Goal: Task Accomplishment & Management: Use online tool/utility

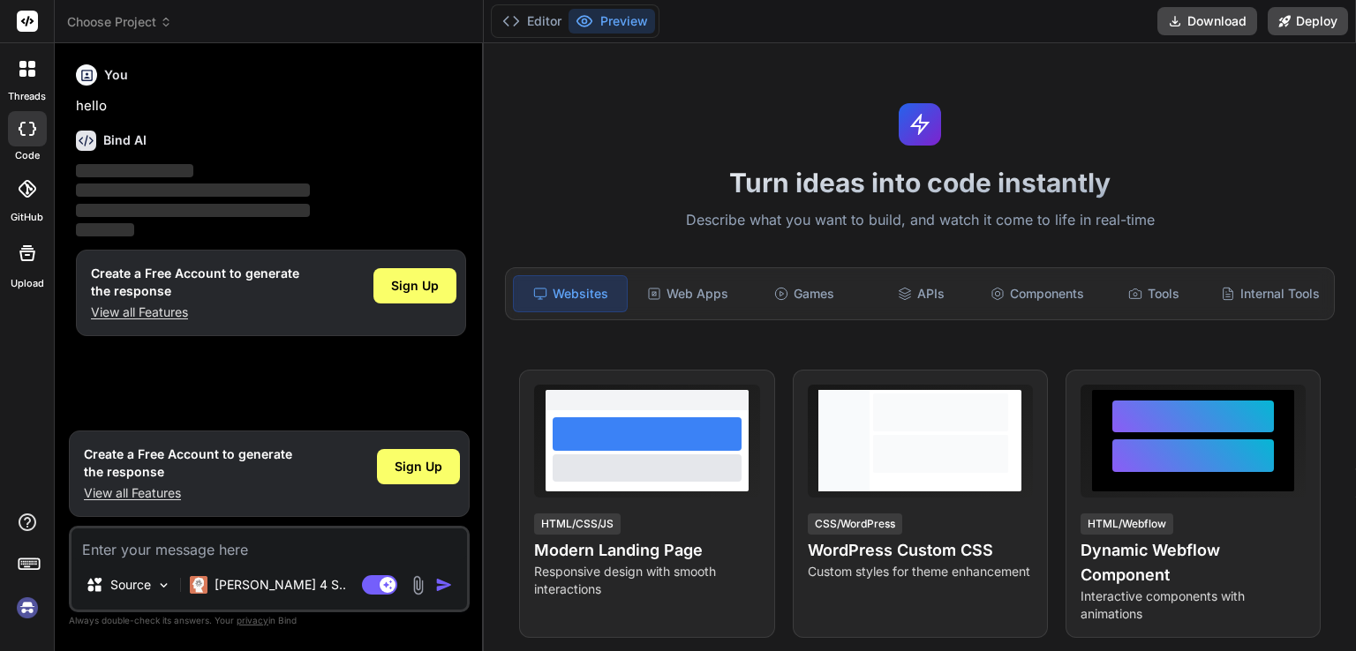
click at [26, 601] on img at bounding box center [27, 608] width 30 height 30
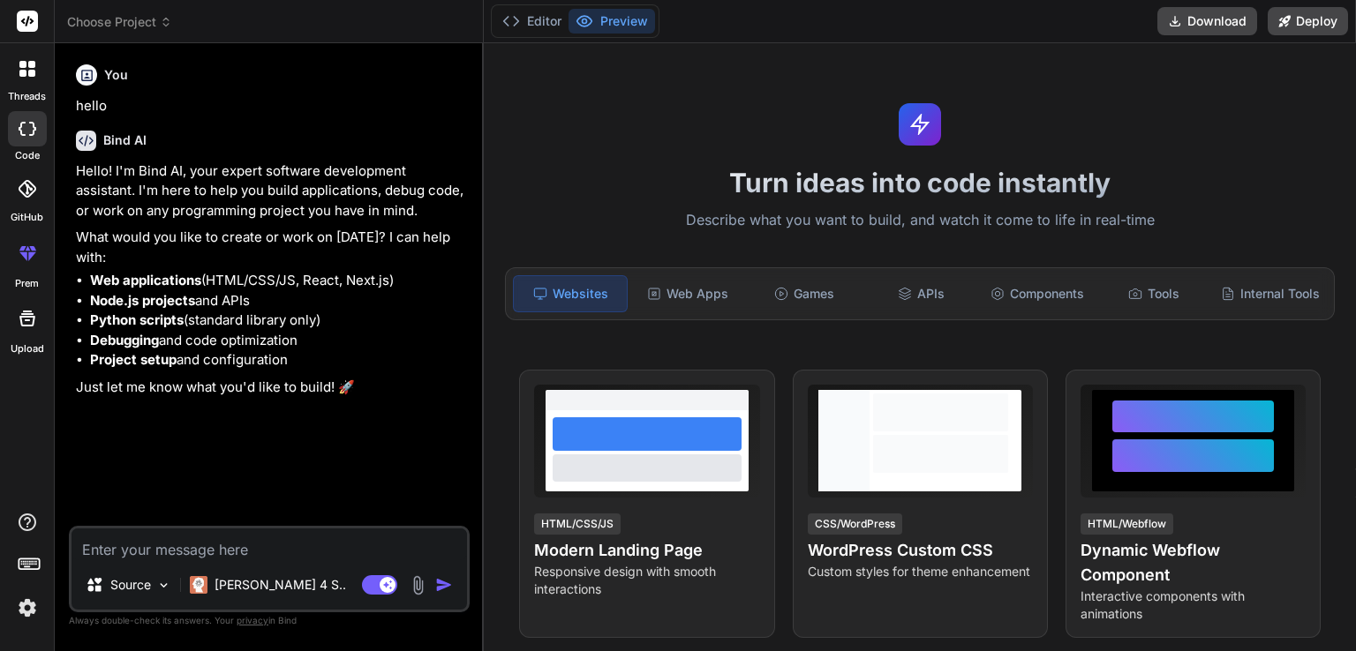
click at [420, 585] on img at bounding box center [418, 586] width 20 height 20
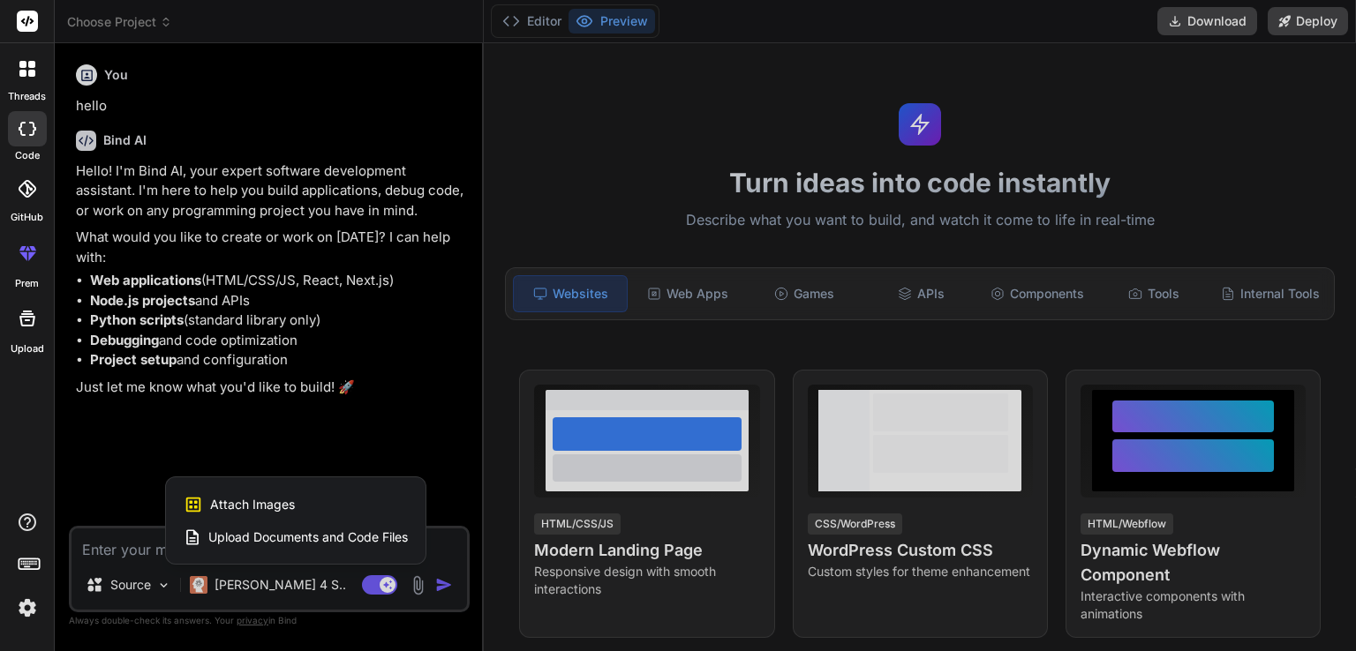
click at [420, 585] on div at bounding box center [678, 325] width 1356 height 651
type textarea "x"
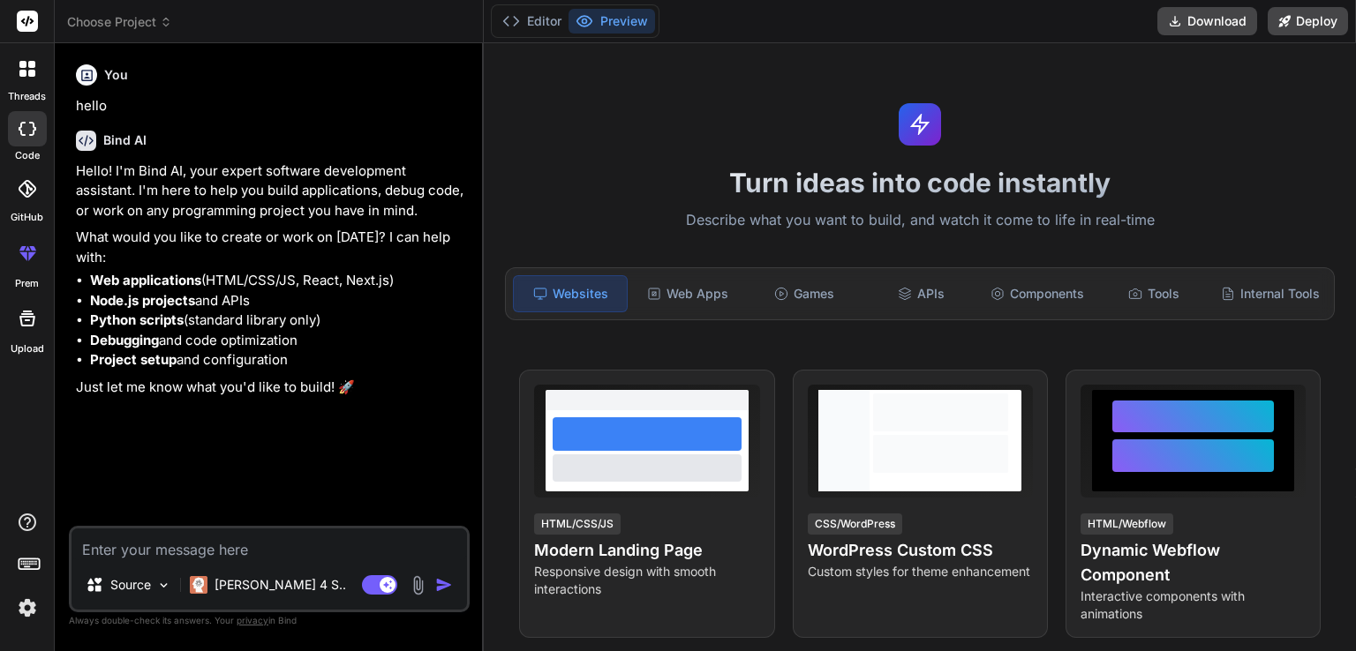
click at [348, 546] on textarea at bounding box center [269, 545] width 395 height 32
type textarea "I"
type textarea "x"
type textarea "I"
type textarea "x"
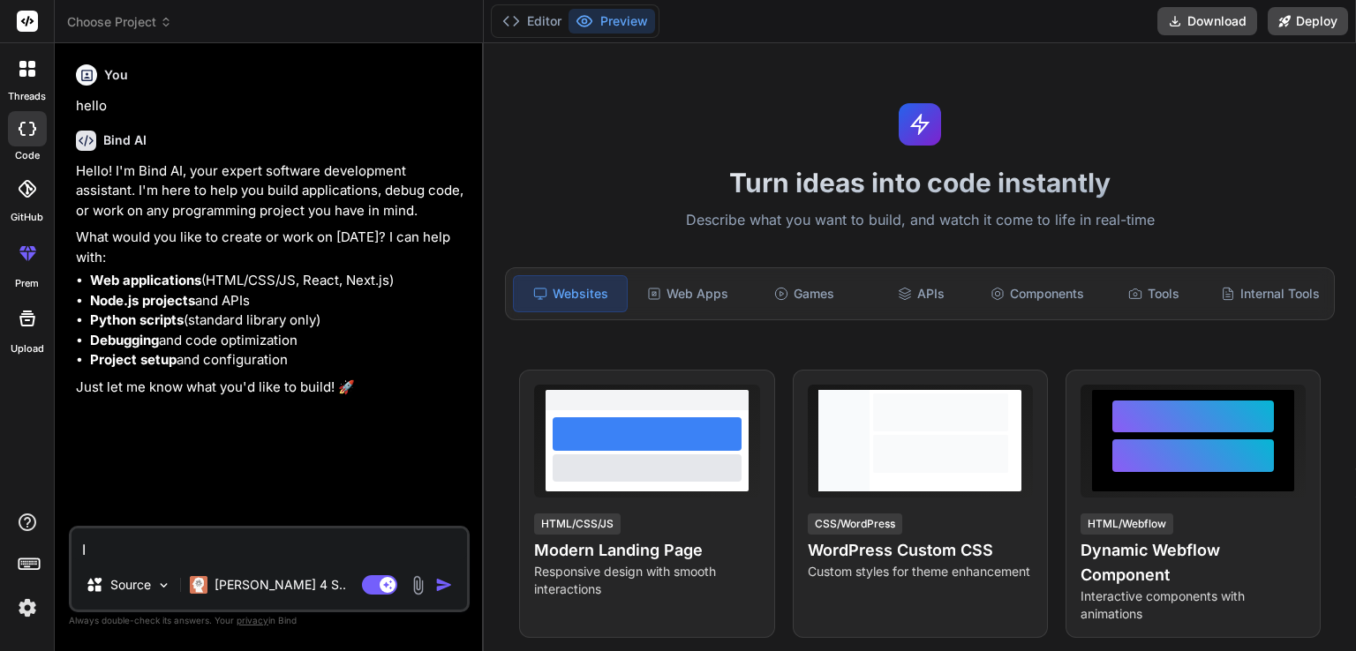
type textarea "I a"
type textarea "x"
type textarea "I am"
type textarea "x"
type textarea "I am"
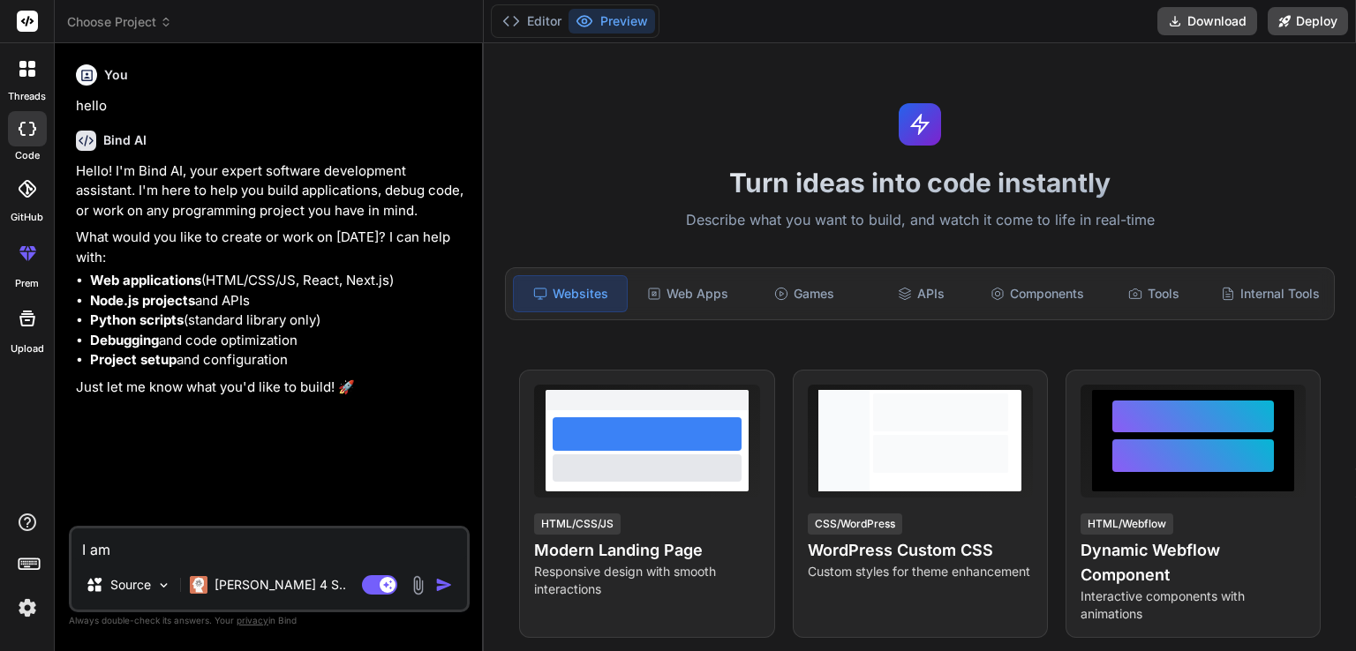
type textarea "x"
type textarea "I am d"
type textarea "x"
type textarea "I am do"
type textarea "x"
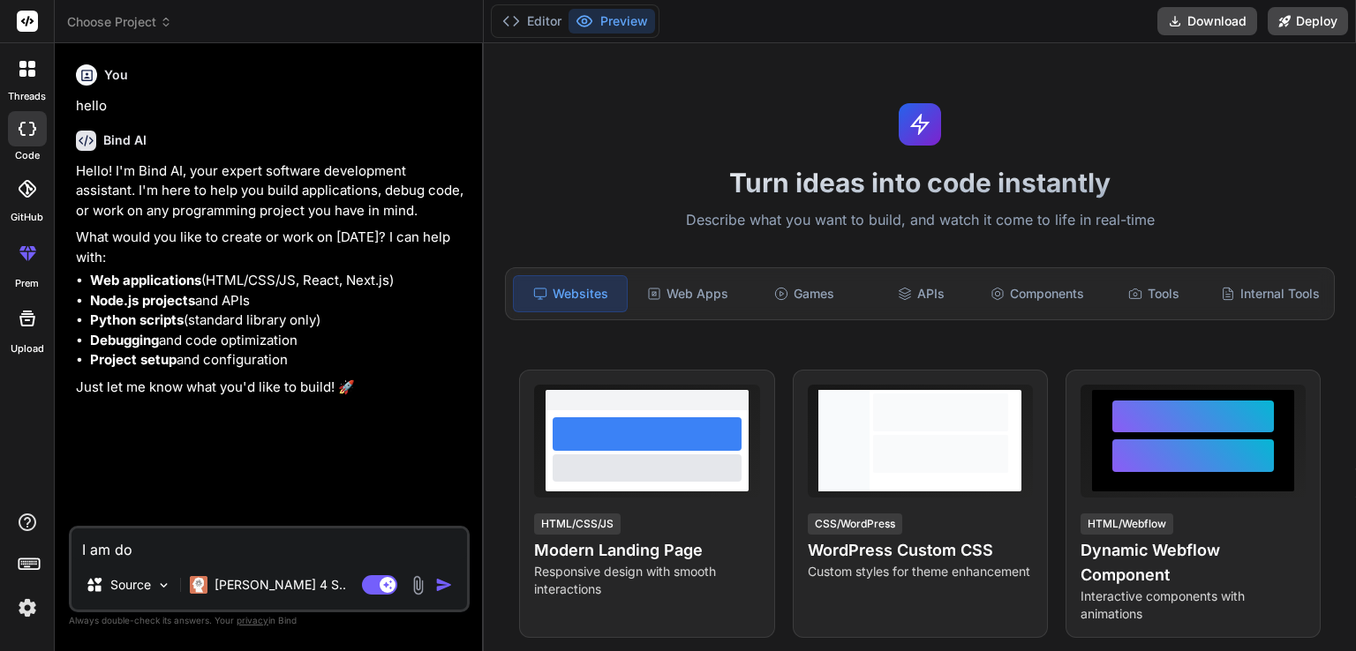
type textarea "I am doi"
type textarea "x"
type textarea "I am doin"
type textarea "x"
type textarea "I am doing"
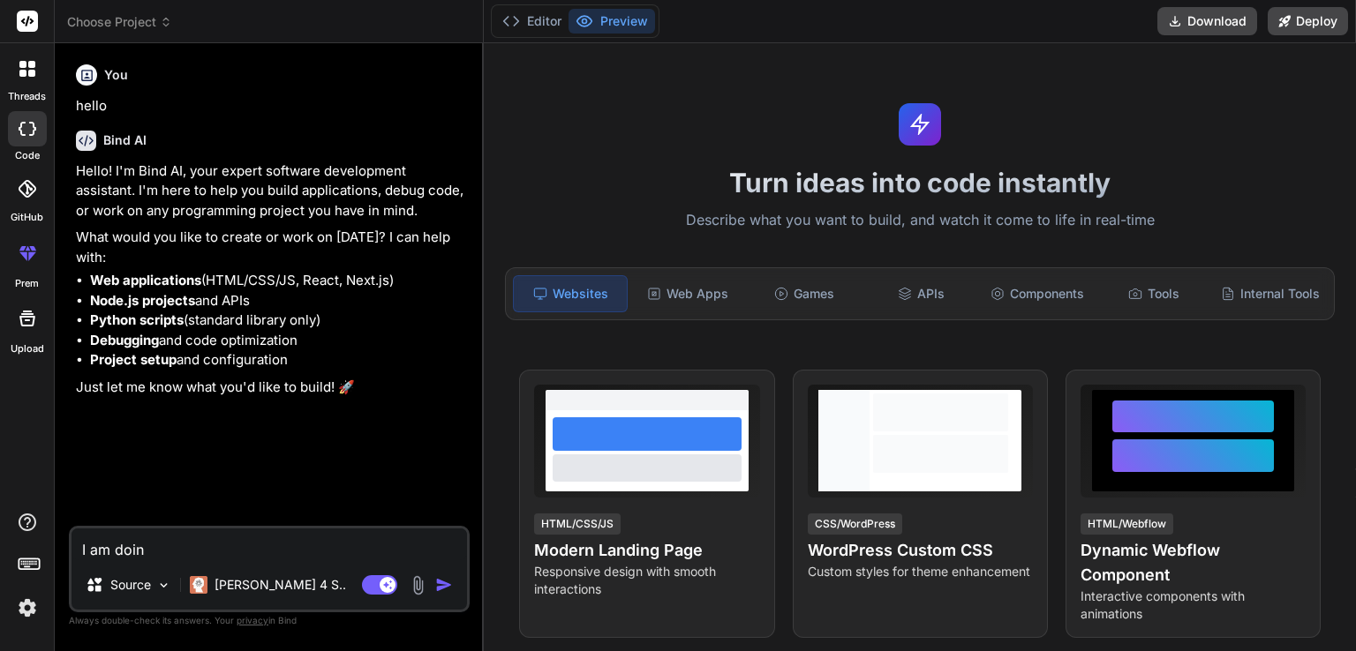
type textarea "x"
type textarea "I am doing"
type textarea "x"
type textarea "I am doing a"
type textarea "x"
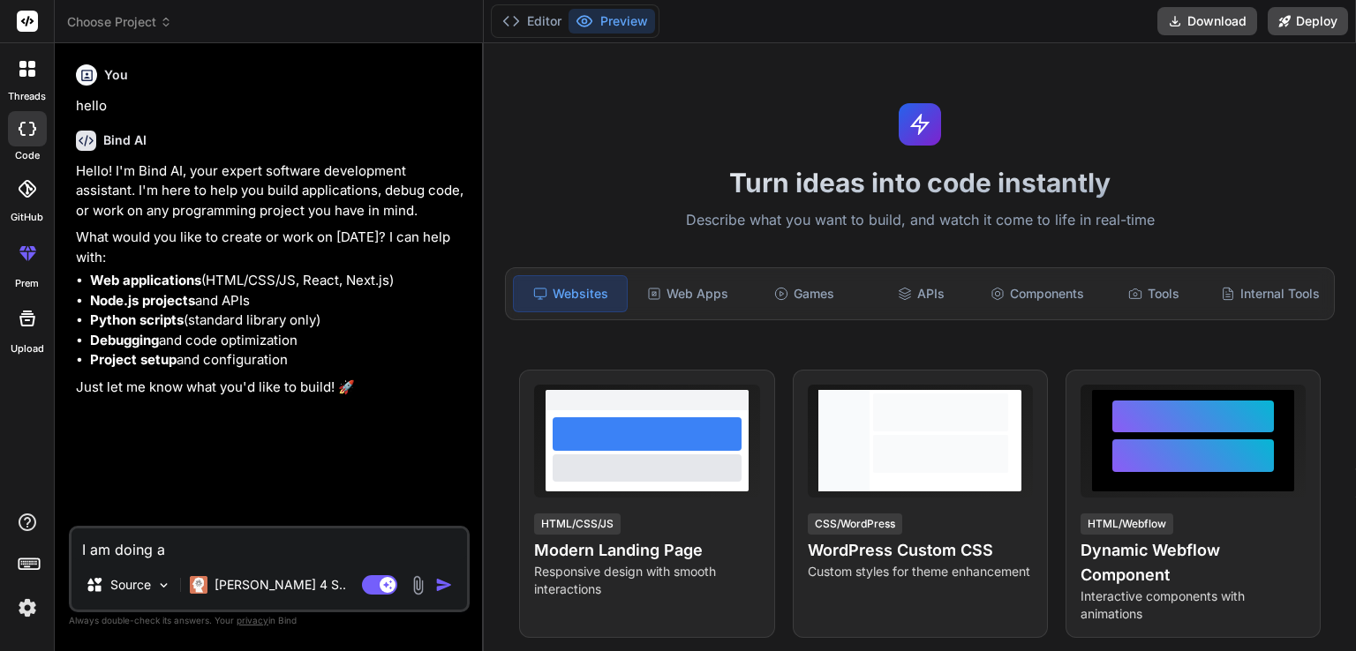
type textarea "I am doing a"
type textarea "x"
type textarea "I am doing a p"
type textarea "x"
type textarea "I am doing a pr"
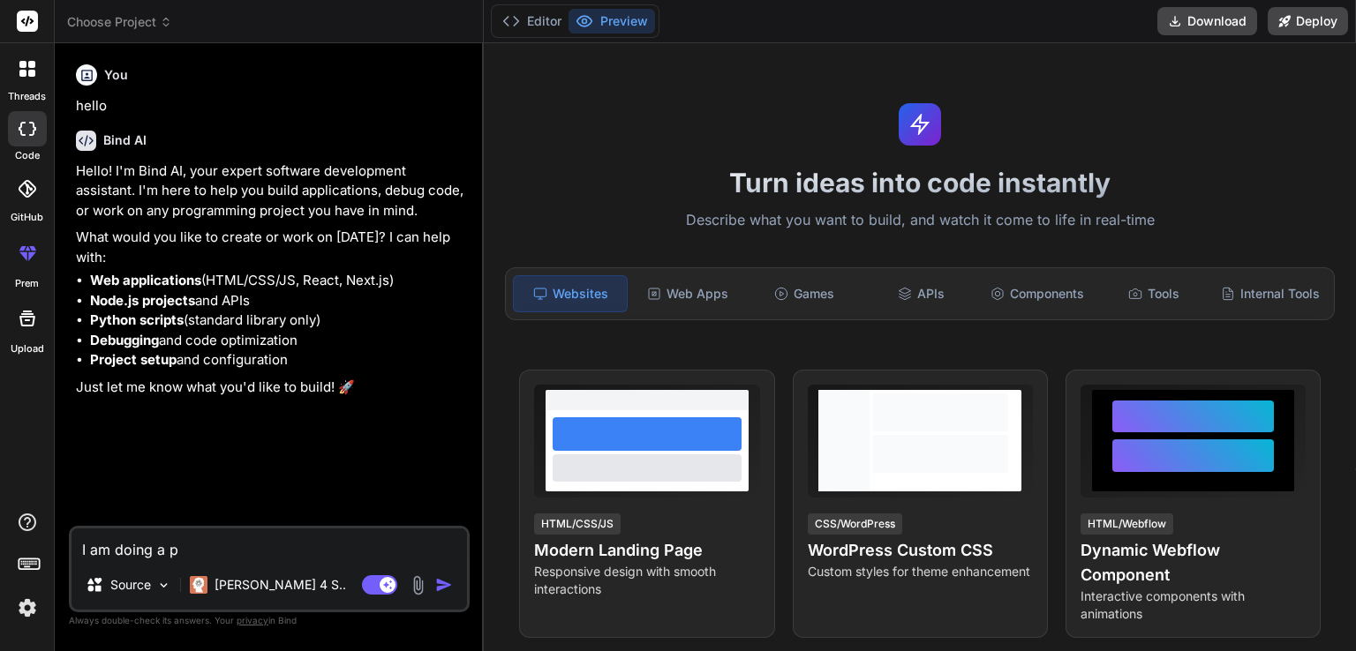
type textarea "x"
type textarea "I am doing a pro"
type textarea "x"
type textarea "I am doing a proj"
type textarea "x"
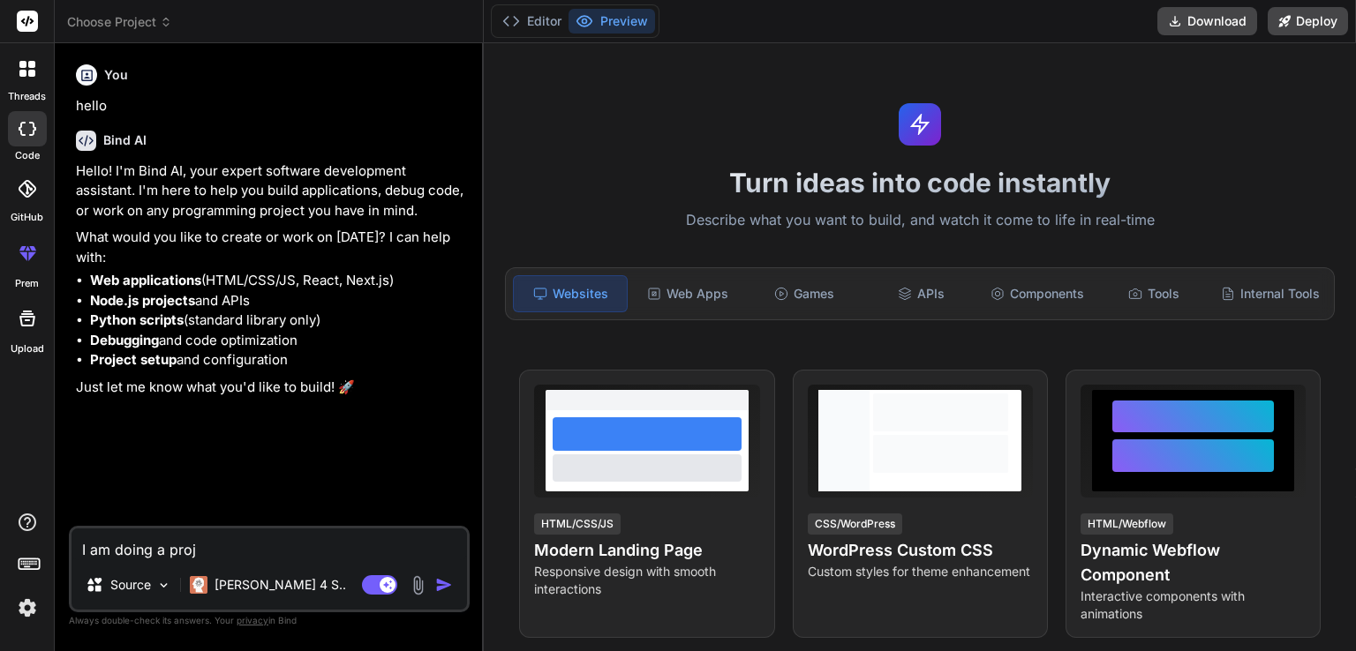
type textarea "I am doing a proje"
type textarea "x"
type textarea "I am doing a projec"
type textarea "x"
type textarea "I am doing a project"
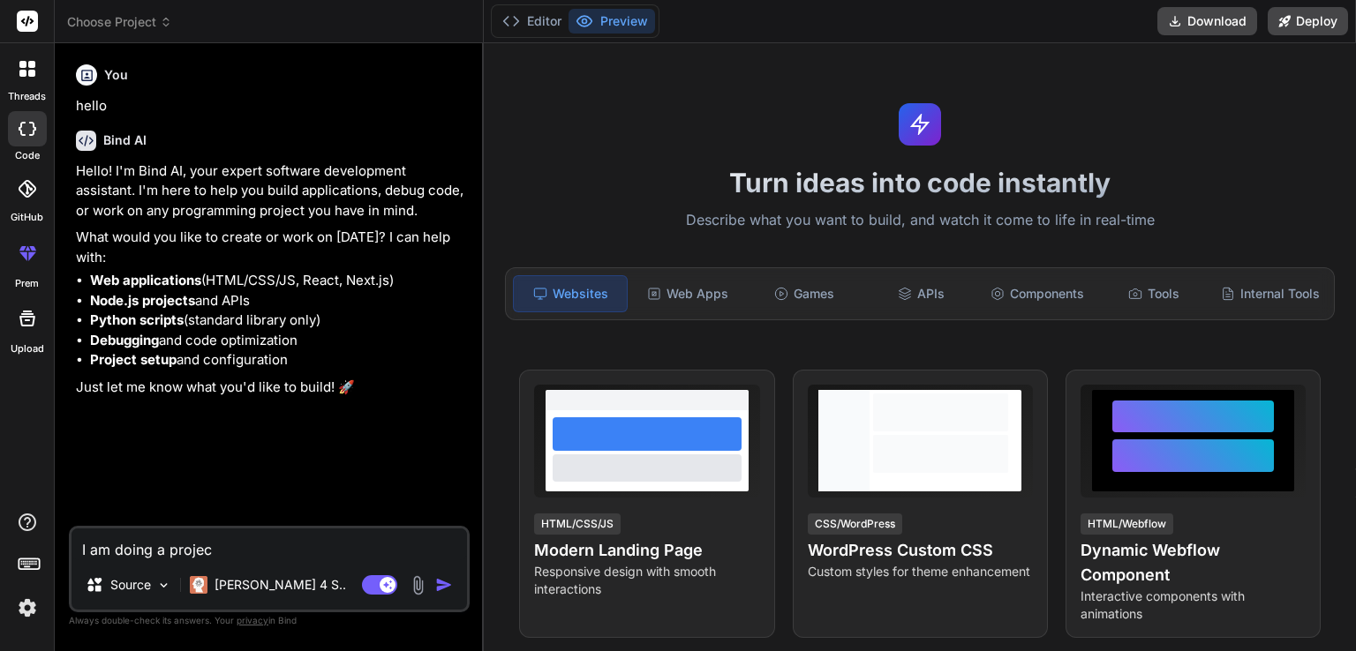
type textarea "x"
type textarea "I am doing a project"
type textarea "x"
type textarea "I am doing a project i"
type textarea "x"
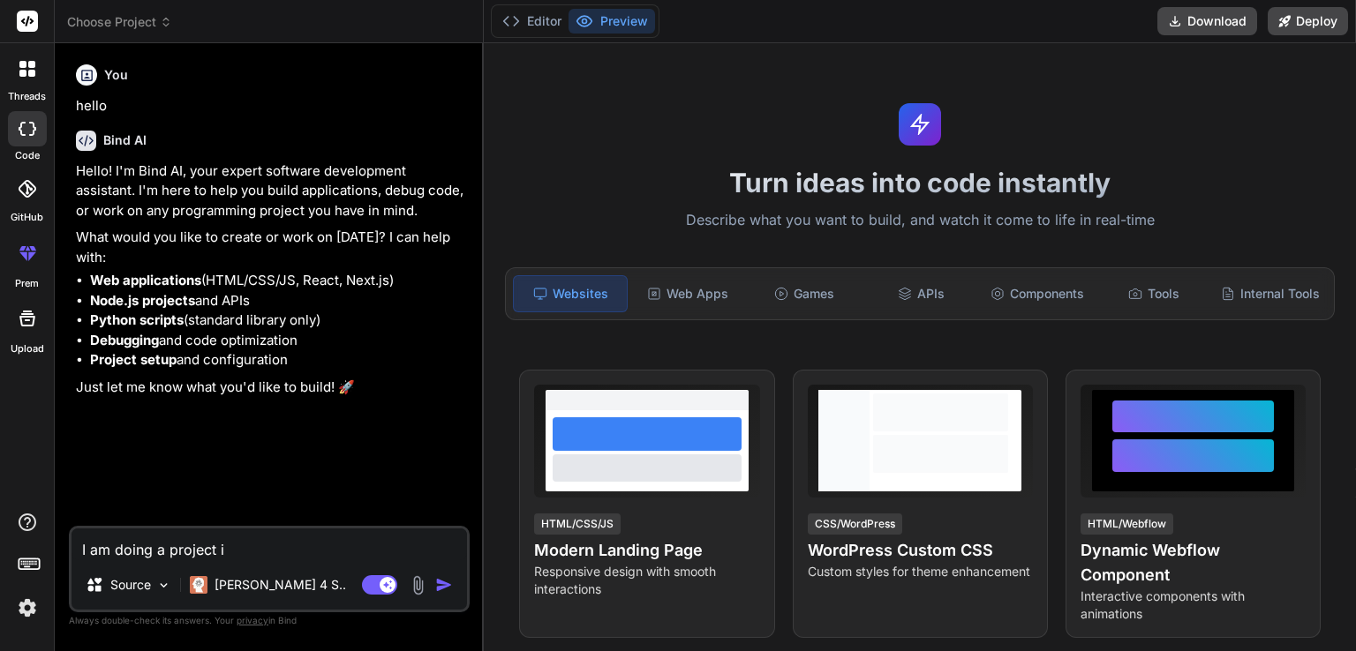
type textarea "I am doing a project in"
type textarea "x"
type textarea "I am doing a project i"
type textarea "x"
type textarea "I am doing a project"
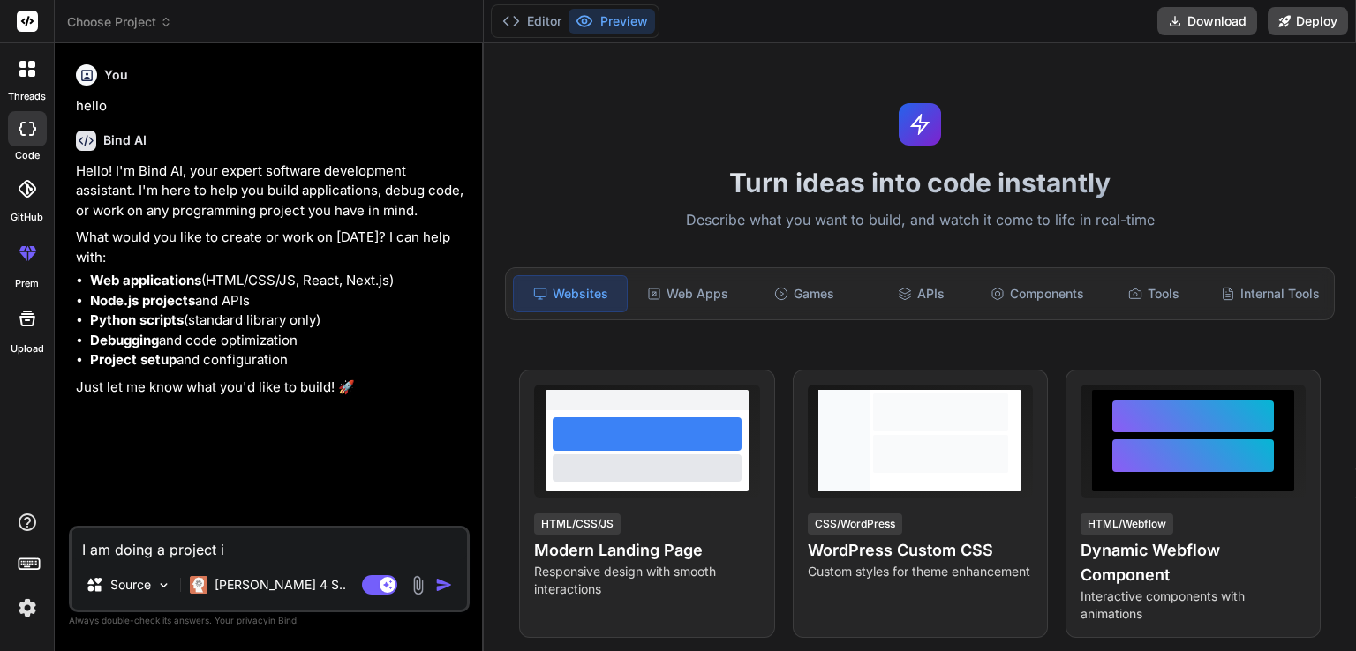
type textarea "x"
type textarea "I am doing a project o"
type textarea "x"
type textarea "I am doing a project on"
type textarea "x"
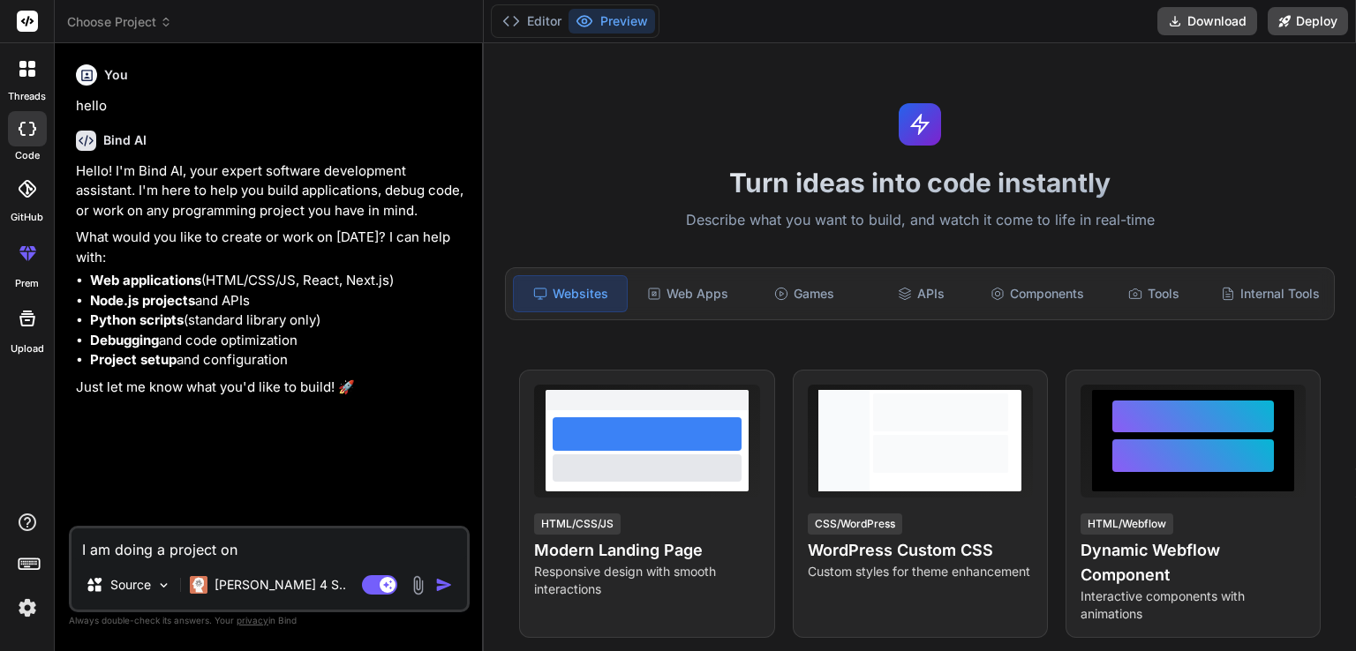
type textarea "I am doing a project on"
type textarea "x"
type textarea "I am doing a project on D"
type textarea "x"
type textarea "I am doing a project on Di"
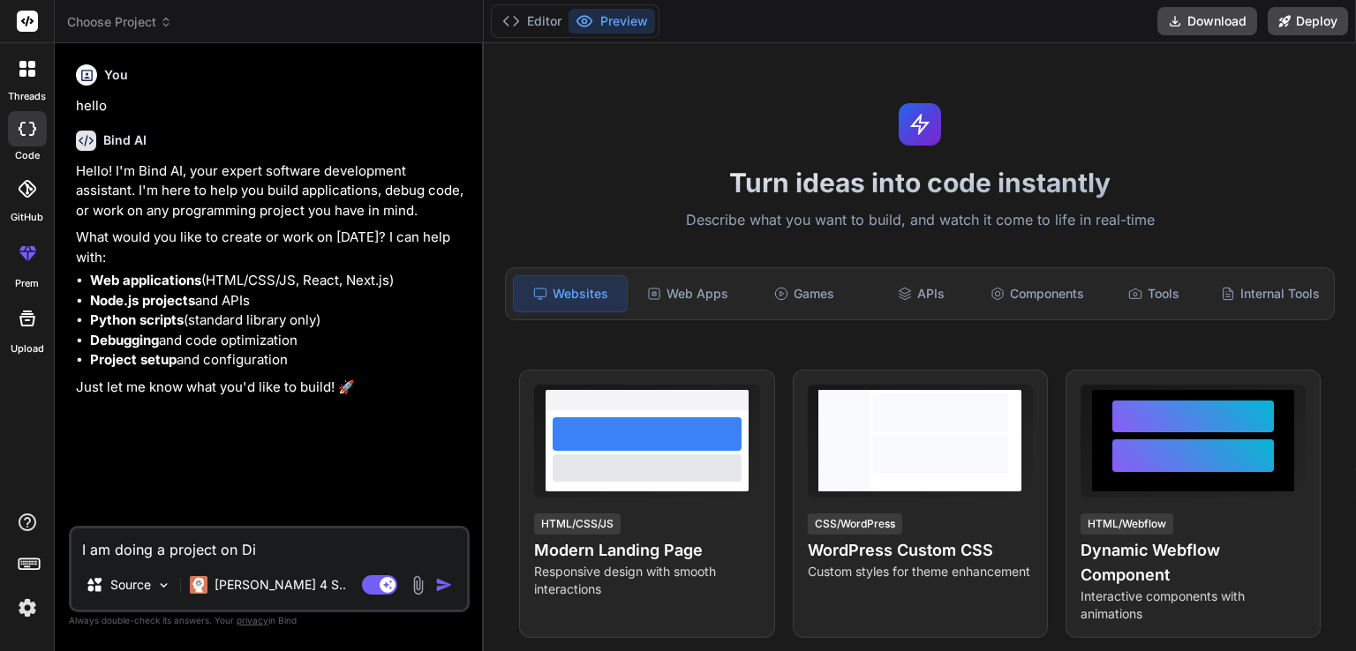
type textarea "x"
type textarea "I am doing a project on Dig"
type textarea "x"
type textarea "I am doing a project on Digi"
type textarea "x"
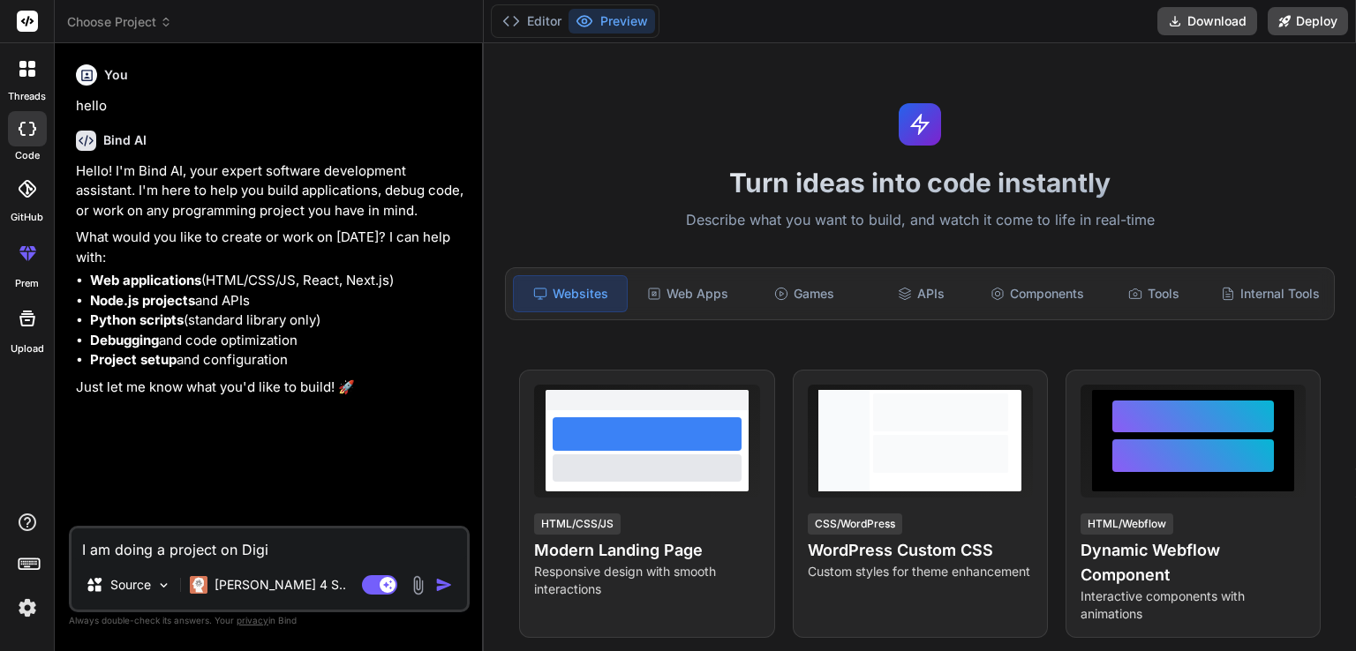
type textarea "I am doing a project on Digit"
type textarea "x"
type textarea "I am doing a project on Digita"
type textarea "x"
type textarea "I am doing a project on Digital"
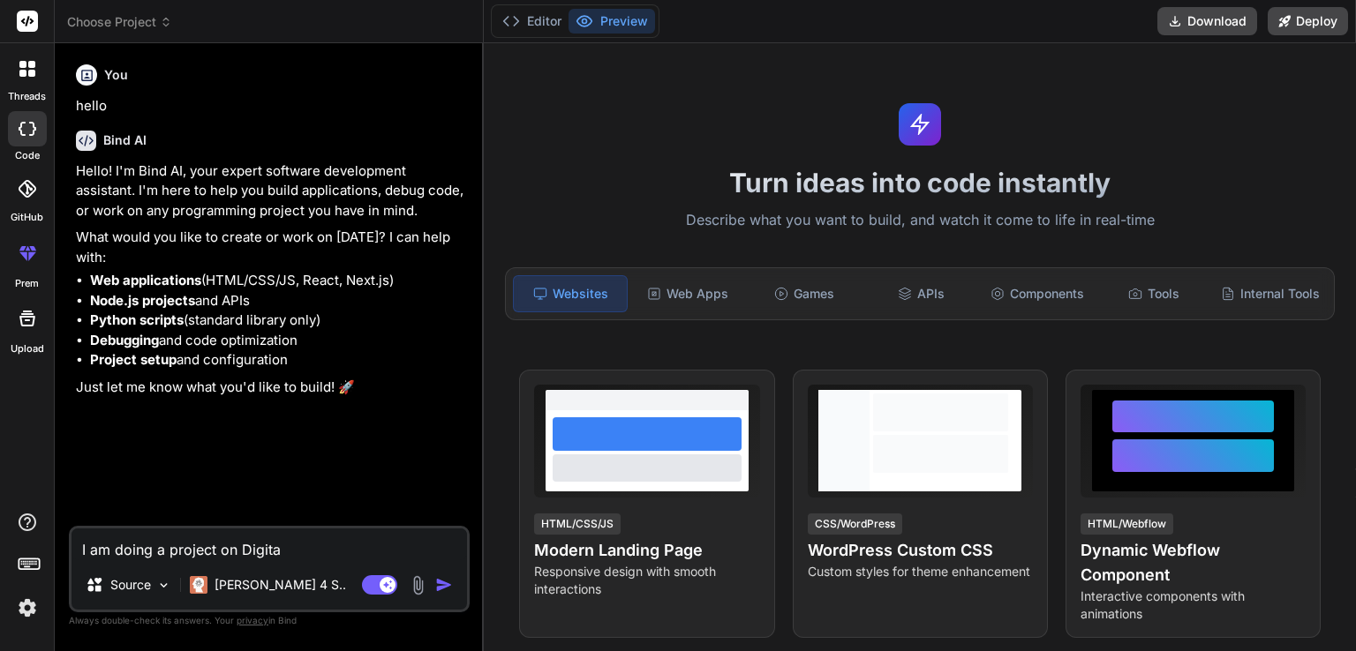
type textarea "x"
type textarea "I am doing a project on Digital"
type textarea "x"
type textarea "I am doing a project on Digital M"
type textarea "x"
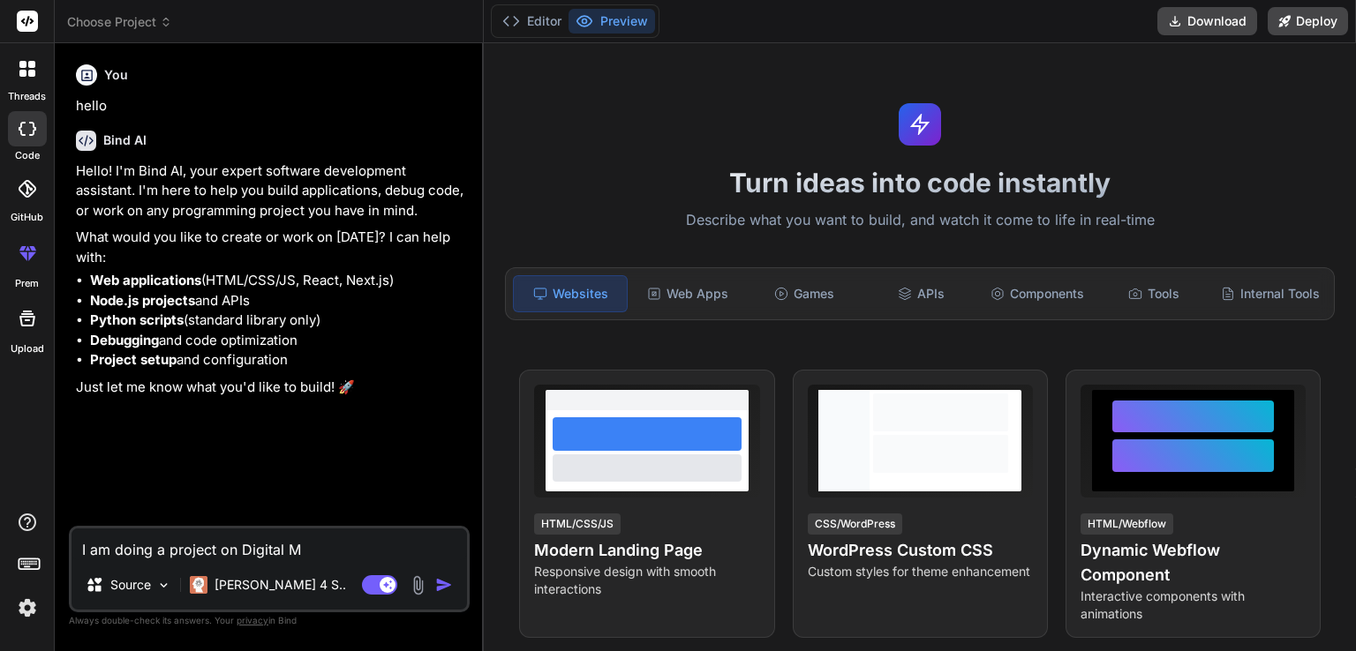
type textarea "I am doing a project on Digital Ma"
type textarea "x"
type textarea "I am doing a project on Digital Man"
type textarea "x"
type textarea "I am doing a project on Digital Mana"
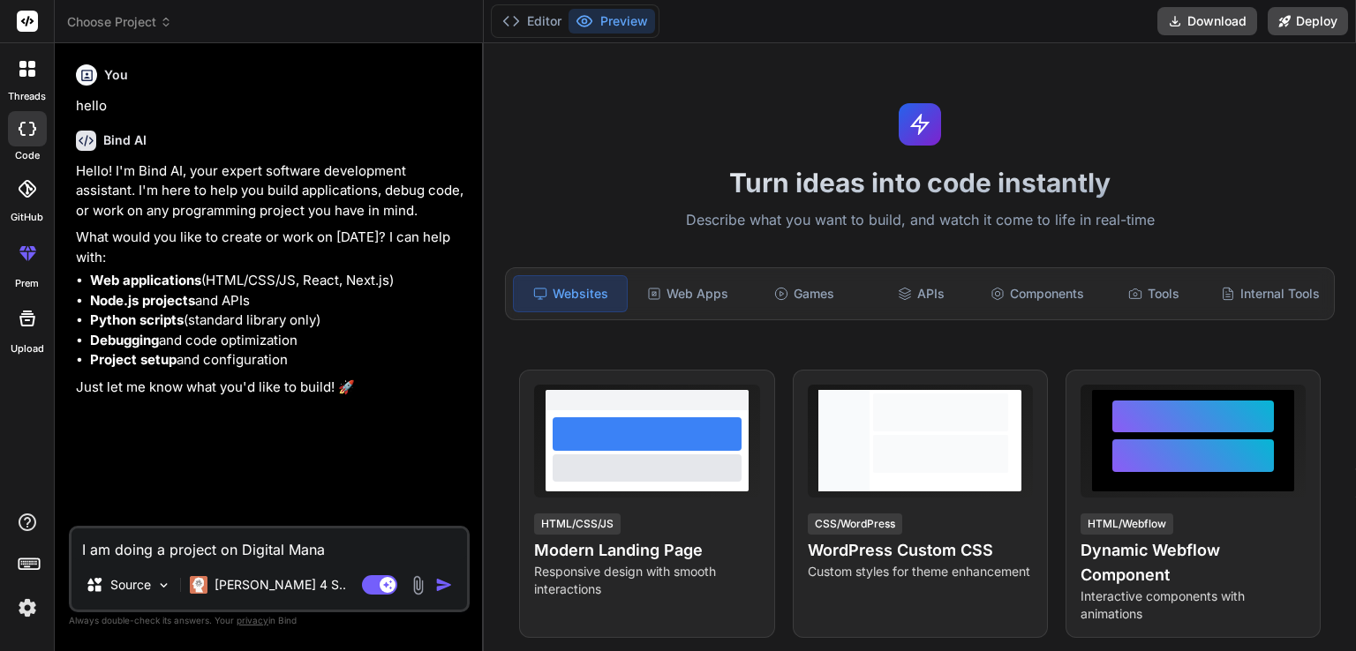
type textarea "x"
type textarea "I am doing a project on Digital Manag"
type textarea "x"
type textarea "I am doing a project on Digital Managm"
type textarea "x"
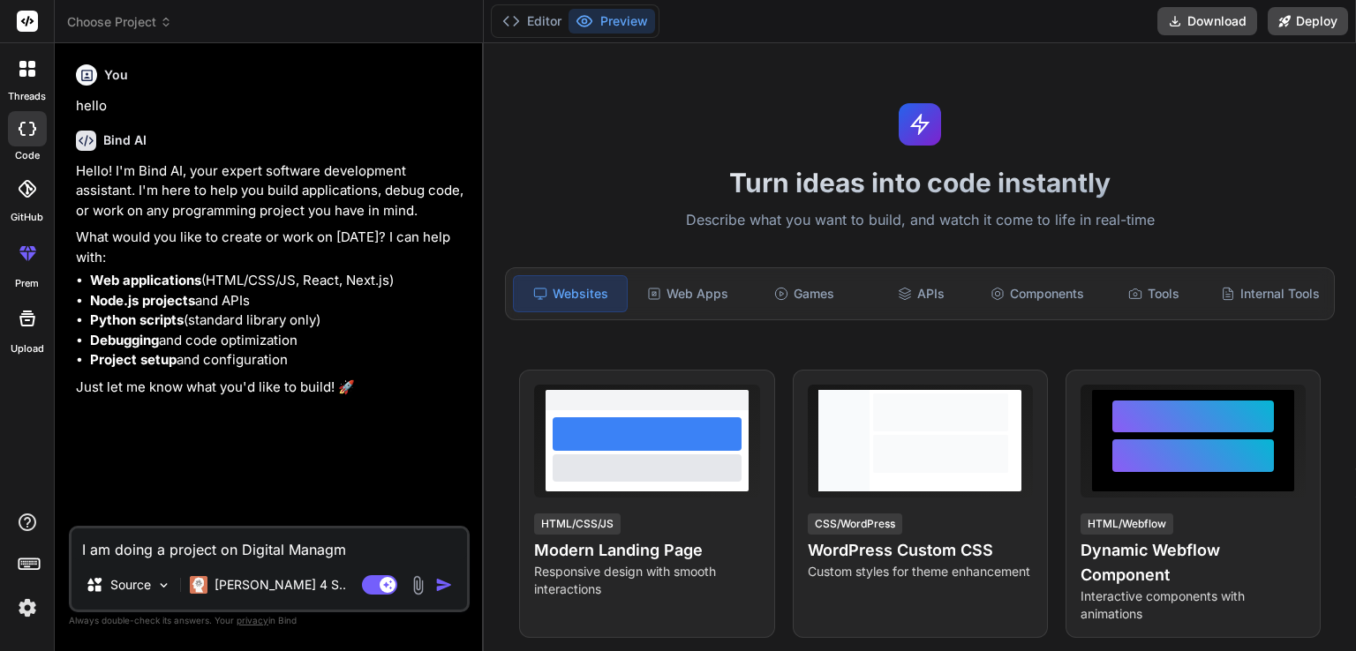
type textarea "I am doing a project on Digital Managme"
type textarea "x"
type textarea "I am doing a project on Digital Managmen"
type textarea "x"
type textarea "I am doing a project on Digital Managment"
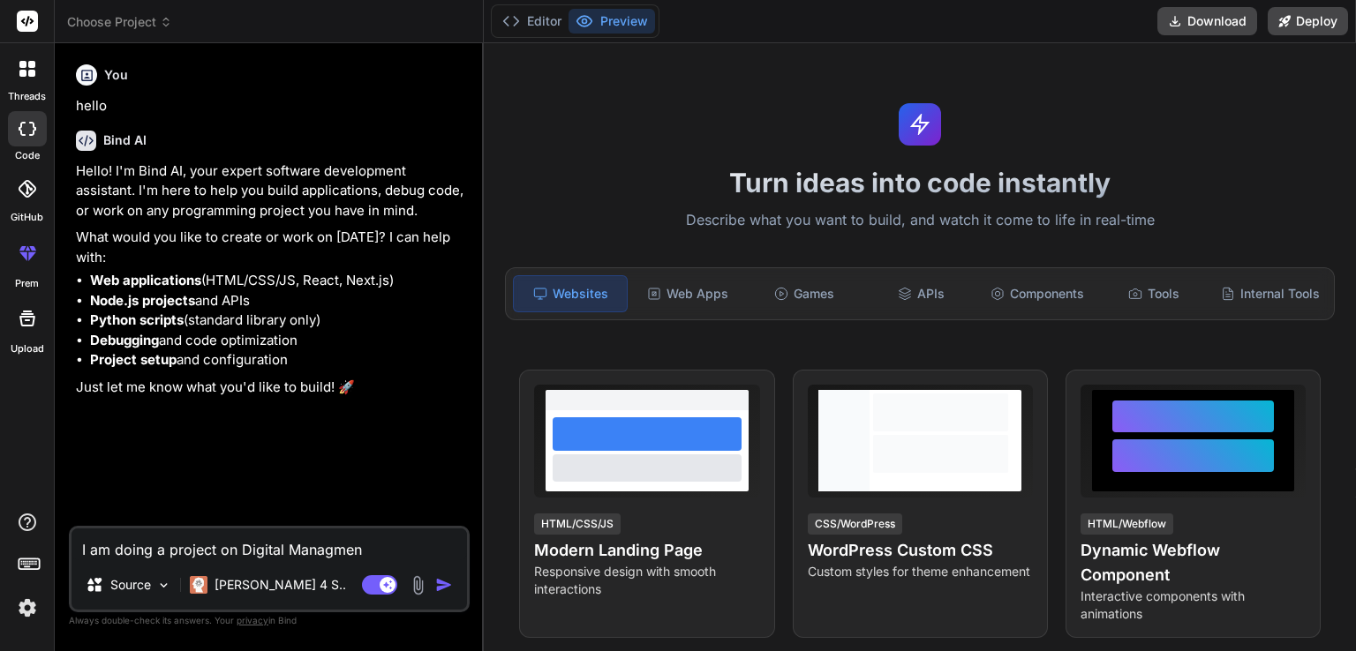
type textarea "x"
type textarea "I am doing a project on Digital Managment"
type textarea "x"
type textarea "I am doing a project on Digital Managment C"
type textarea "x"
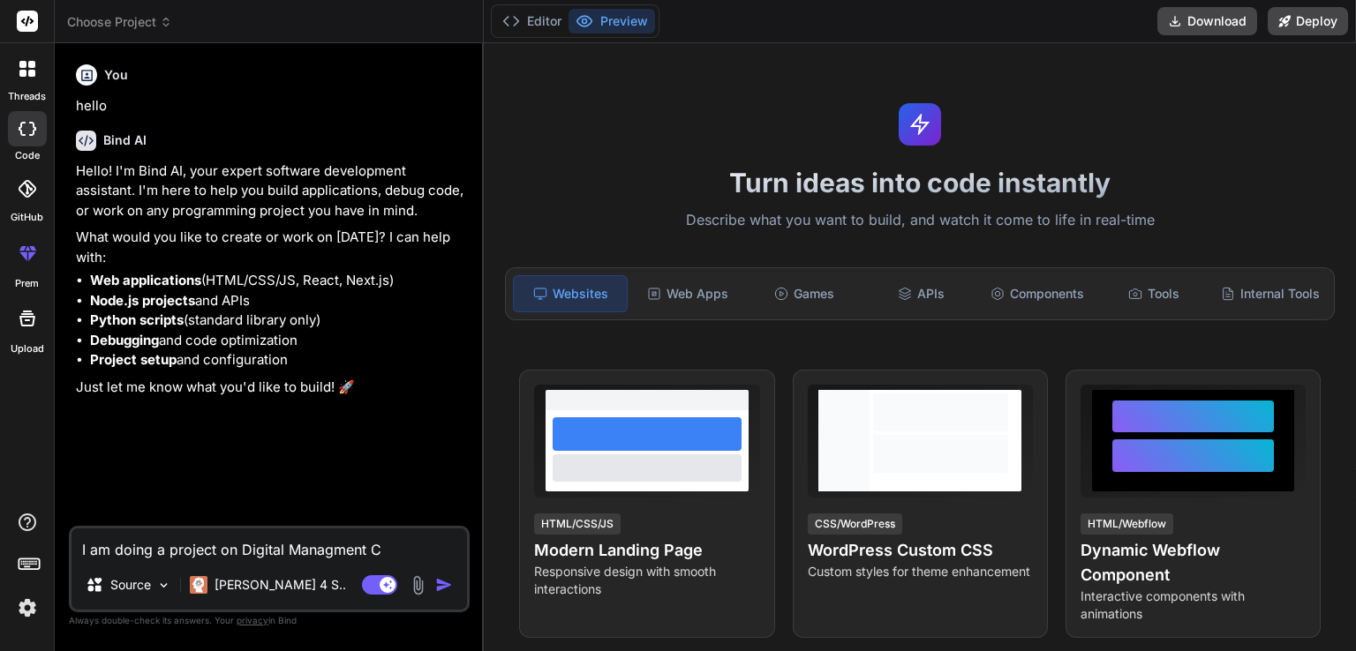
type textarea "I am doing a project on Digital Managment Ca"
type textarea "x"
type textarea "I am doing a project on Digital Managment Cas"
type textarea "x"
type textarea "I am doing a project on Digital Managment Case"
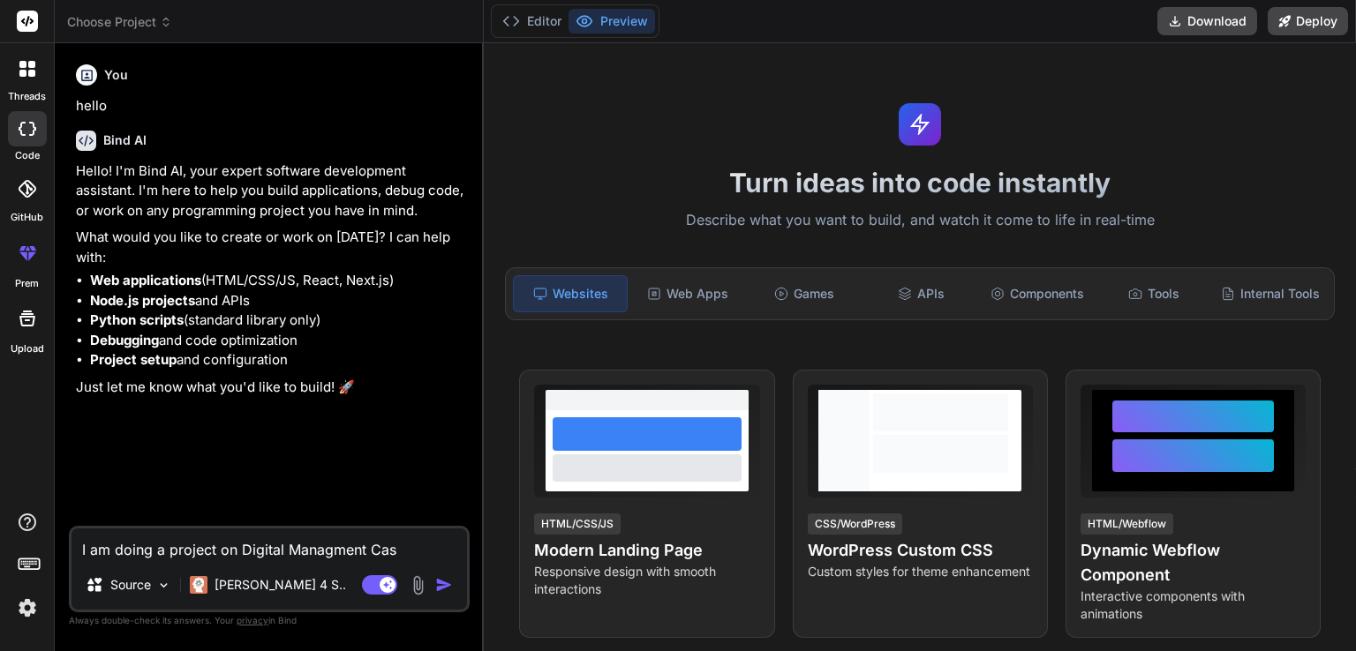
type textarea "x"
type textarea "I am doing a project on Digital Managment Case"
type textarea "x"
type textarea "I am doing a project on Digital Managment Case S"
type textarea "x"
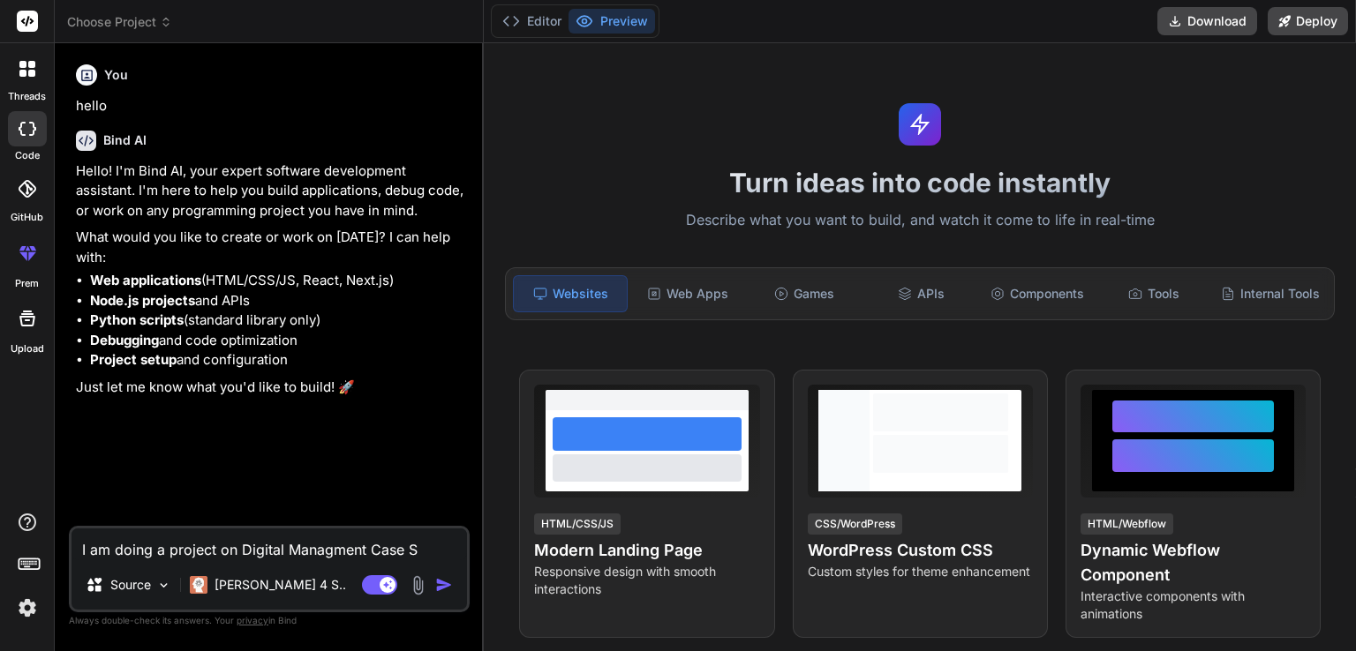
type textarea "I am doing a project on Digital Managment Case Sy"
type textarea "x"
type textarea "I am doing a project on Digital Managment Case Sys"
type textarea "x"
type textarea "I am doing a project on Digital Managment Case Syst"
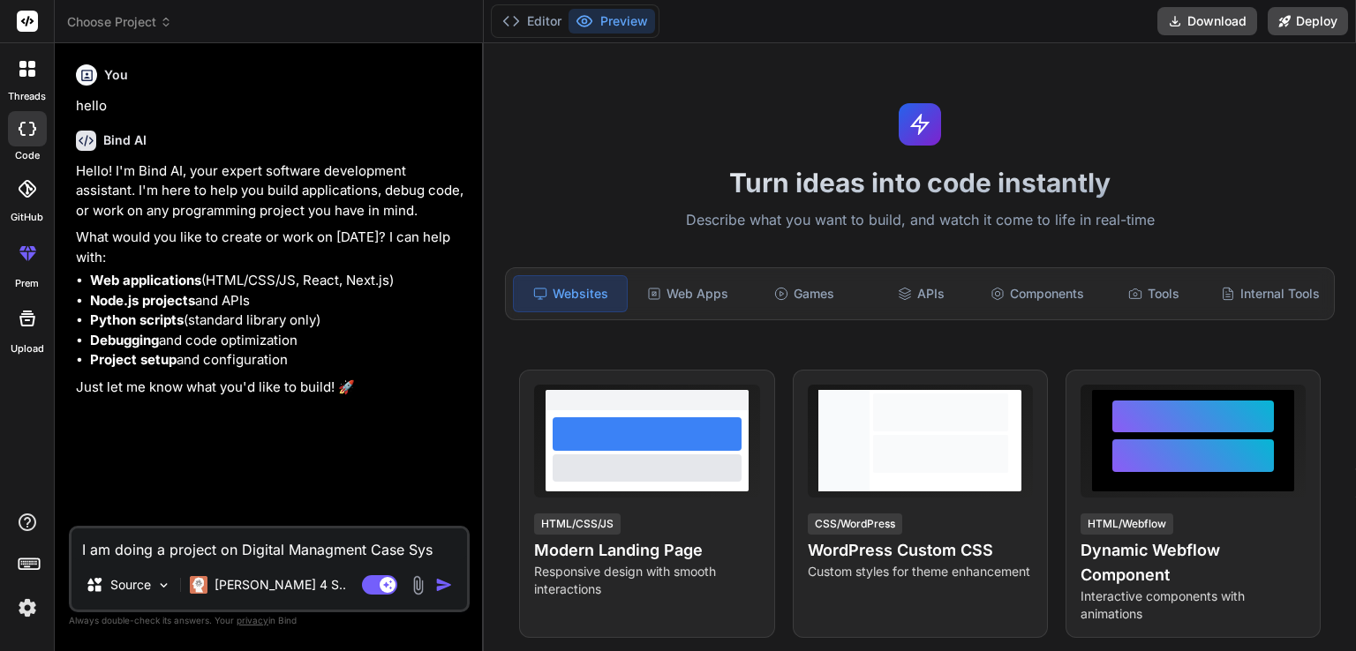
type textarea "x"
type textarea "I am doing a project on Digital Managment Case Syste"
type textarea "x"
type textarea "I am doing a project on Digital Managment Case System"
type textarea "x"
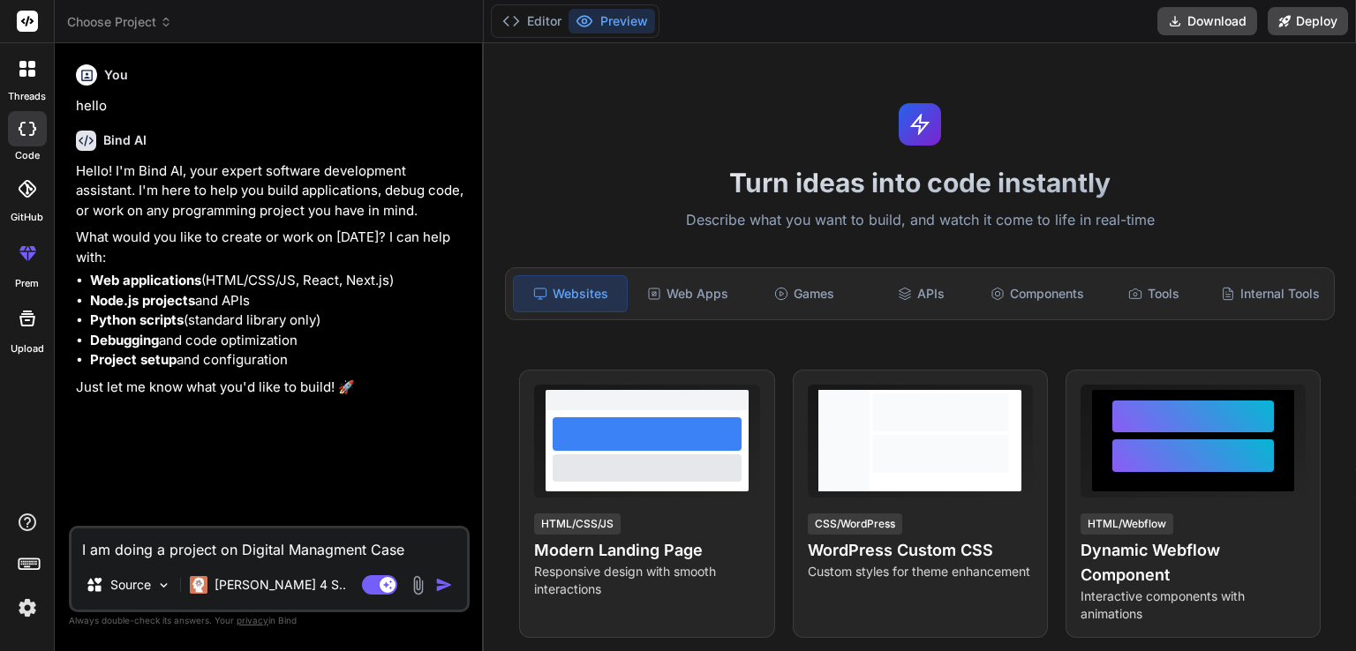
type textarea "I am doing a project on Digital Managment Case System."
type textarea "x"
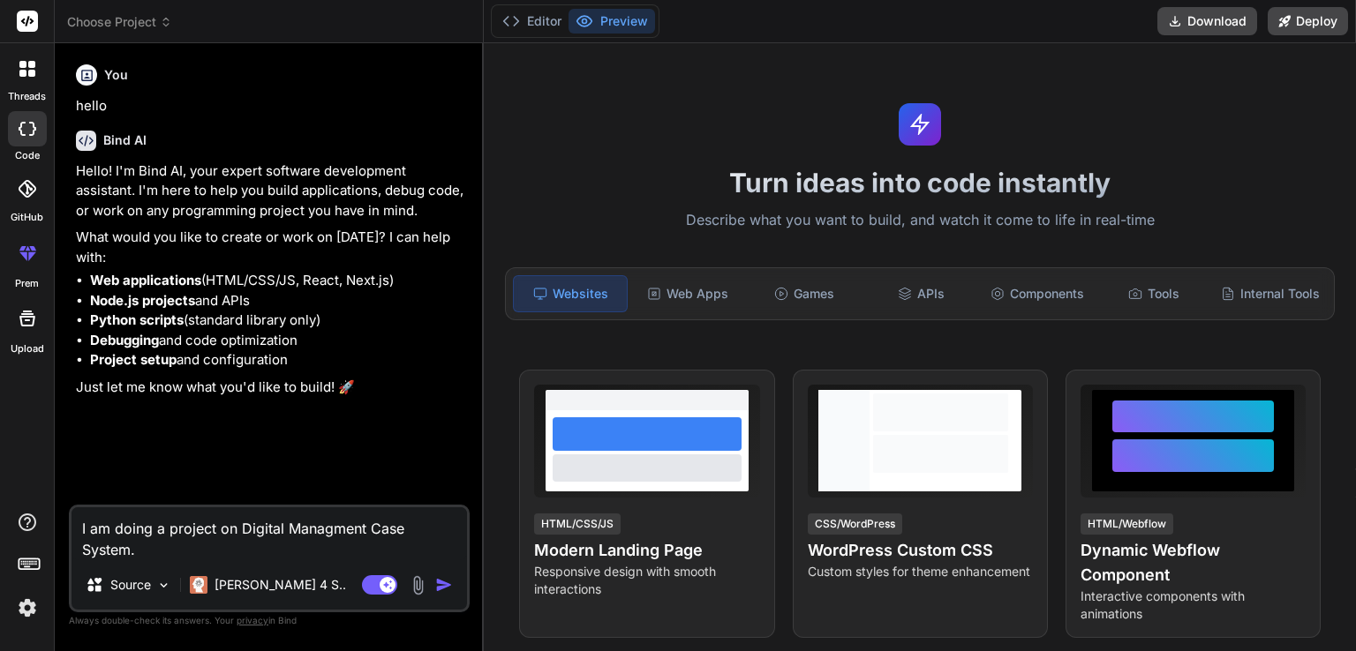
type textarea "I am doing a project on Digital Managment Case System."
type textarea "x"
type textarea "I am doing a project on Digital Managment Case System. a"
type textarea "x"
type textarea "I am doing a project on Digital Managment Case System. an"
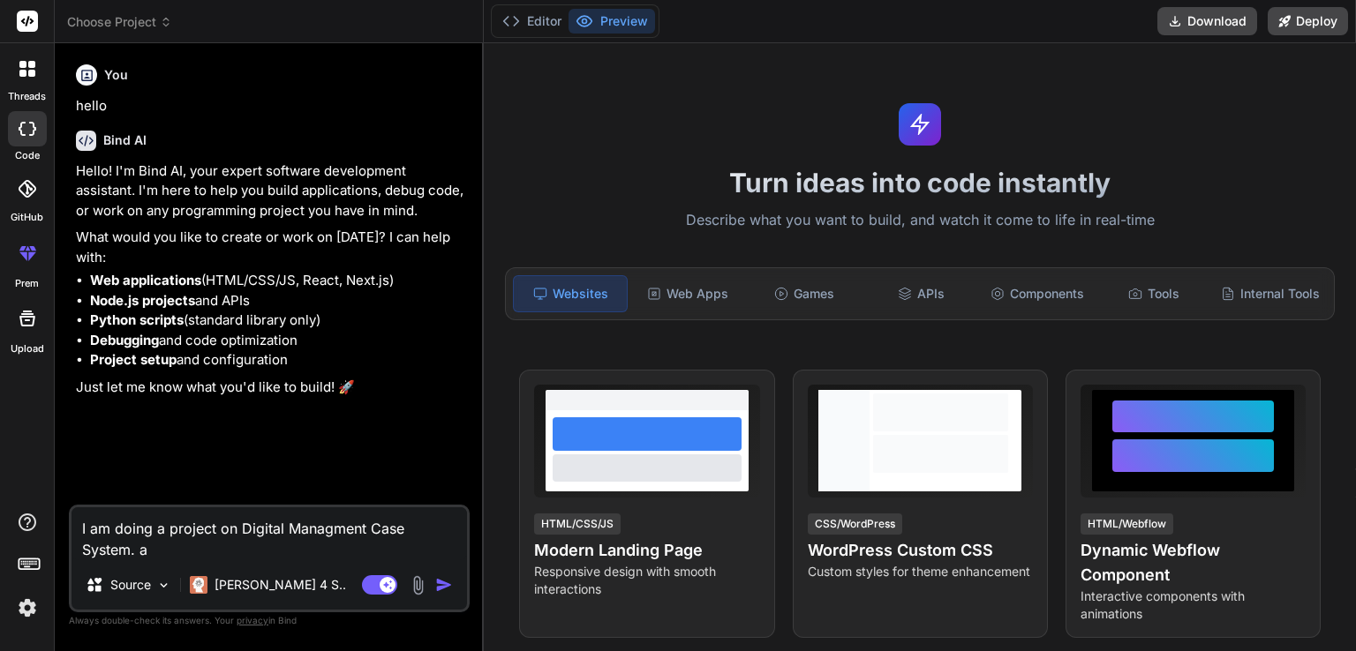
type textarea "x"
type textarea "I am doing a project on Digital Managment Case System. and"
type textarea "x"
type textarea "I am doing a project on Digital Managment Case System. and"
type textarea "x"
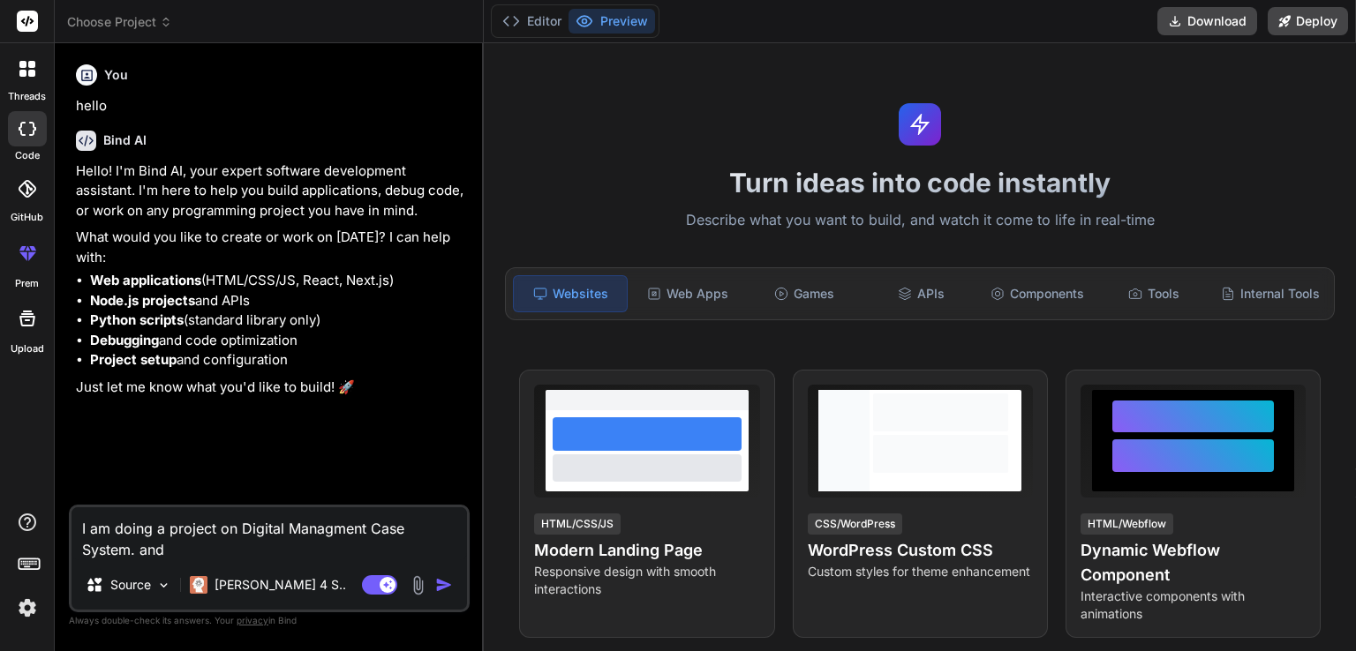
type textarea "I am doing a project on Digital Managment Case System. and I"
type textarea "x"
type textarea "I am doing a project on Digital Managment Case System. and I"
type textarea "x"
type textarea "I am doing a project on Digital Managment Case System. and I f"
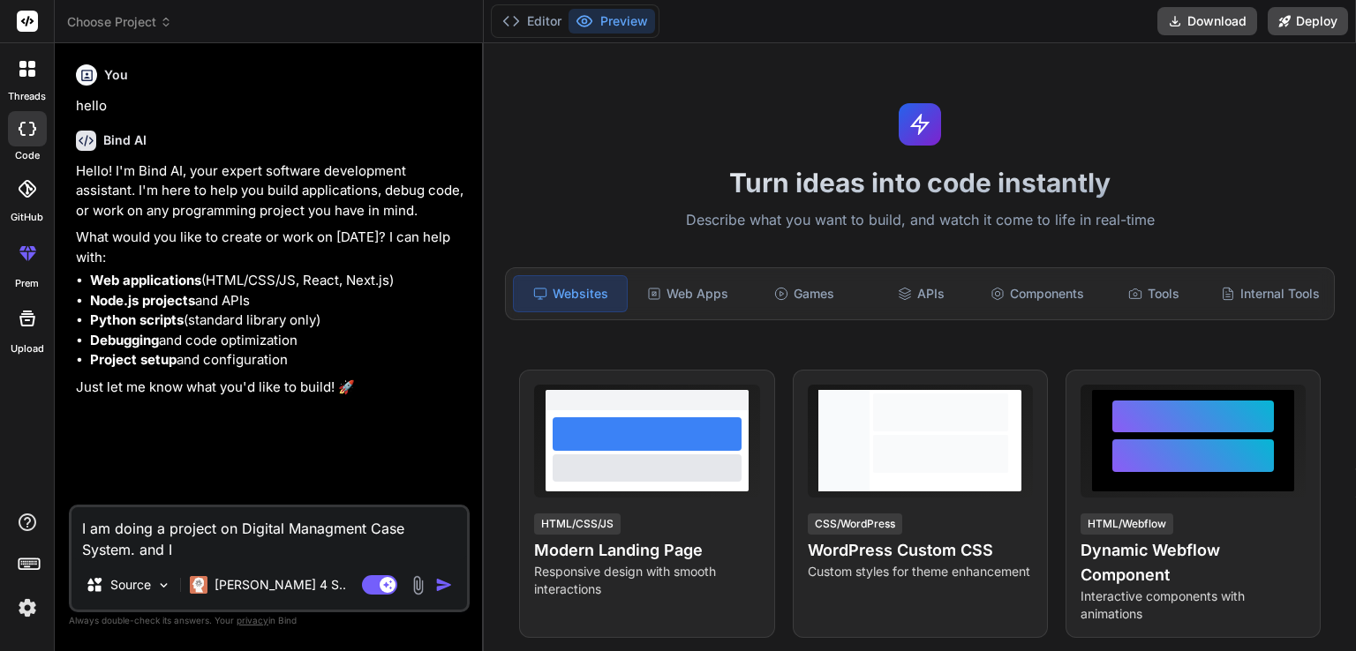
type textarea "x"
type textarea "I am doing a project on Digital Managment Case System. and I fe"
type textarea "x"
type textarea "I am doing a project on Digital Managment Case System. and I fee"
type textarea "x"
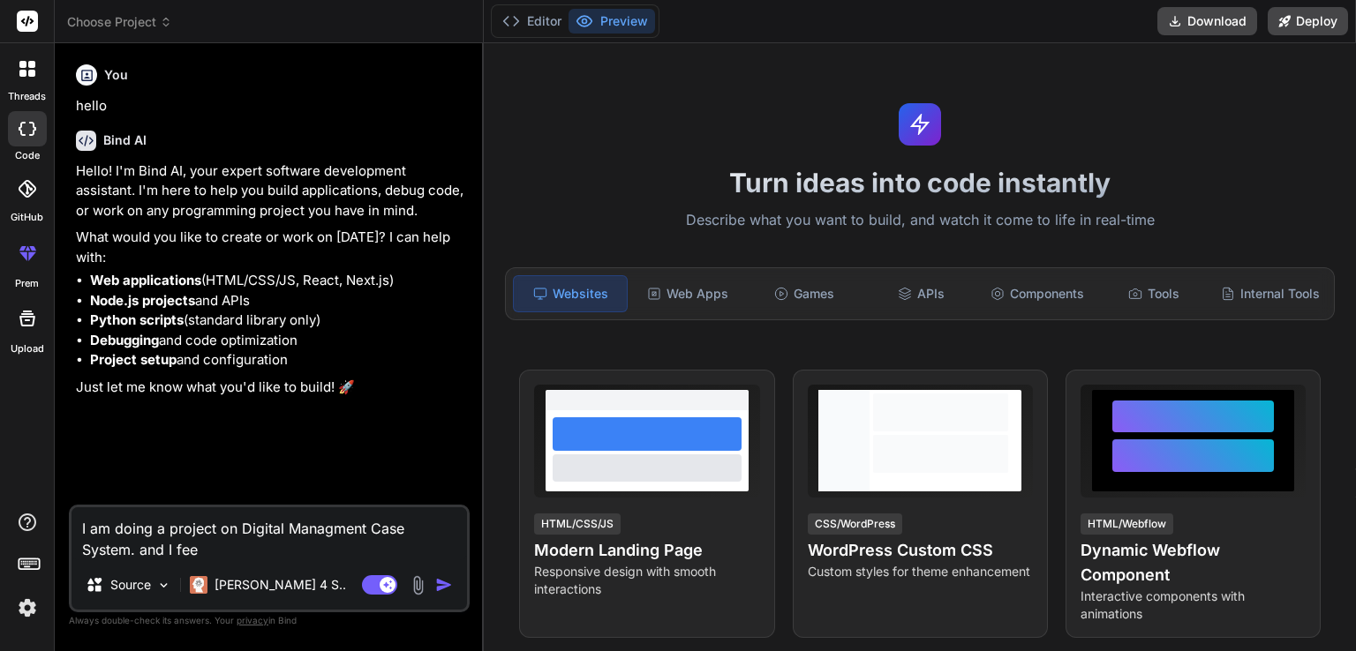
type textarea "I am doing a project on Digital Managment Case System. and I feel"
type textarea "x"
type textarea "I am doing a project on Digital Managment Case System. and I feel"
type textarea "x"
type textarea "I am doing a project on Digital Managment Case System. and I feel l"
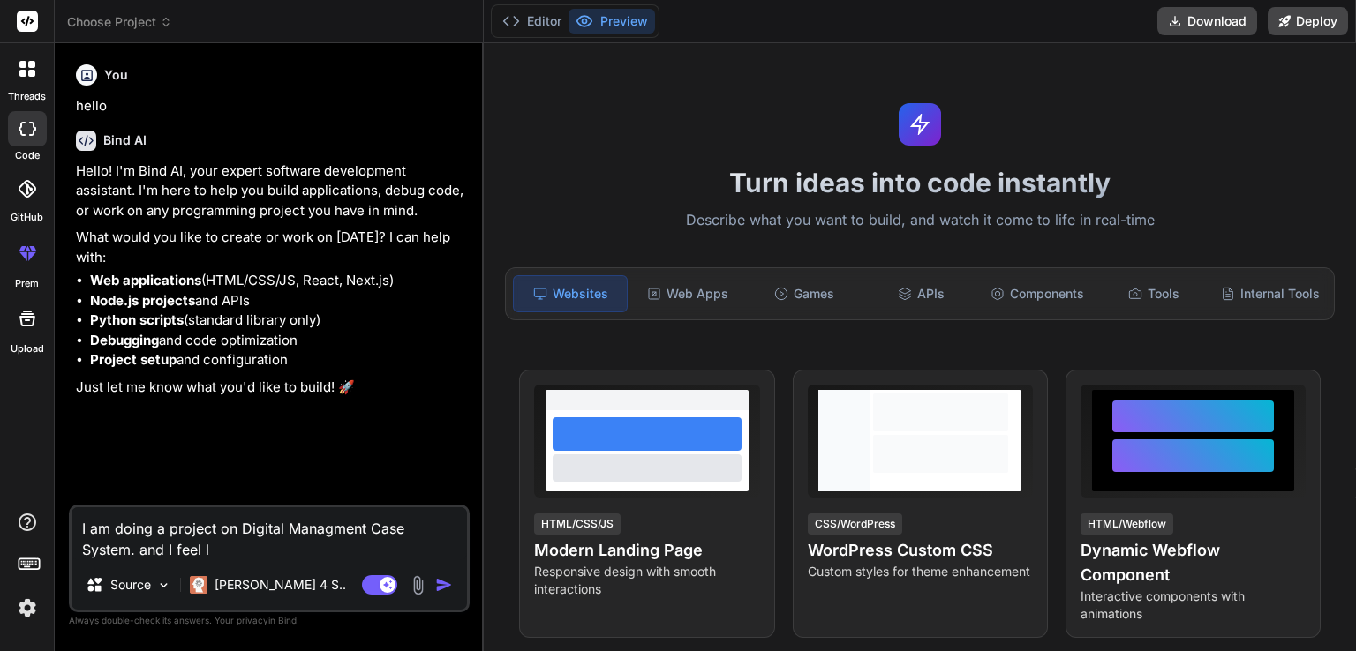
type textarea "x"
type textarea "I am doing a project on Digital Managment Case System. and I feel li"
type textarea "x"
type textarea "I am doing a project on Digital Managment Case System. and I feel lik"
type textarea "x"
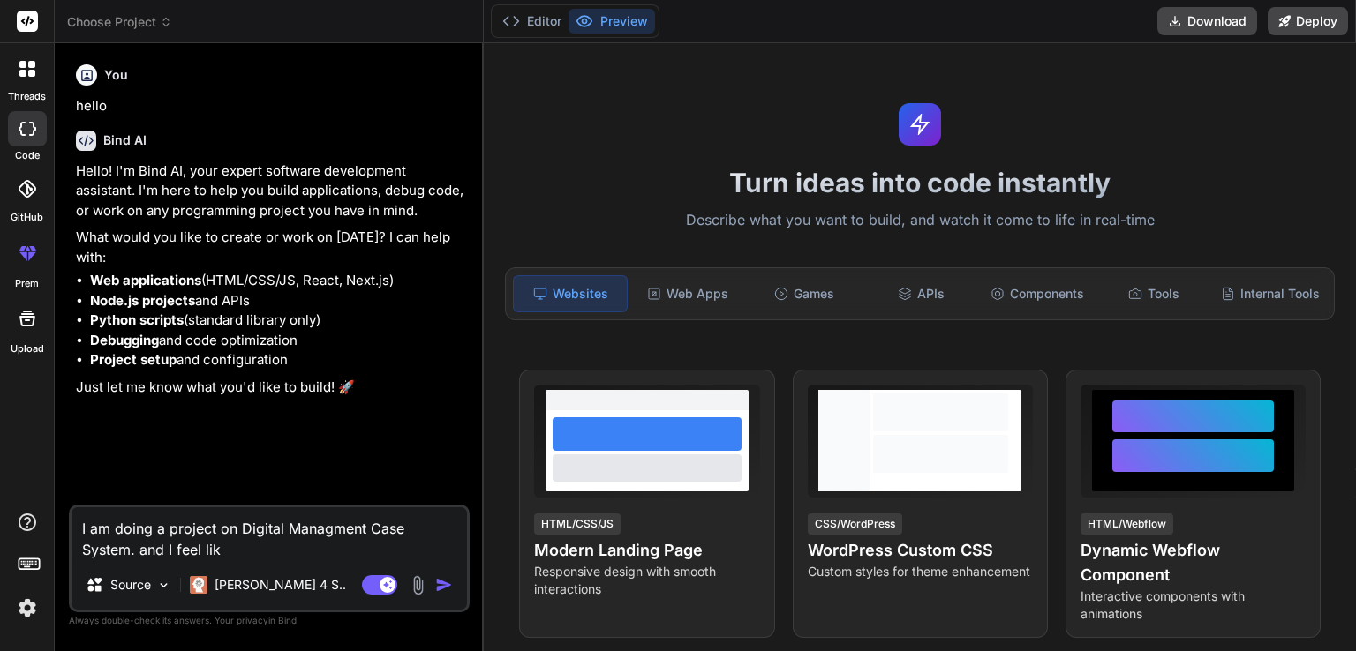
type textarea "I am doing a project on Digital Managment Case System. and I feel like"
type textarea "x"
type textarea "I am doing a project on Digital Managment Case System. and I feel like"
type textarea "x"
type textarea "I am doing a project on Digital Managment Case System. and I feel like i"
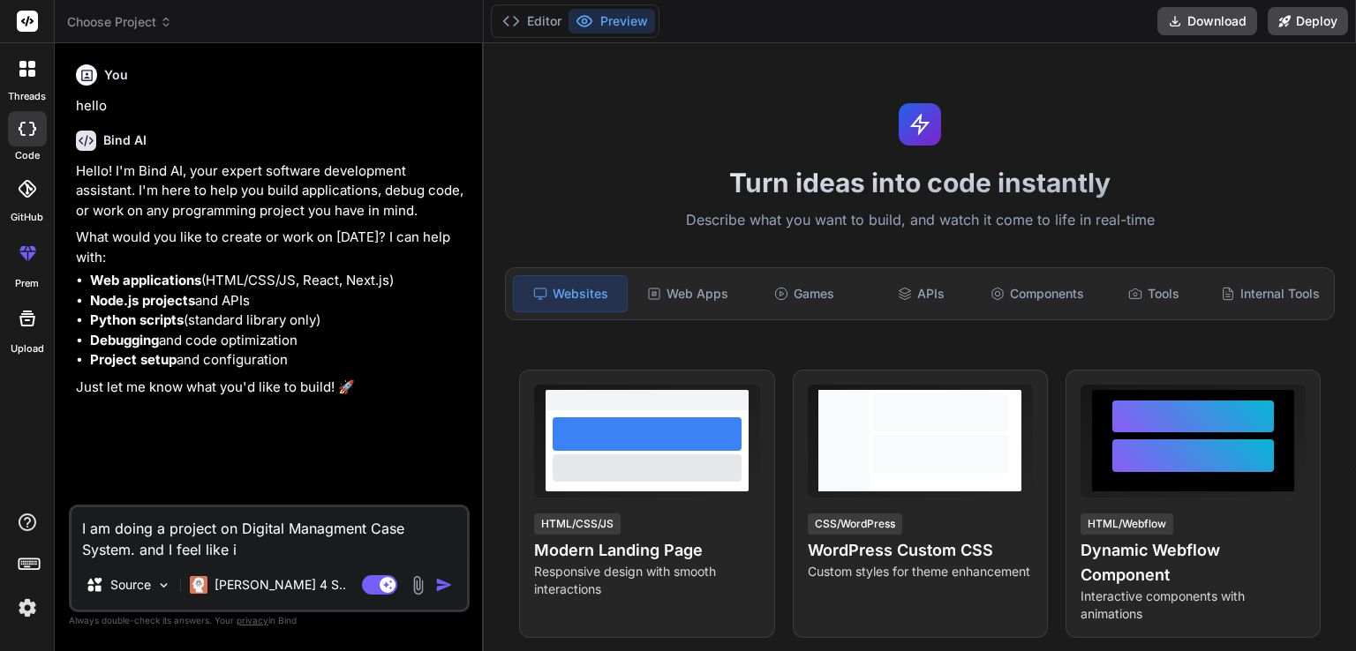
type textarea "x"
type textarea "I am doing a project on Digital Managment Case System. and I feel like i"
type textarea "x"
type textarea "I am doing a project on Digital Managment Case System. and I feel like i"
type textarea "x"
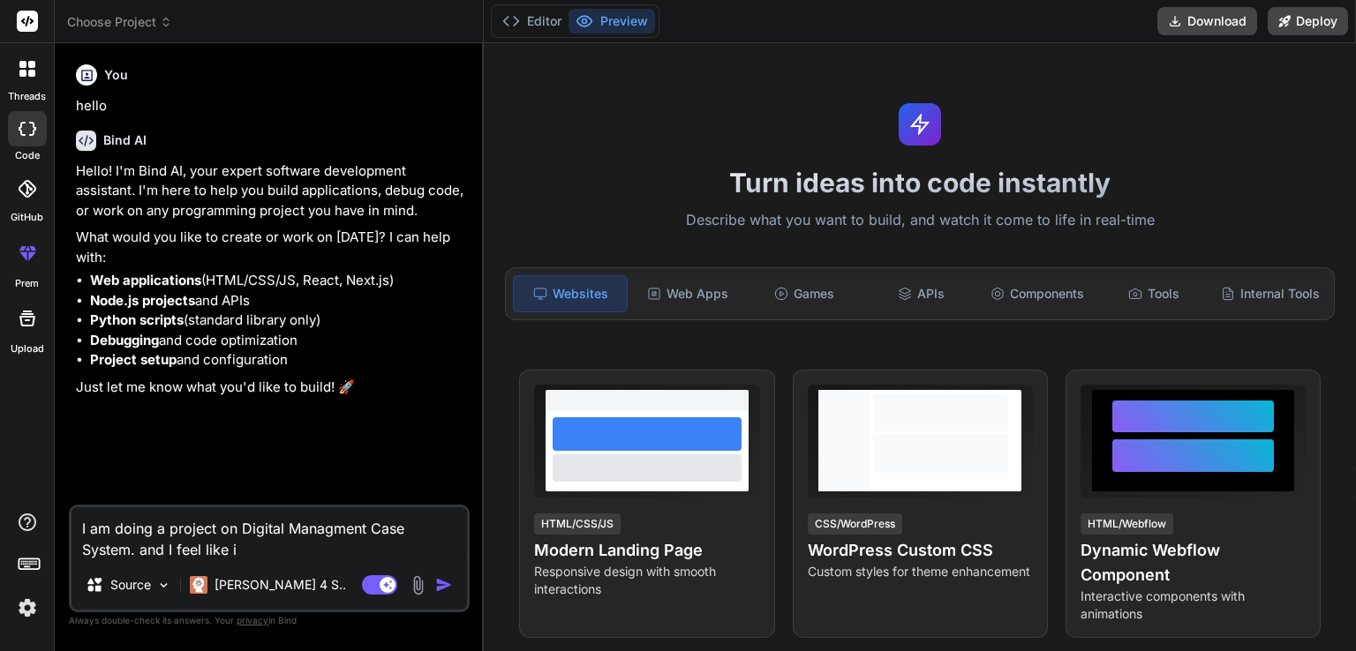
type textarea "I am doing a project on Digital Managment Case System. and I feel like if"
type textarea "x"
type textarea "I am doing a project on Digital Managment Case System. and I feel like if"
type textarea "x"
type textarea "I am doing a project on Digital Managment Case System. and I feel like if I"
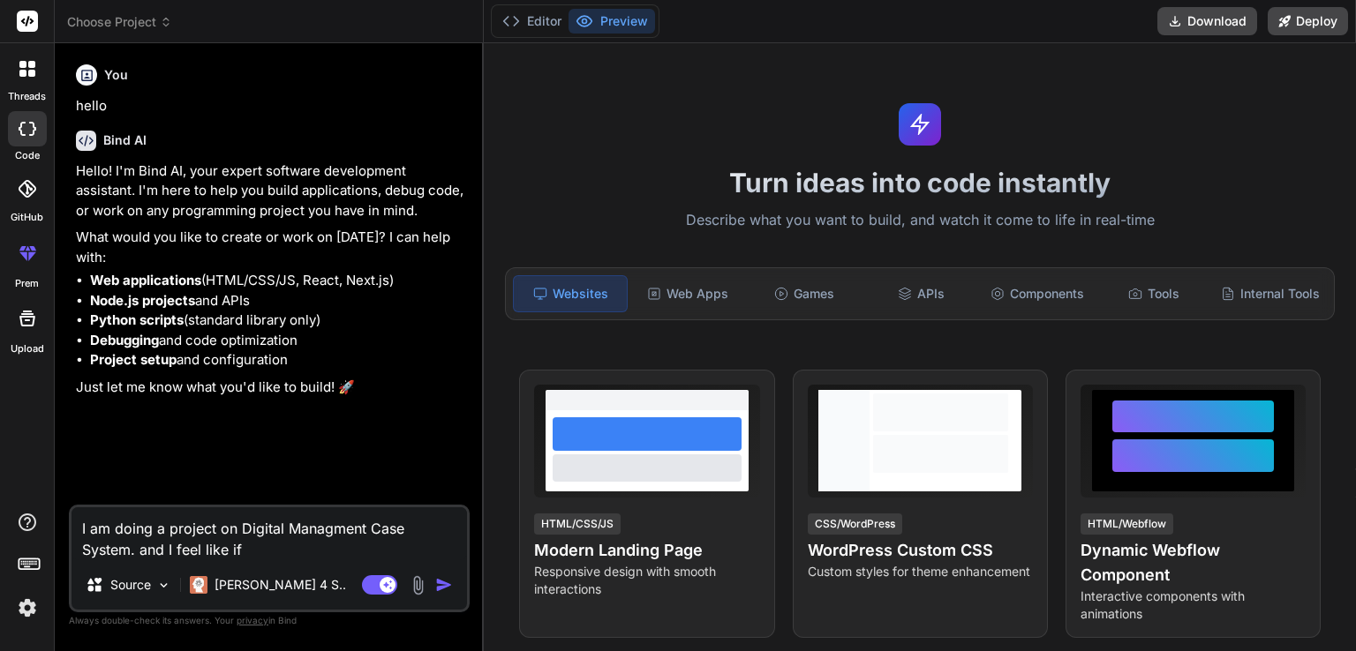
type textarea "x"
type textarea "I am doing a project on Digital Managment Case System. and I feel like if I"
type textarea "x"
type textarea "I am doing a project on Digital Managment Case System. and I feel like if I s"
type textarea "x"
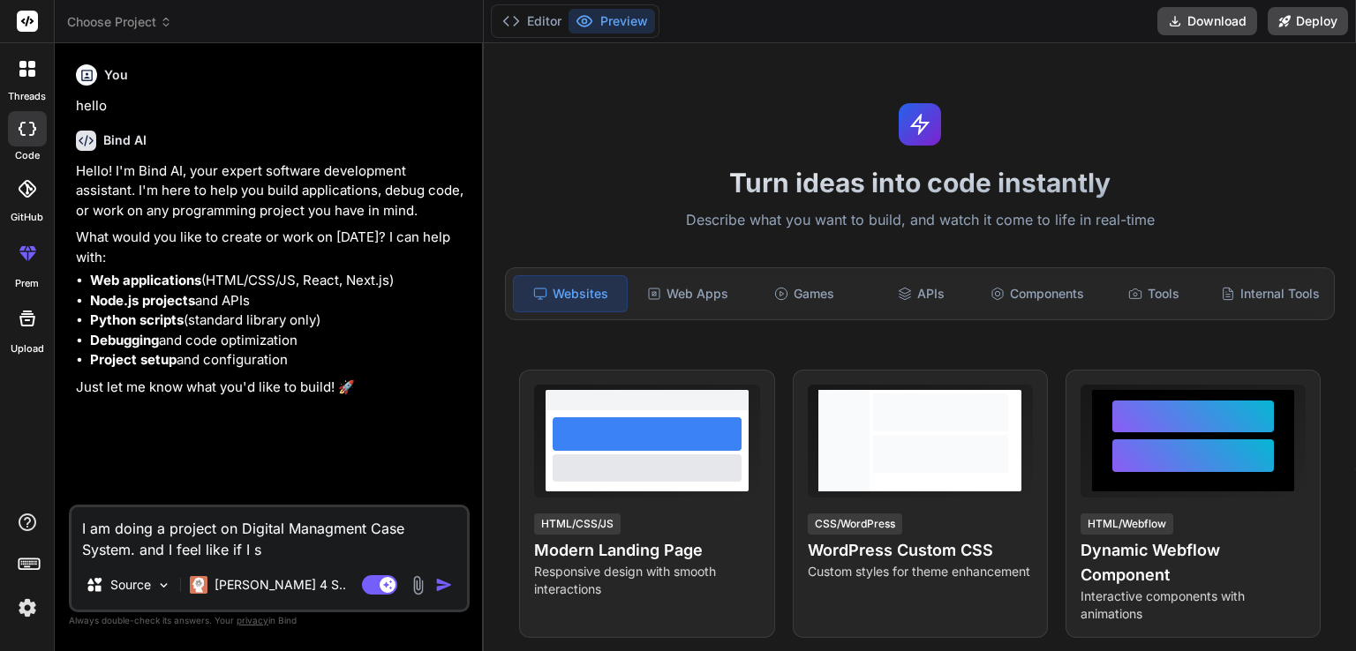
type textarea "I am doing a project on Digital Managment Case System. and I feel like if I se"
type textarea "x"
type textarea "I am doing a project on Digital Managment Case System. and I feel like if I sen"
type textarea "x"
type textarea "I am doing a project on Digital Managment Case System. and I feel like if I send"
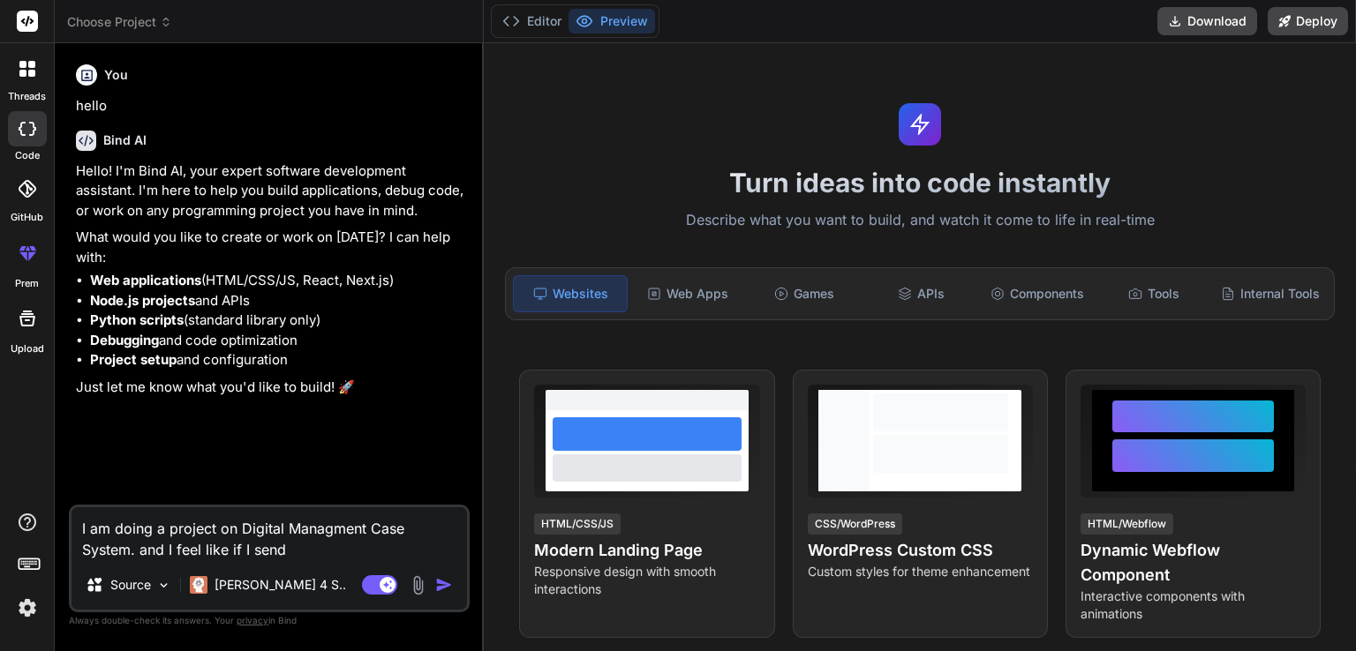
type textarea "x"
type textarea "I am doing a project on Digital Managment Case System. and I feel like if I send"
type textarea "x"
type textarea "I am doing a project on Digital Managment Case System. and I feel like if I sen…"
type textarea "x"
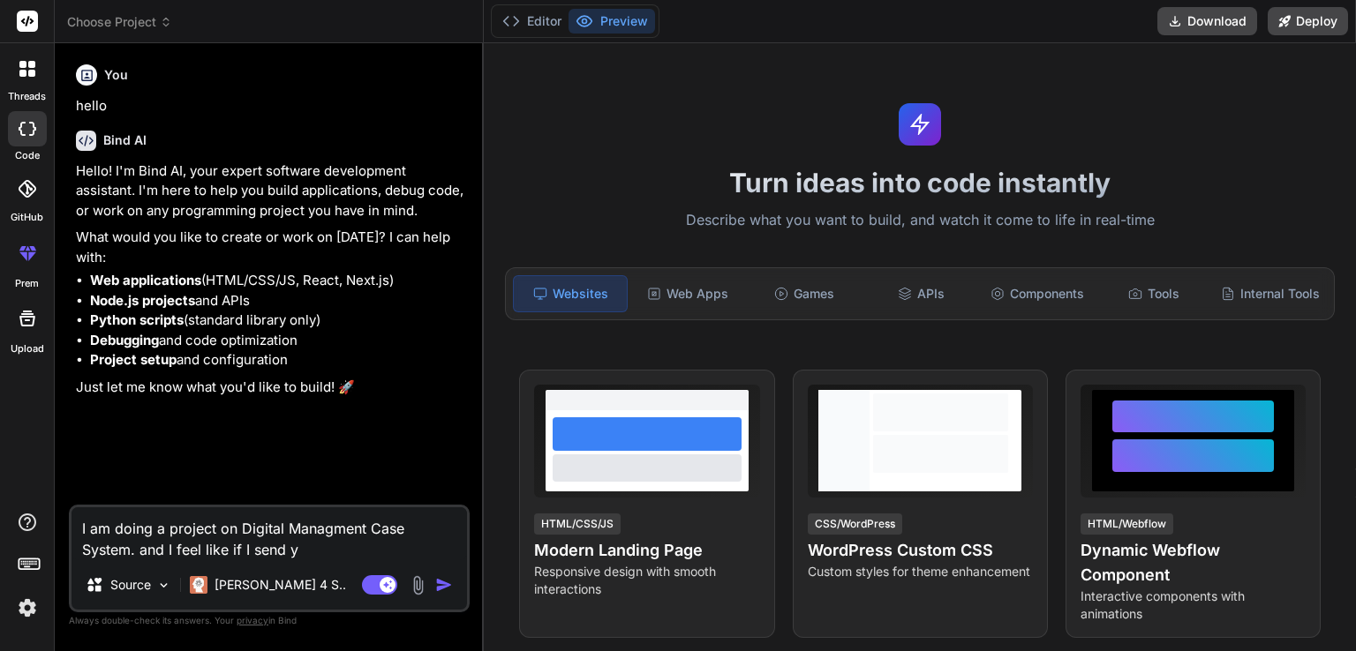
type textarea "I am doing a project on Digital Managment Case System. and I feel like if I sen…"
type textarea "x"
type textarea "I am doing a project on Digital Managment Case System. and I feel like if I sen…"
type textarea "x"
type textarea "I am doing a project on Digital Managment Case System. and I feel like if I sen…"
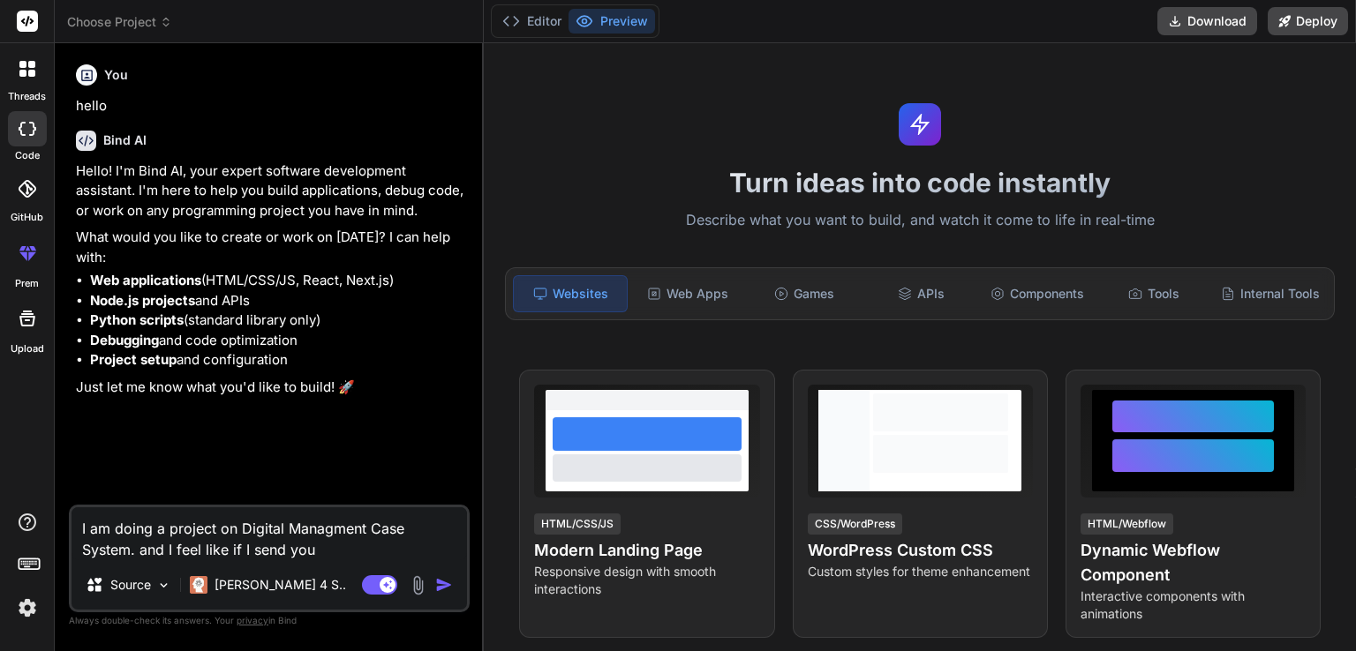
type textarea "x"
type textarea "I am doing a project on Digital Managment Case System. and I feel like if I sen…"
type textarea "x"
type textarea "I am doing a project on Digital Managment Case System. and I feel like if I sen…"
type textarea "x"
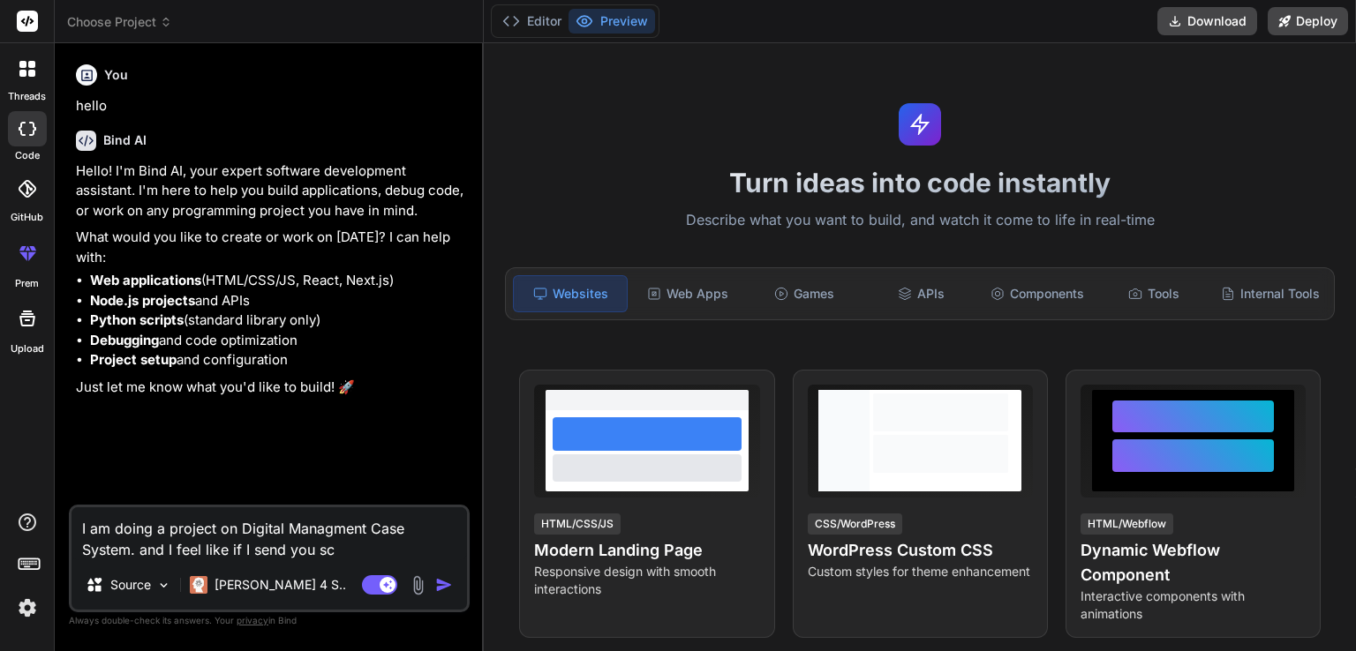
type textarea "I am doing a project on Digital Managment Case System. and I feel like if I sen…"
type textarea "x"
type textarea "I am doing a project on Digital Managment Case System. and I feel like if I sen…"
type textarea "x"
type textarea "I am doing a project on Digital Managment Case System. and I feel like if I sen…"
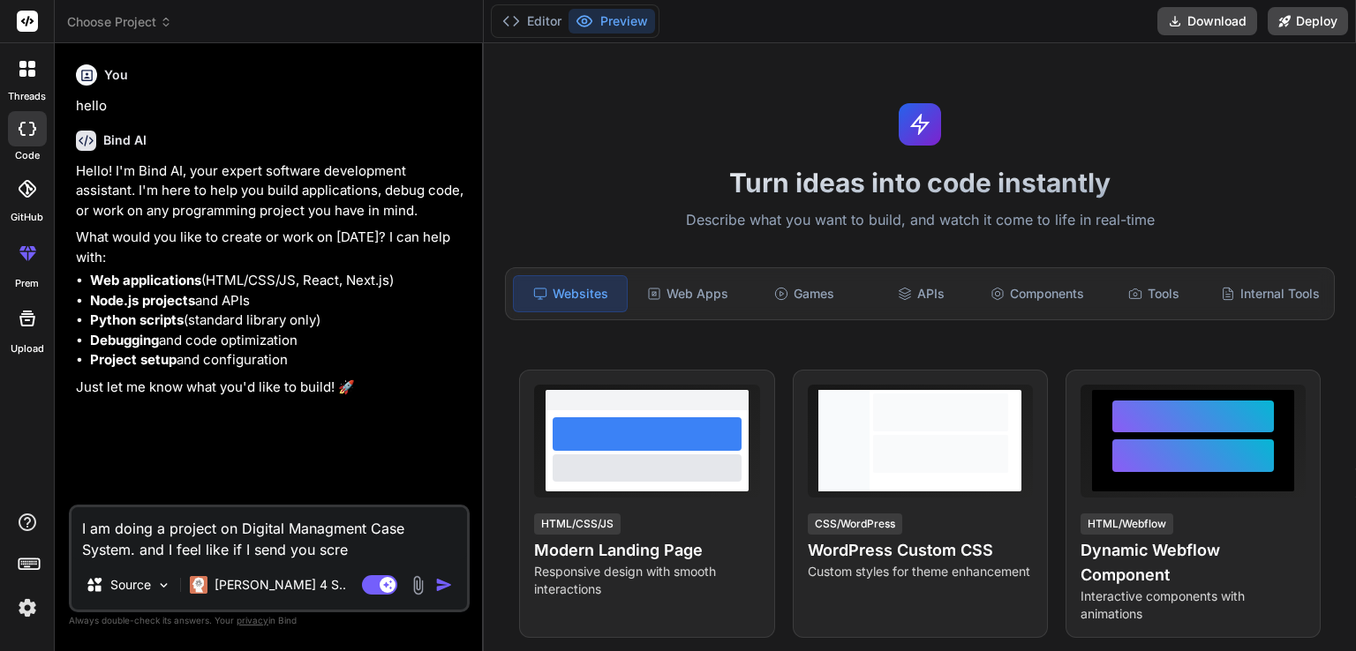
type textarea "x"
type textarea "I am doing a project on Digital Managment Case System. and I feel like if I sen…"
type textarea "x"
type textarea "I am doing a project on Digital Managment Case System. and I feel like if I sen…"
type textarea "x"
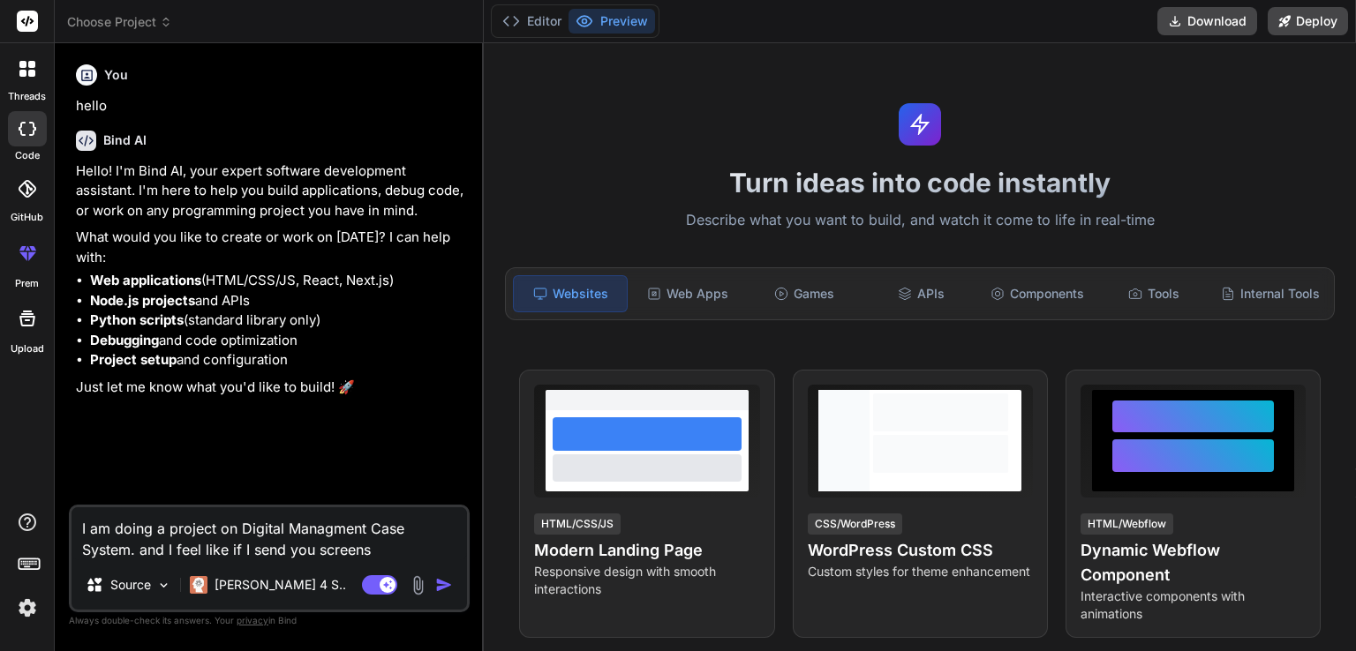
type textarea "I am doing a project on Digital Managment Case System. and I feel like if I sen…"
type textarea "x"
type textarea "I am doing a project on Digital Managment Case System. and I feel like if I sen…"
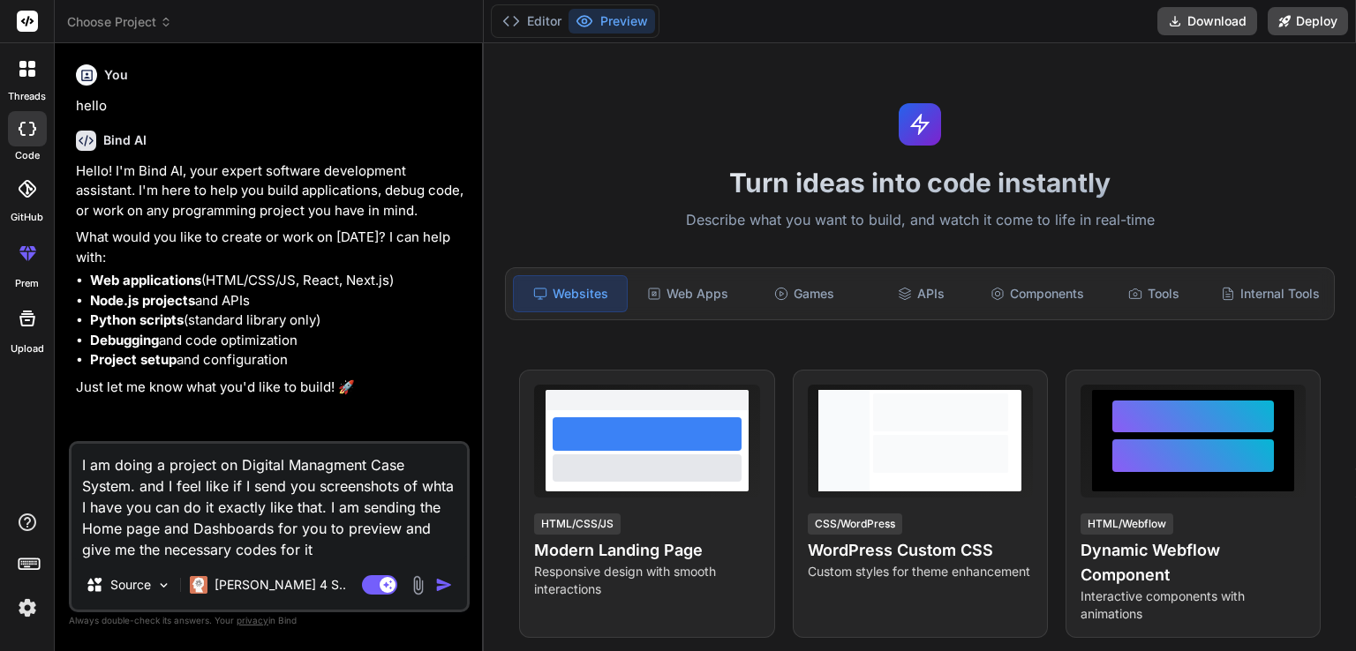
drag, startPoint x: 138, startPoint y: 486, endPoint x: 300, endPoint y: 554, distance: 176.1
click at [300, 554] on textarea "I am doing a project on Digital Managment Case System. and I feel like if I sen…" at bounding box center [269, 502] width 395 height 117
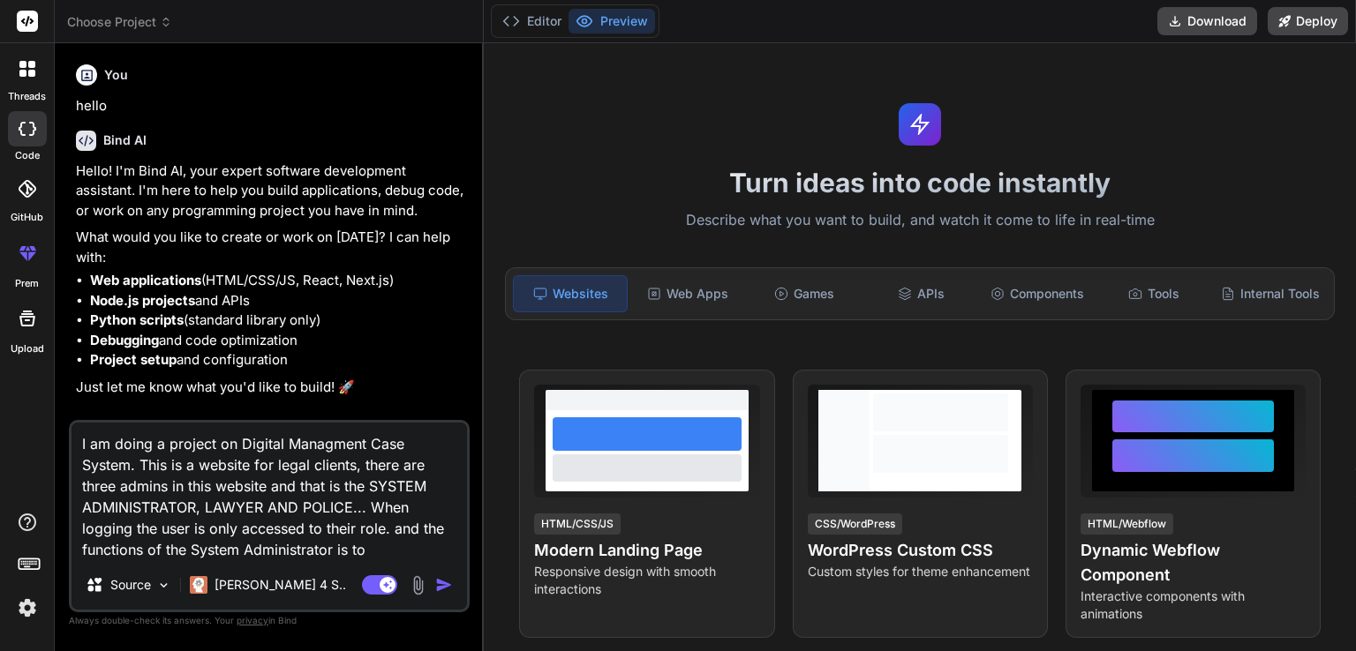
click at [386, 532] on textarea "I am doing a project on Digital Managment Case System. This is a website for le…" at bounding box center [269, 492] width 395 height 138
click at [371, 546] on textarea "I am doing a project on Digital Managment Case System. This is a website for le…" at bounding box center [269, 492] width 395 height 138
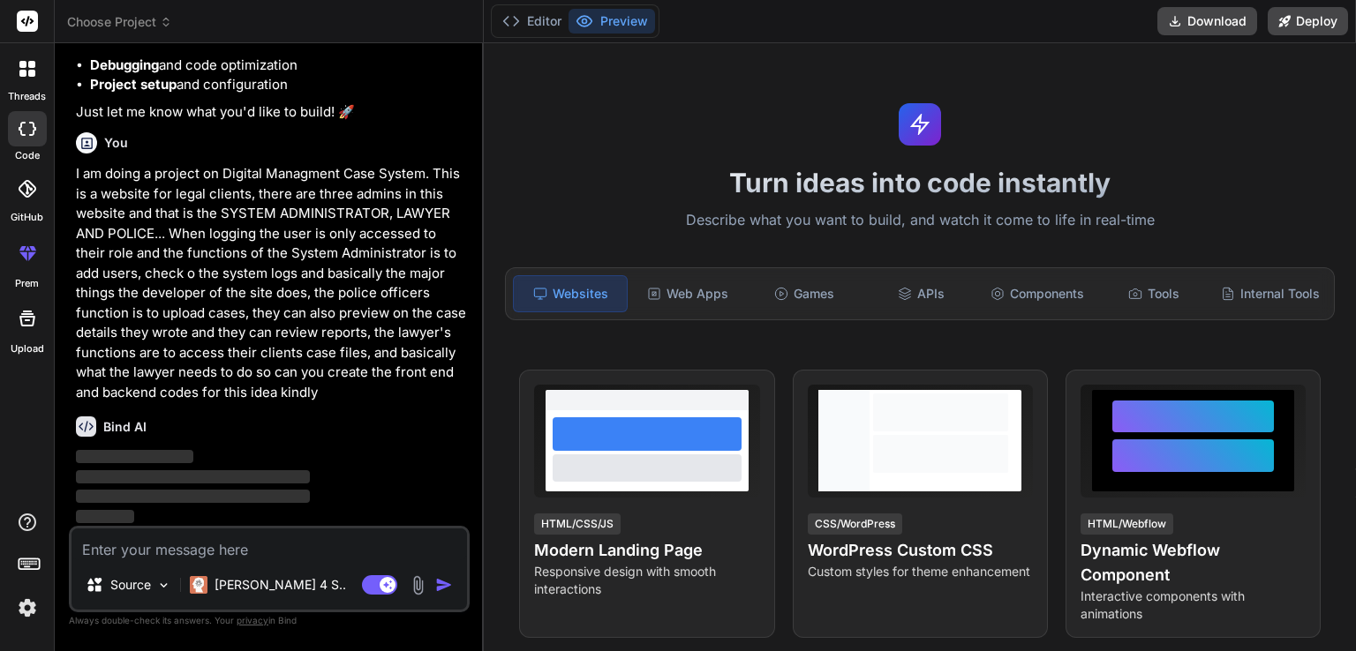
scroll to position [275, 0]
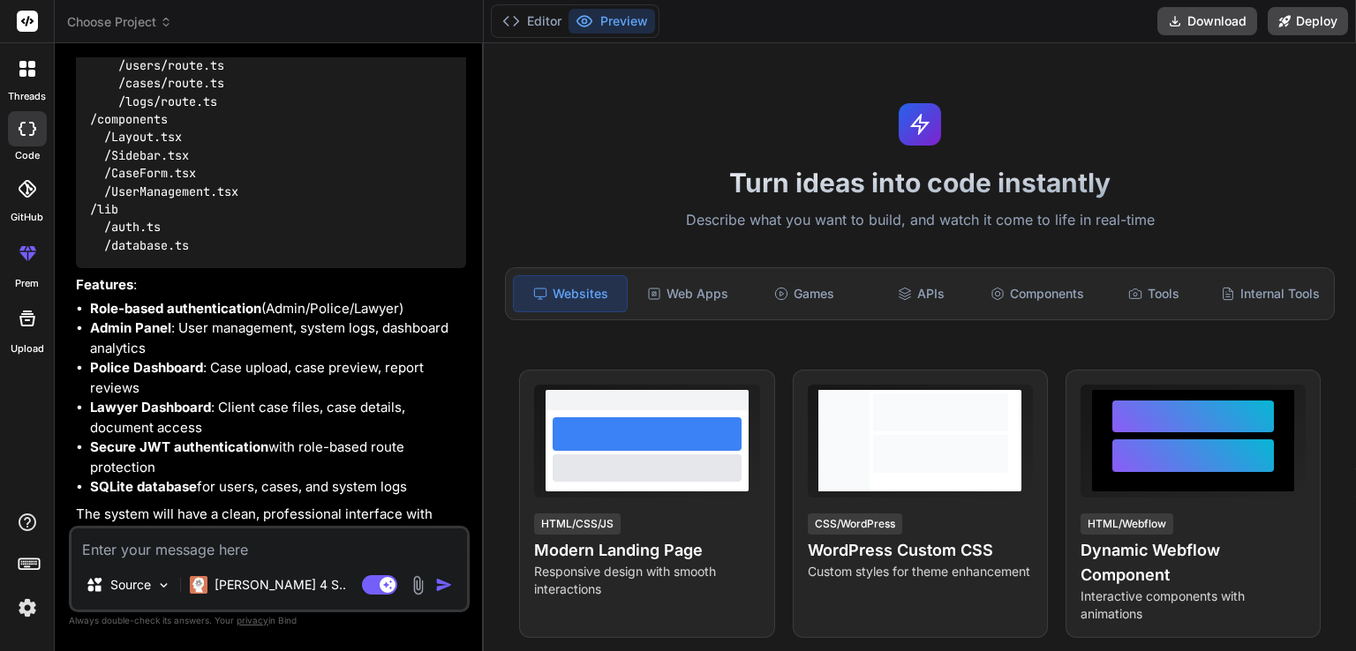
scroll to position [1054, 0]
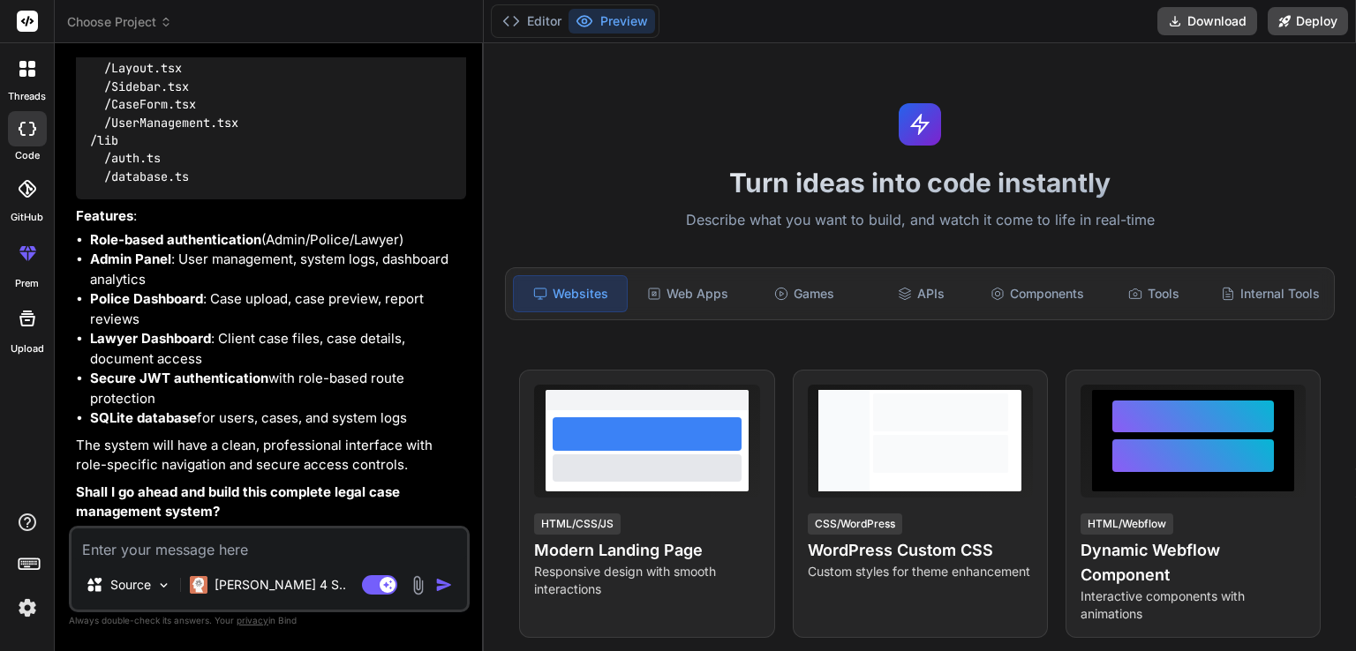
click at [406, 478] on div "🔹 Project : Digital Management Case System 🔧 Tech Stack : Next.js + Tailwind CS…" at bounding box center [271, 115] width 390 height 815
click at [307, 546] on textarea at bounding box center [269, 545] width 395 height 32
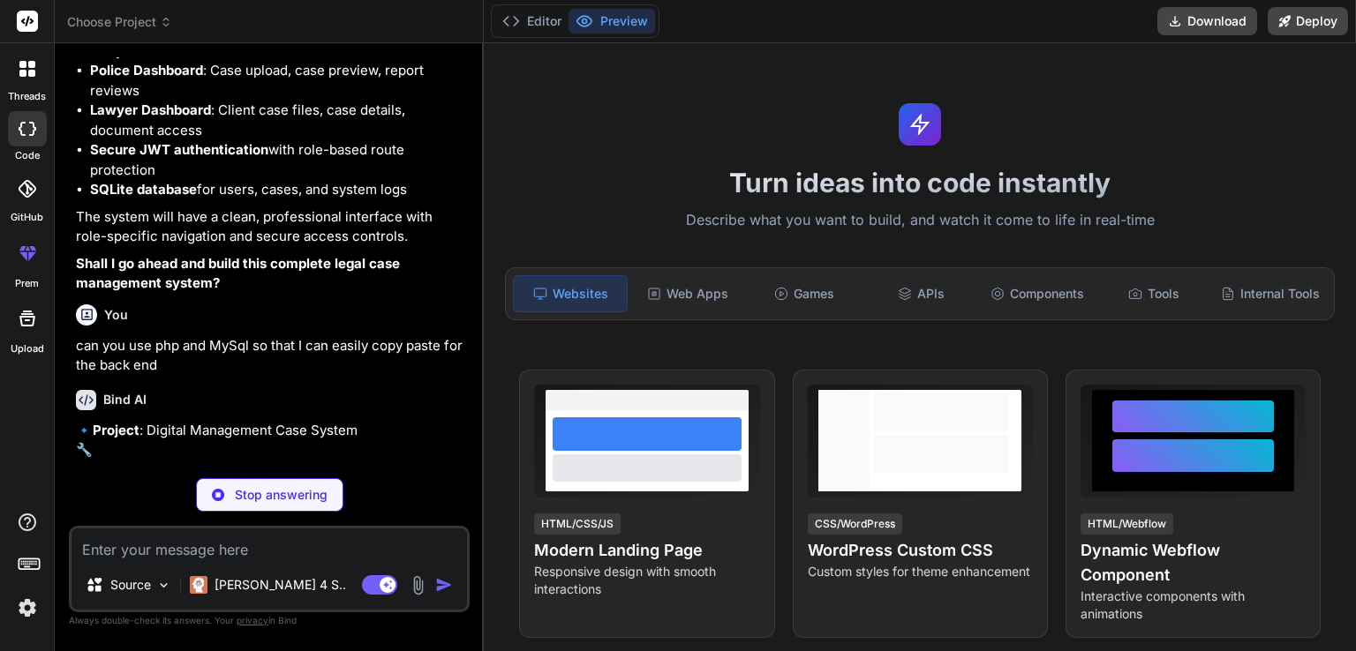
scroll to position [1257, 0]
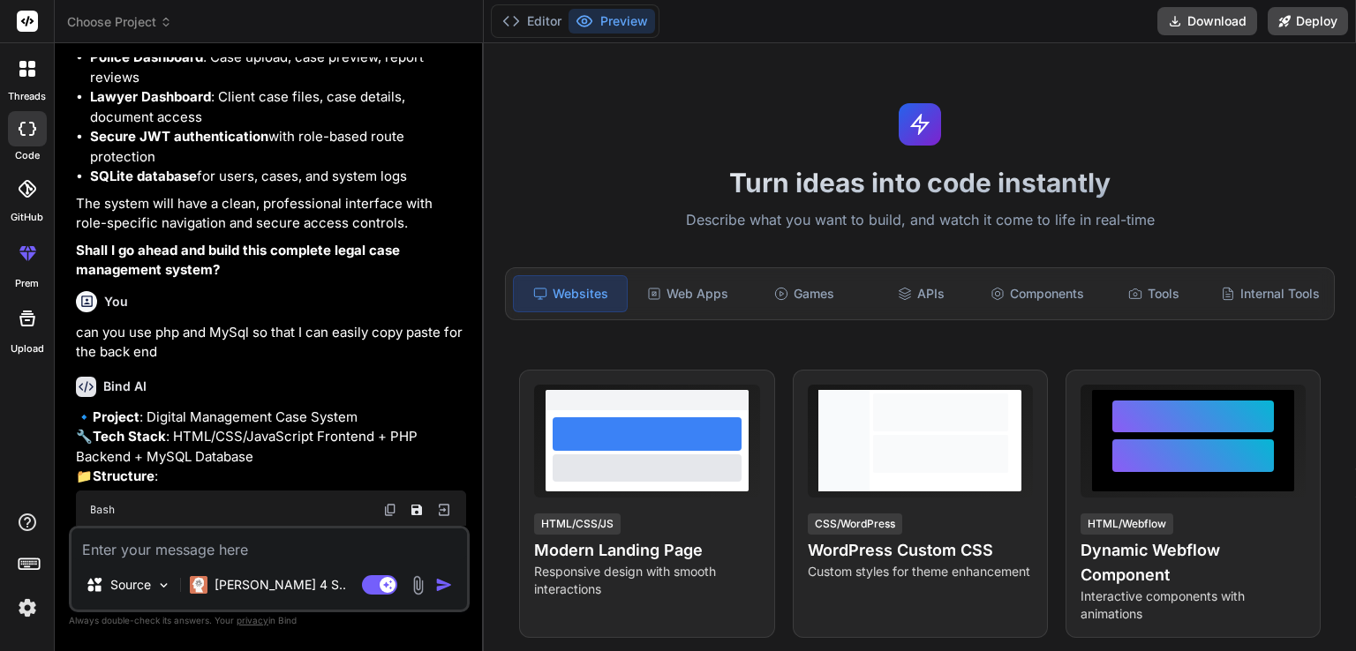
click at [377, 459] on p "🔹 Project : Digital Management Case System 🔧 Tech Stack : HTML/CSS/JavaScript F…" at bounding box center [271, 447] width 390 height 79
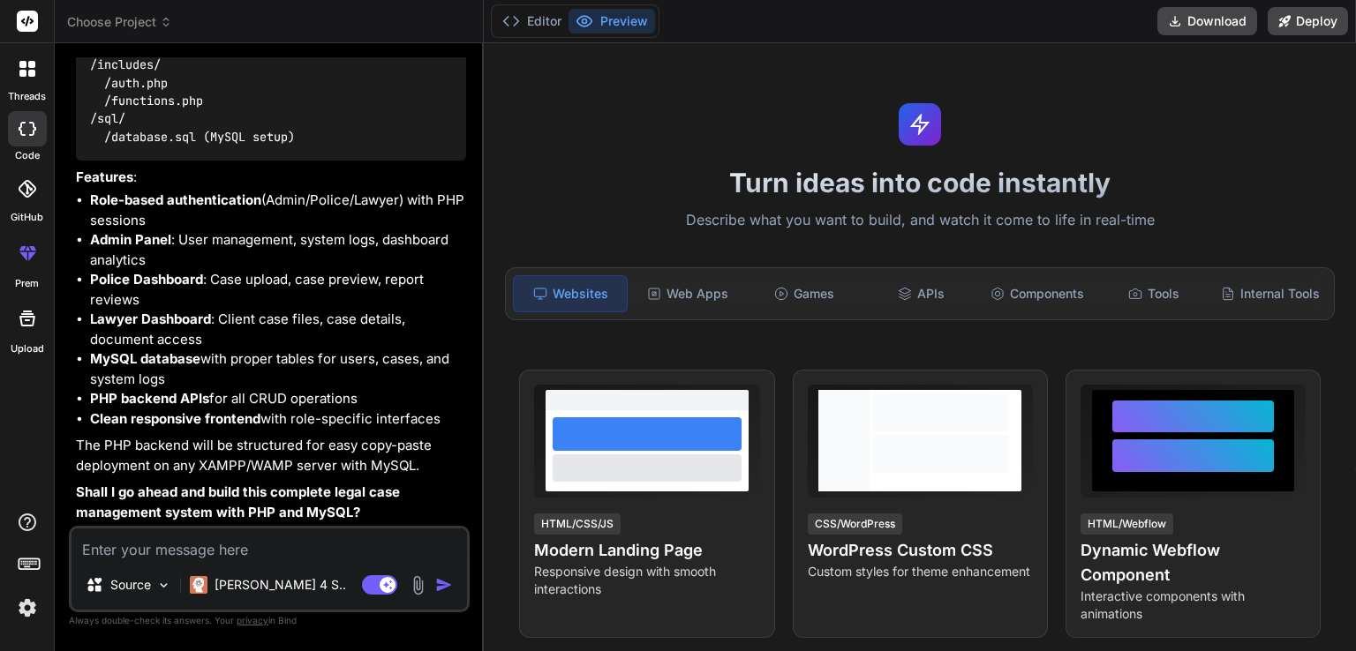
scroll to position [2129, 0]
click at [318, 545] on textarea at bounding box center [269, 545] width 395 height 32
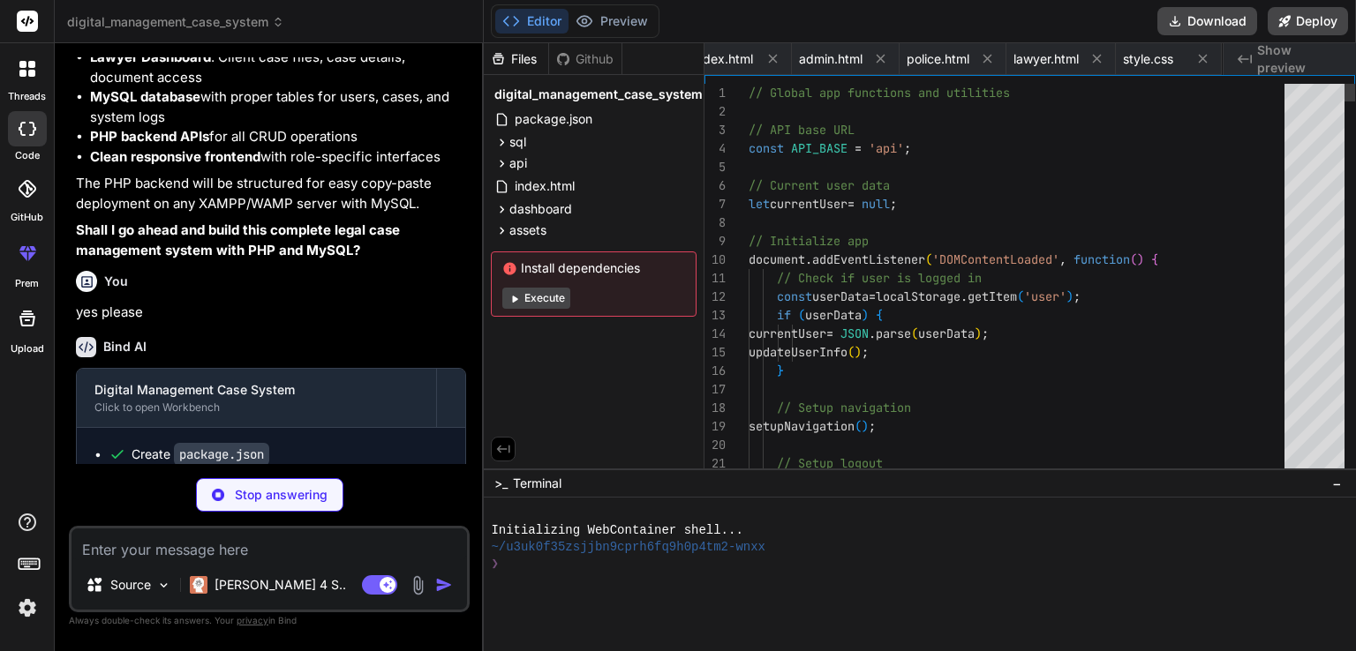
scroll to position [0, 1239]
click at [338, 409] on div "Bind AI Digital Management Case System Click to open Workbench Create package.j…" at bounding box center [271, 614] width 390 height 583
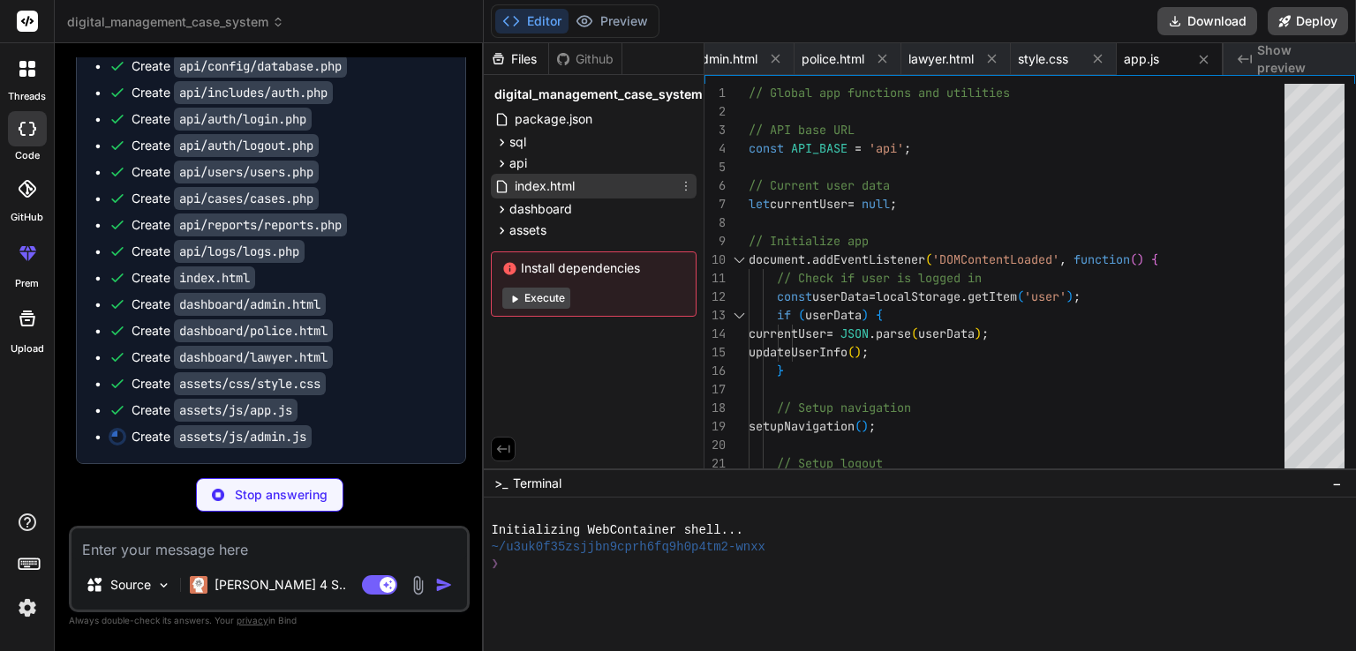
scroll to position [0, 1345]
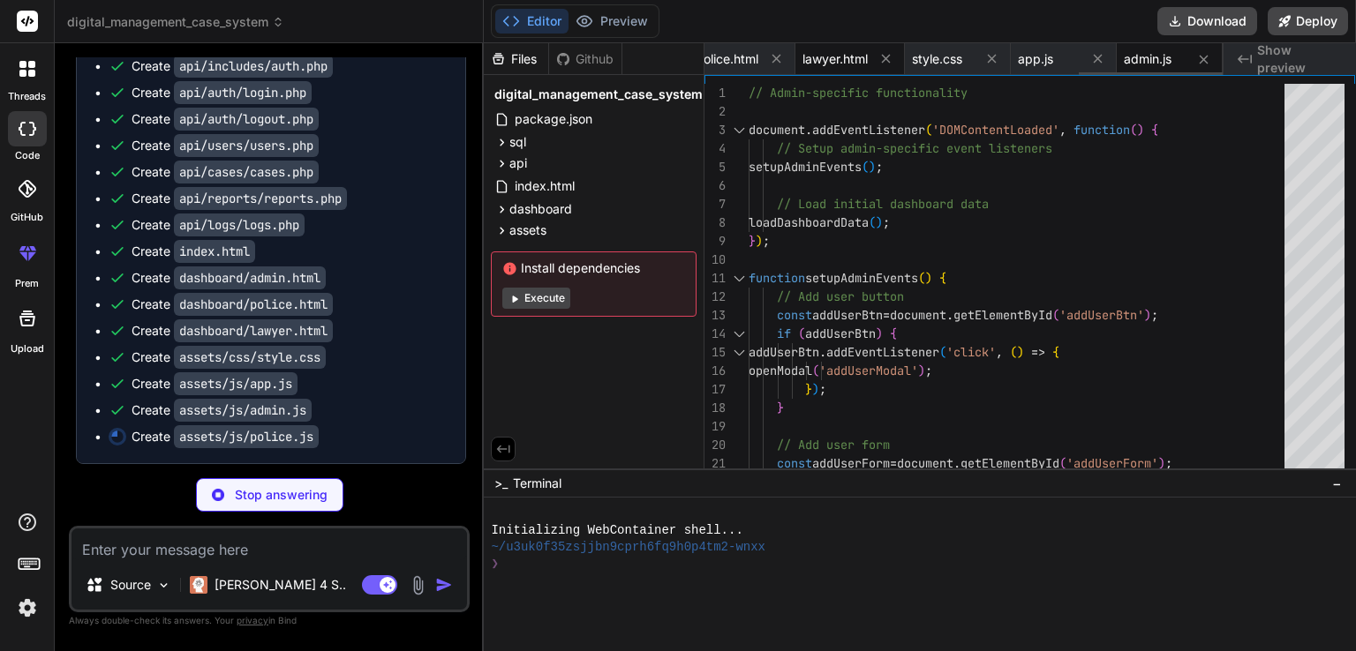
click at [829, 66] on span "lawyer.html" at bounding box center [834, 59] width 65 height 18
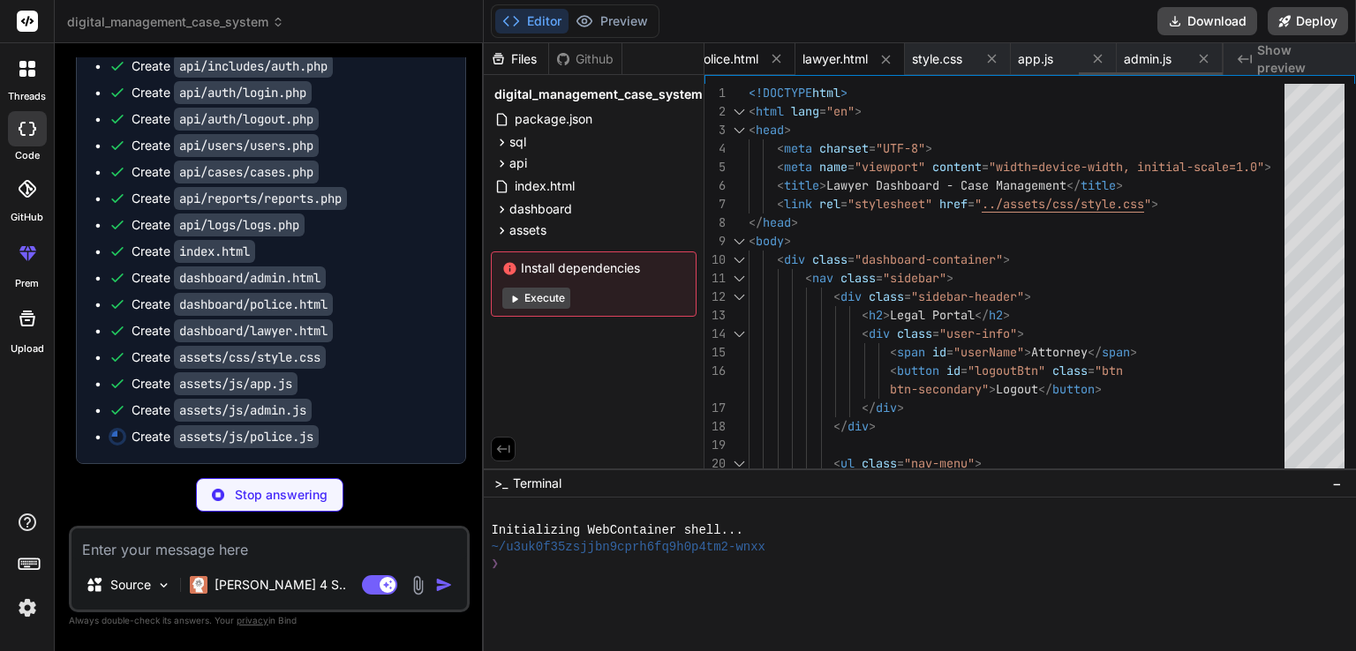
click at [738, 66] on span "police.html" at bounding box center [727, 59] width 63 height 18
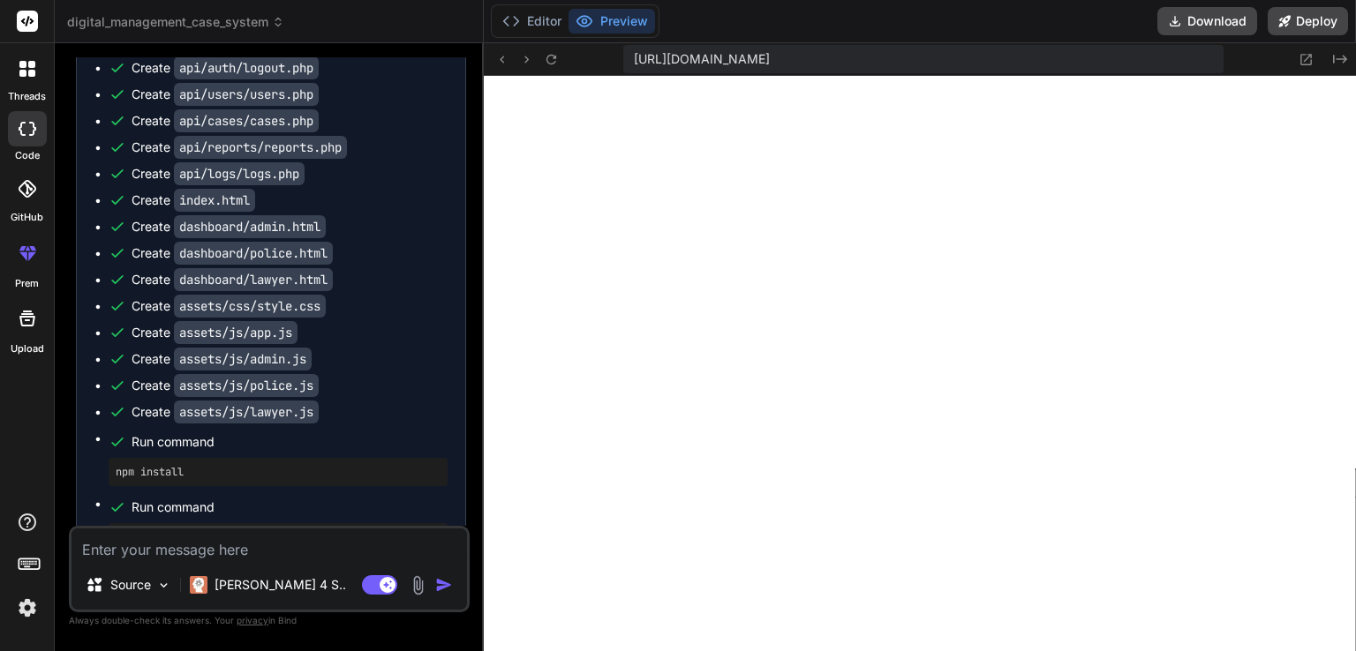
scroll to position [881, 0]
click at [413, 576] on img at bounding box center [418, 586] width 20 height 20
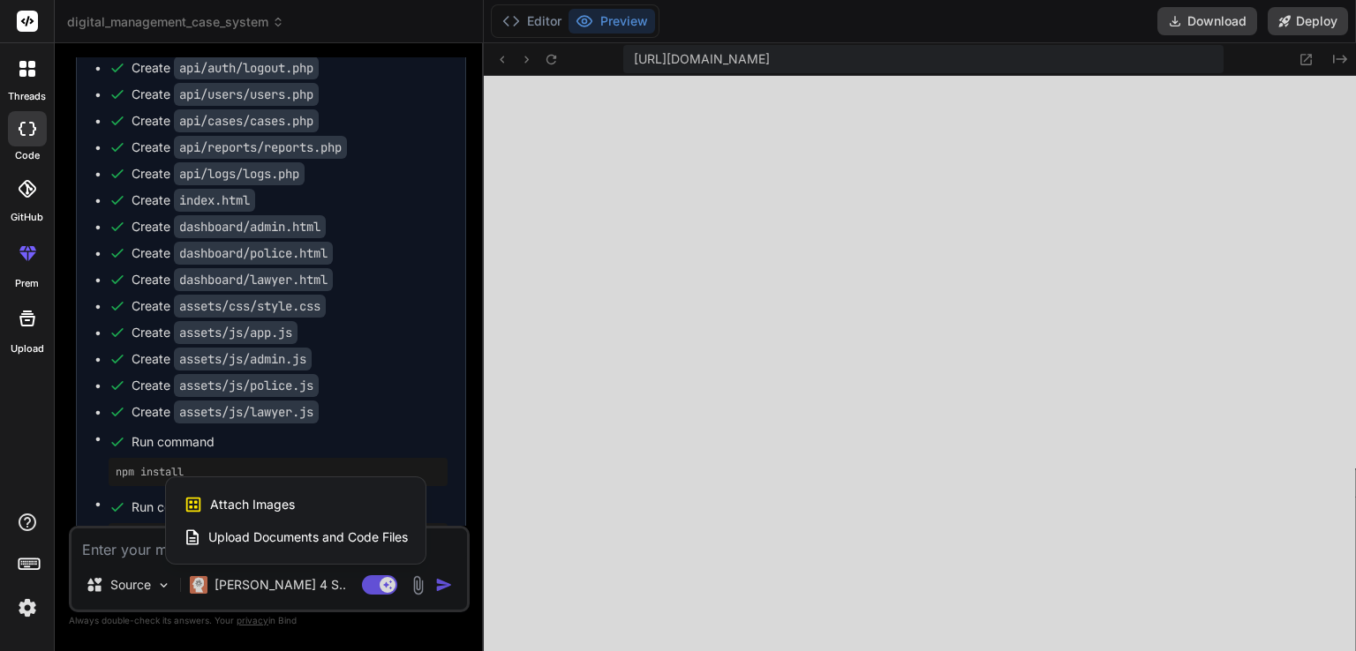
click at [261, 496] on span "Attach Images" at bounding box center [252, 505] width 85 height 18
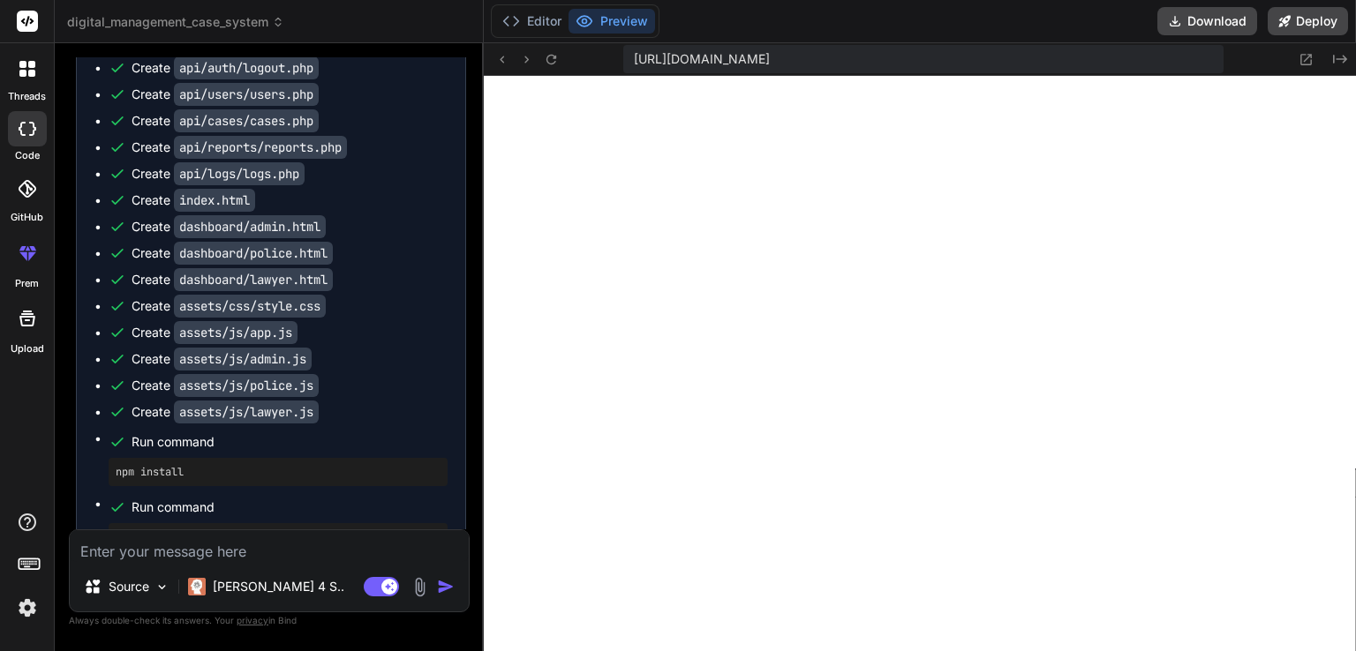
scroll to position [2752, 0]
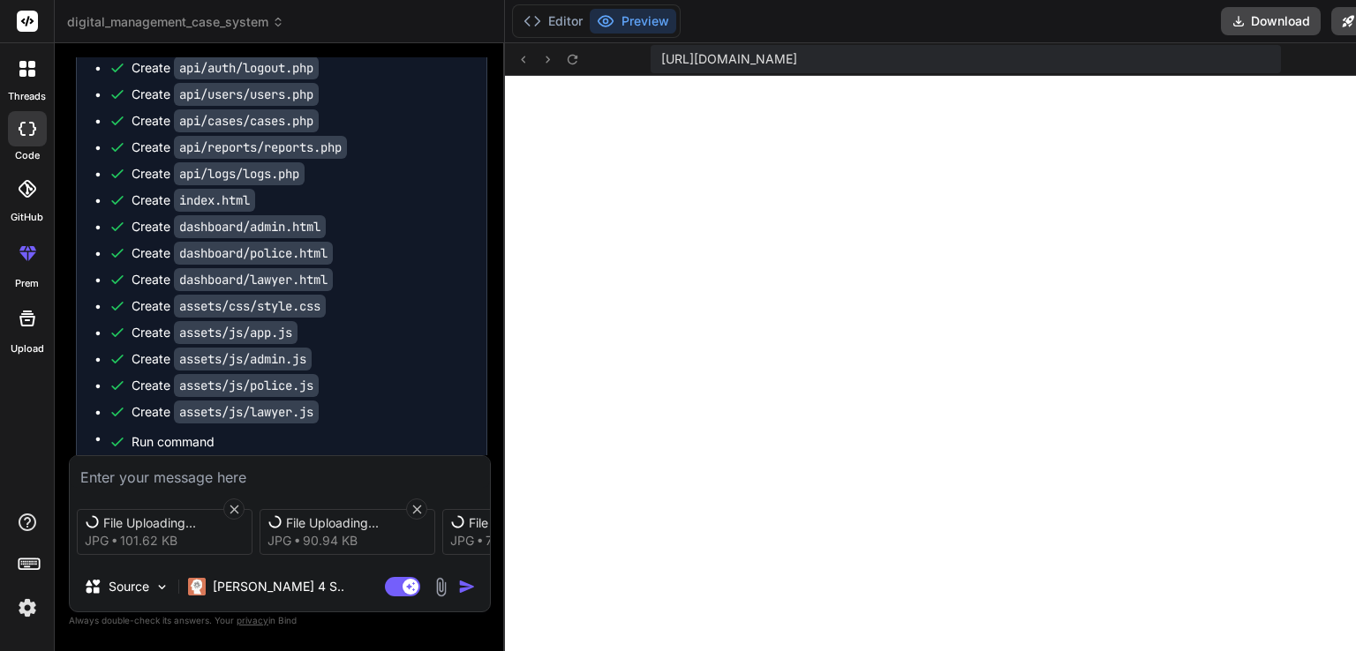
click at [222, 477] on textarea at bounding box center [280, 472] width 420 height 32
click at [163, 525] on div "Upload Error" at bounding box center [173, 524] width 141 height 18
drag, startPoint x: 175, startPoint y: 525, endPoint x: 230, endPoint y: 504, distance: 59.5
click at [230, 509] on div "Upload Error jpg 101.62 KB" at bounding box center [165, 532] width 176 height 46
click at [230, 504] on icon at bounding box center [234, 509] width 15 height 15
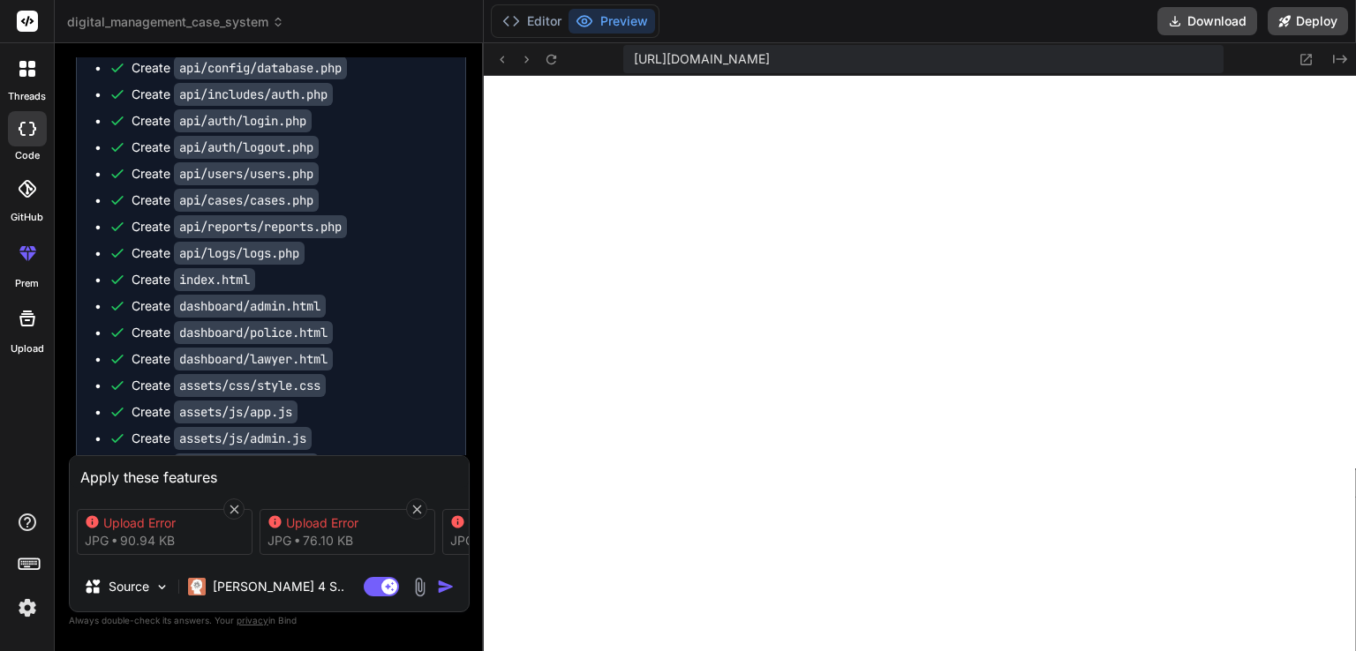
scroll to position [2832, 0]
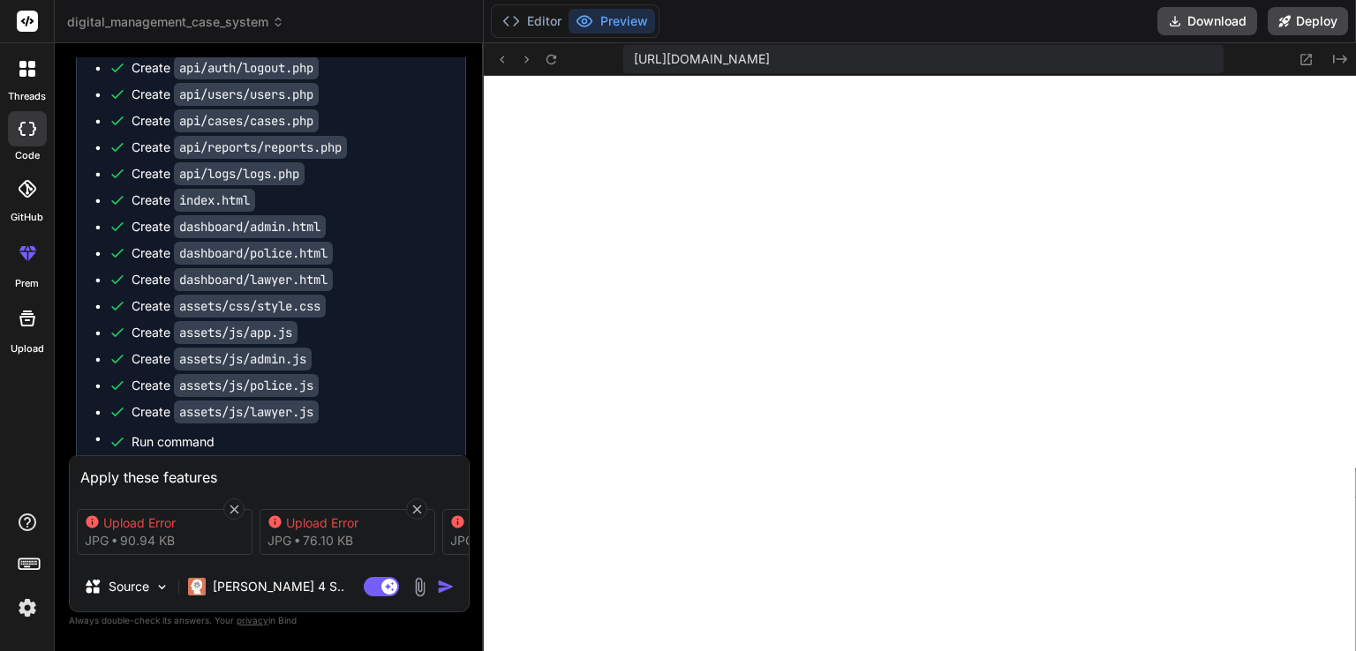
click at [230, 504] on icon at bounding box center [234, 509] width 15 height 15
click at [230, 504] on div "Upload Error jpg 111.35 KB Upload Error jpg 208.13 KB" at bounding box center [269, 532] width 399 height 74
click at [237, 504] on icon at bounding box center [242, 509] width 15 height 15
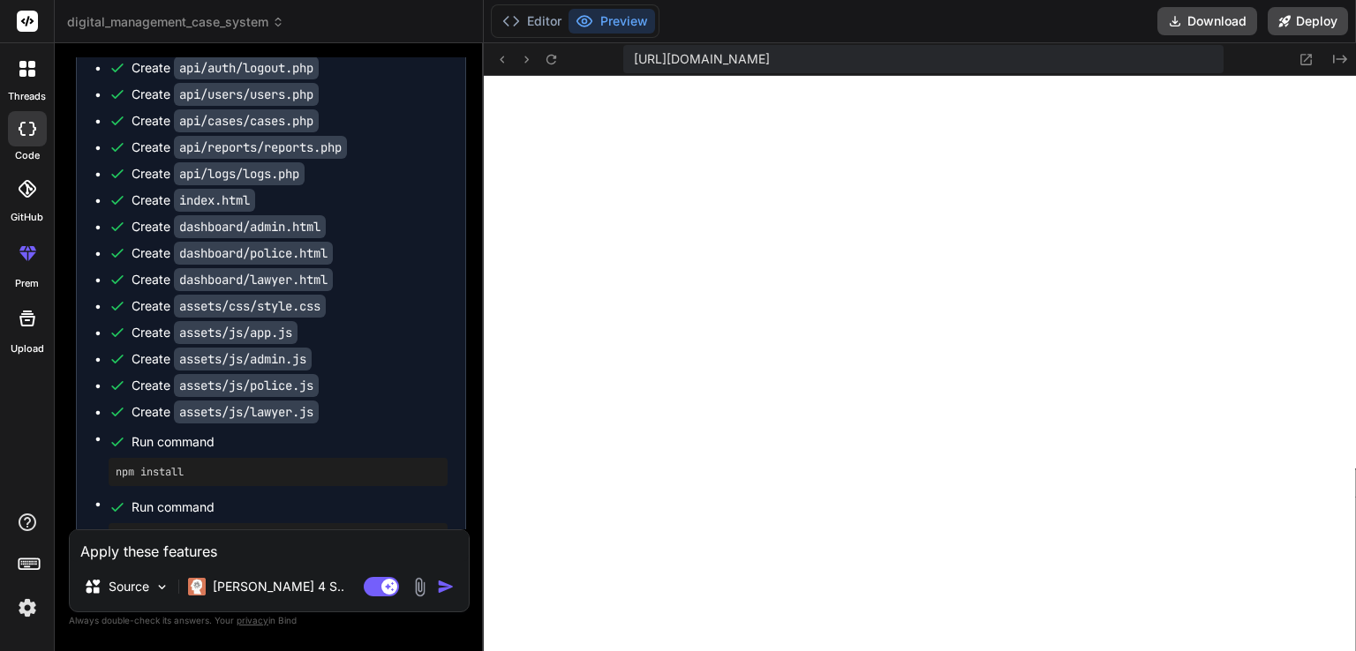
click at [415, 586] on img at bounding box center [420, 587] width 20 height 20
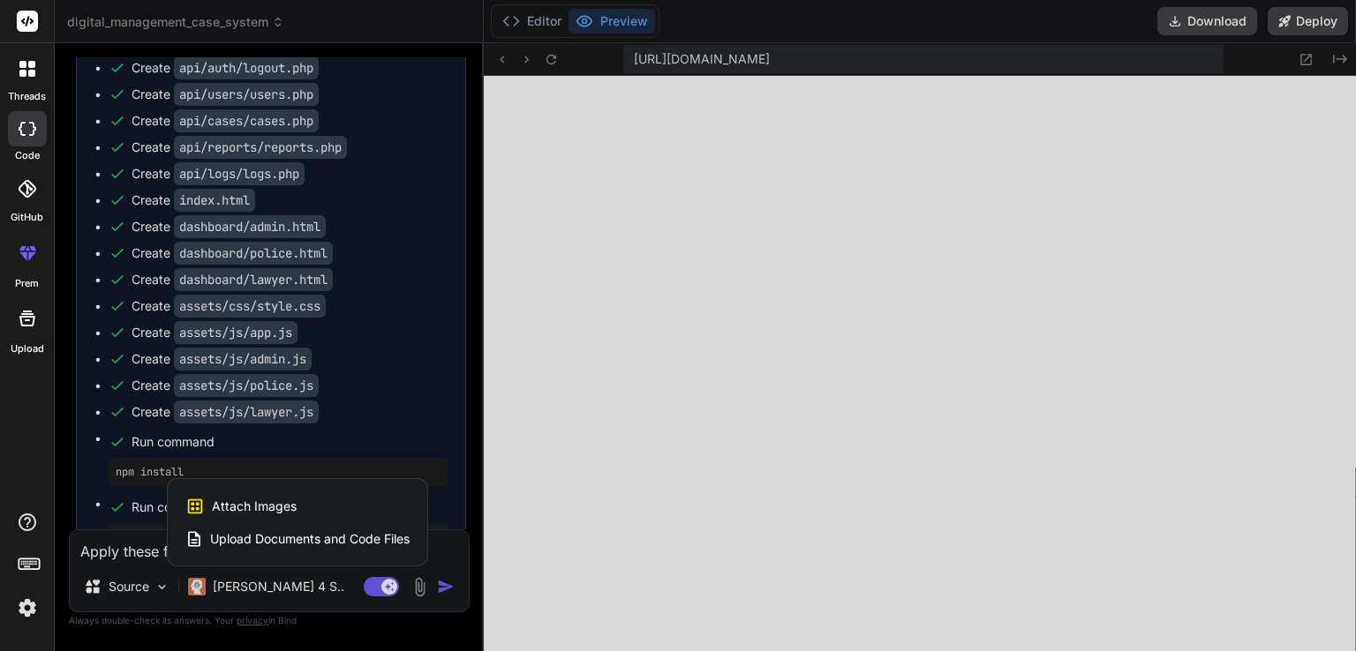
click at [369, 506] on div "Attach Images Image attachments are only supported in Claude and Gemini models." at bounding box center [297, 507] width 224 height 34
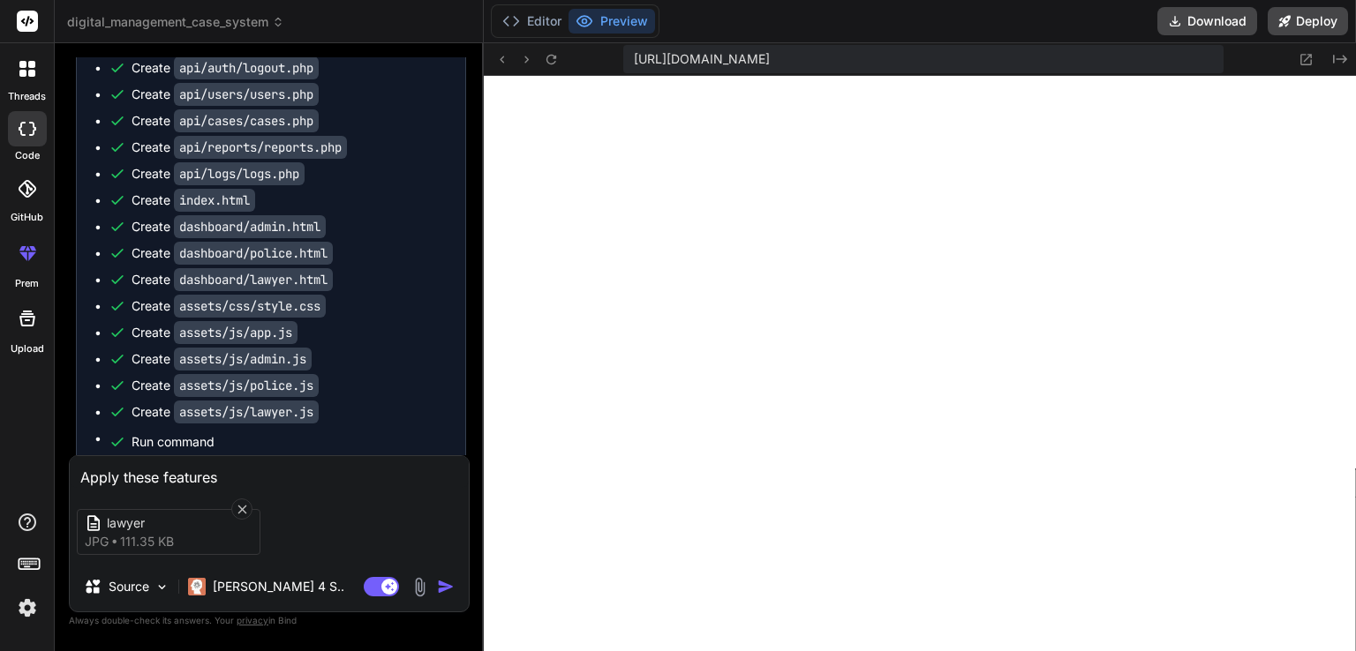
click at [417, 581] on img at bounding box center [420, 587] width 20 height 20
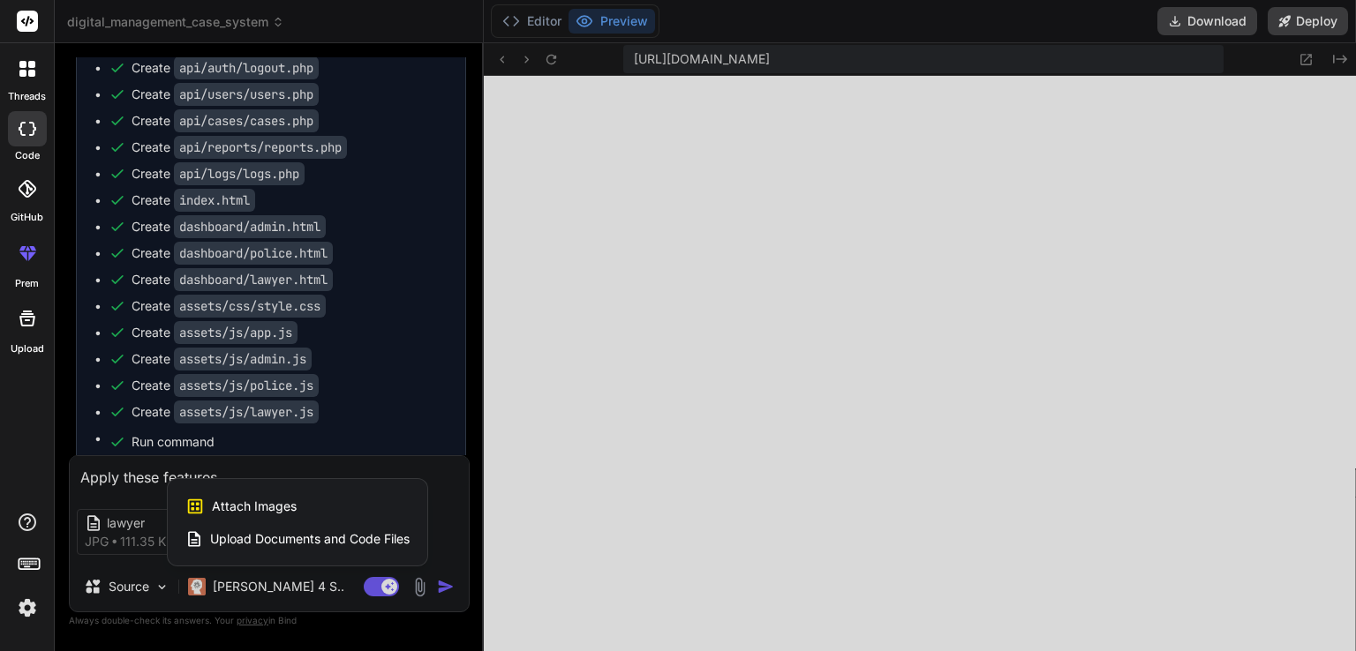
click at [293, 500] on span "Attach Images" at bounding box center [254, 507] width 85 height 18
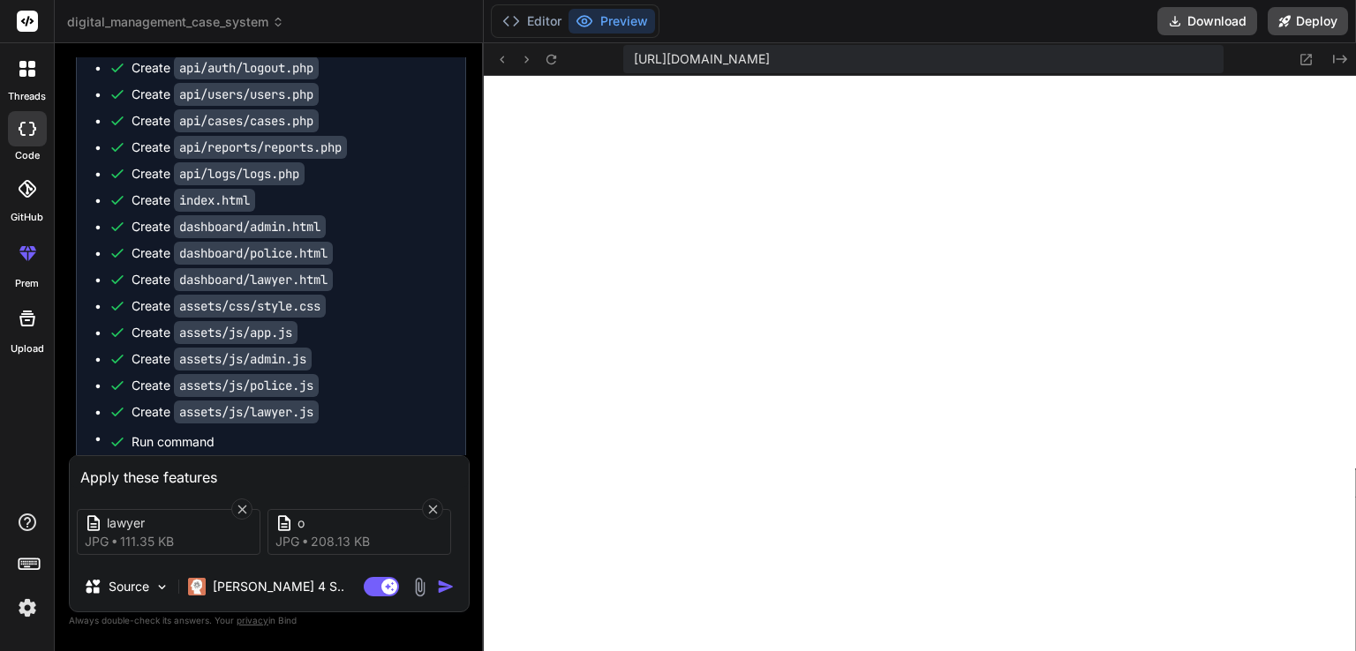
click at [415, 591] on img at bounding box center [420, 587] width 20 height 20
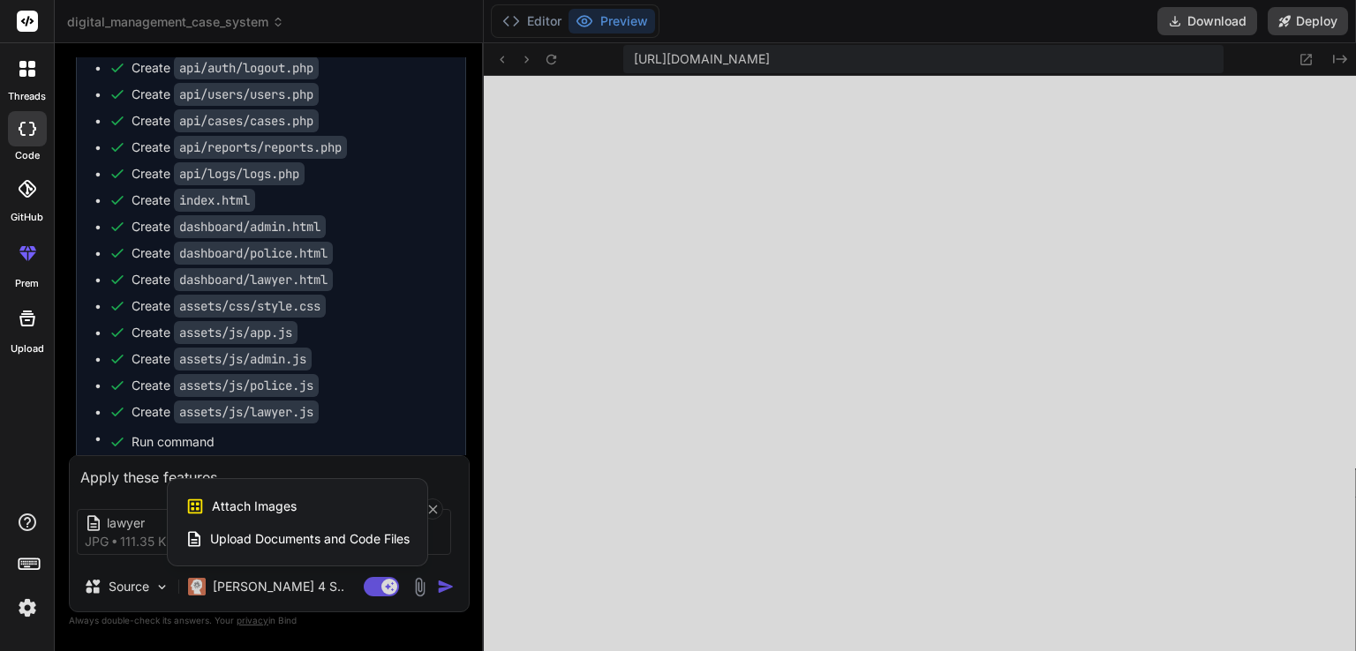
click at [325, 512] on div "Attach Images Image attachments are only supported in Claude and Gemini models." at bounding box center [297, 507] width 224 height 34
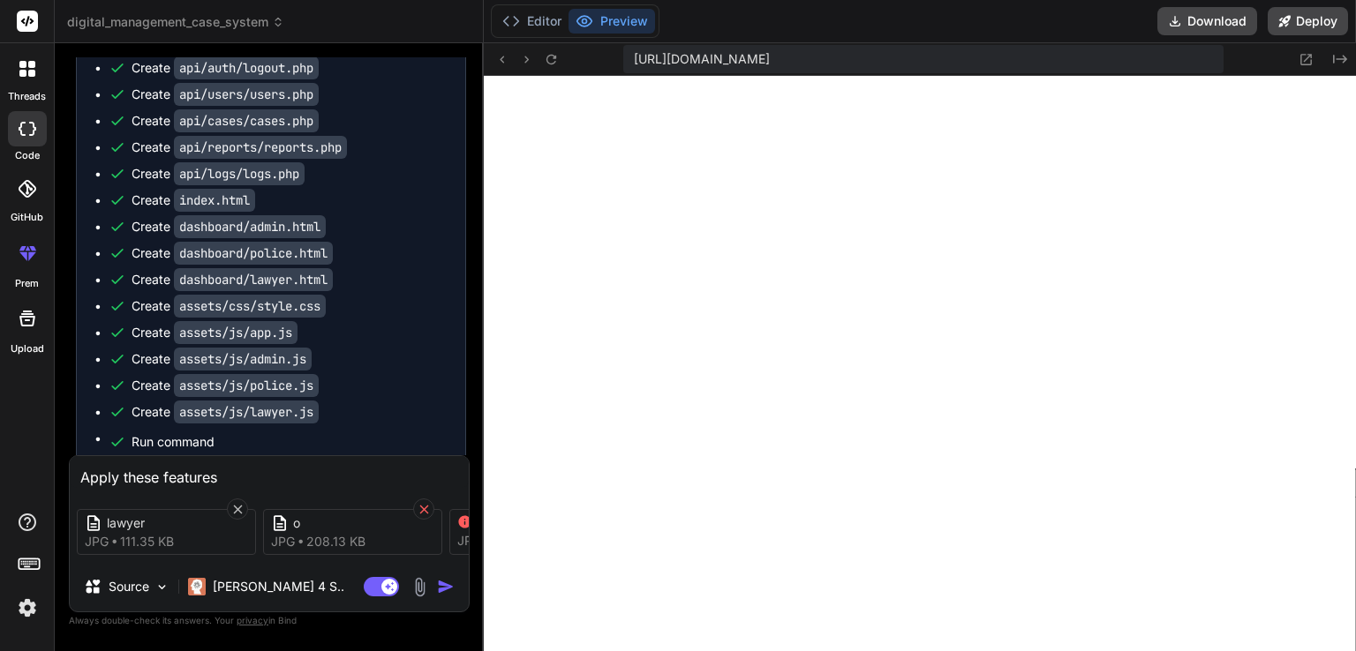
click at [422, 508] on icon at bounding box center [424, 509] width 15 height 15
drag, startPoint x: 347, startPoint y: 515, endPoint x: 424, endPoint y: 512, distance: 76.8
click at [424, 515] on div "Upload Error" at bounding box center [364, 524] width 141 height 18
click at [431, 508] on icon at bounding box center [432, 509] width 9 height 9
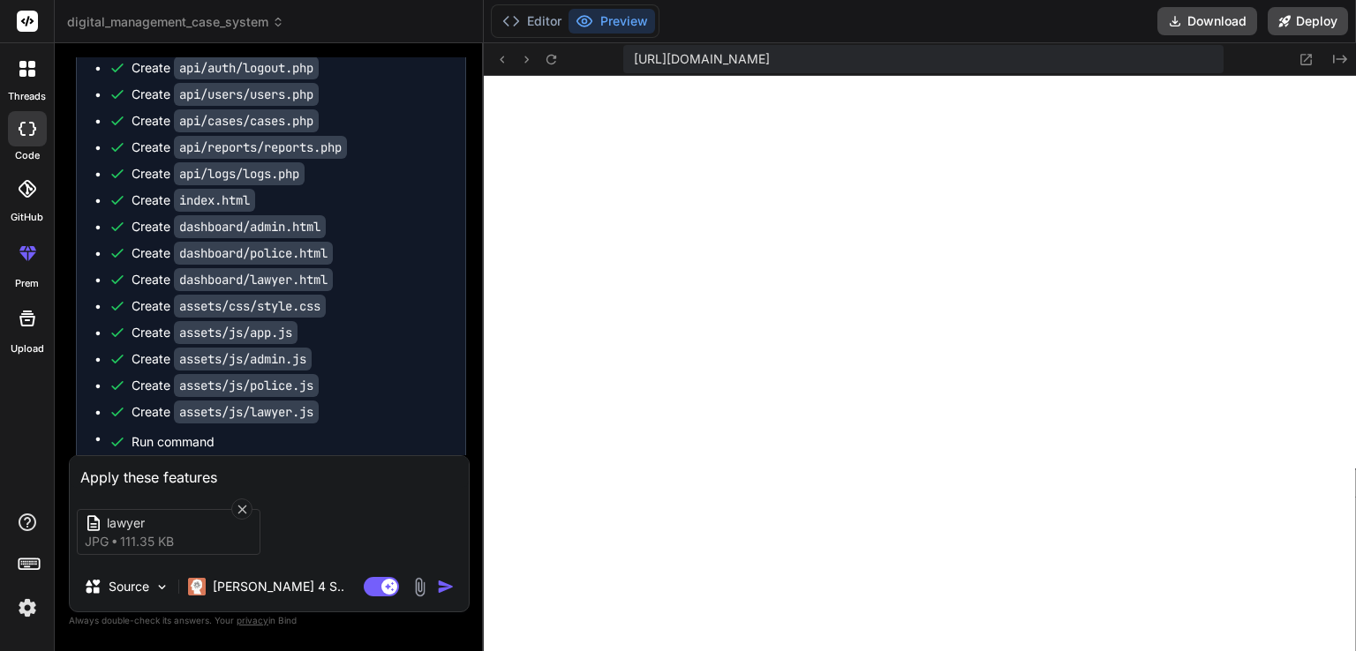
click at [420, 585] on img at bounding box center [420, 587] width 20 height 20
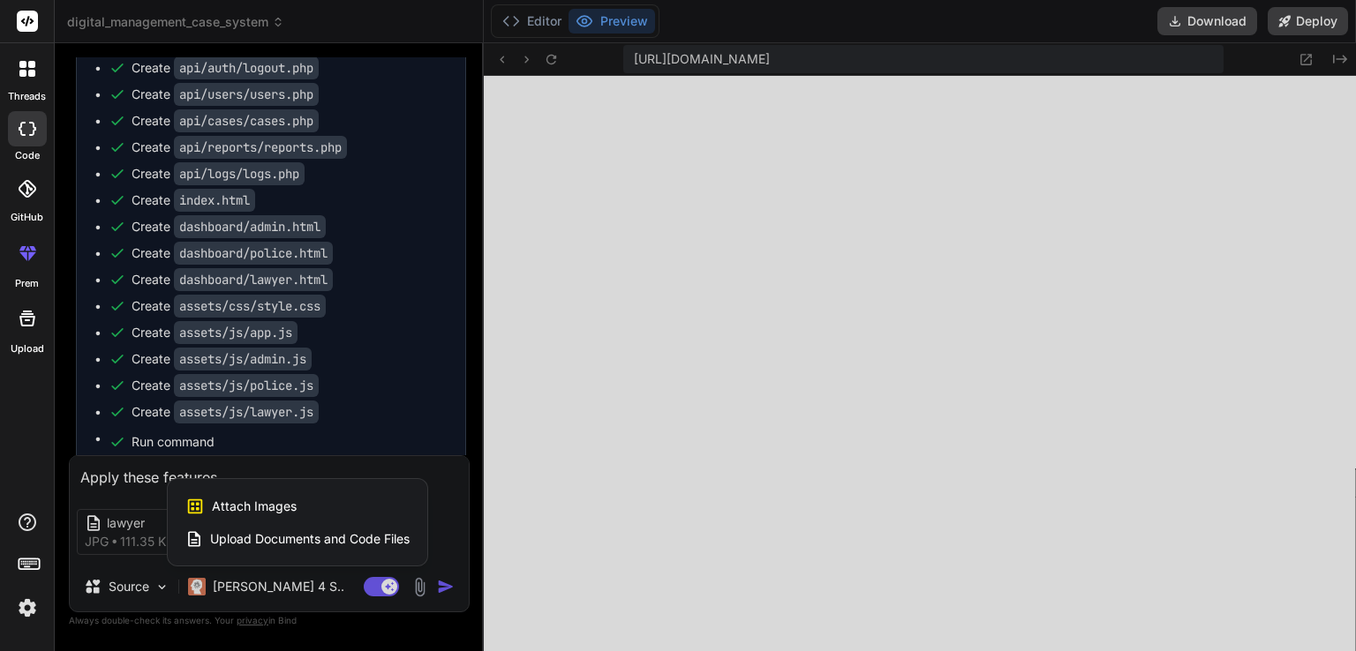
click at [300, 503] on div "Attach Images Image attachments are only supported in Claude and Gemini models." at bounding box center [297, 507] width 224 height 34
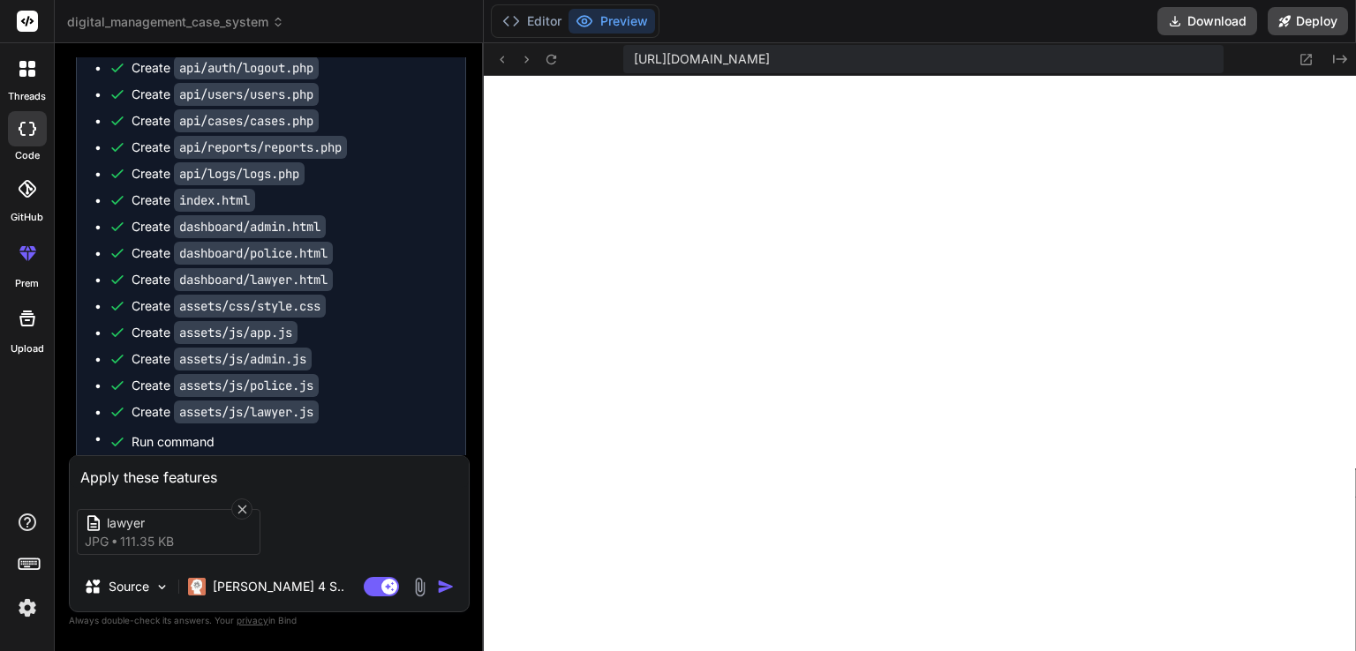
click at [410, 586] on img at bounding box center [420, 587] width 20 height 20
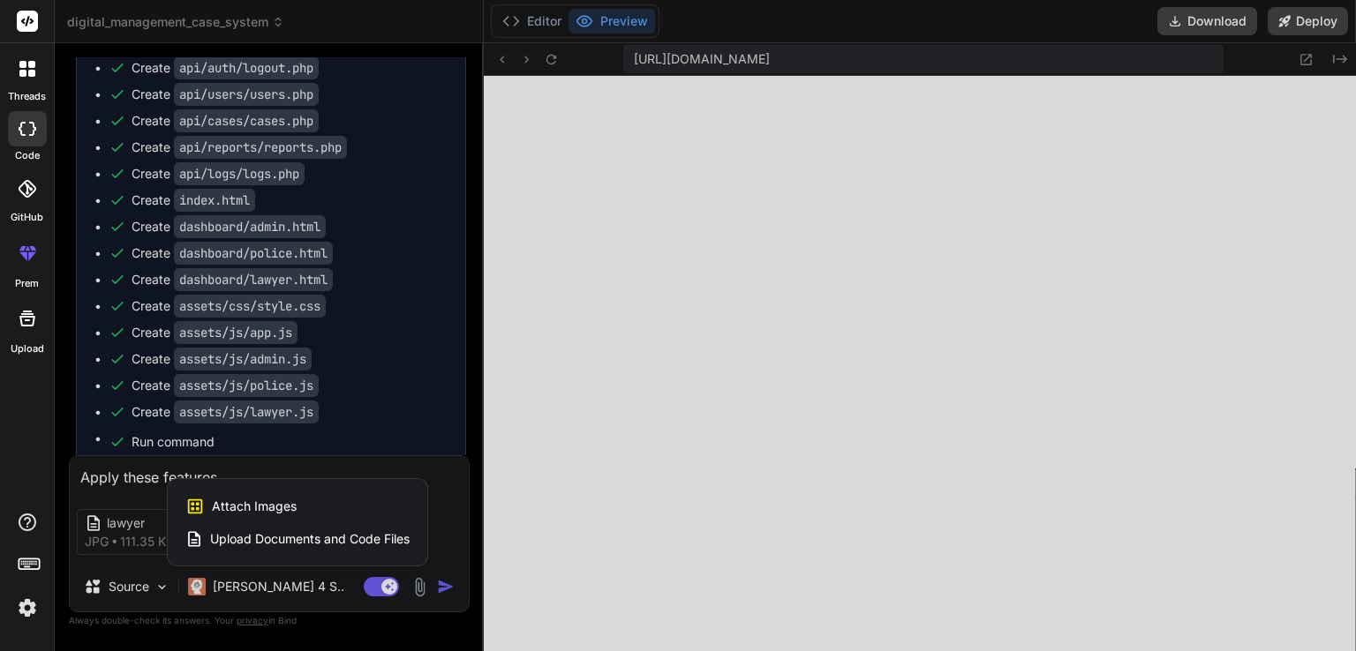
click at [232, 498] on span "Attach Images" at bounding box center [254, 507] width 85 height 18
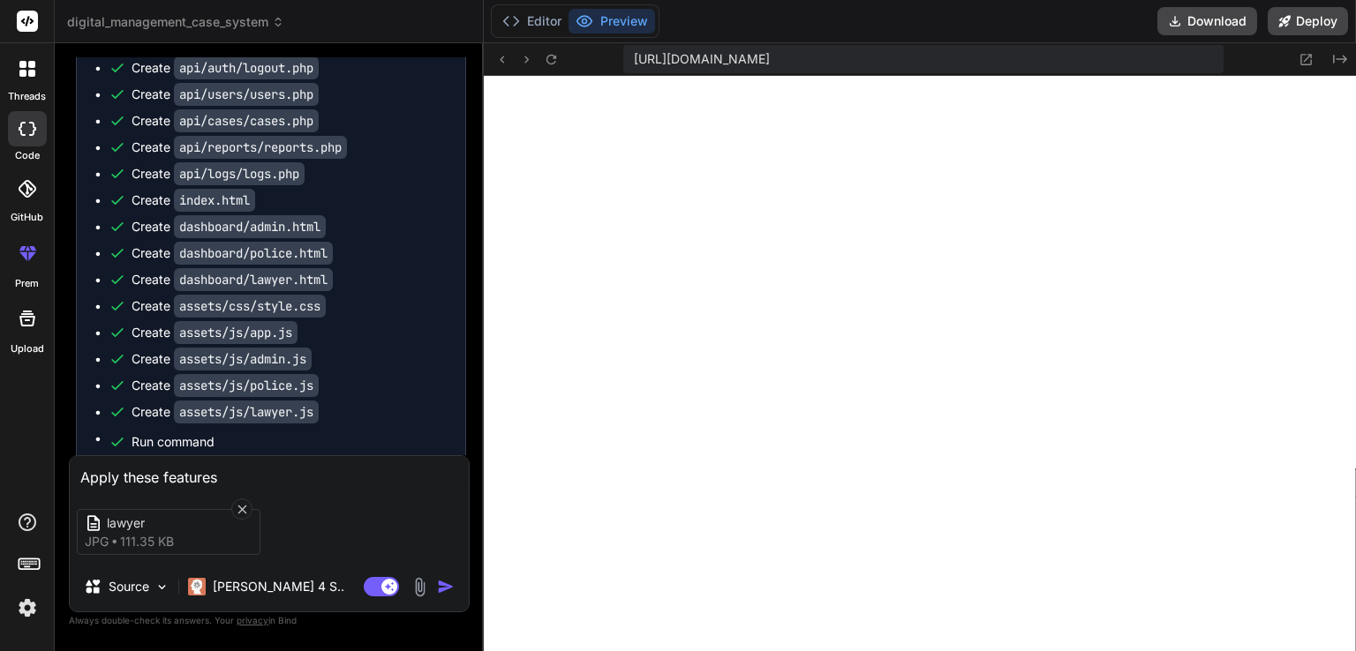
click at [417, 582] on img at bounding box center [420, 587] width 20 height 20
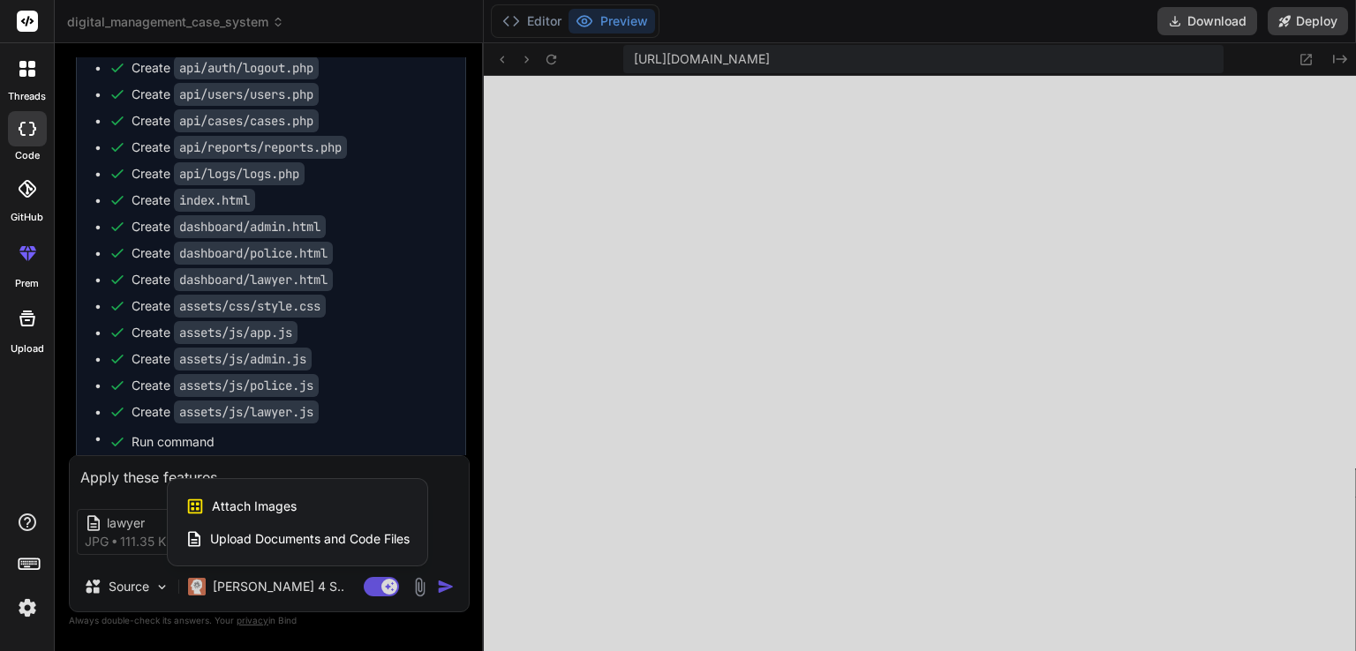
click at [290, 508] on span "Attach Images" at bounding box center [254, 507] width 85 height 18
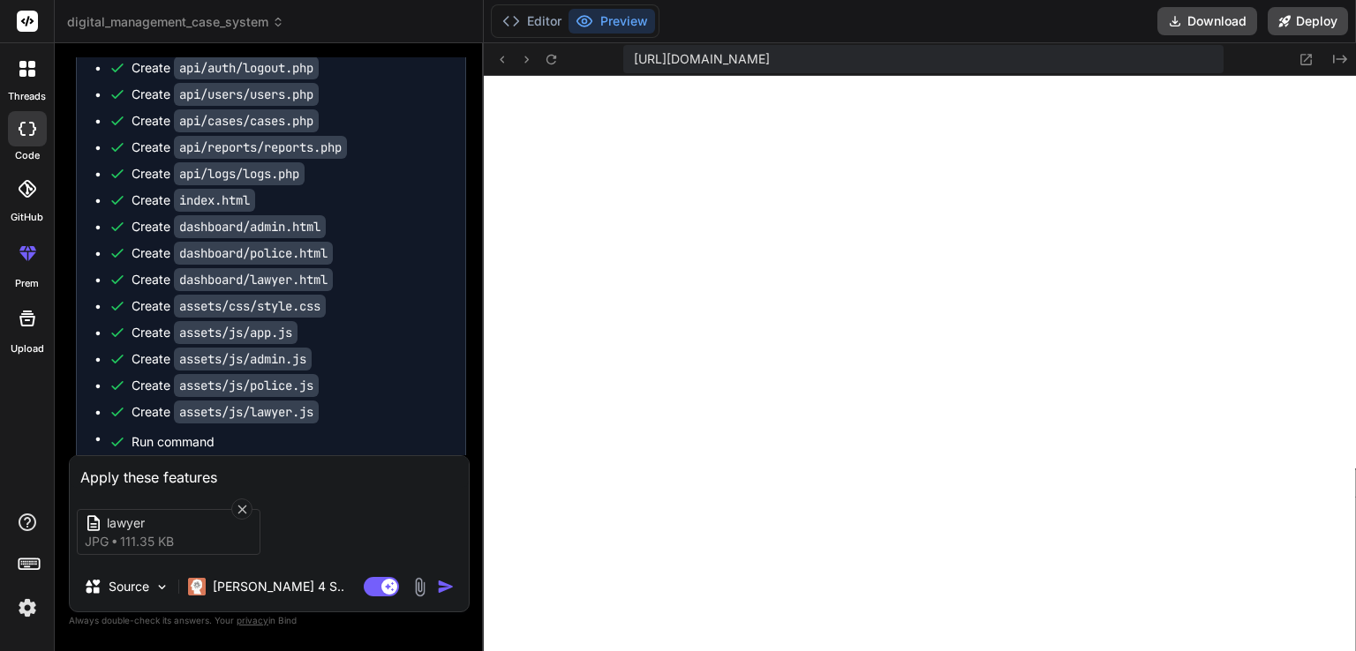
click at [221, 483] on textarea "Apply these features" at bounding box center [269, 472] width 399 height 32
click at [237, 502] on icon at bounding box center [242, 509] width 15 height 15
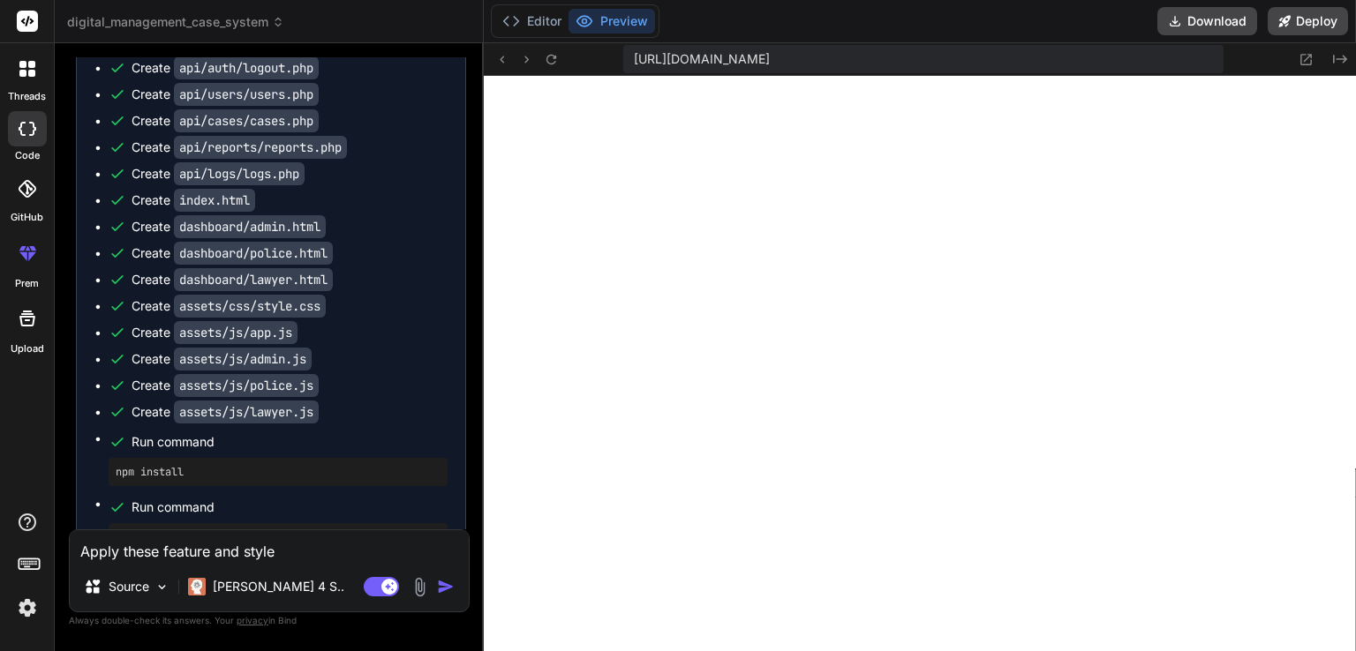
click at [413, 591] on img at bounding box center [420, 587] width 20 height 20
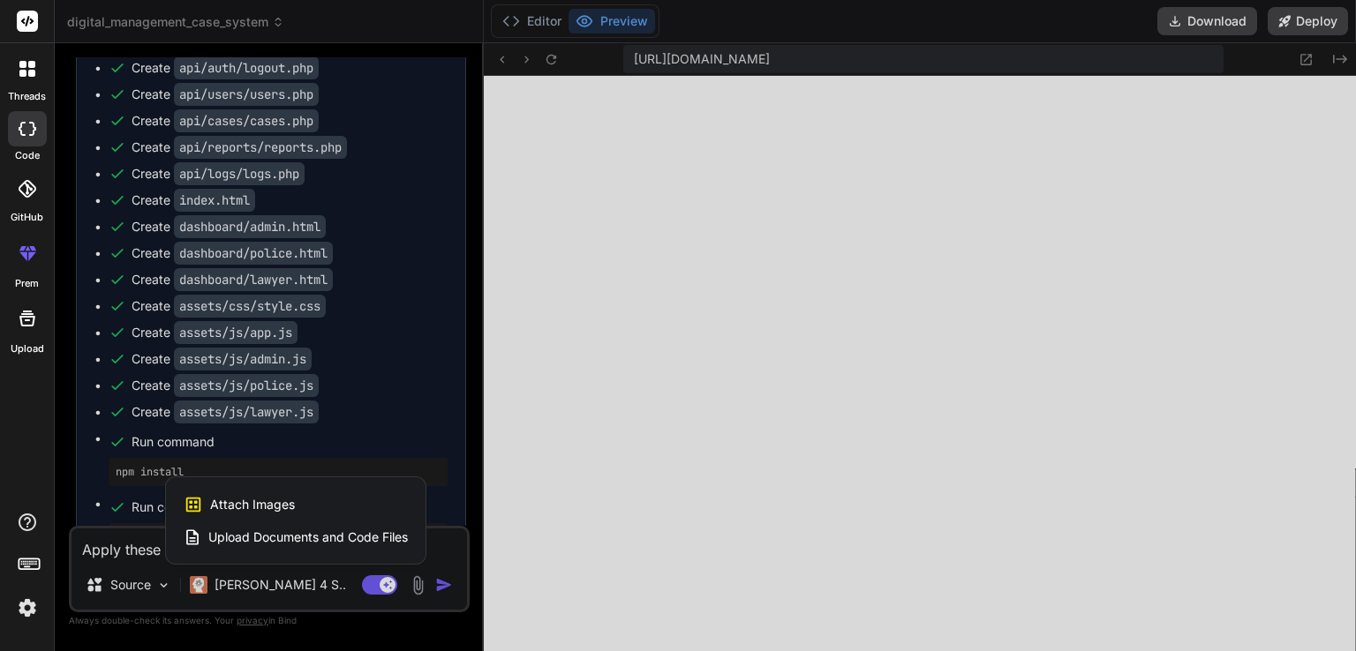
click at [327, 511] on div "Attach Images Image attachments are only supported in Claude and Gemini models." at bounding box center [296, 505] width 224 height 34
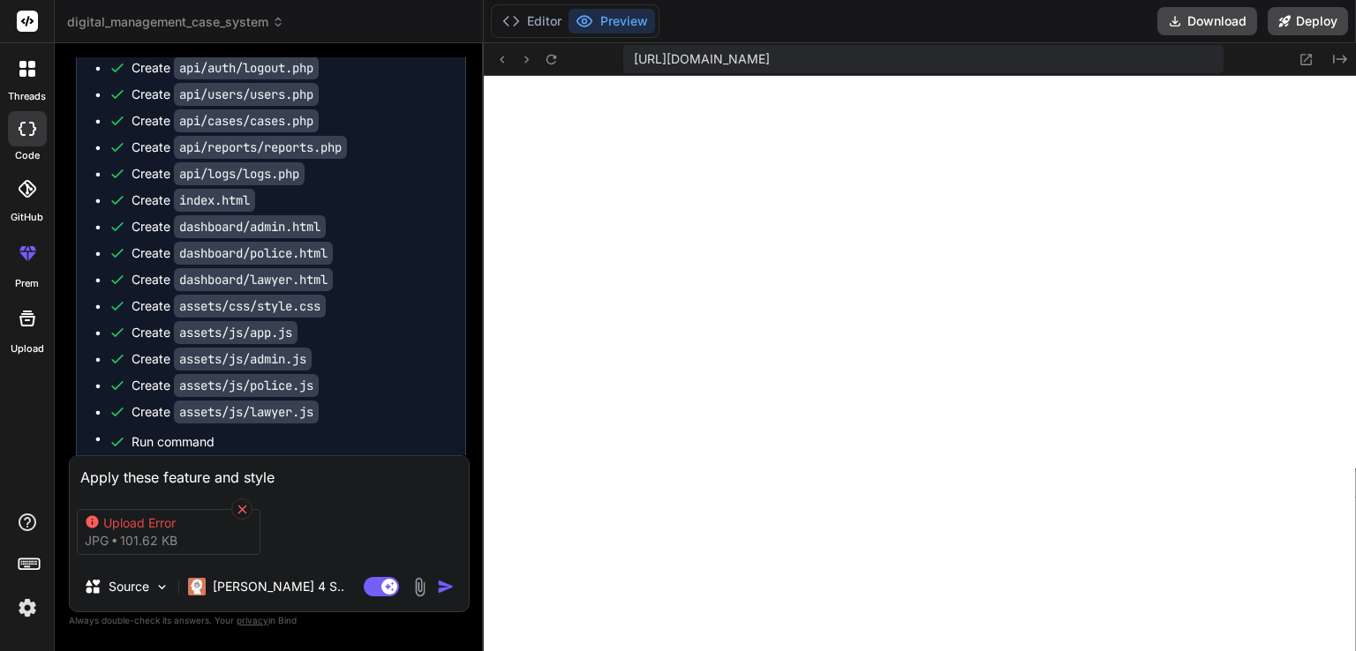
click at [240, 506] on icon at bounding box center [242, 509] width 15 height 15
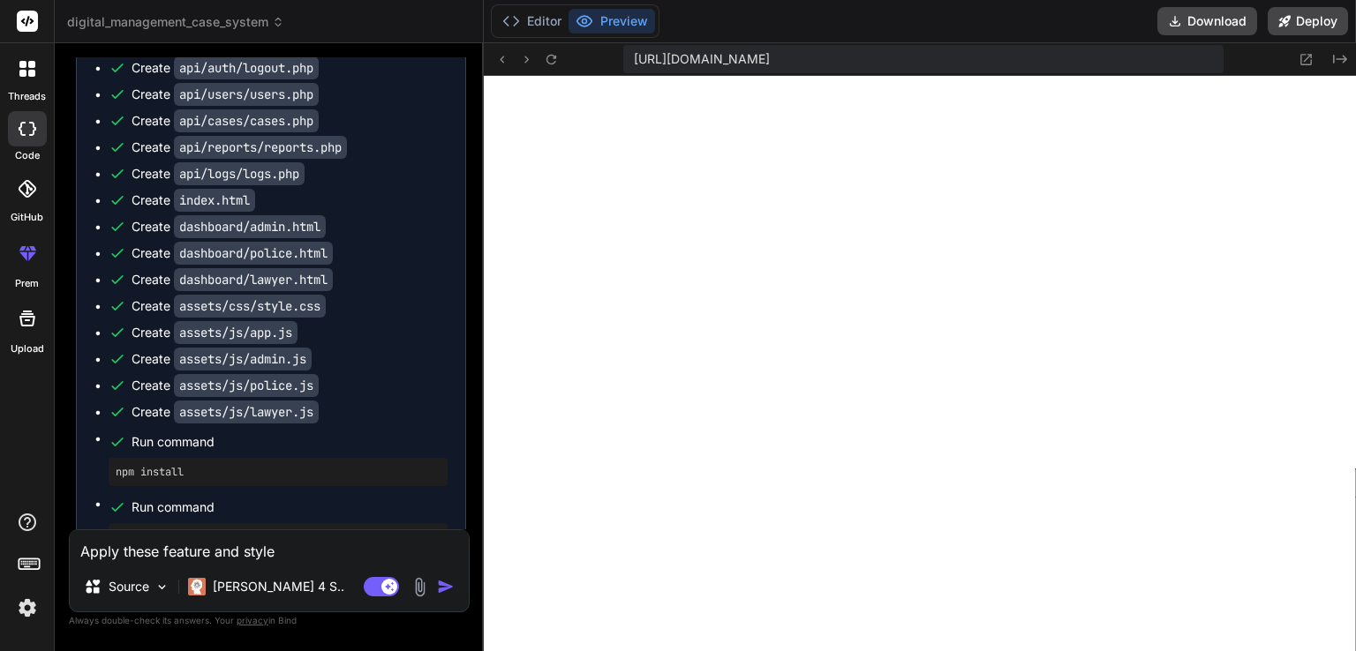
click at [422, 591] on img at bounding box center [420, 587] width 20 height 20
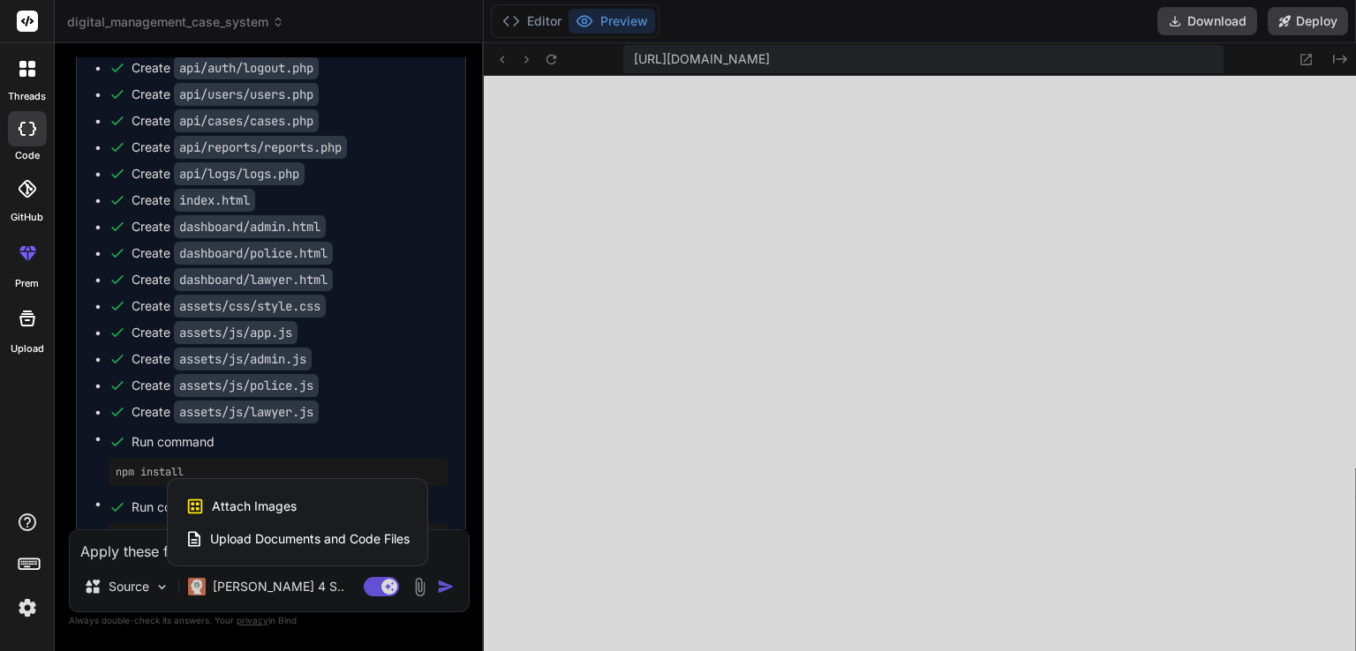
click at [373, 513] on div "Attach Images Image attachments are only supported in Claude and Gemini models." at bounding box center [297, 507] width 224 height 34
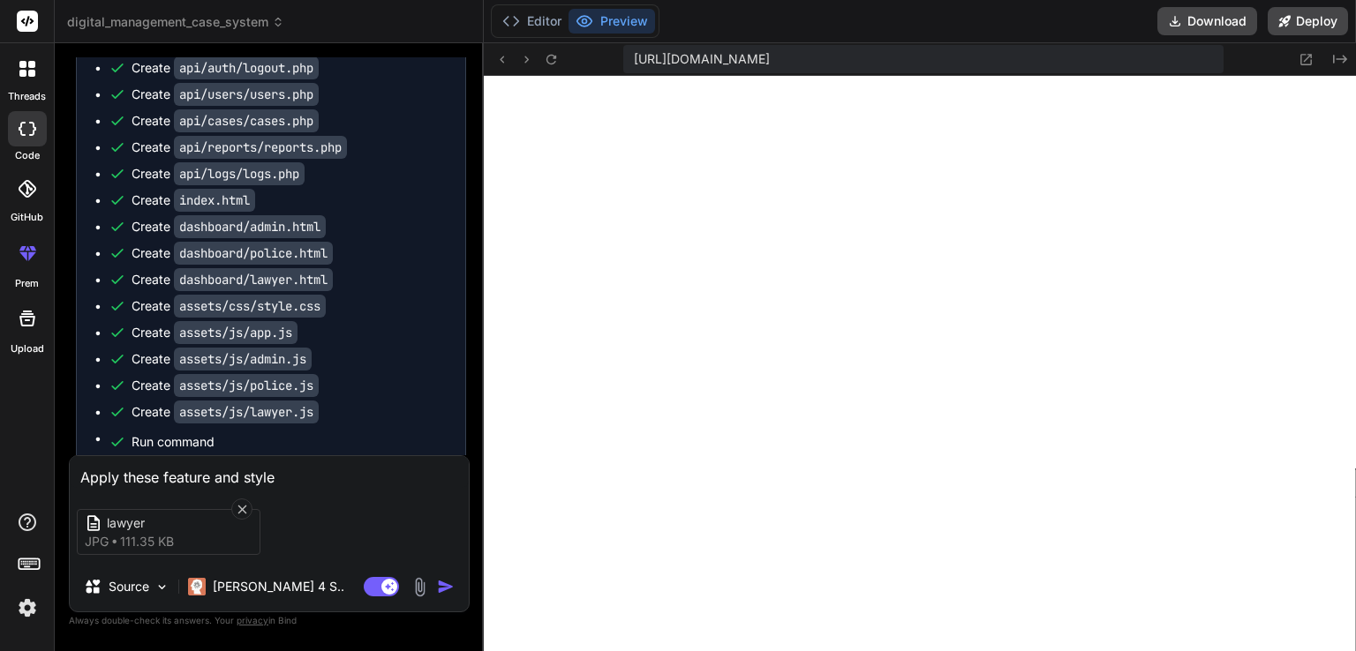
click at [321, 478] on textarea "Apply these feature and style" at bounding box center [269, 472] width 399 height 32
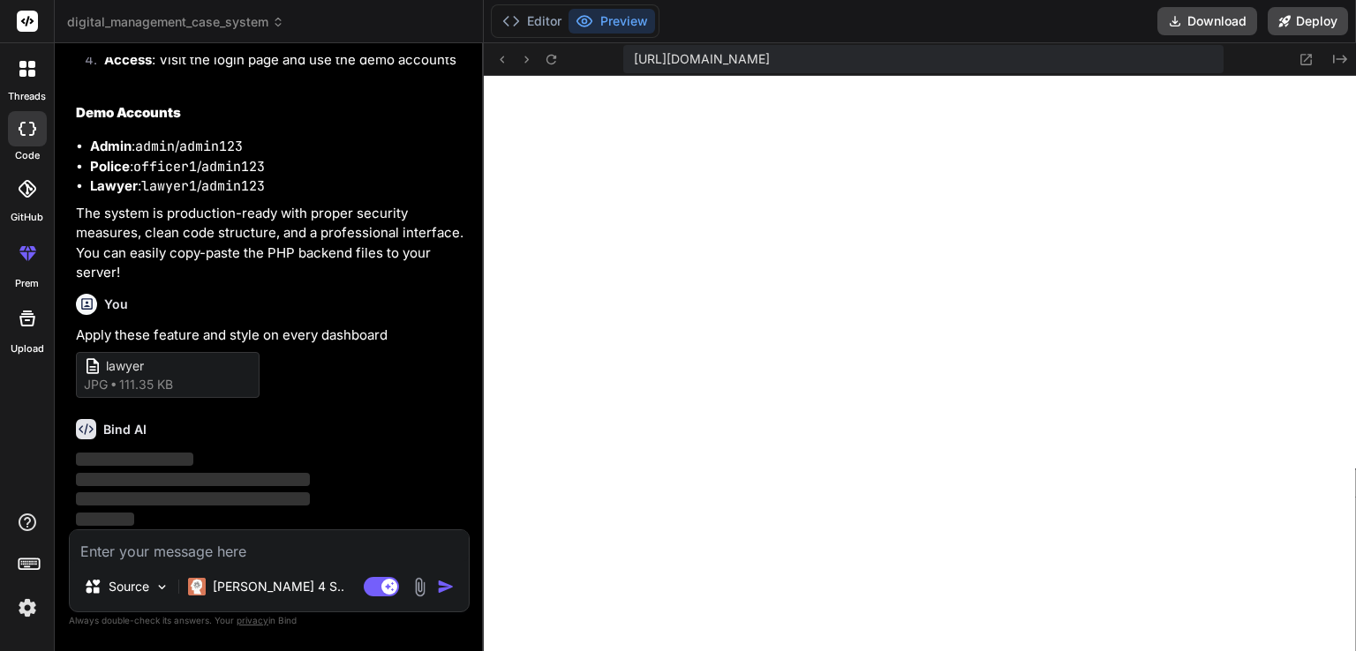
scroll to position [4339, 0]
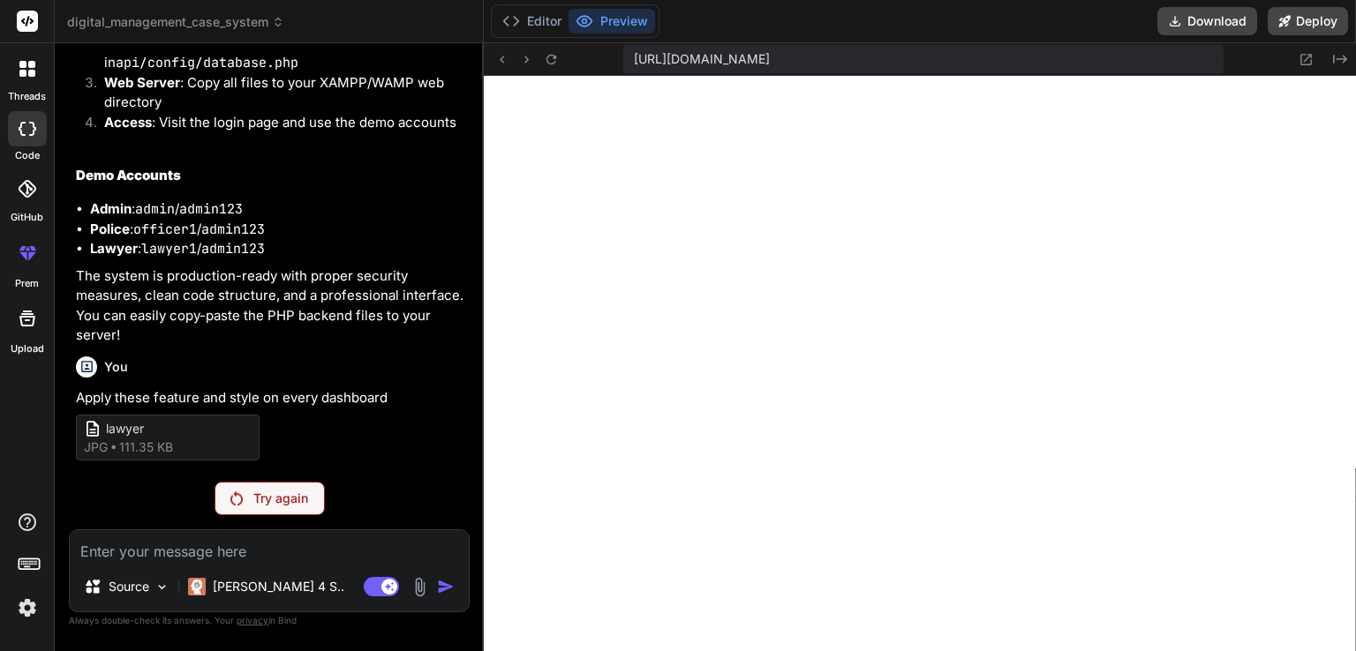
click at [286, 498] on p "Try again" at bounding box center [280, 499] width 55 height 18
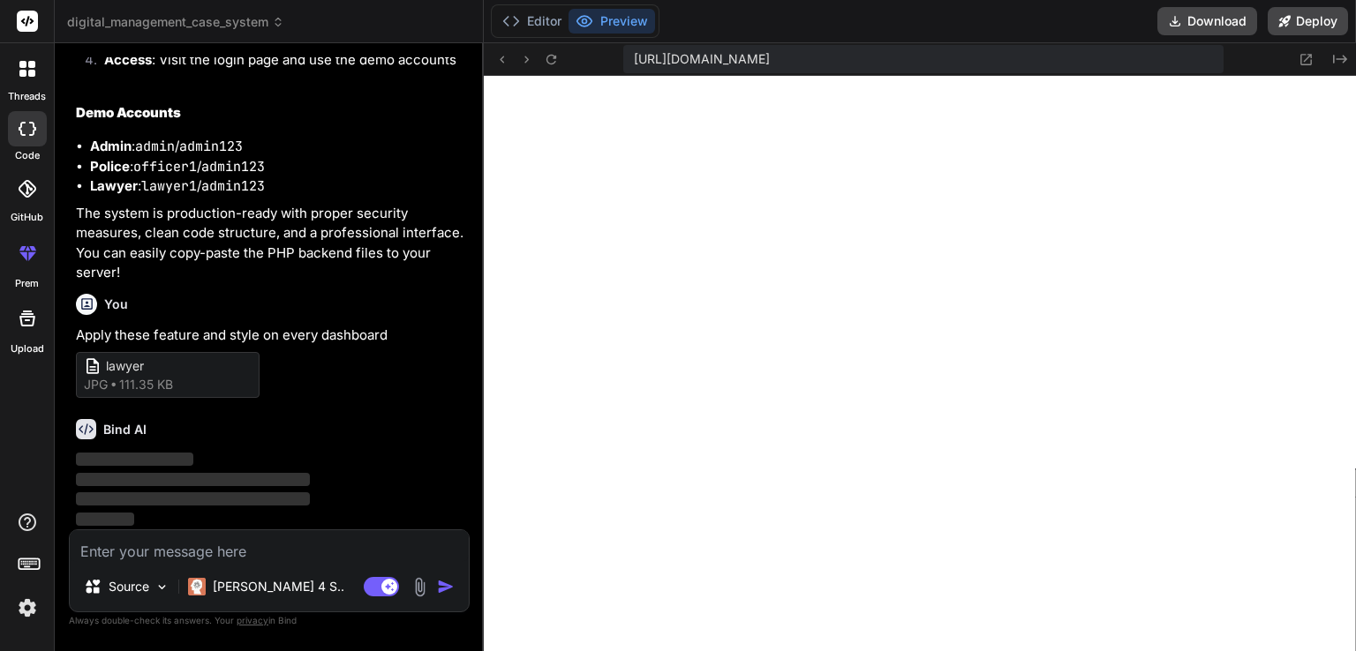
scroll to position [4402, 0]
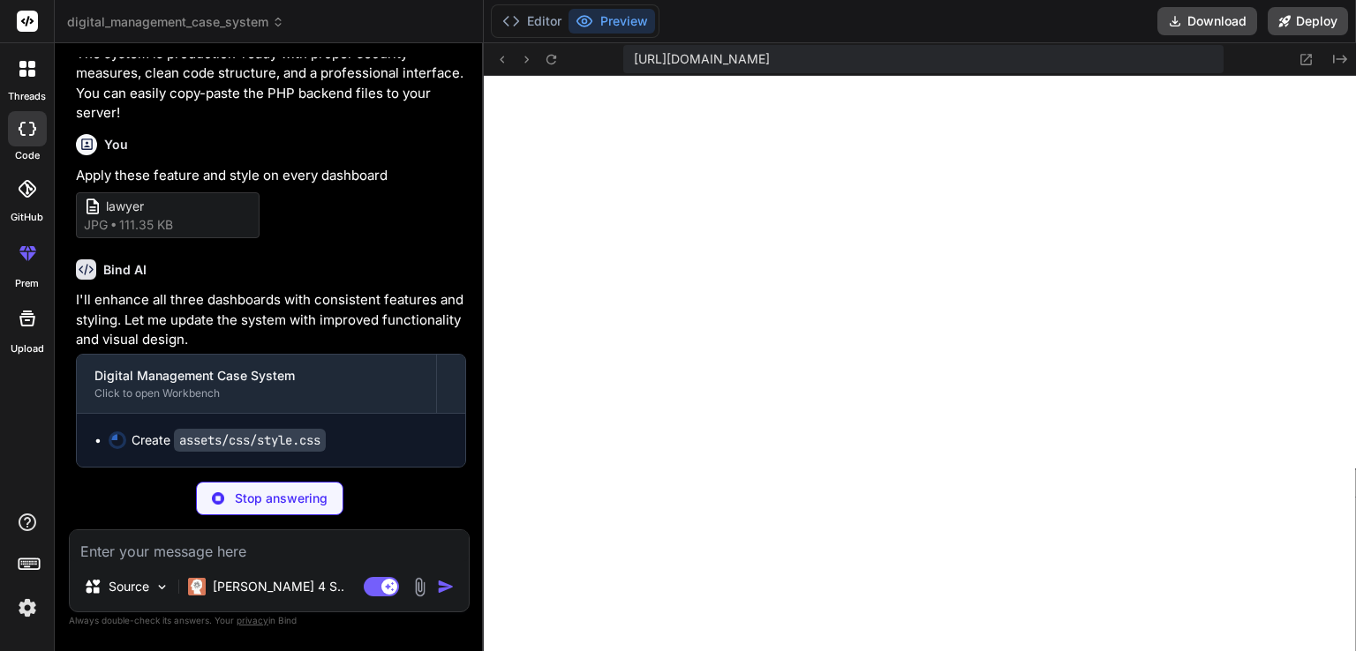
click at [366, 280] on div "Bind AI" at bounding box center [271, 270] width 390 height 20
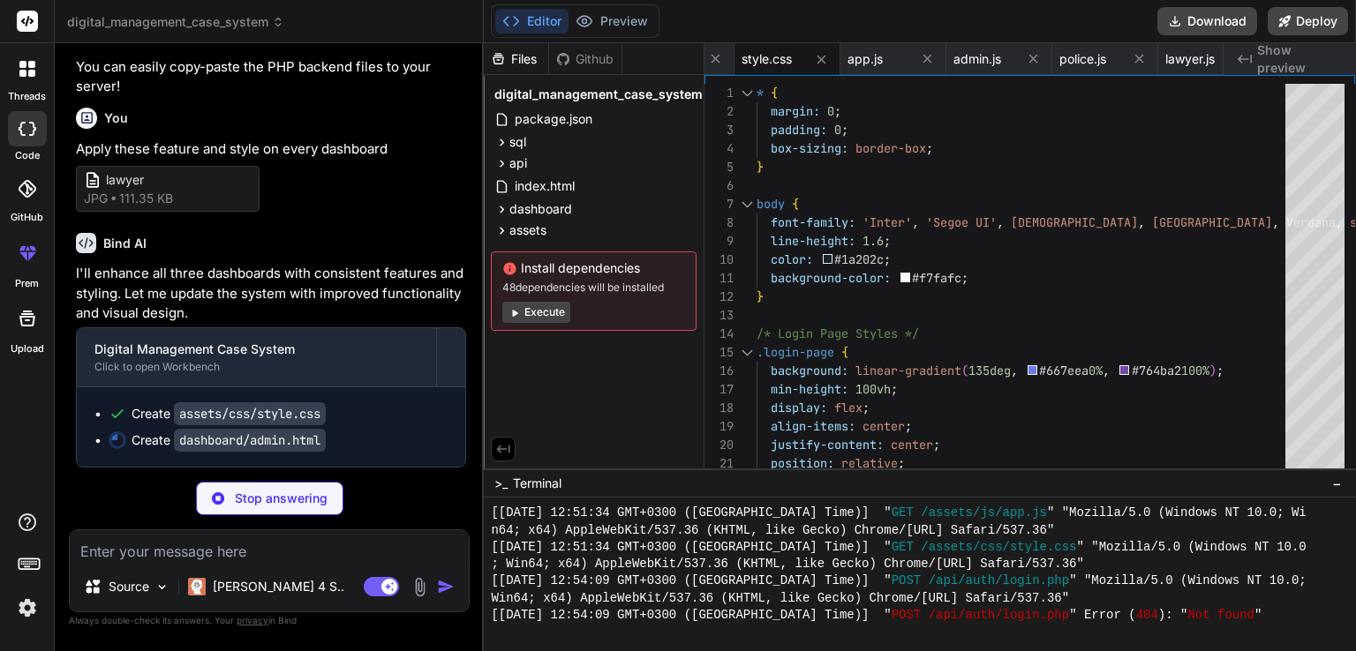
scroll to position [4587, 0]
click at [543, 187] on span "index.html" at bounding box center [545, 186] width 64 height 21
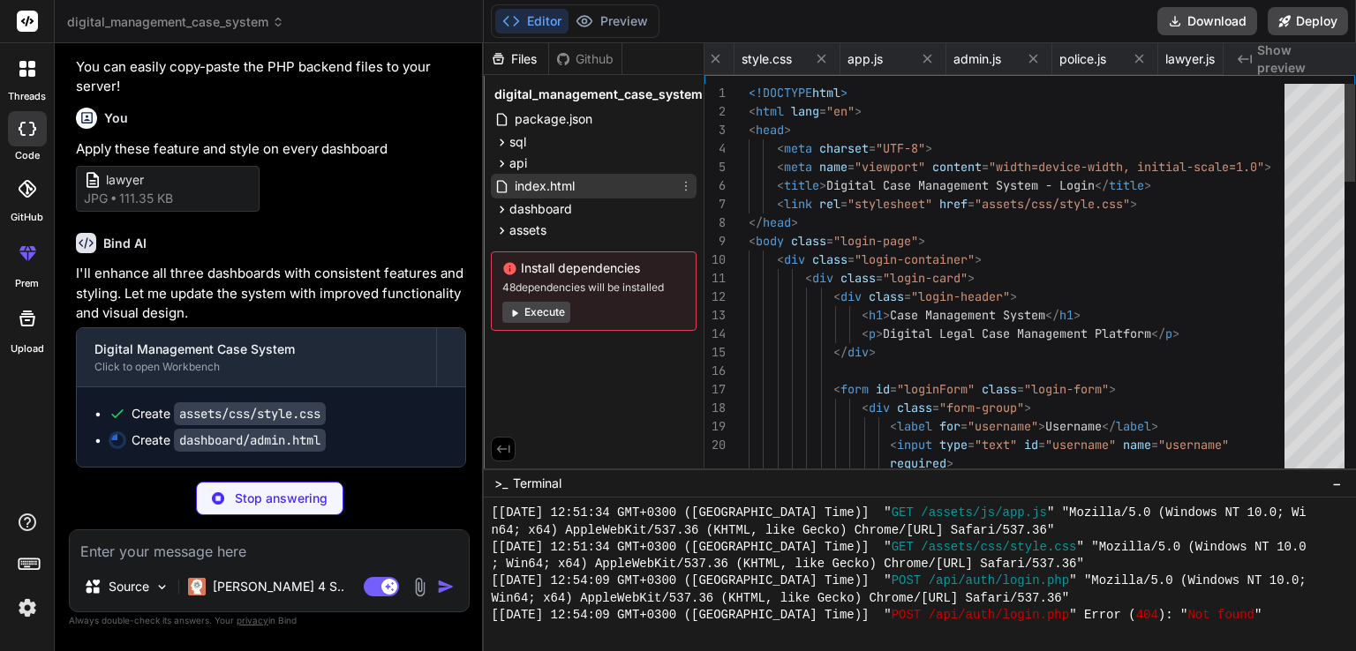
scroll to position [0, 1112]
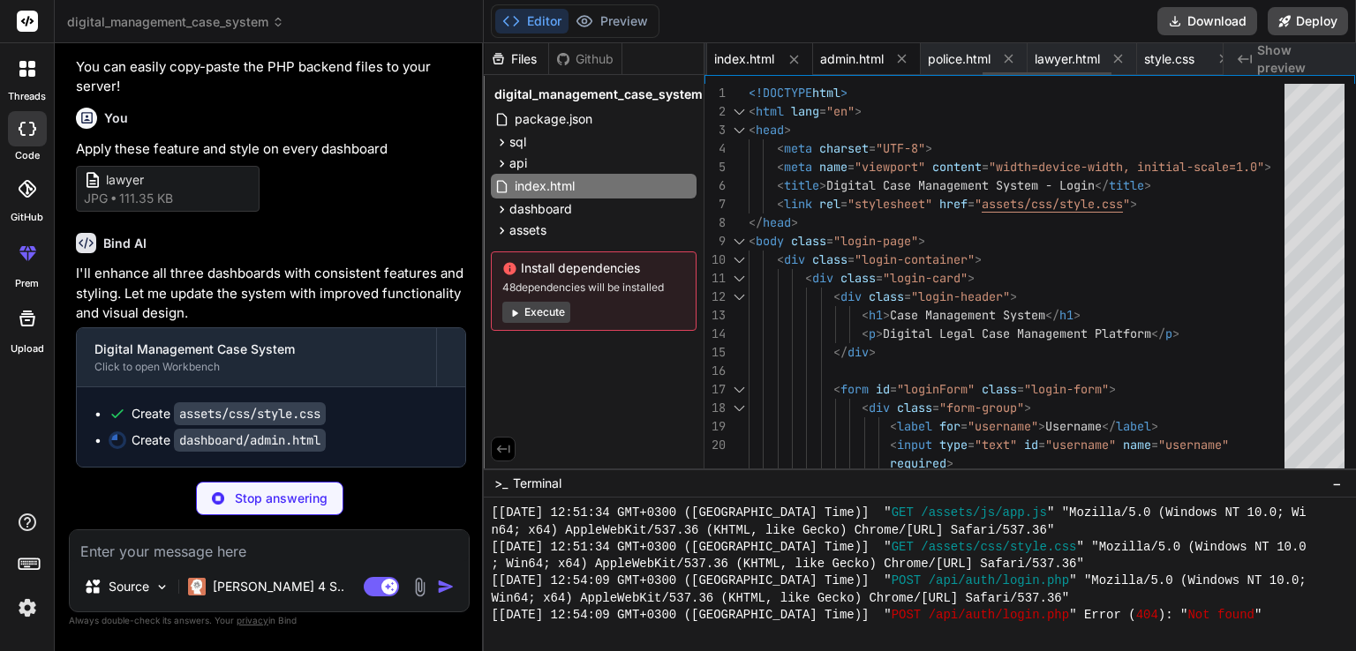
click at [843, 54] on span "admin.html" at bounding box center [852, 59] width 64 height 18
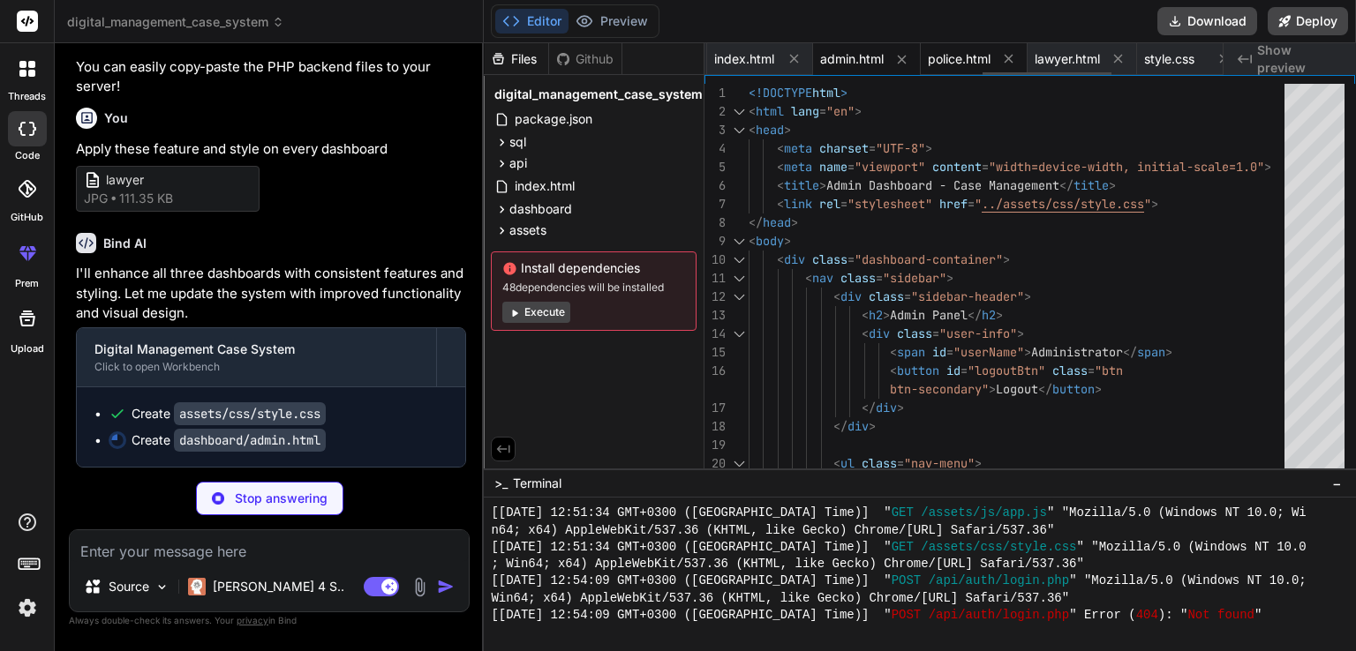
click at [971, 53] on span "police.html" at bounding box center [959, 59] width 63 height 18
click at [1056, 64] on span "lawyer.html" at bounding box center [1067, 59] width 65 height 18
click at [1171, 66] on span "style.css" at bounding box center [1169, 59] width 50 height 18
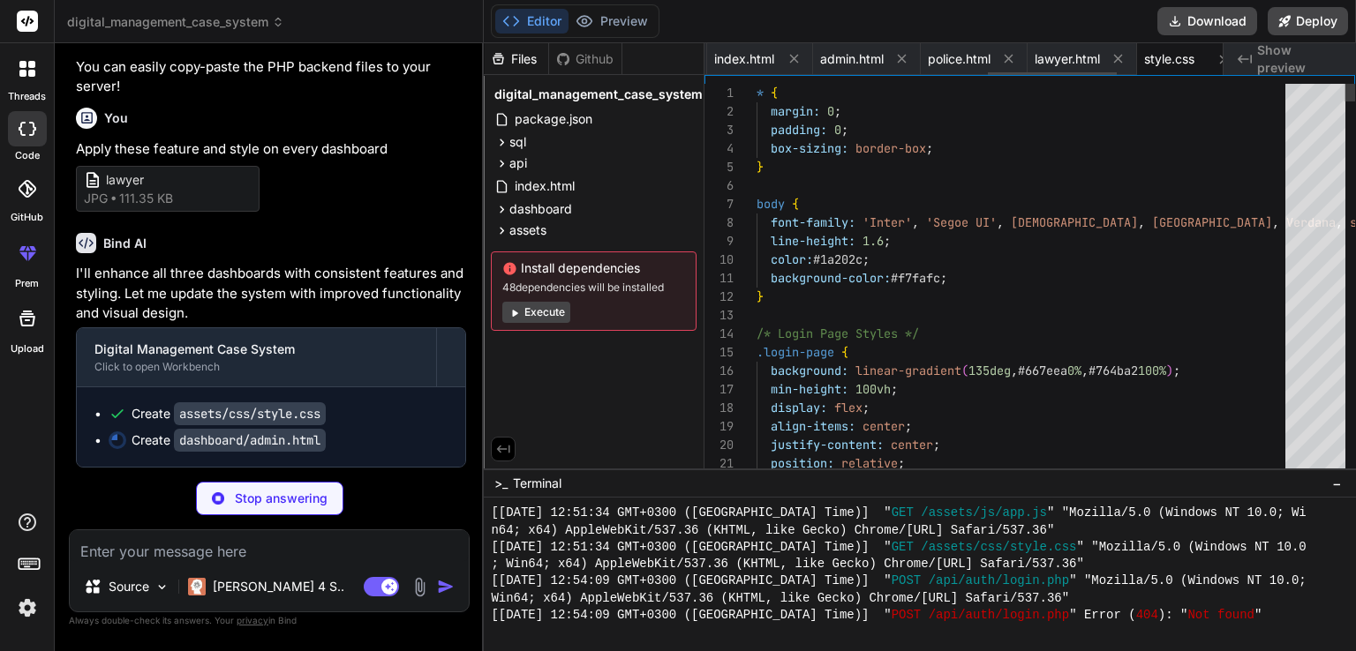
scroll to position [0, 1133]
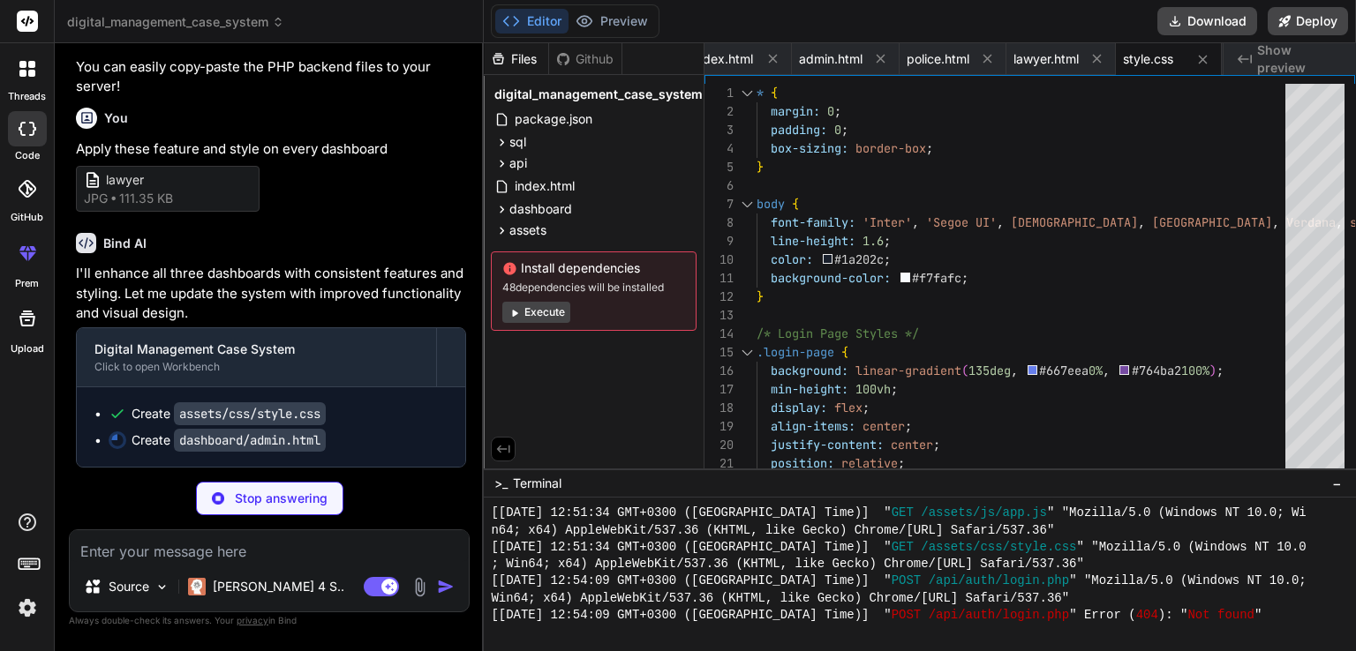
click at [1261, 50] on span "Show preview" at bounding box center [1299, 58] width 85 height 35
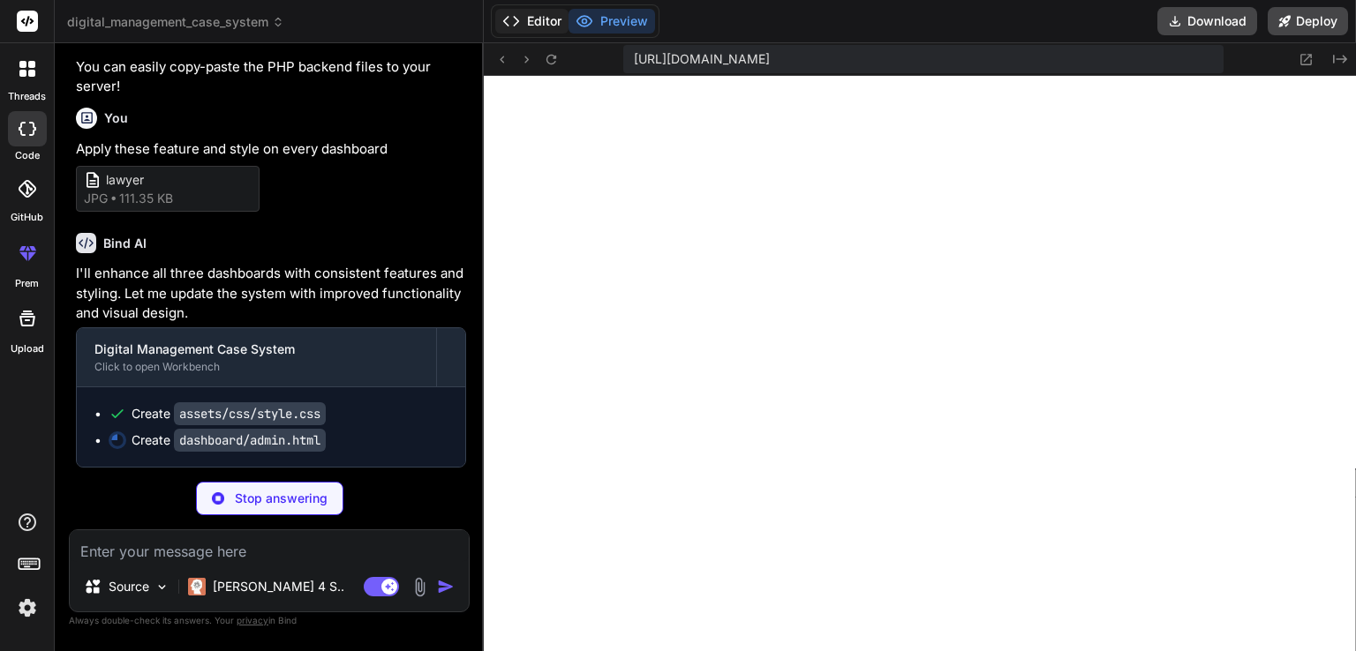
click at [518, 22] on icon at bounding box center [511, 21] width 18 height 18
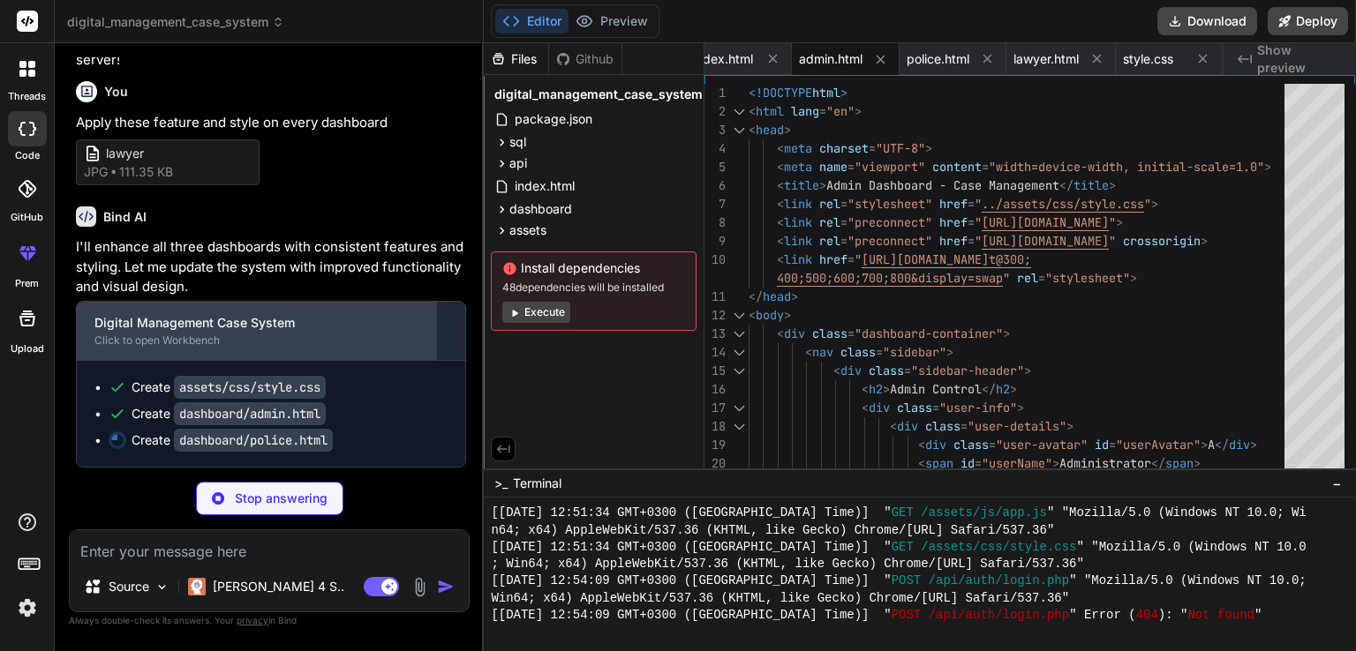
click at [333, 348] on div "Click to open Workbench" at bounding box center [256, 341] width 324 height 14
click at [194, 348] on div "Click to open Workbench" at bounding box center [256, 341] width 324 height 14
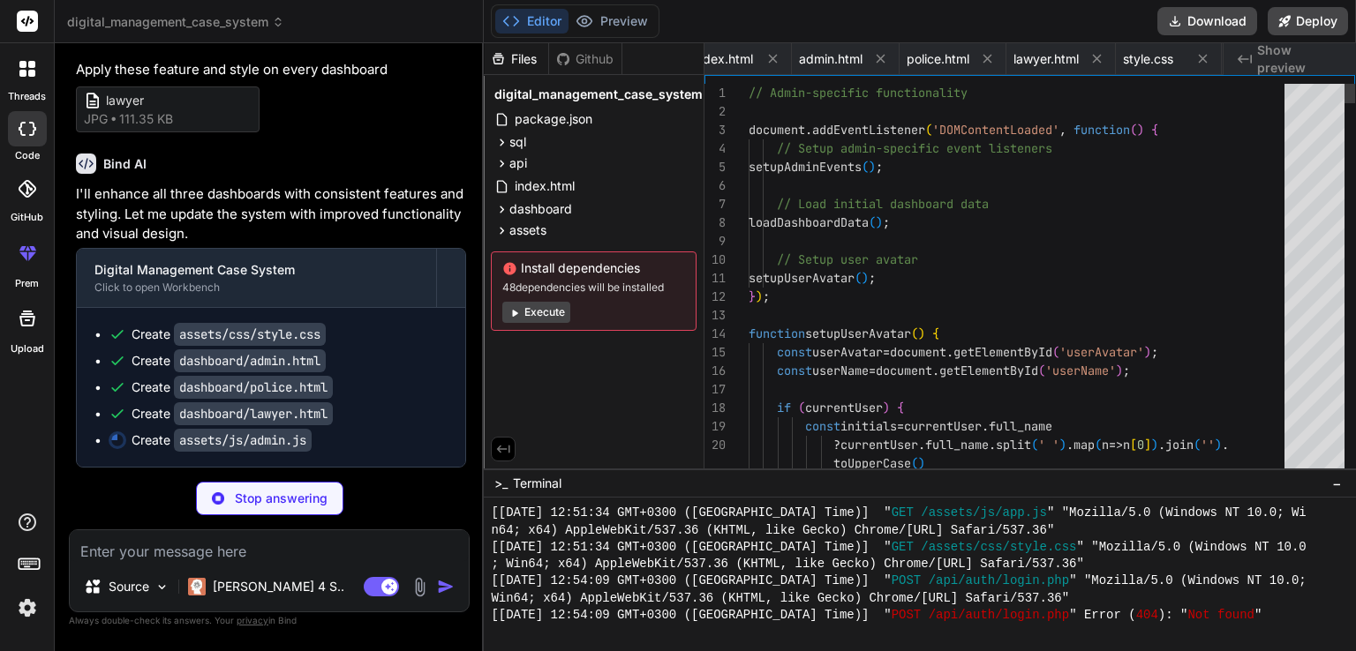
scroll to position [0, 1345]
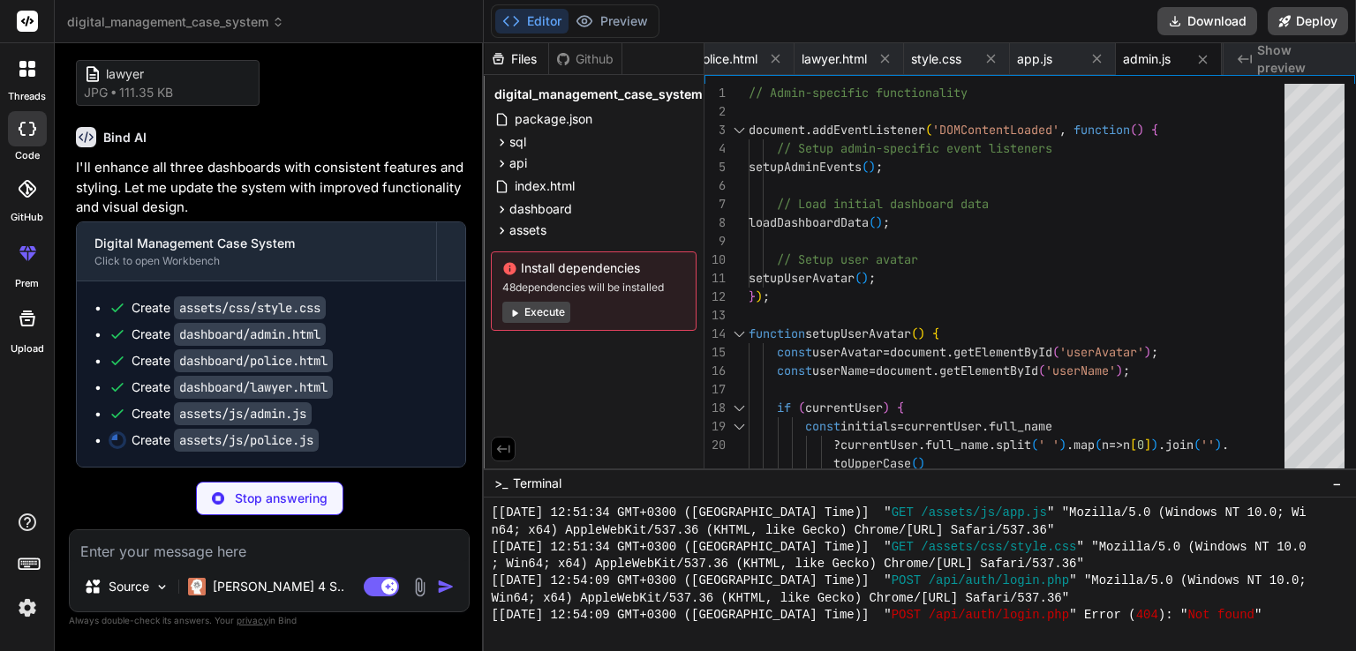
click at [462, 218] on p "I'll enhance all three dashboards with consistent features and styling. Let me …" at bounding box center [271, 188] width 390 height 60
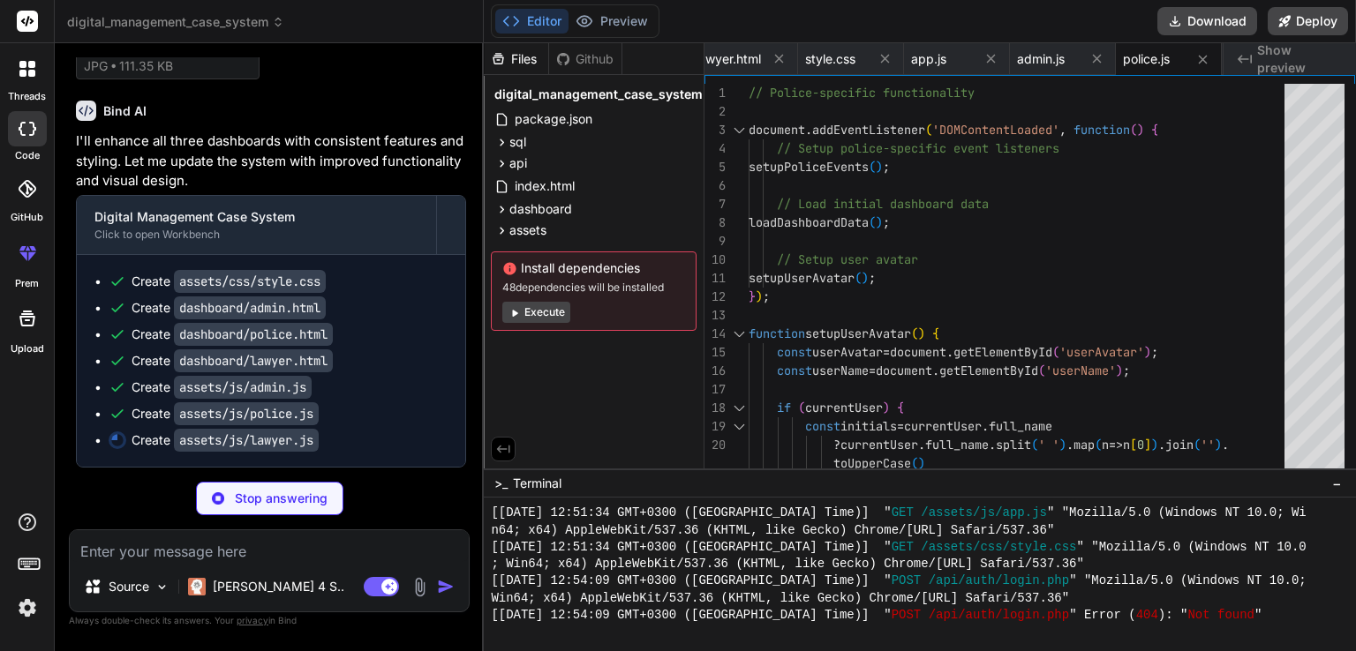
scroll to position [4719, 0]
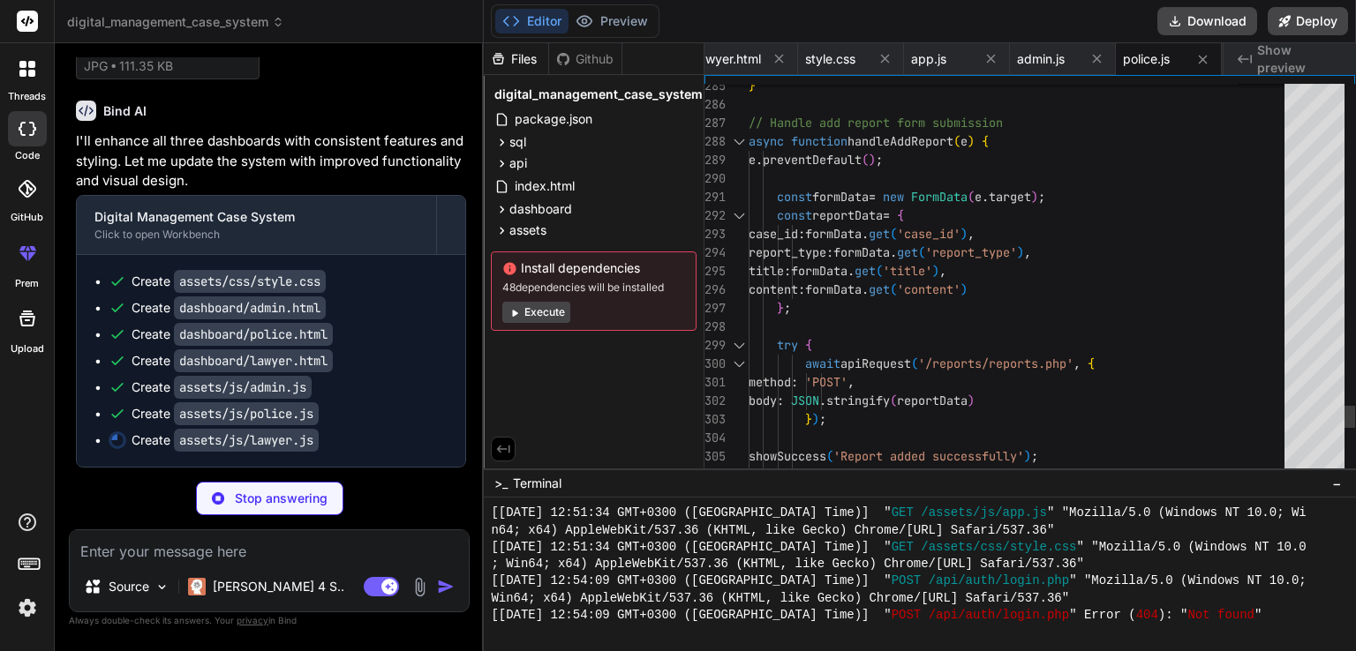
click at [1325, 426] on div at bounding box center [1314, 281] width 60 height 394
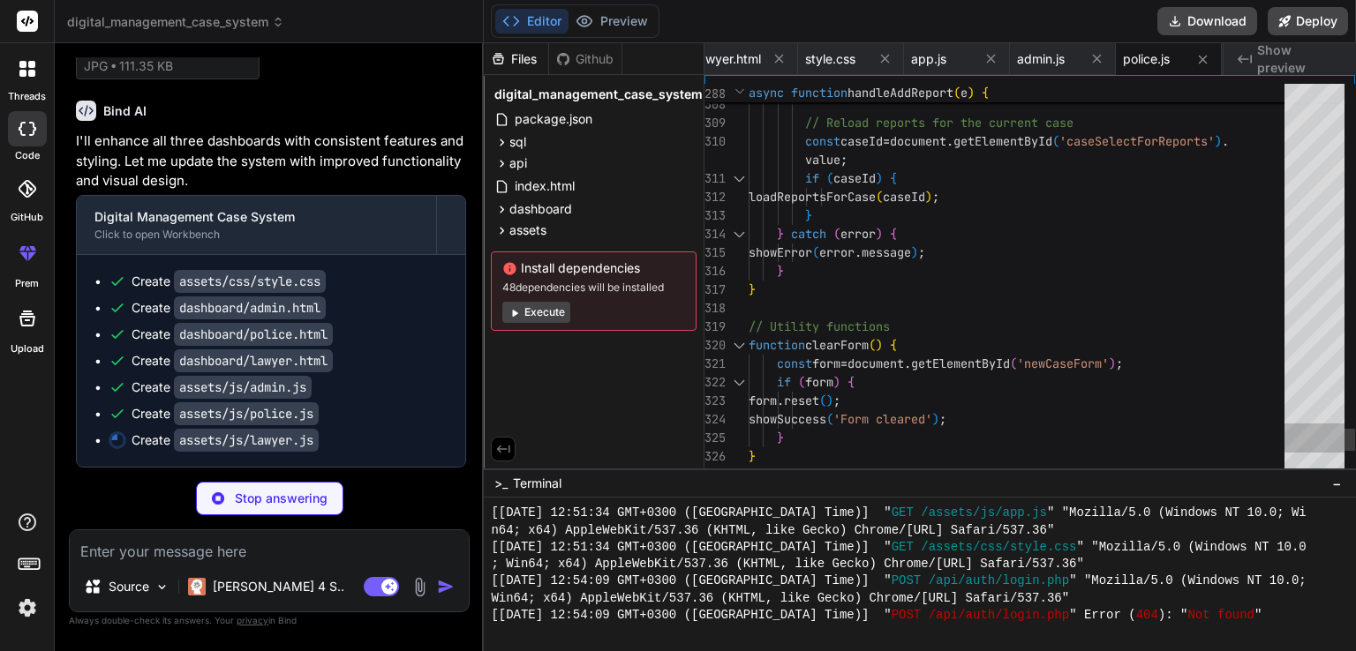
click at [1327, 448] on div at bounding box center [1314, 281] width 60 height 394
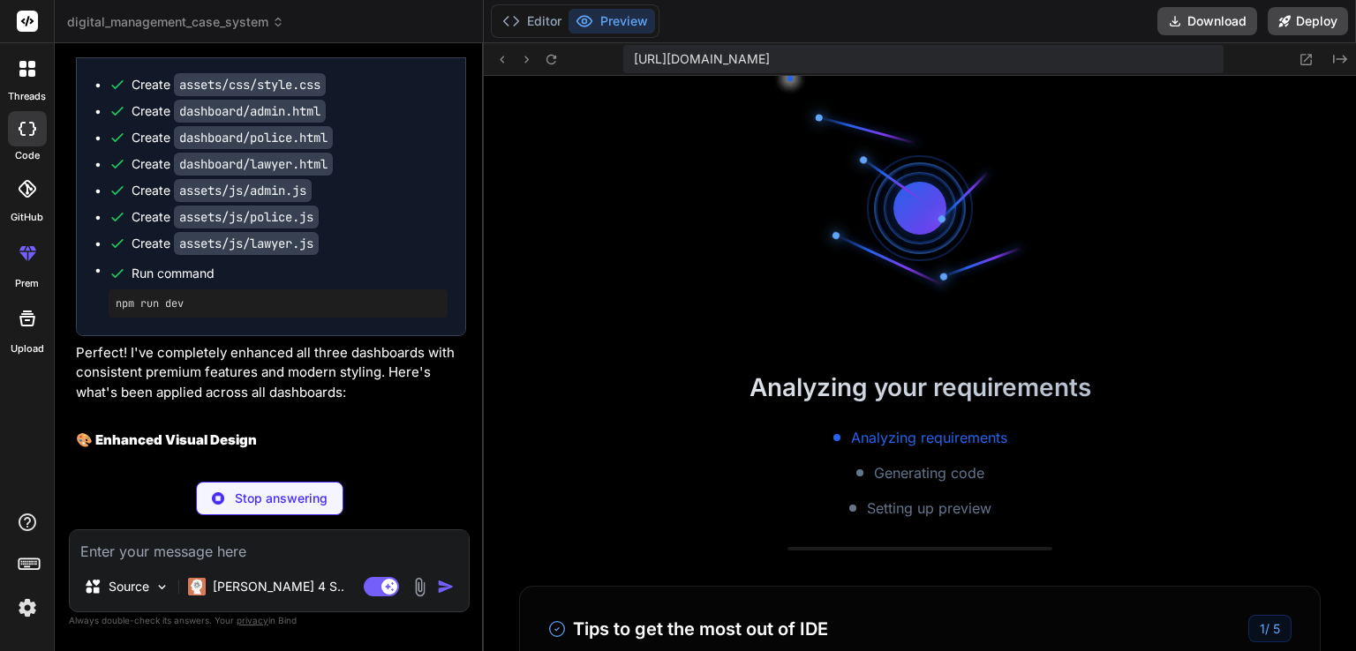
scroll to position [1525, 0]
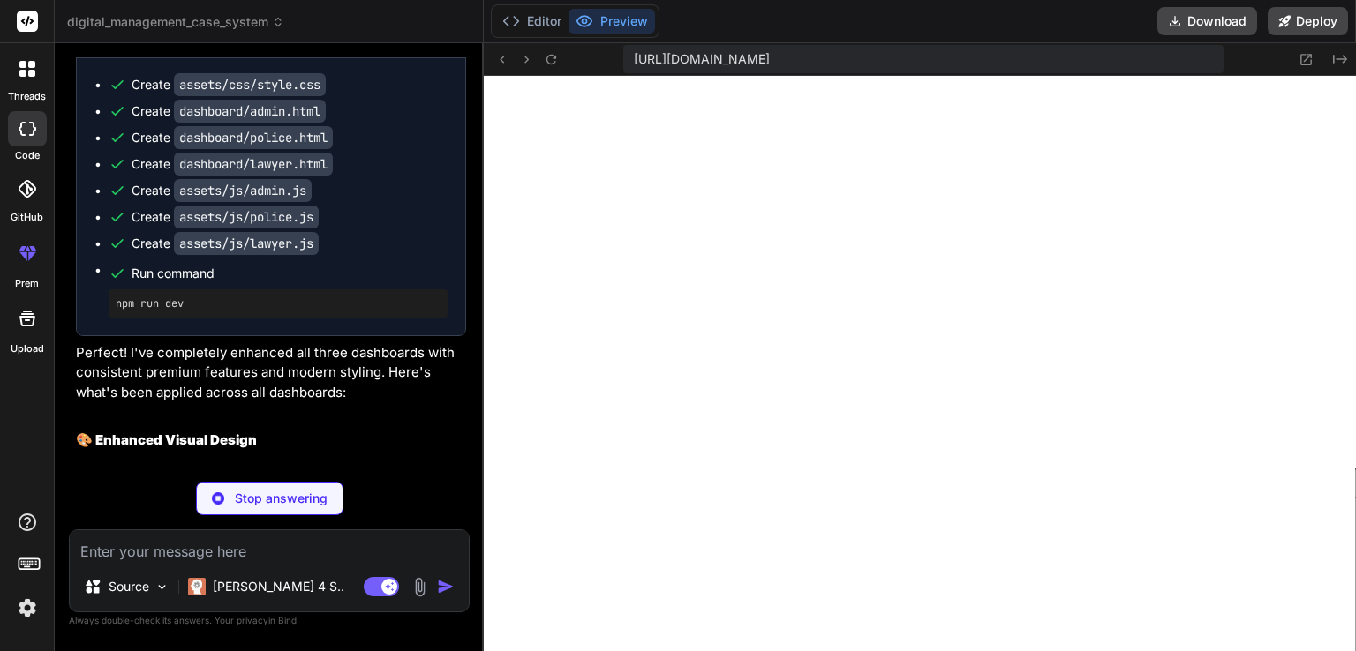
click at [438, 486] on div "Stop answering" at bounding box center [269, 499] width 401 height 34
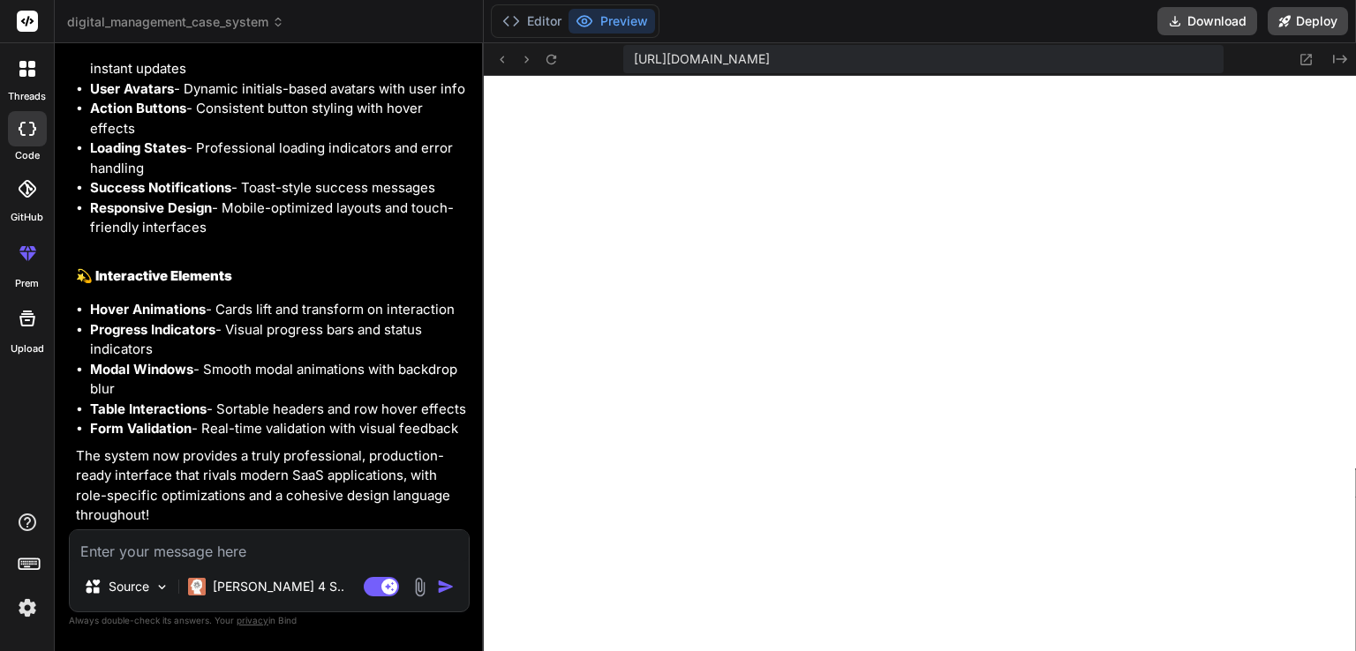
scroll to position [6390, 0]
click at [463, 461] on p "The system now provides a truly professional, production-ready interface that r…" at bounding box center [271, 486] width 390 height 79
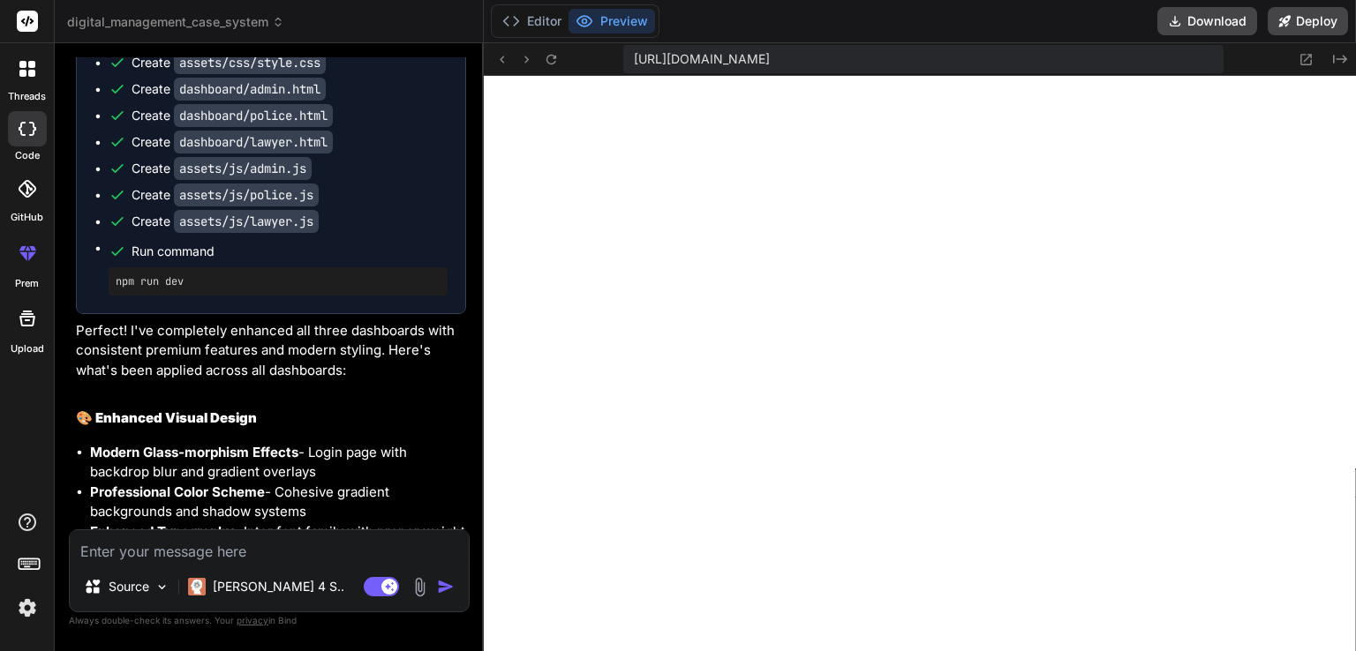
scroll to position [4695, 0]
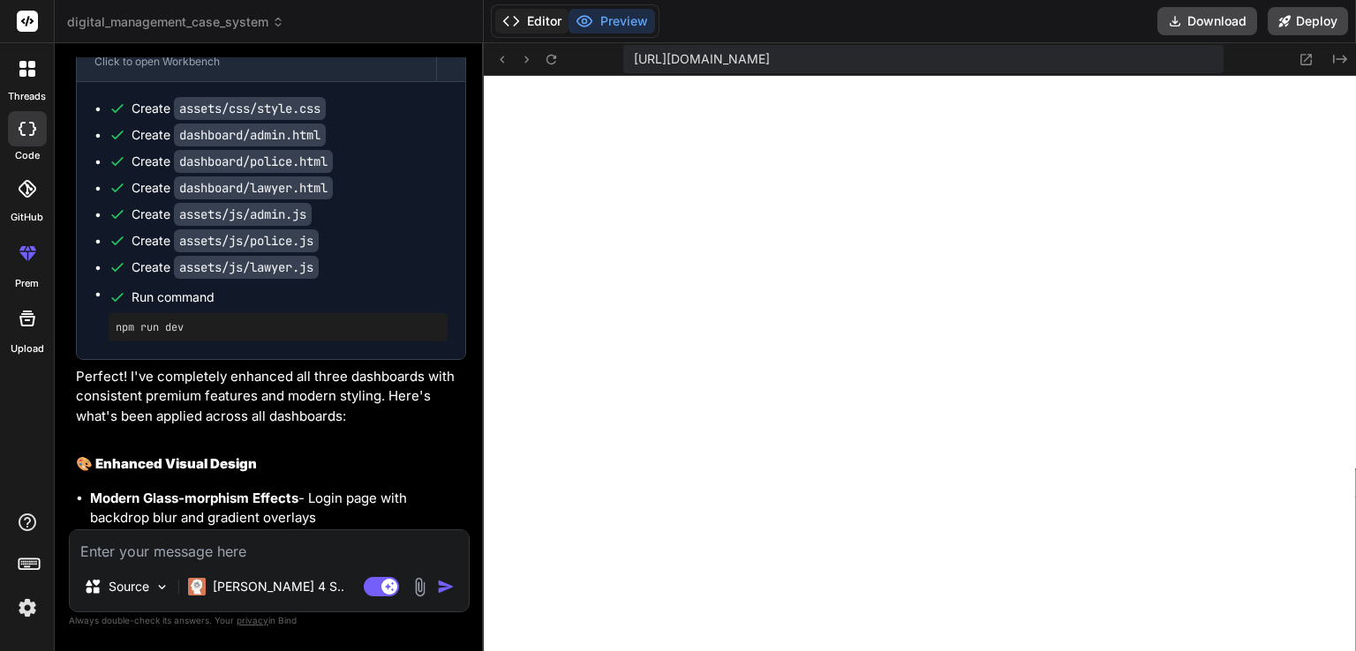
click at [533, 24] on button "Editor" at bounding box center [531, 21] width 73 height 25
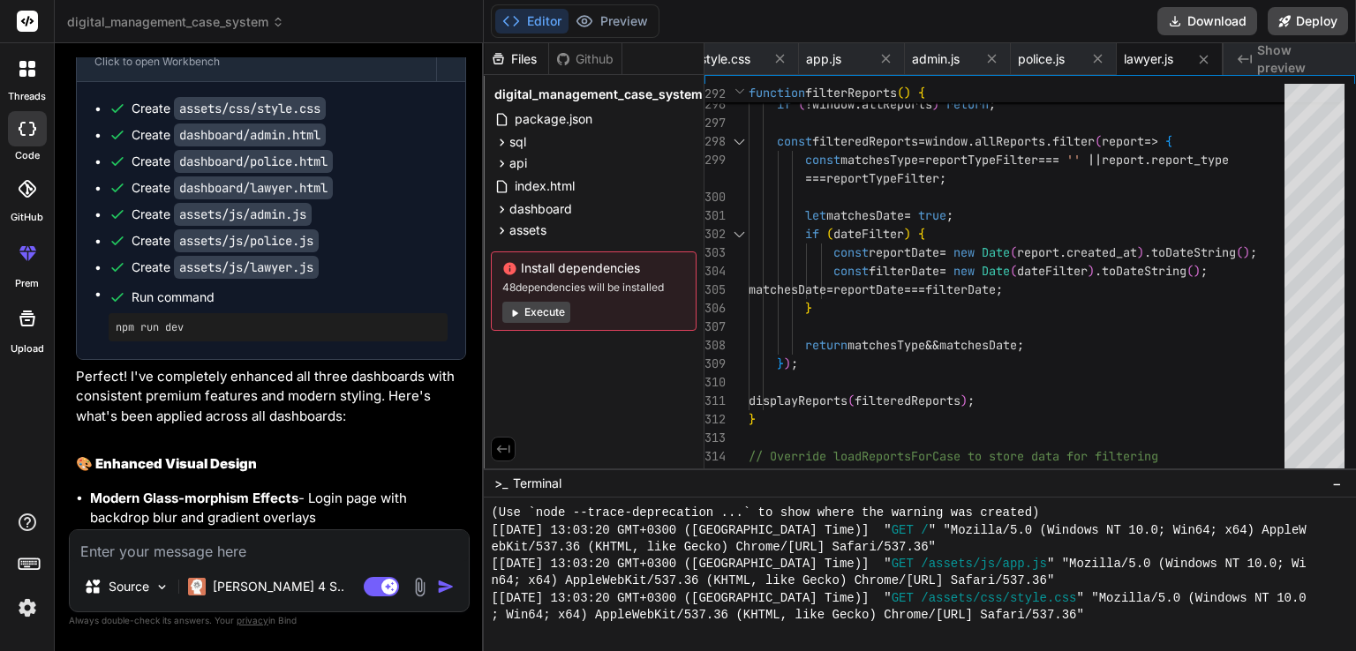
click at [542, 305] on button "Execute" at bounding box center [536, 312] width 68 height 21
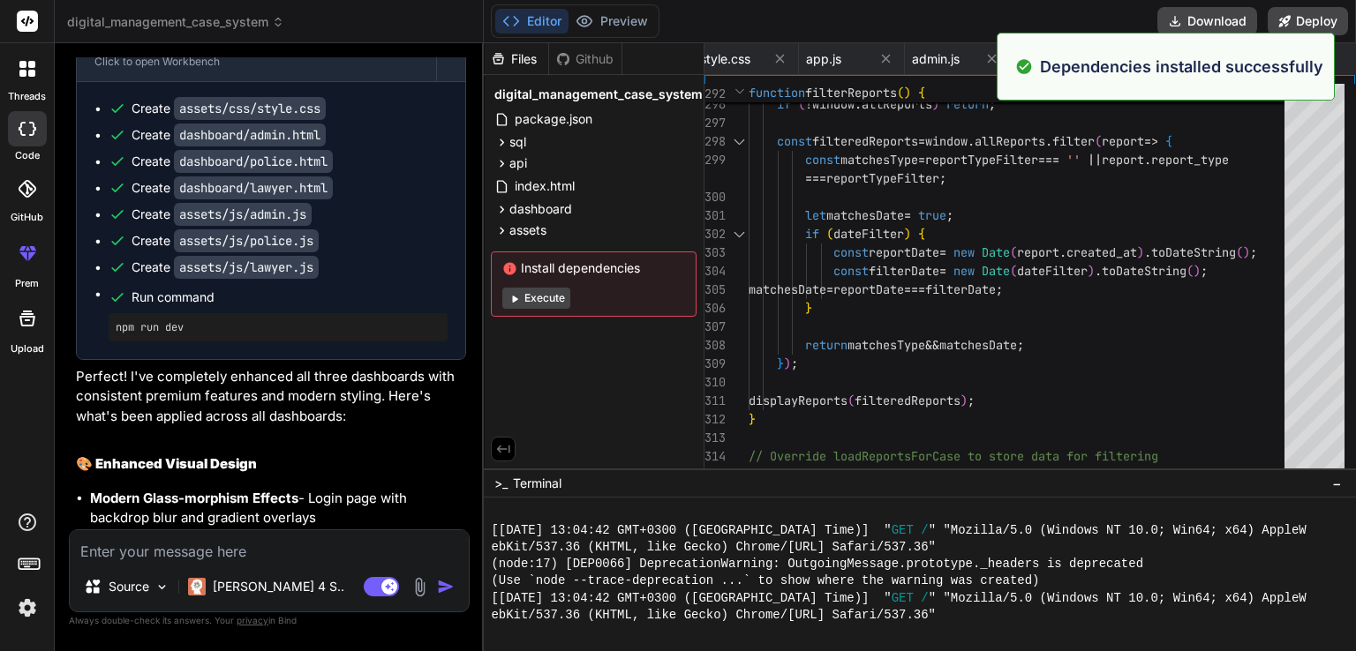
scroll to position [2305, 0]
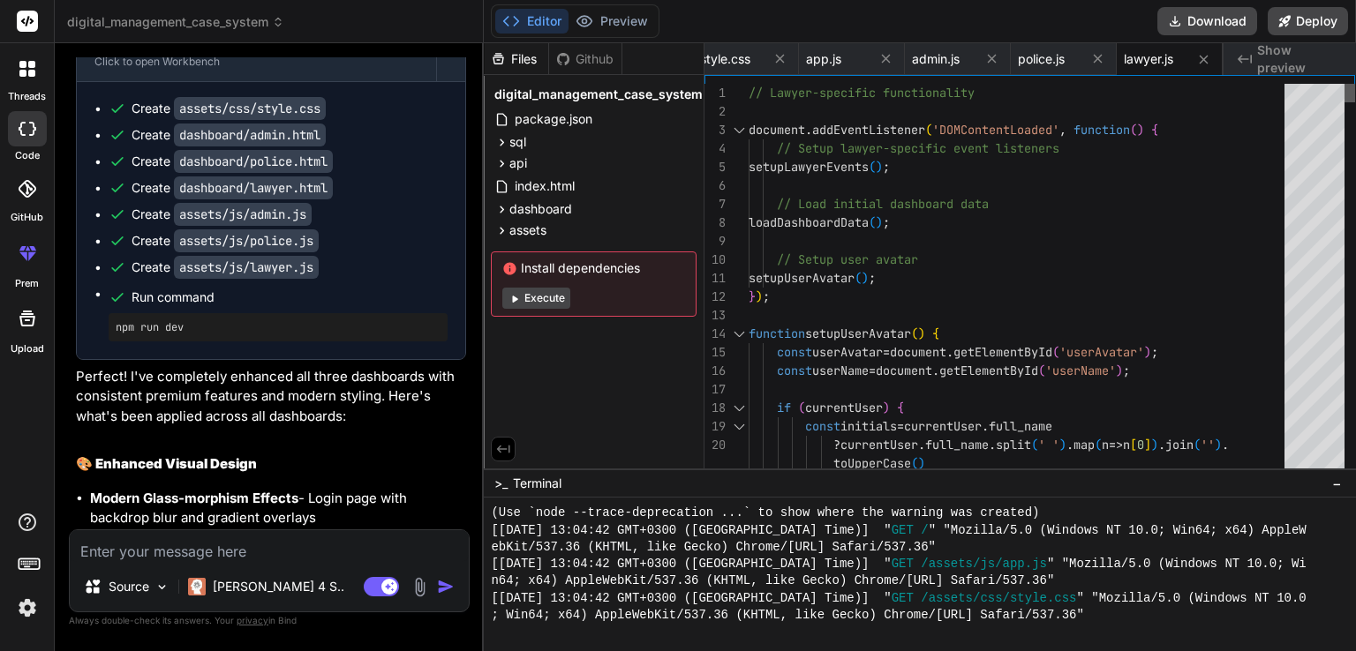
click at [1355, 84] on div at bounding box center [1349, 93] width 11 height 19
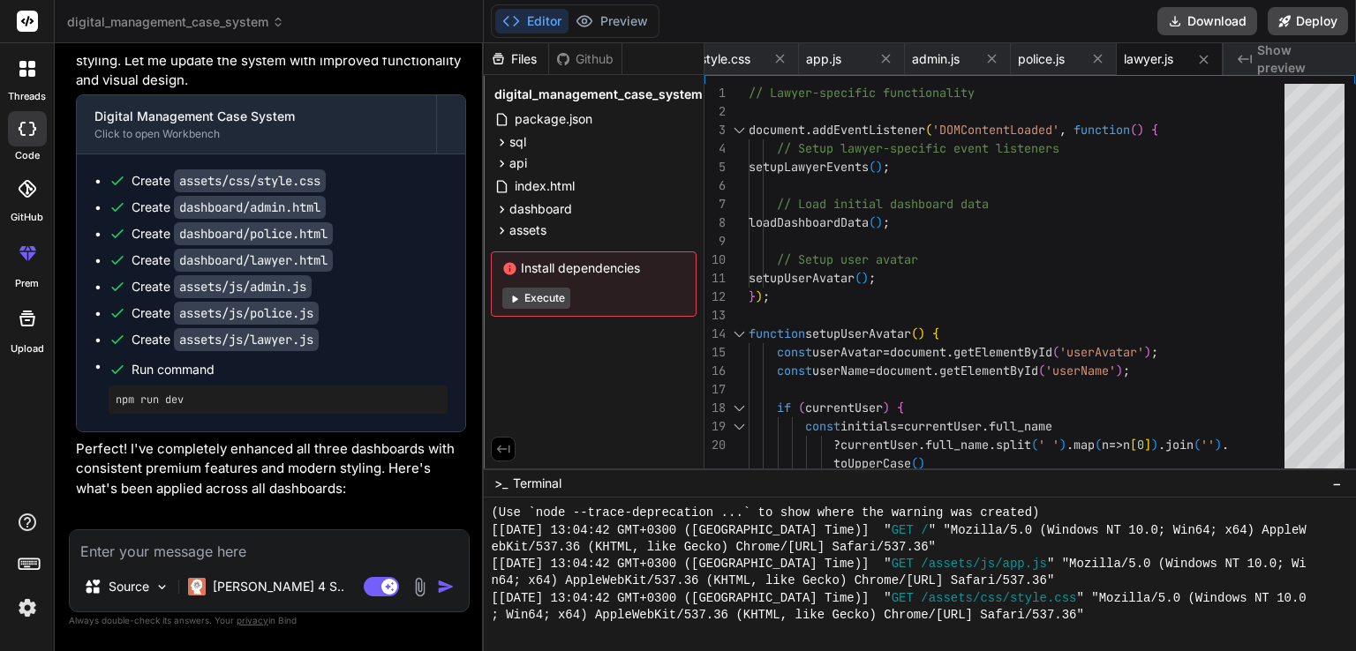
scroll to position [4625, 0]
click at [529, 294] on button "Execute" at bounding box center [536, 298] width 68 height 21
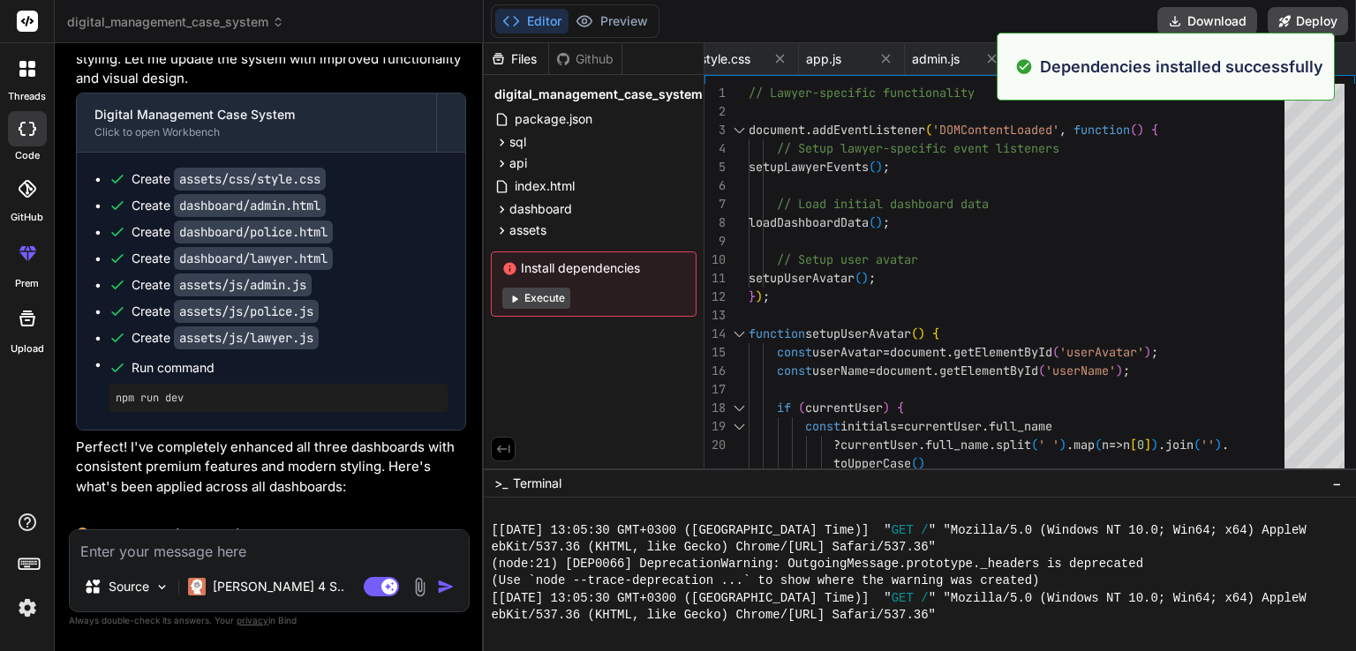
scroll to position [3084, 0]
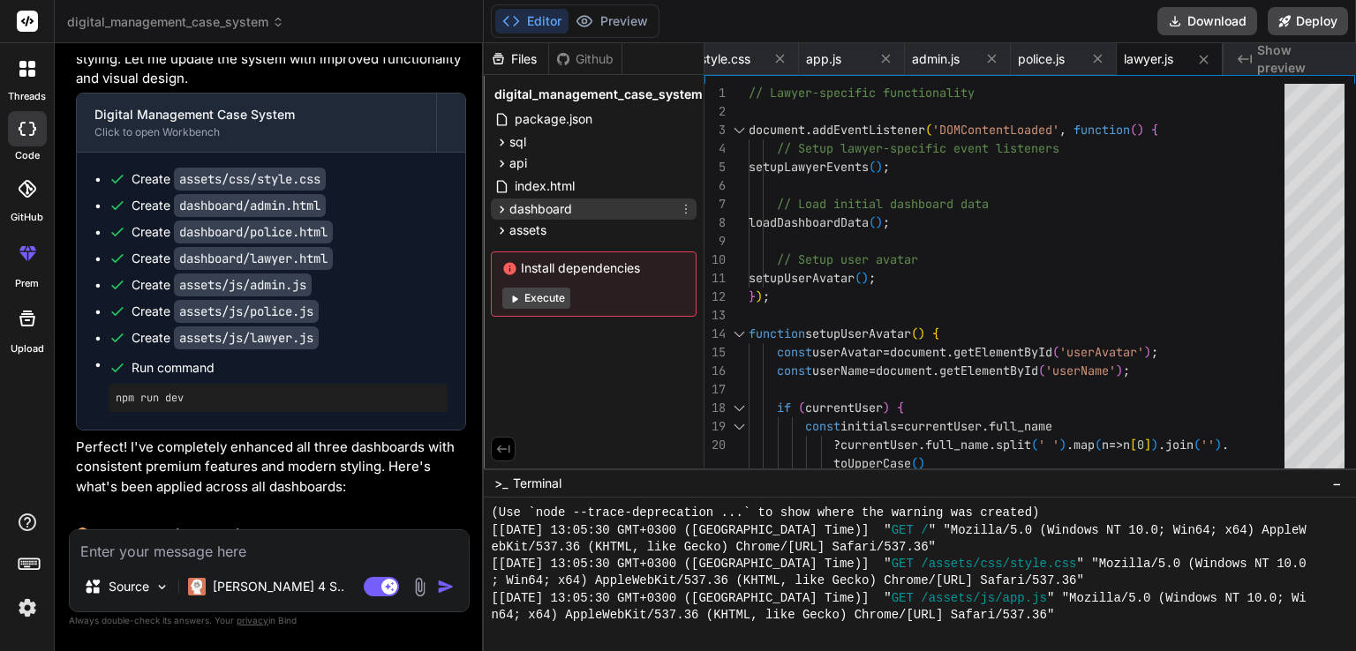
click at [505, 214] on icon at bounding box center [501, 209] width 15 height 15
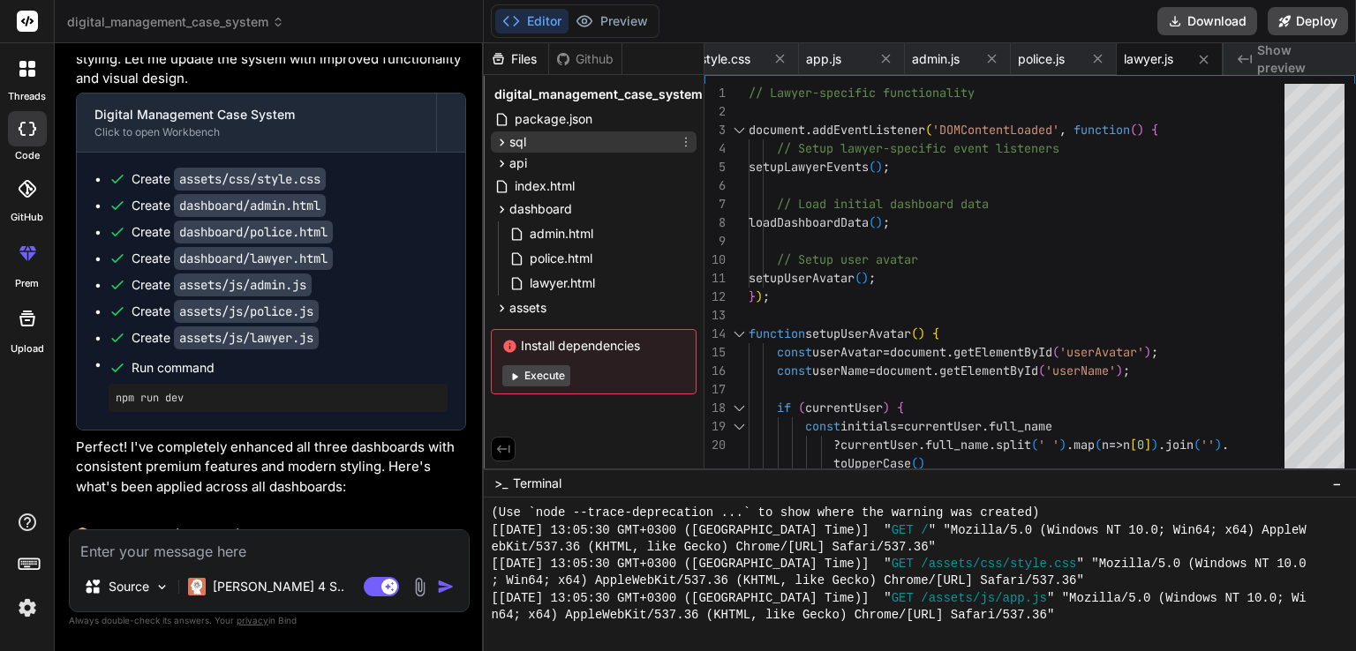
click at [501, 142] on icon at bounding box center [501, 142] width 15 height 15
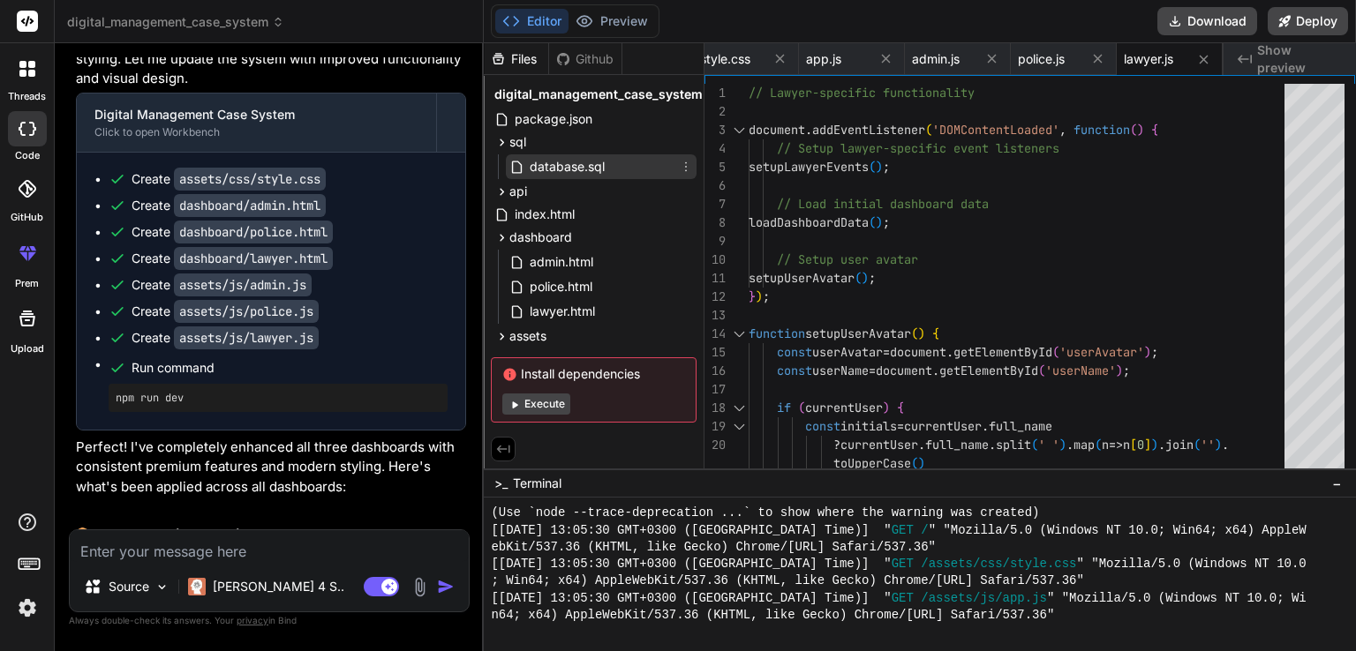
click at [508, 162] on div "database.sql" at bounding box center [601, 166] width 191 height 25
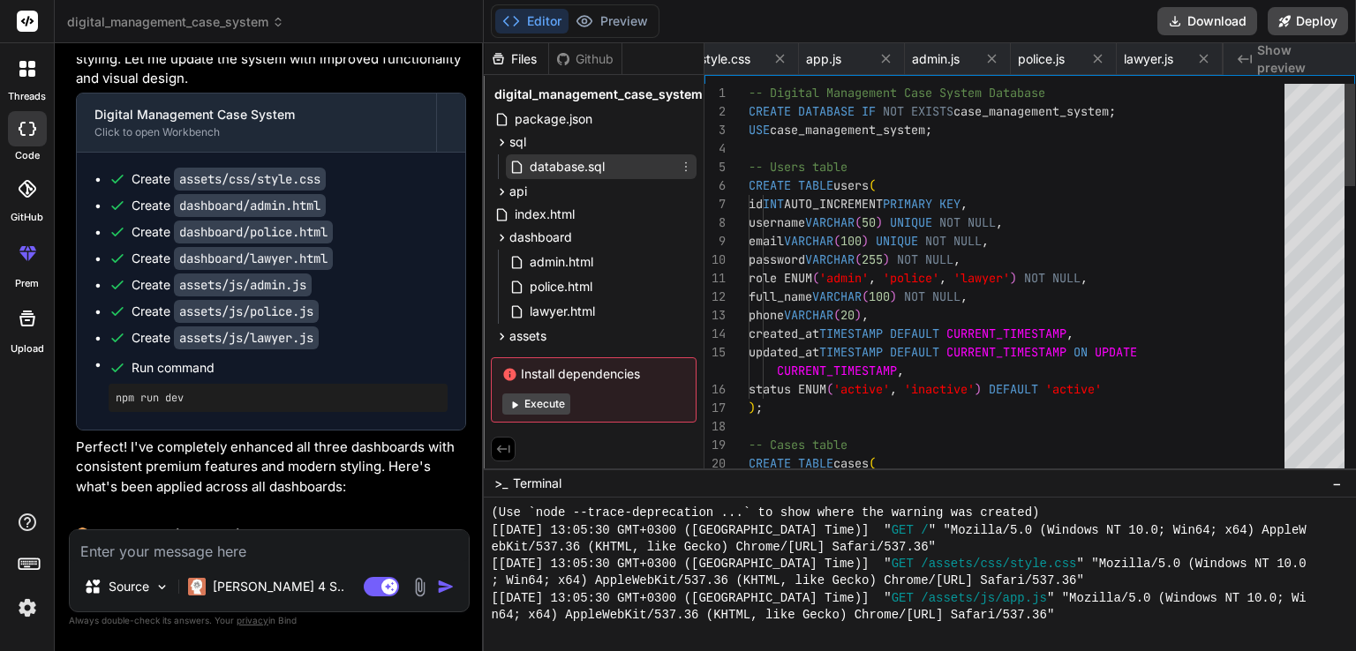
scroll to position [0, 122]
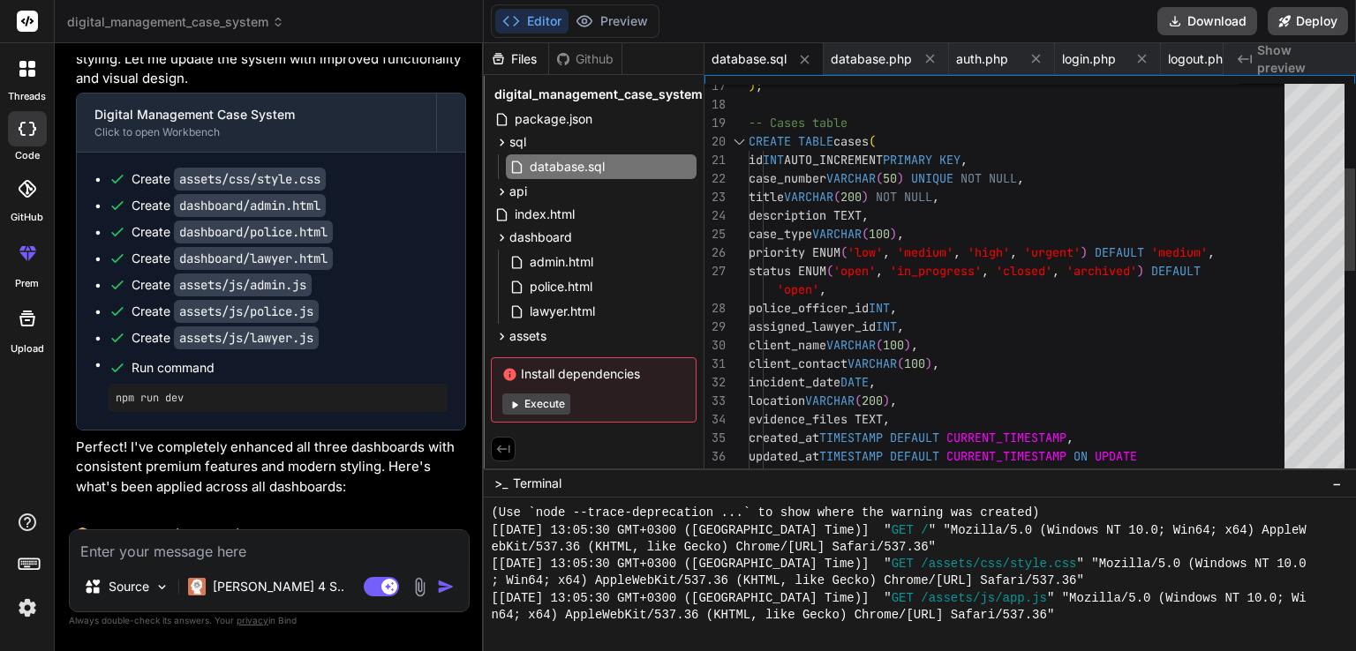
click at [1310, 124] on div at bounding box center [1314, 281] width 60 height 394
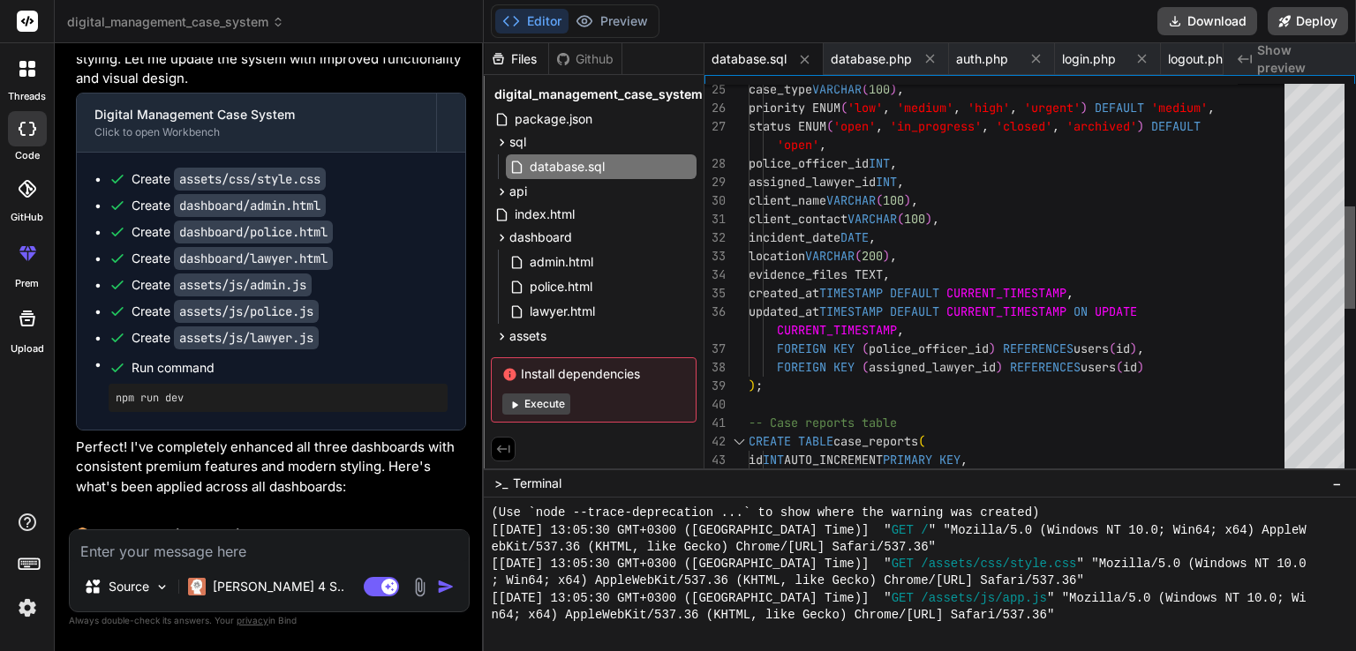
click at [1351, 250] on div at bounding box center [1349, 258] width 11 height 102
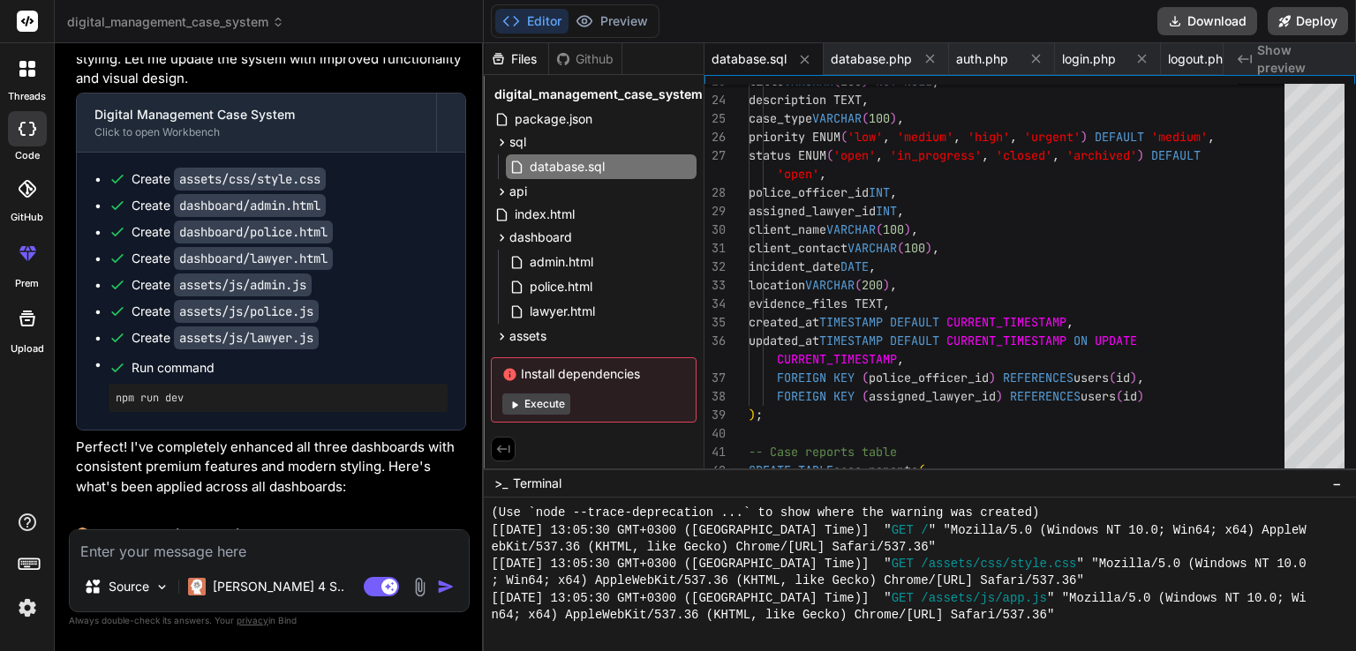
click at [573, 62] on div "Github" at bounding box center [585, 59] width 72 height 18
click at [580, 54] on div "Github" at bounding box center [585, 59] width 72 height 18
click at [523, 58] on div "Files" at bounding box center [516, 59] width 64 height 18
click at [543, 126] on span "package.json" at bounding box center [553, 119] width 81 height 21
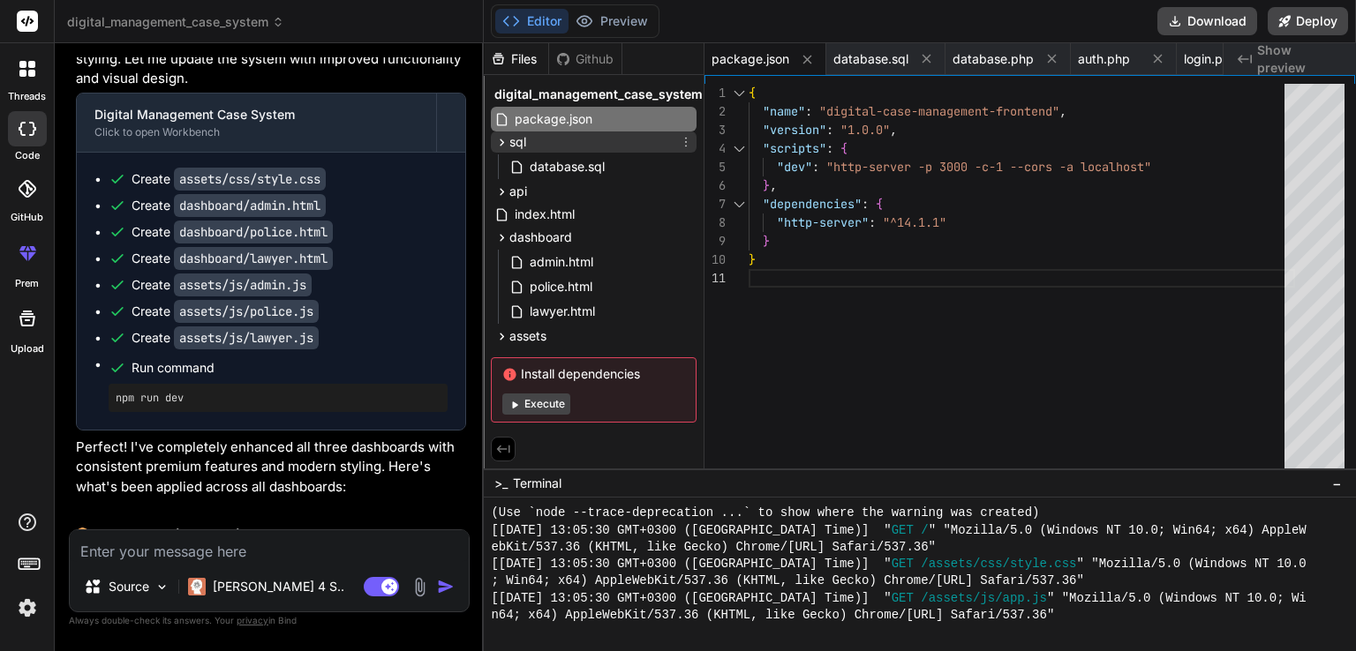
click at [546, 137] on div "sql" at bounding box center [594, 142] width 206 height 21
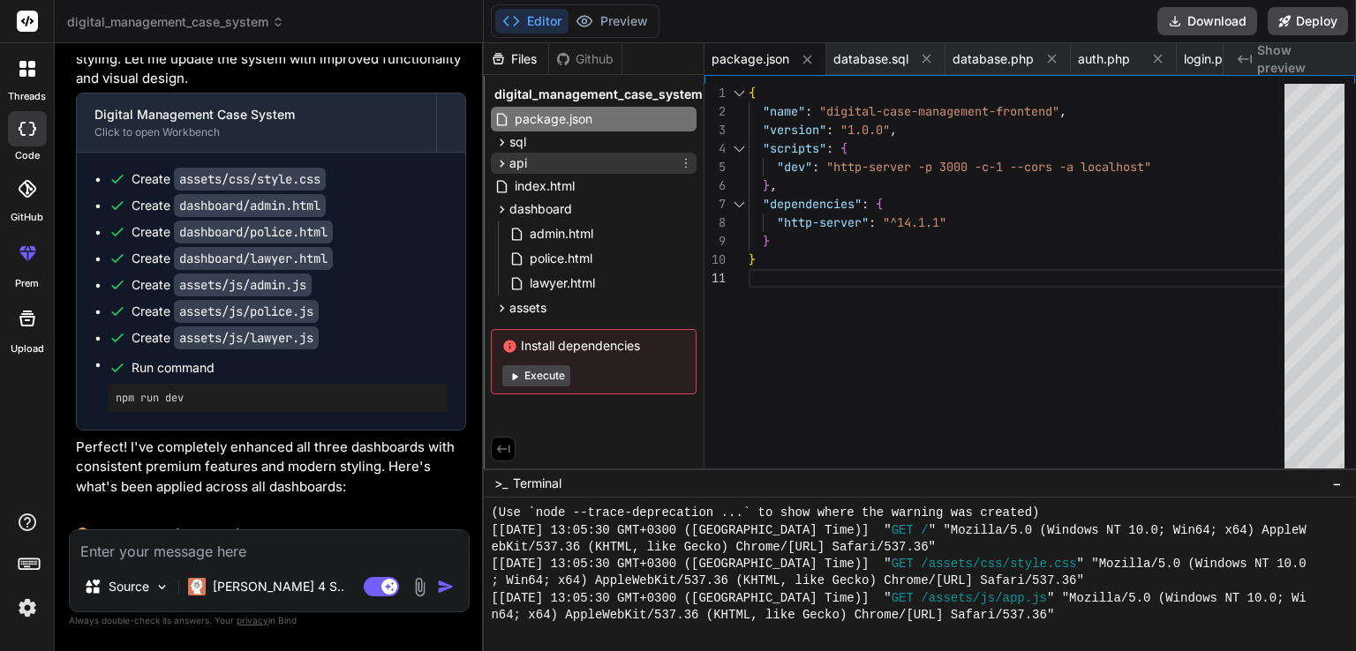
click at [537, 167] on div "api" at bounding box center [594, 163] width 206 height 21
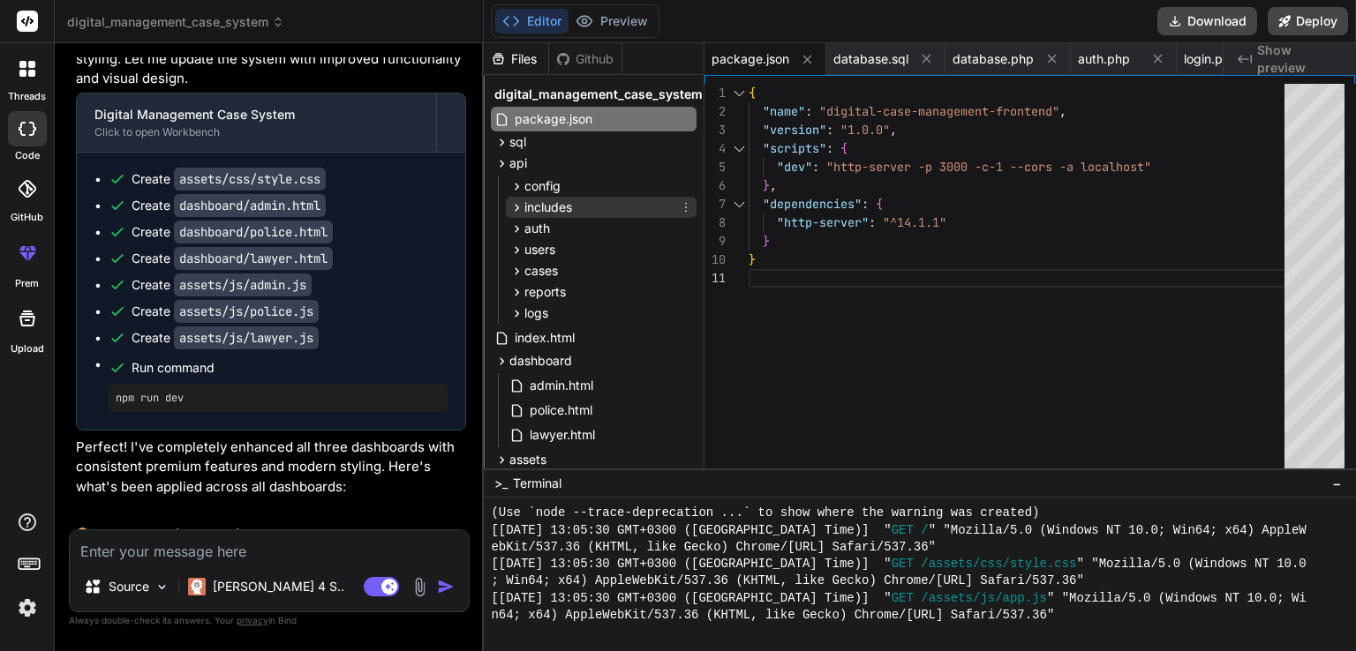
click at [538, 197] on div "includes" at bounding box center [601, 207] width 191 height 21
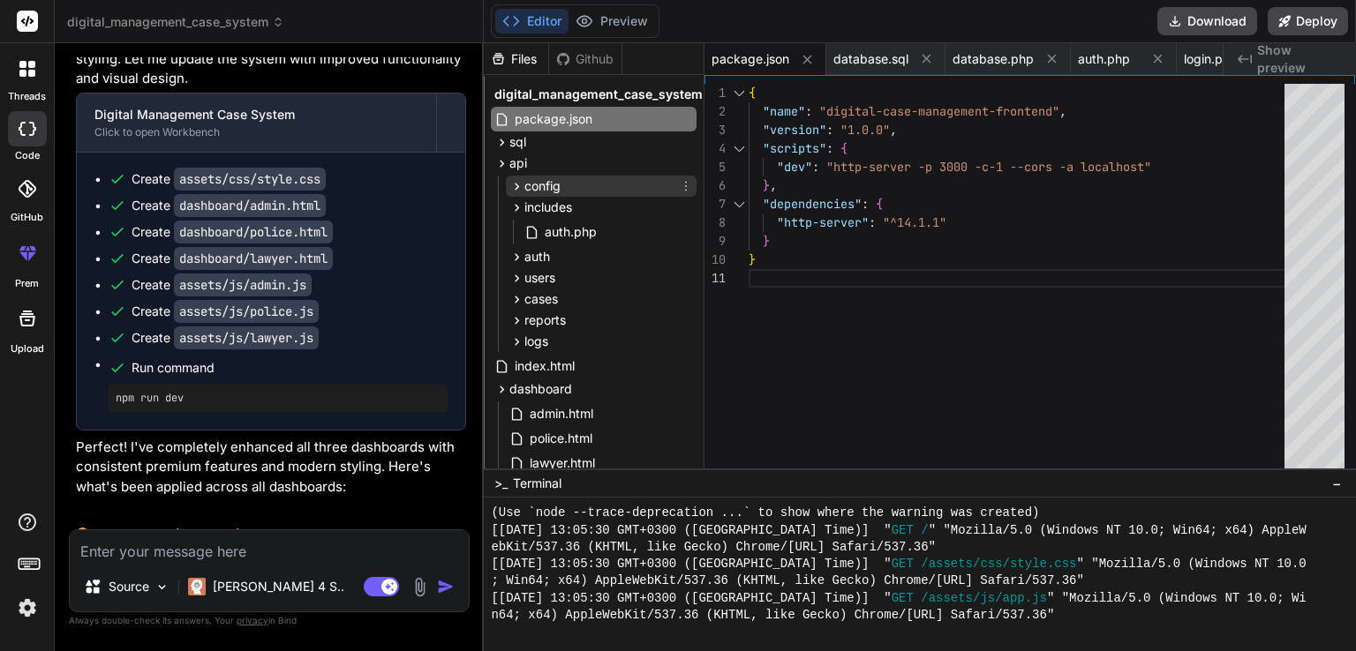
click at [534, 176] on div "config" at bounding box center [601, 186] width 191 height 21
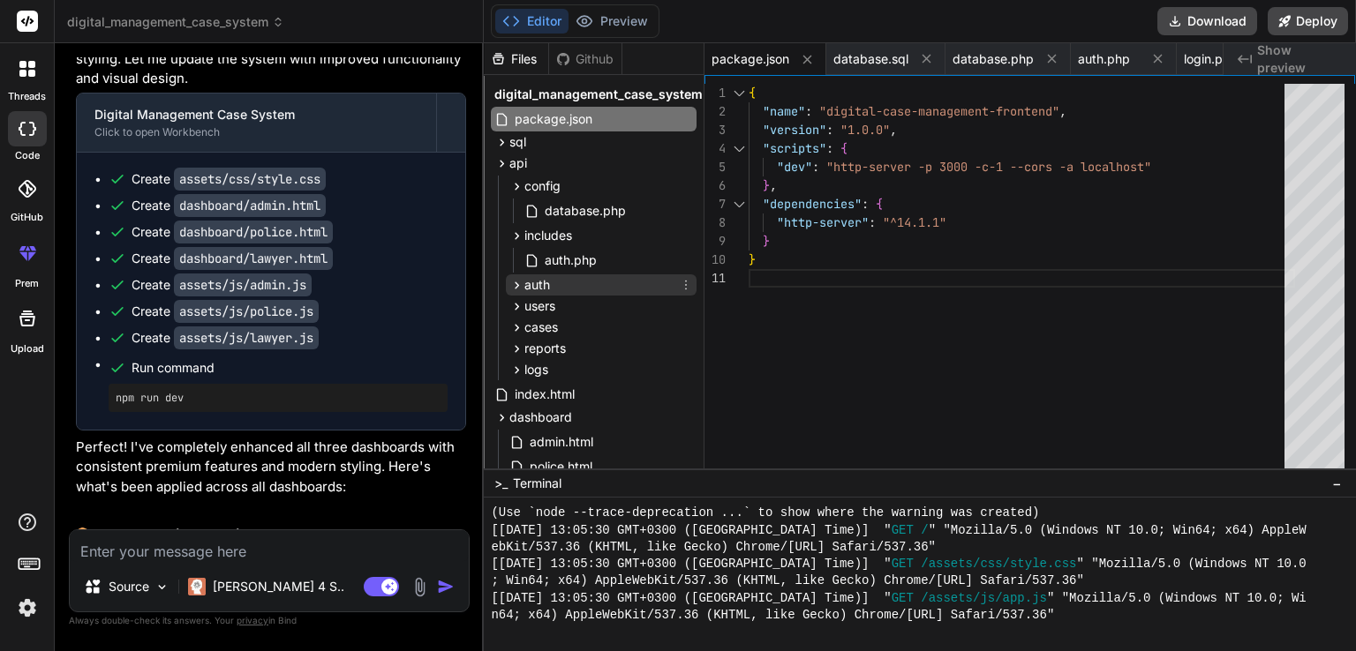
click at [548, 285] on span "auth" at bounding box center [537, 285] width 26 height 18
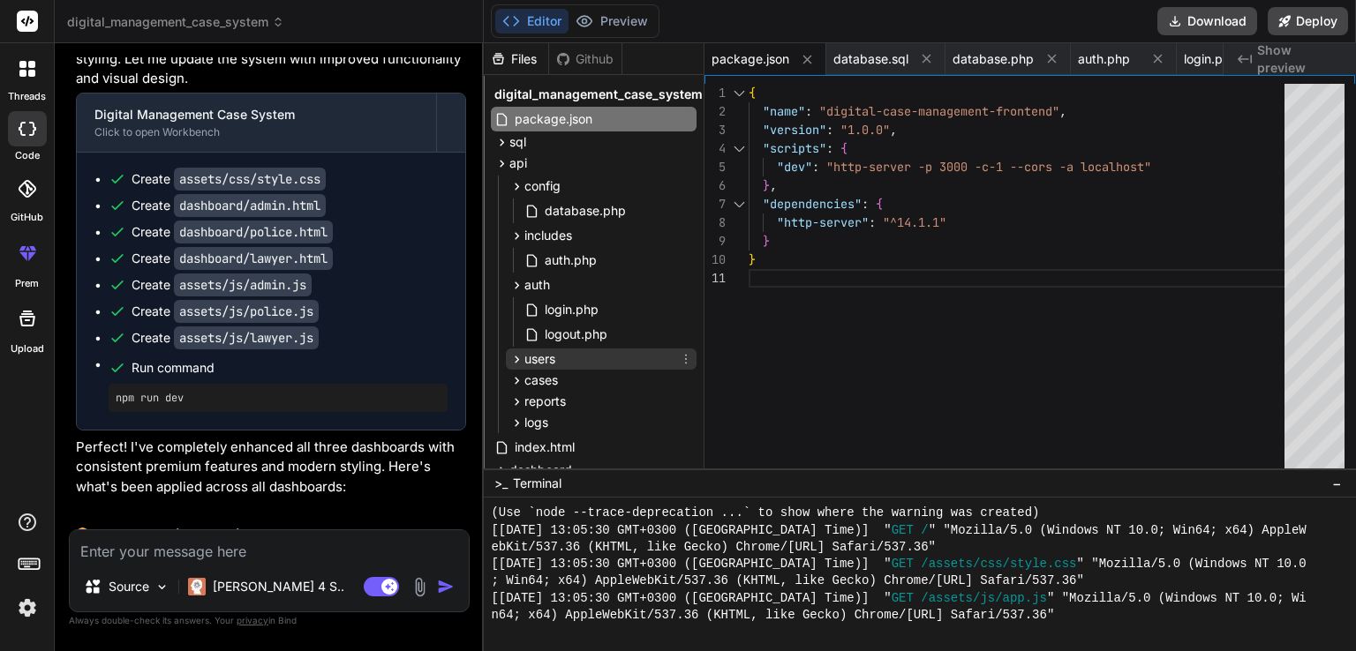
click at [545, 355] on span "users" at bounding box center [539, 359] width 31 height 18
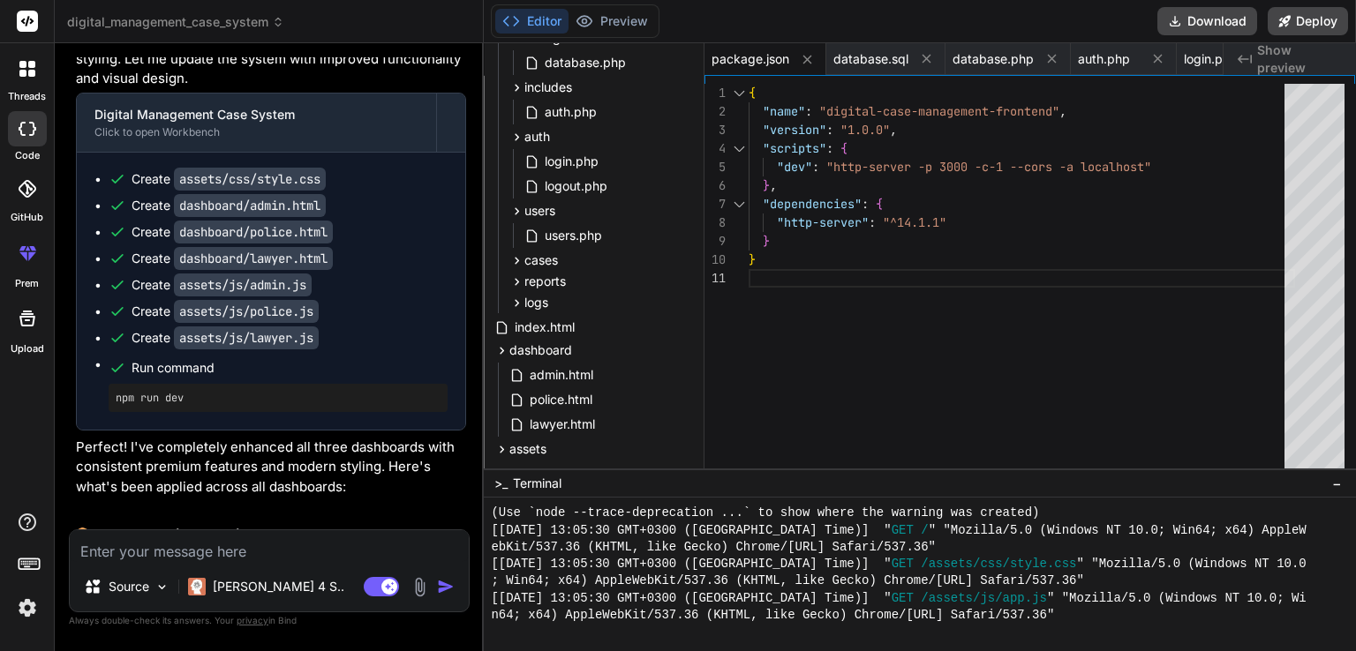
scroll to position [155, 0]
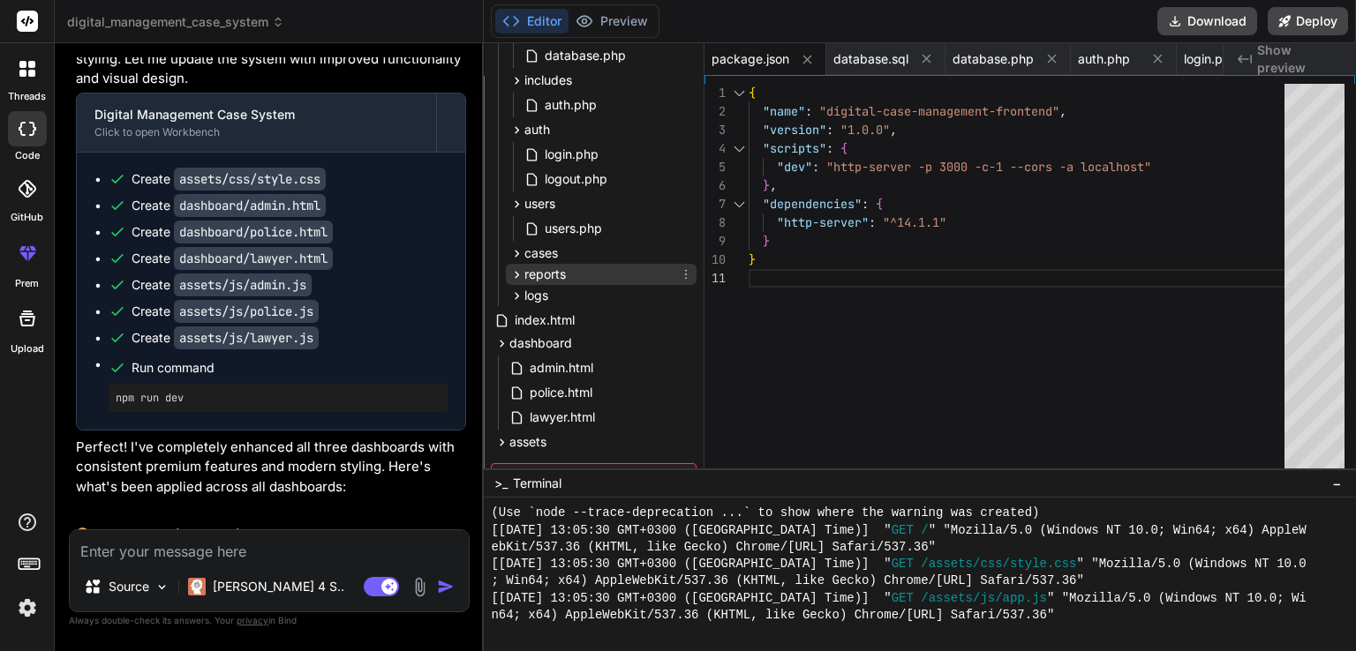
click at [578, 267] on div "reports" at bounding box center [601, 274] width 191 height 21
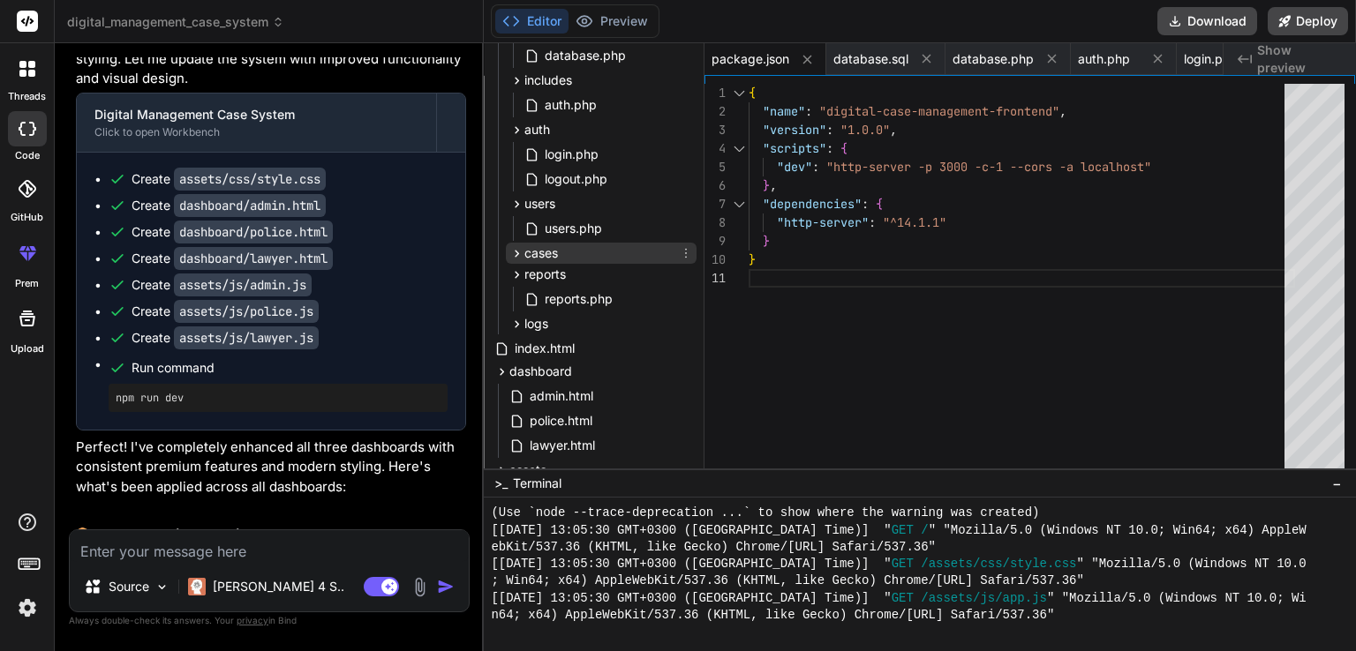
click at [549, 261] on span "cases" at bounding box center [541, 254] width 34 height 18
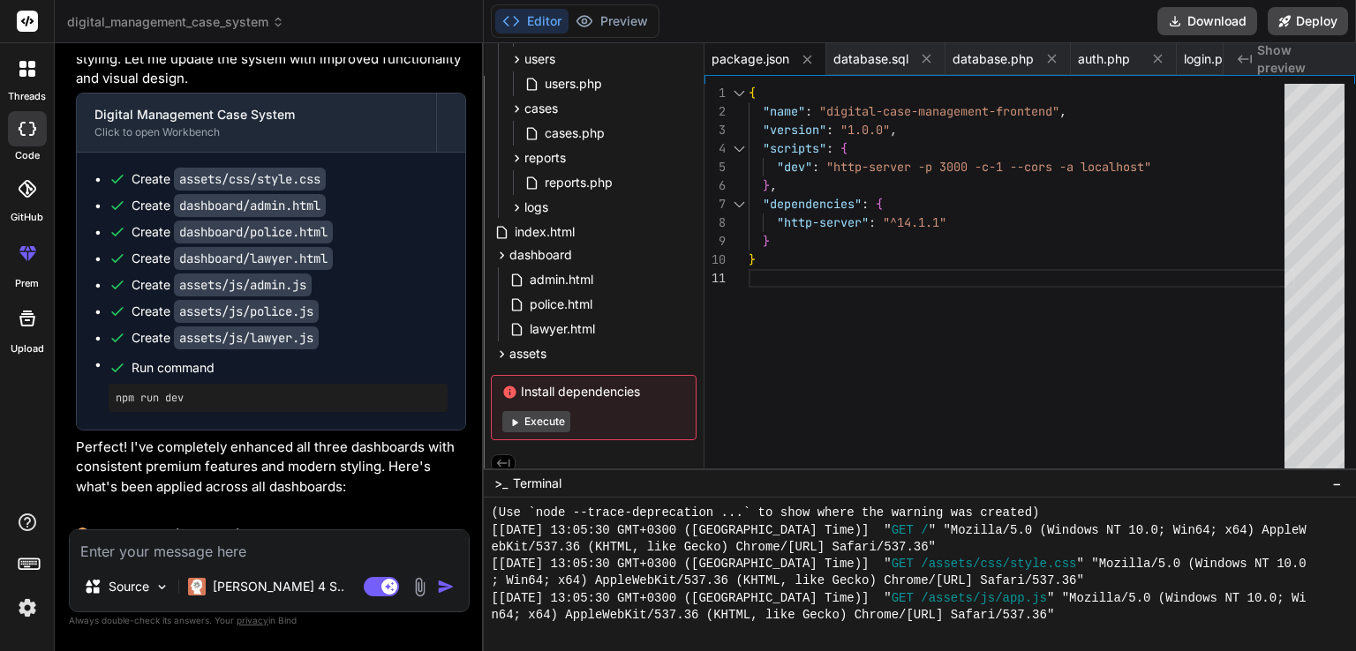
scroll to position [313, 0]
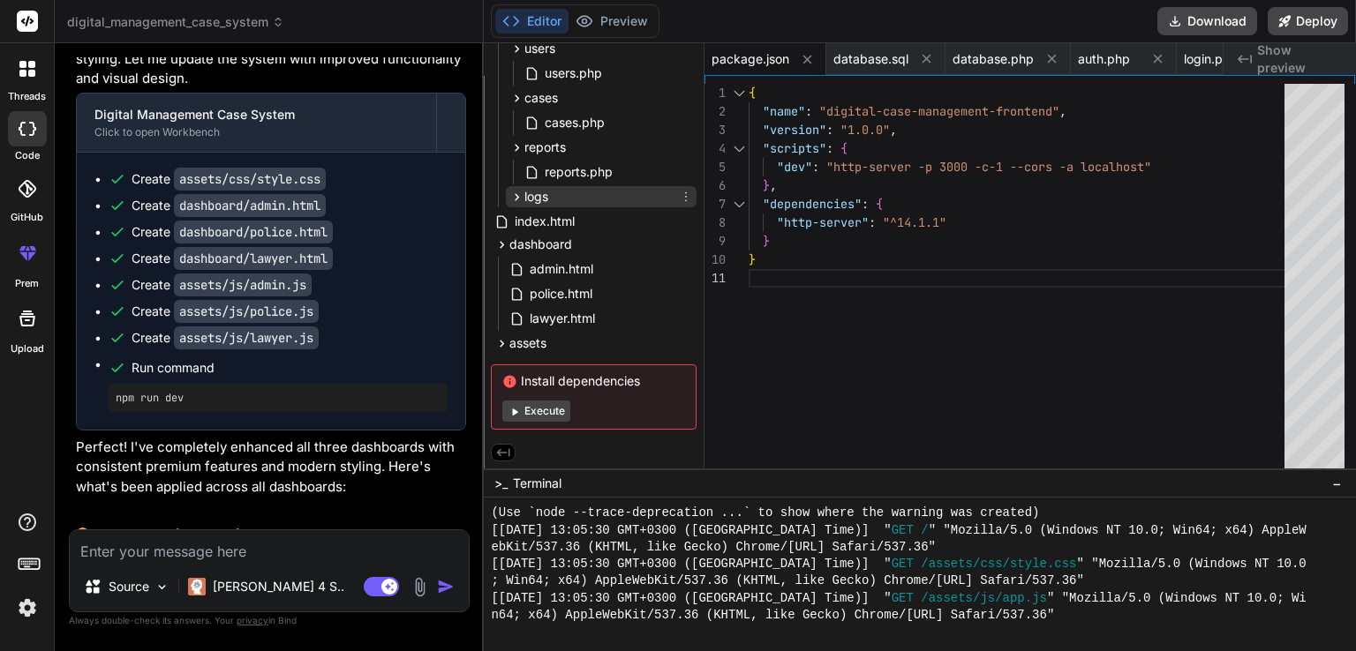
click at [599, 192] on div "logs" at bounding box center [601, 196] width 191 height 21
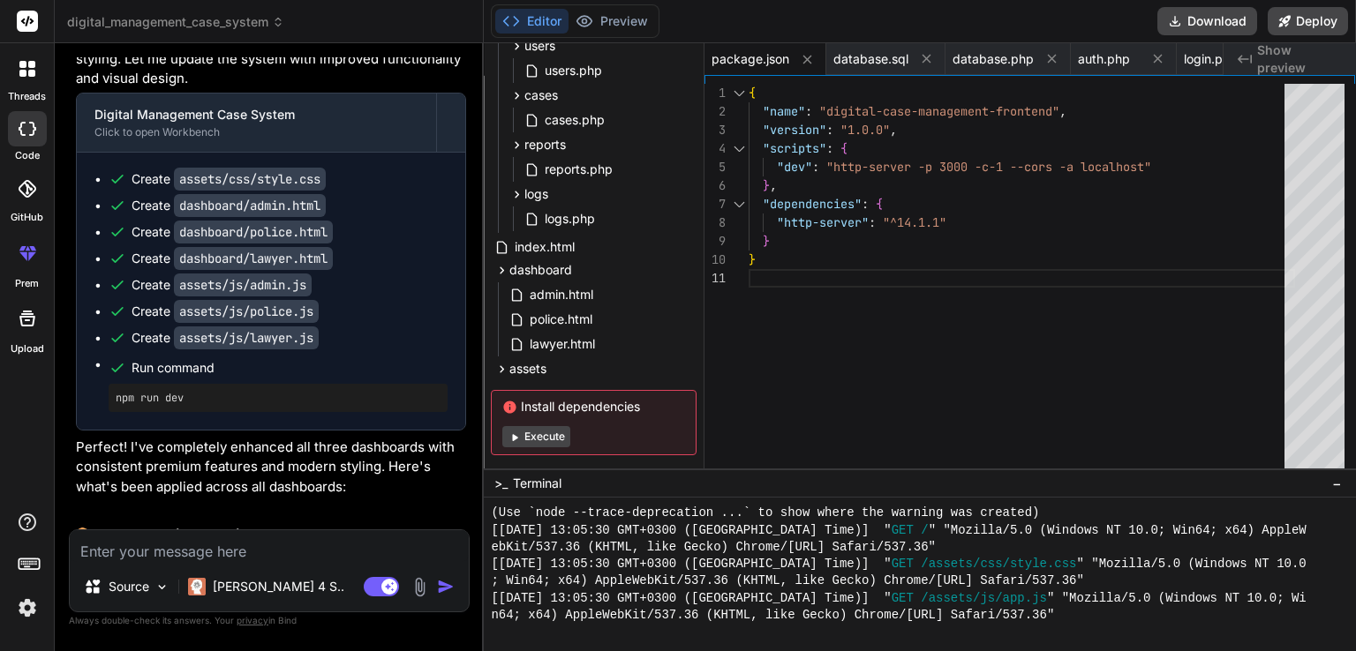
scroll to position [342, 0]
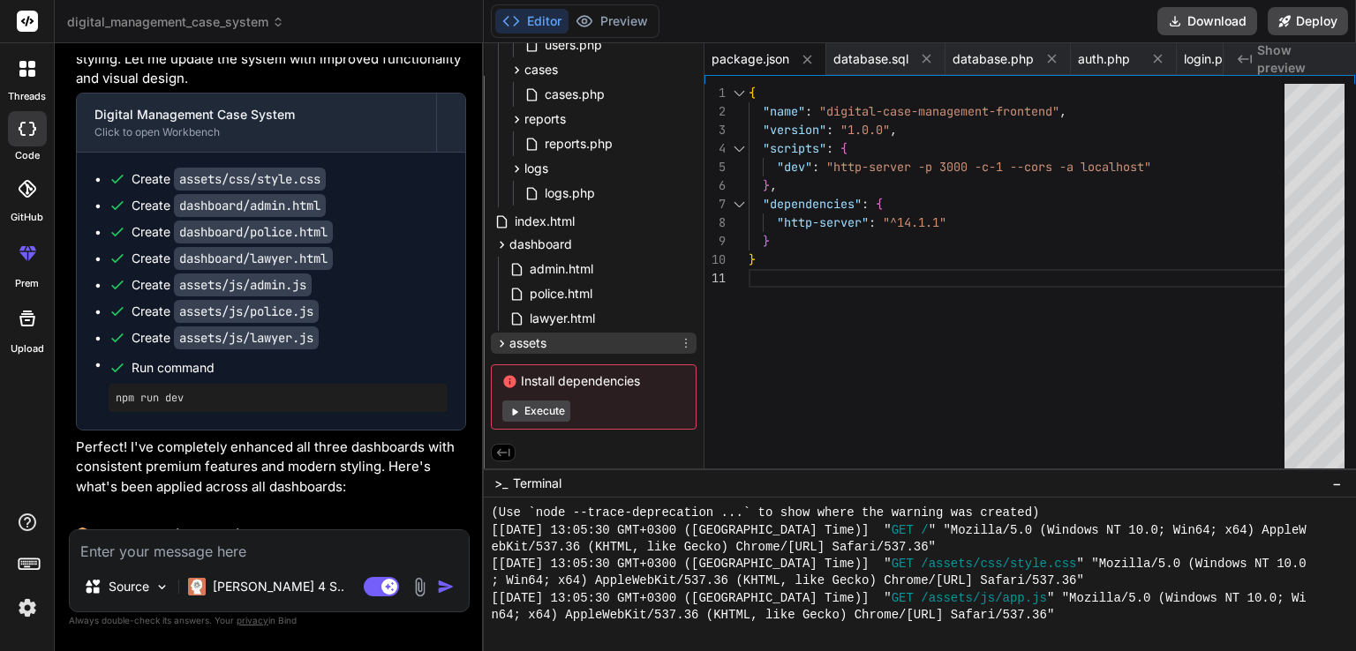
click at [523, 341] on span "assets" at bounding box center [527, 344] width 37 height 18
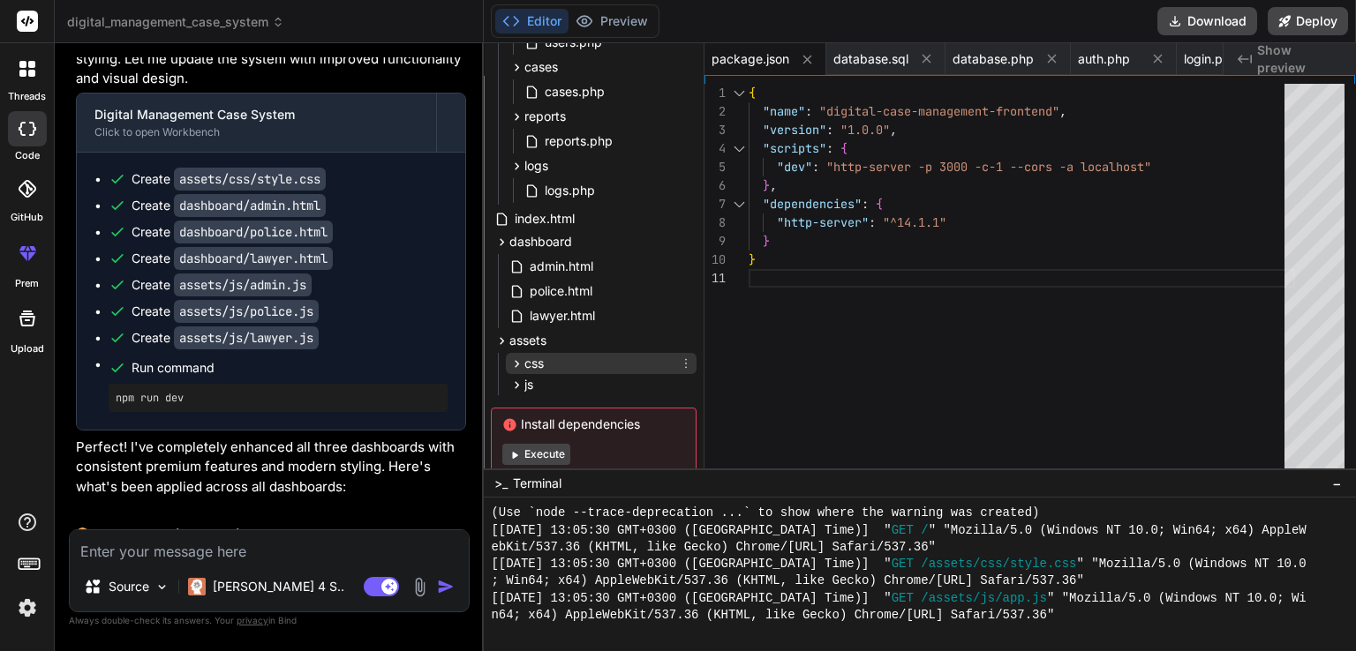
click at [523, 373] on div "css" at bounding box center [601, 363] width 191 height 21
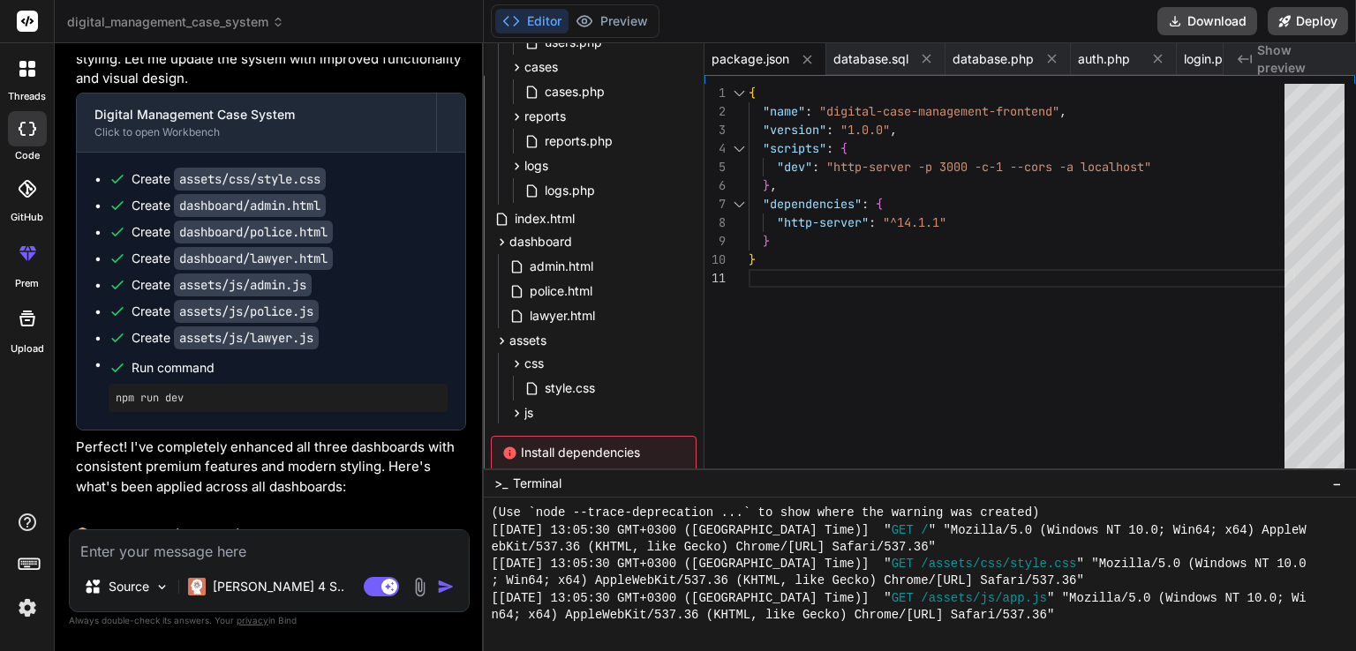
scroll to position [416, 0]
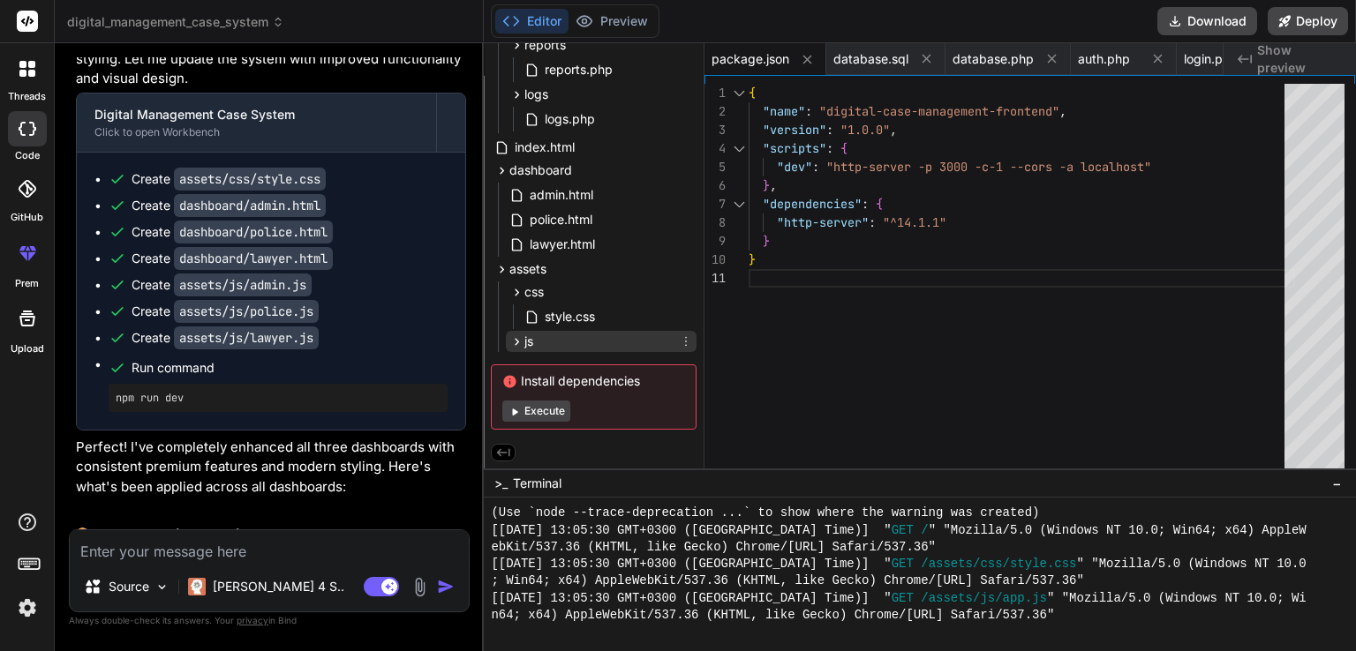
click at [546, 342] on div "js" at bounding box center [601, 341] width 191 height 21
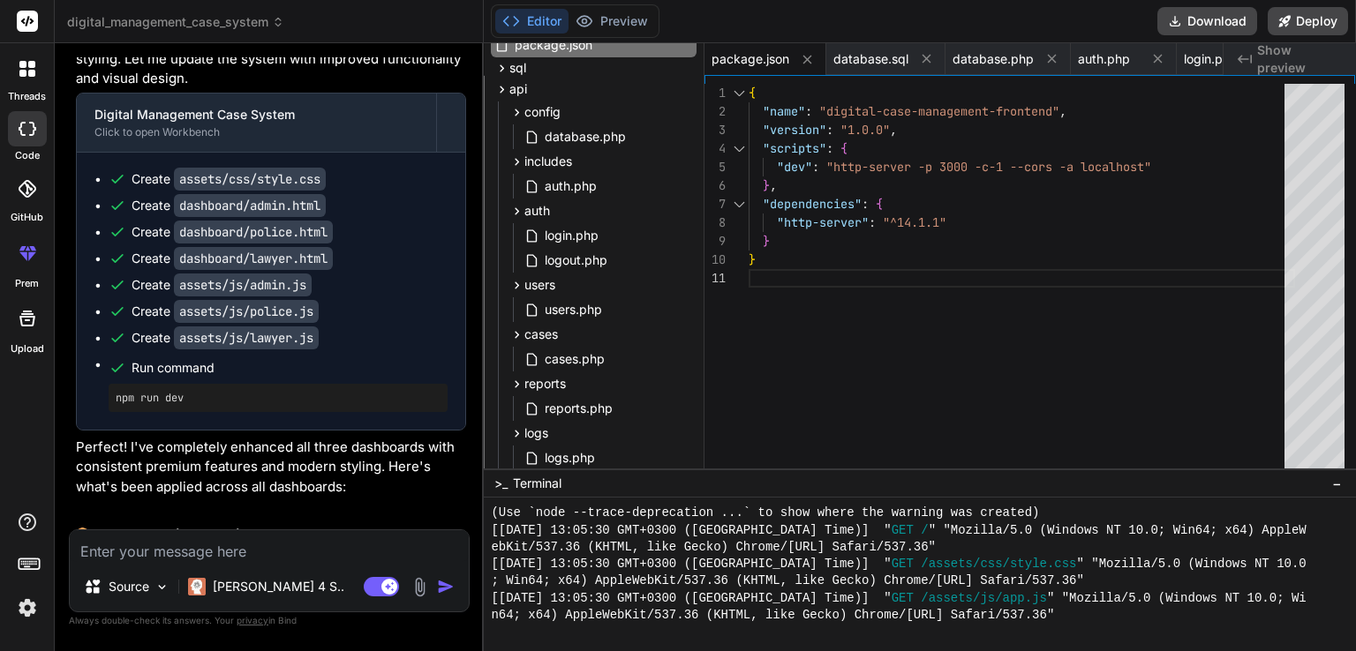
scroll to position [0, 0]
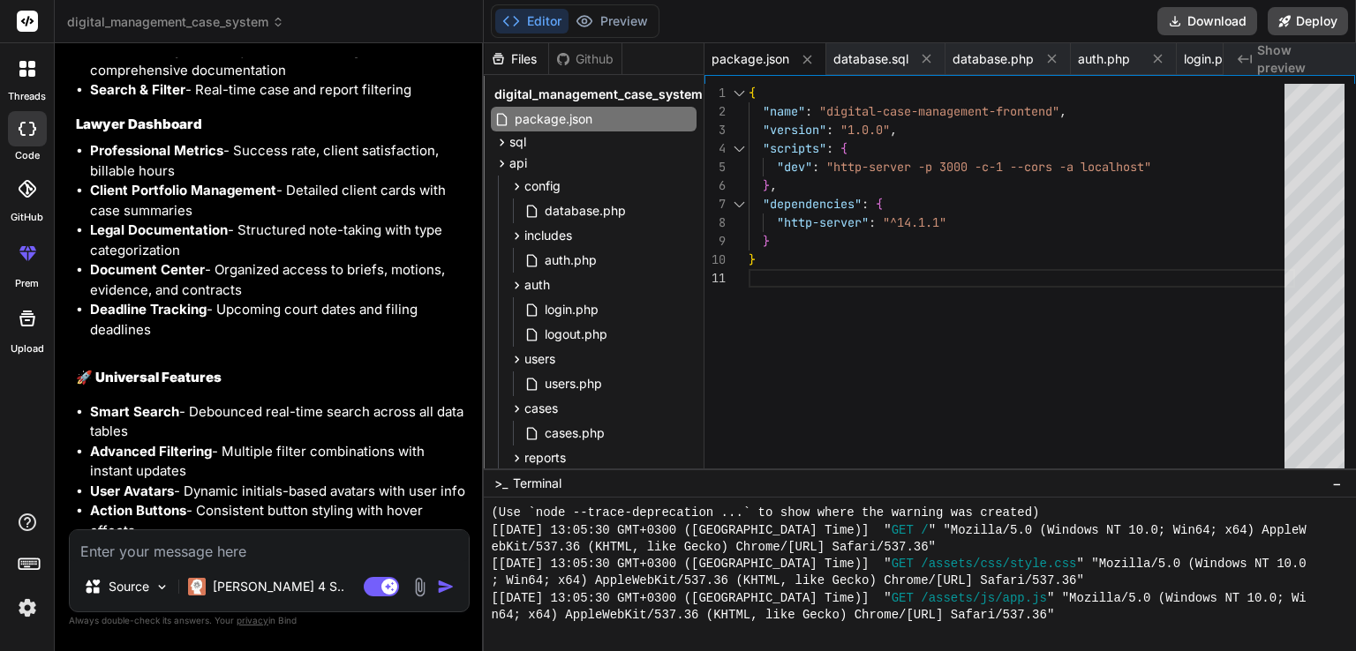
scroll to position [5755, 0]
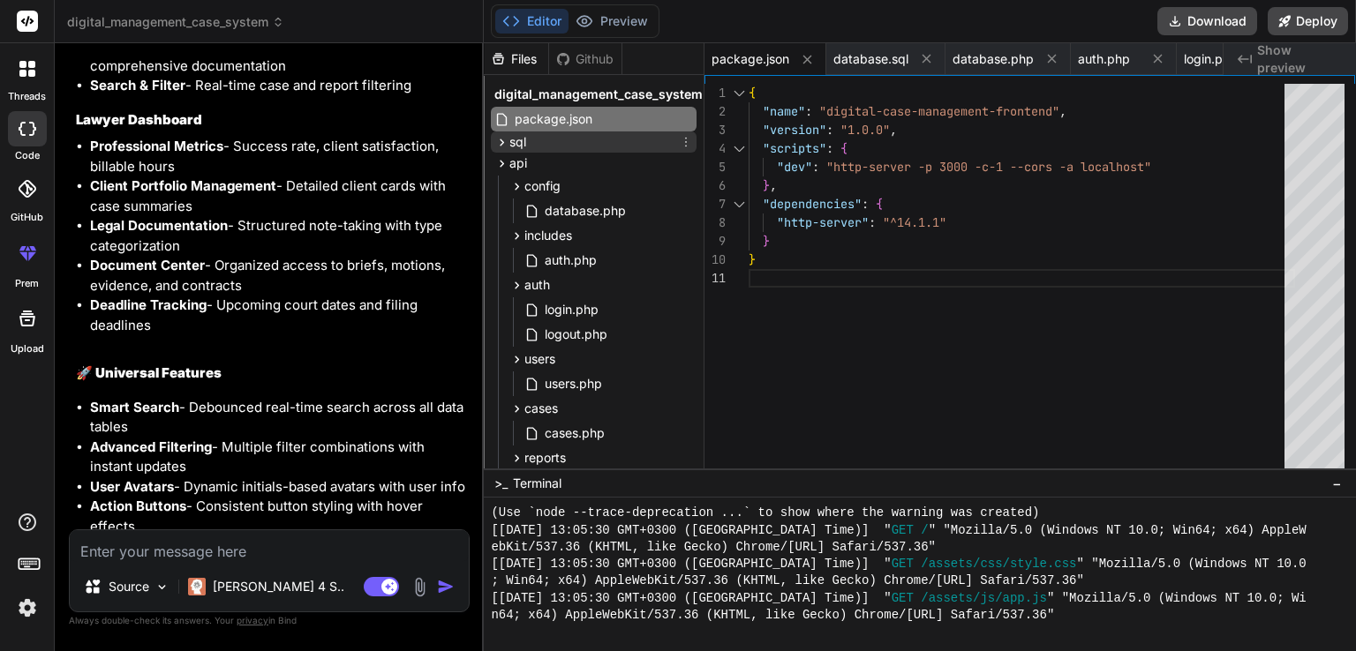
click at [614, 142] on div "sql" at bounding box center [594, 142] width 206 height 21
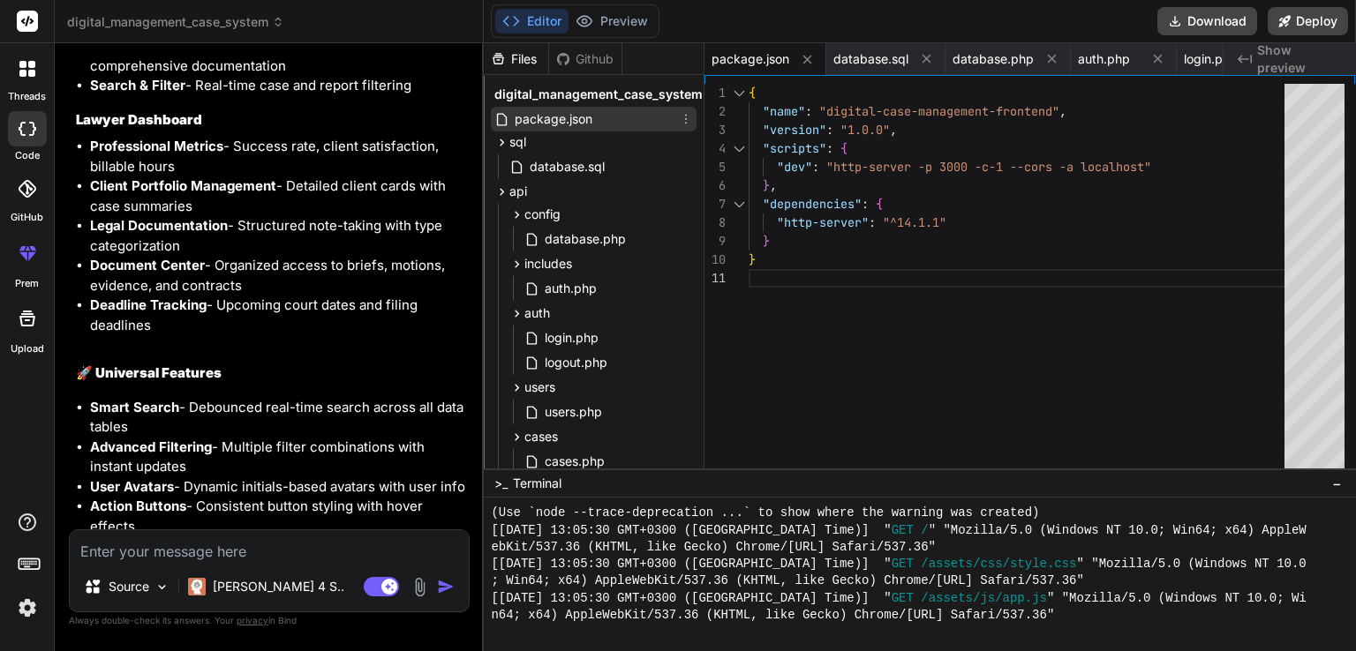
click at [557, 118] on span "package.json" at bounding box center [553, 119] width 81 height 21
click at [555, 147] on div "sql" at bounding box center [594, 142] width 206 height 21
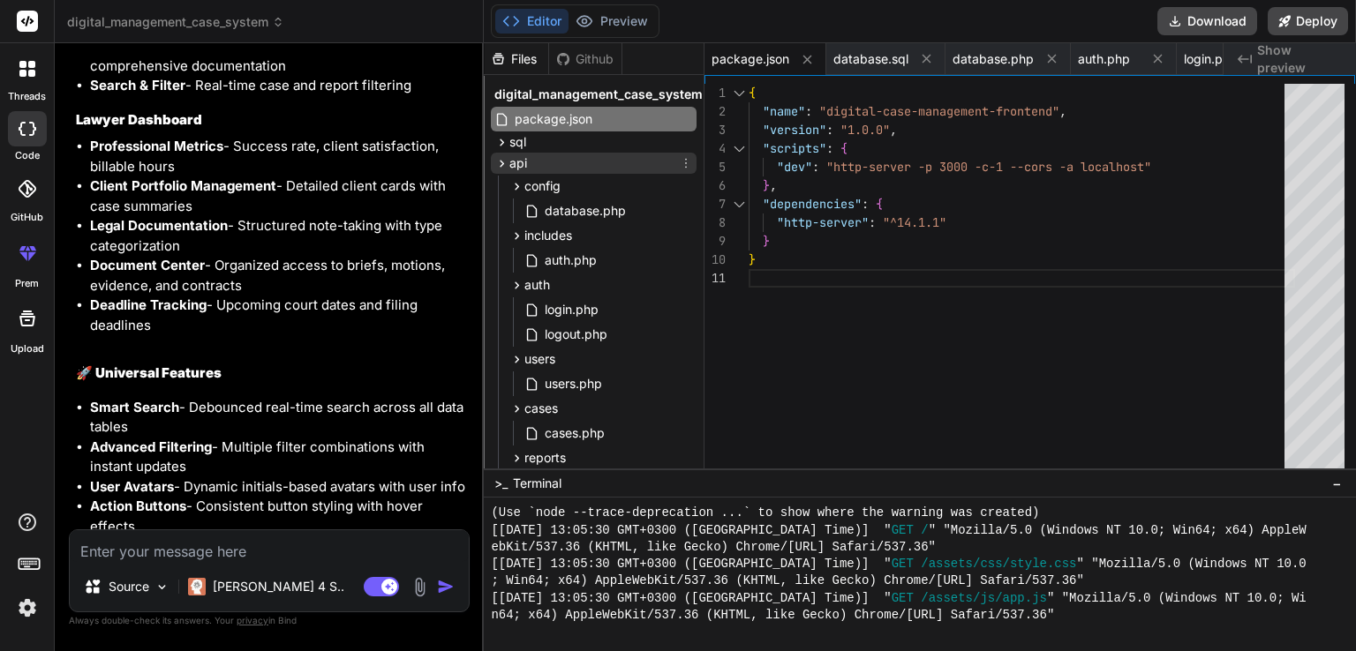
click at [553, 162] on div "api" at bounding box center [594, 163] width 206 height 21
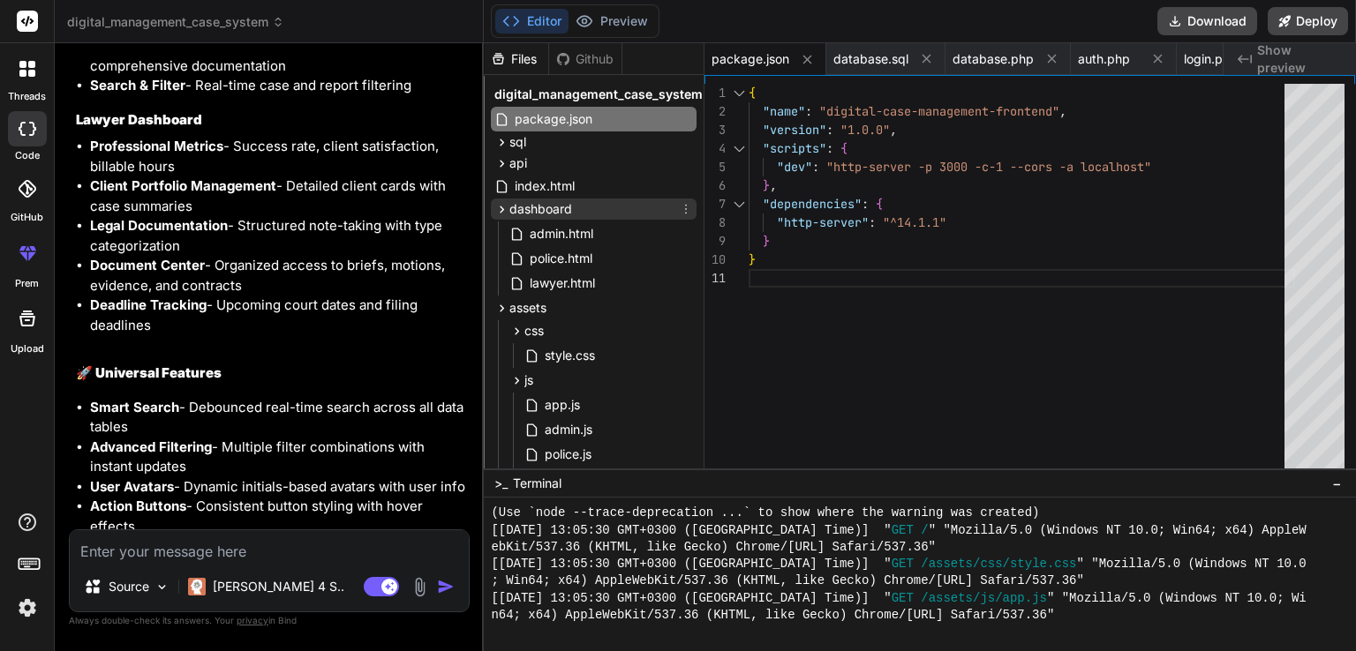
click at [548, 207] on span "dashboard" at bounding box center [540, 209] width 63 height 18
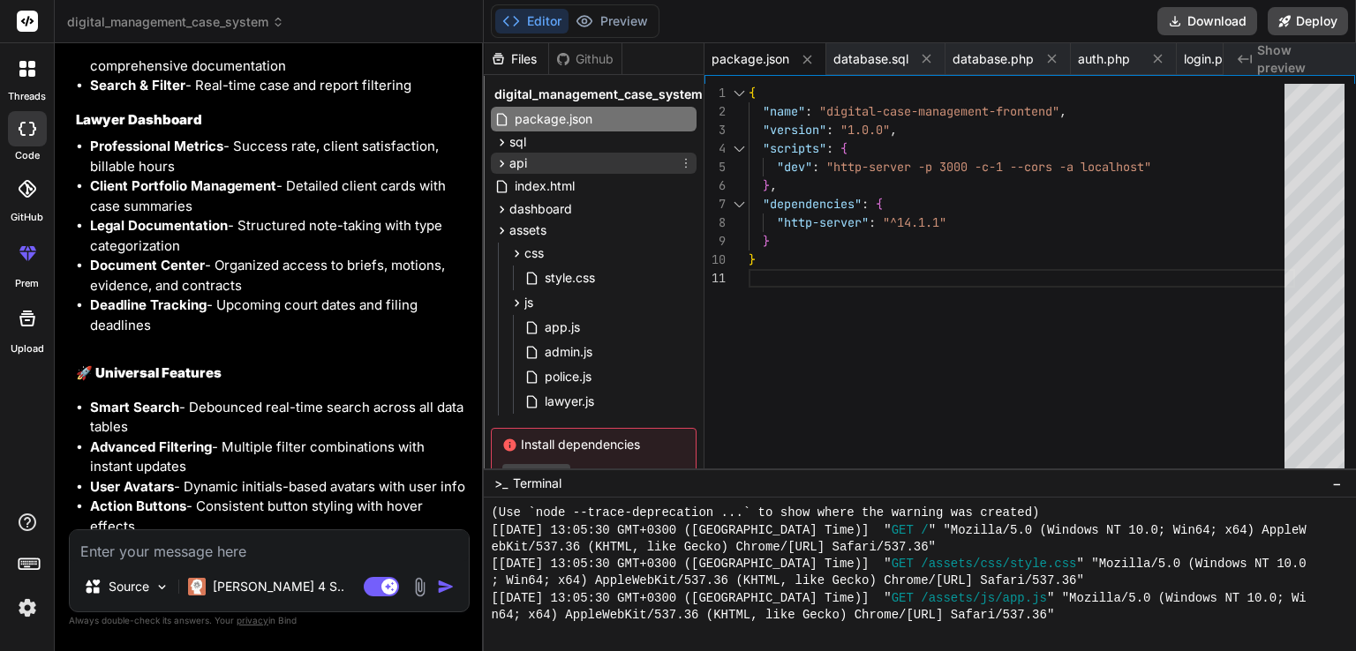
click at [523, 164] on span "api" at bounding box center [518, 163] width 18 height 18
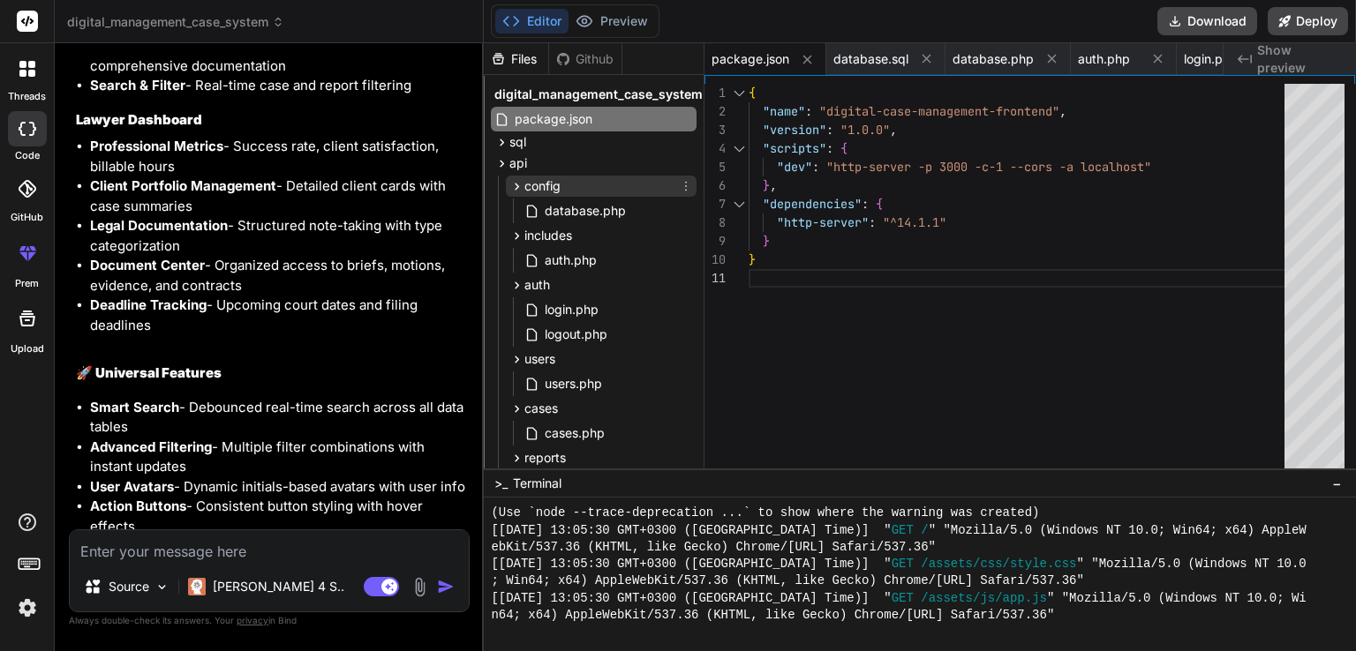
click at [526, 190] on span "config" at bounding box center [542, 186] width 36 height 18
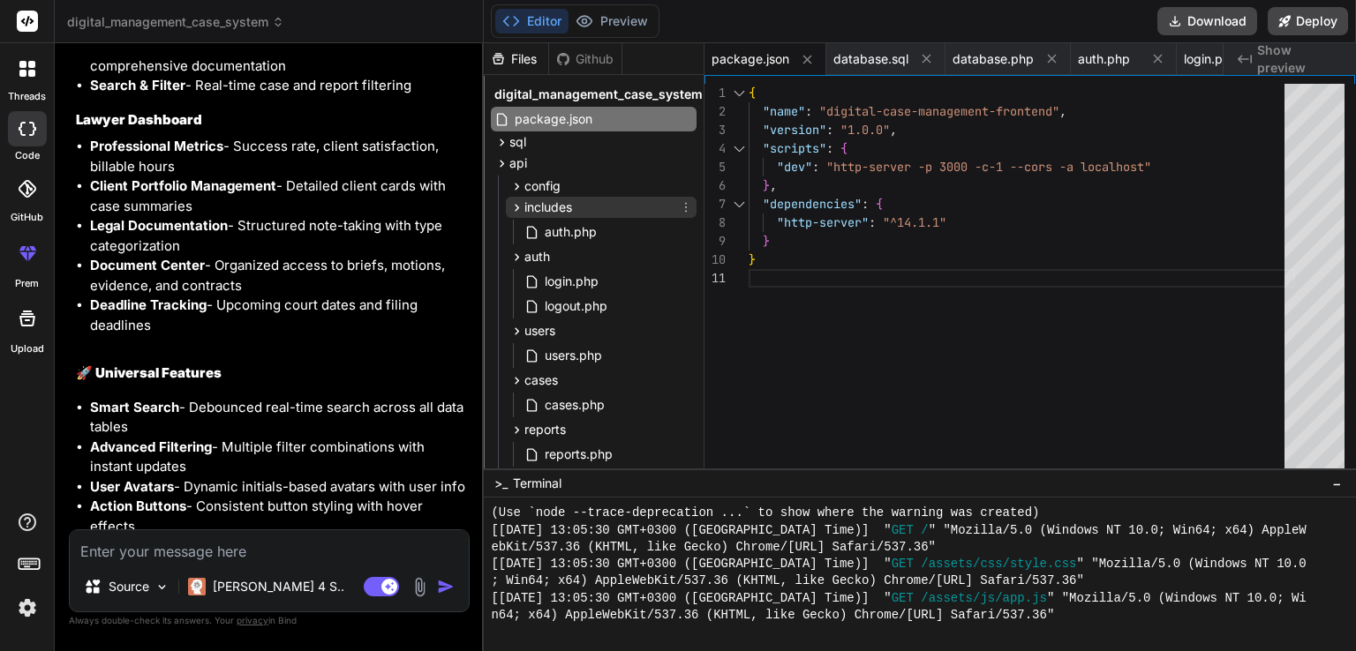
click at [526, 201] on span "includes" at bounding box center [548, 208] width 48 height 18
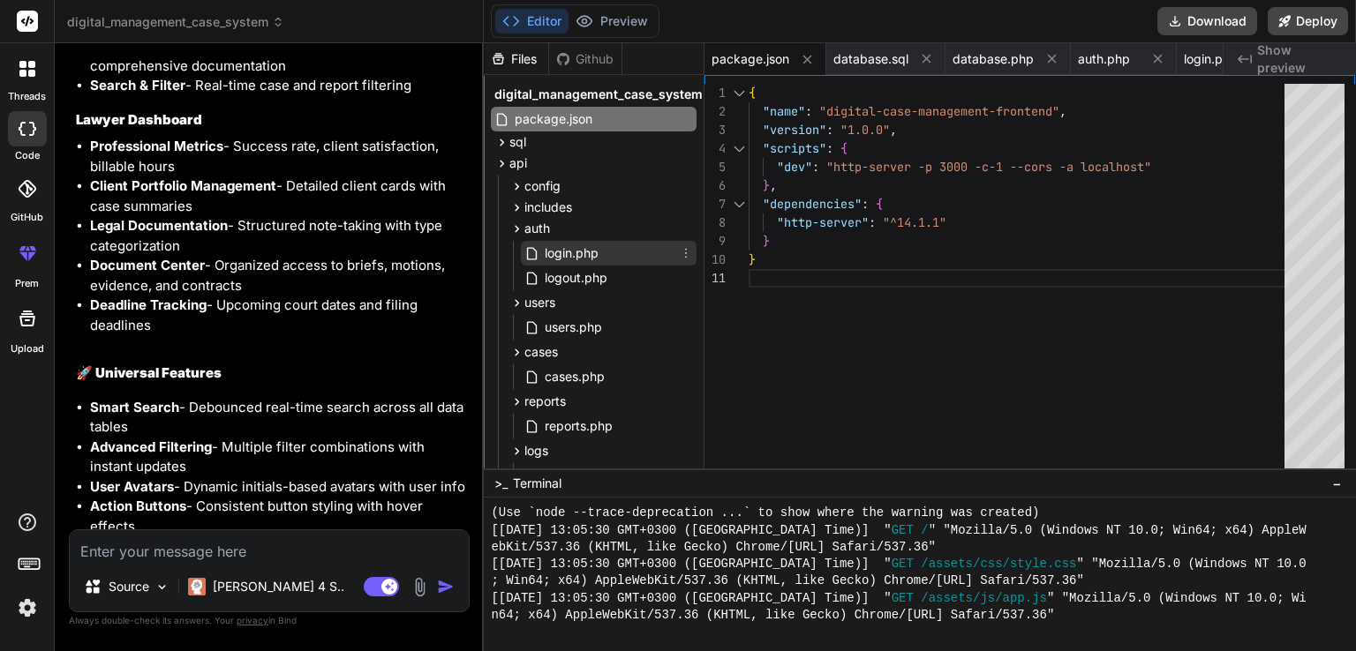
click at [554, 254] on span "login.php" at bounding box center [571, 253] width 57 height 21
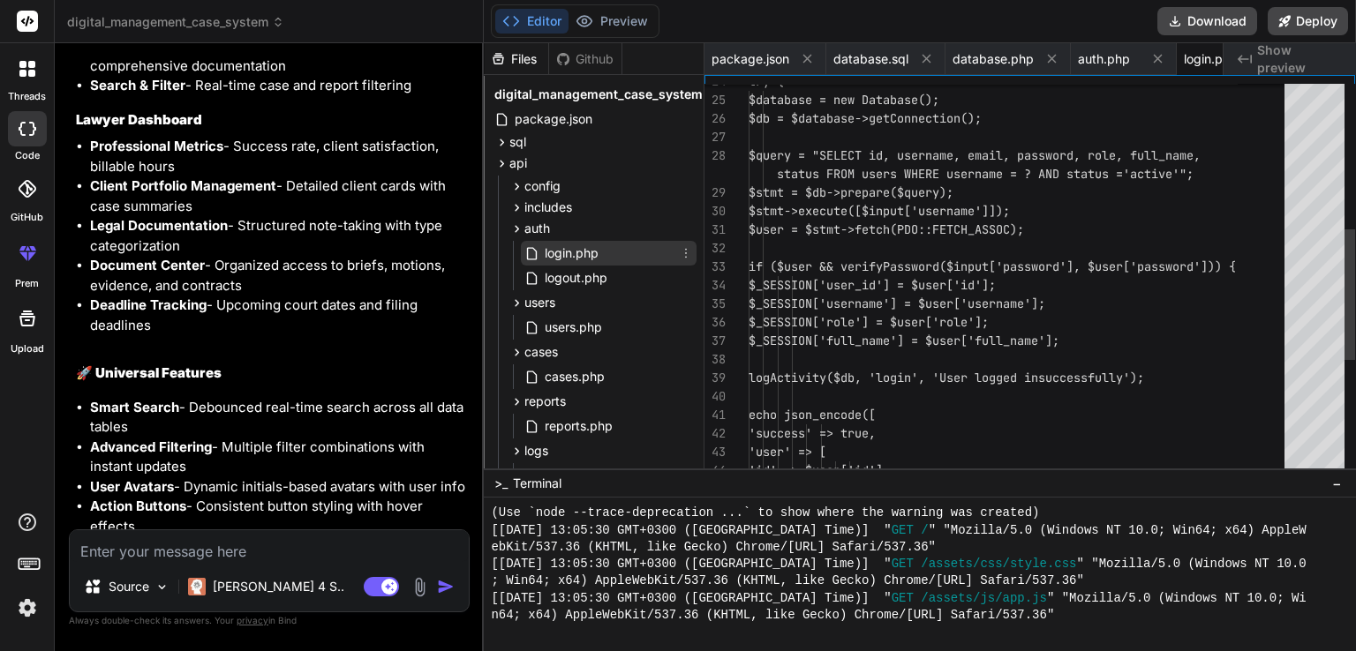
scroll to position [0, 57]
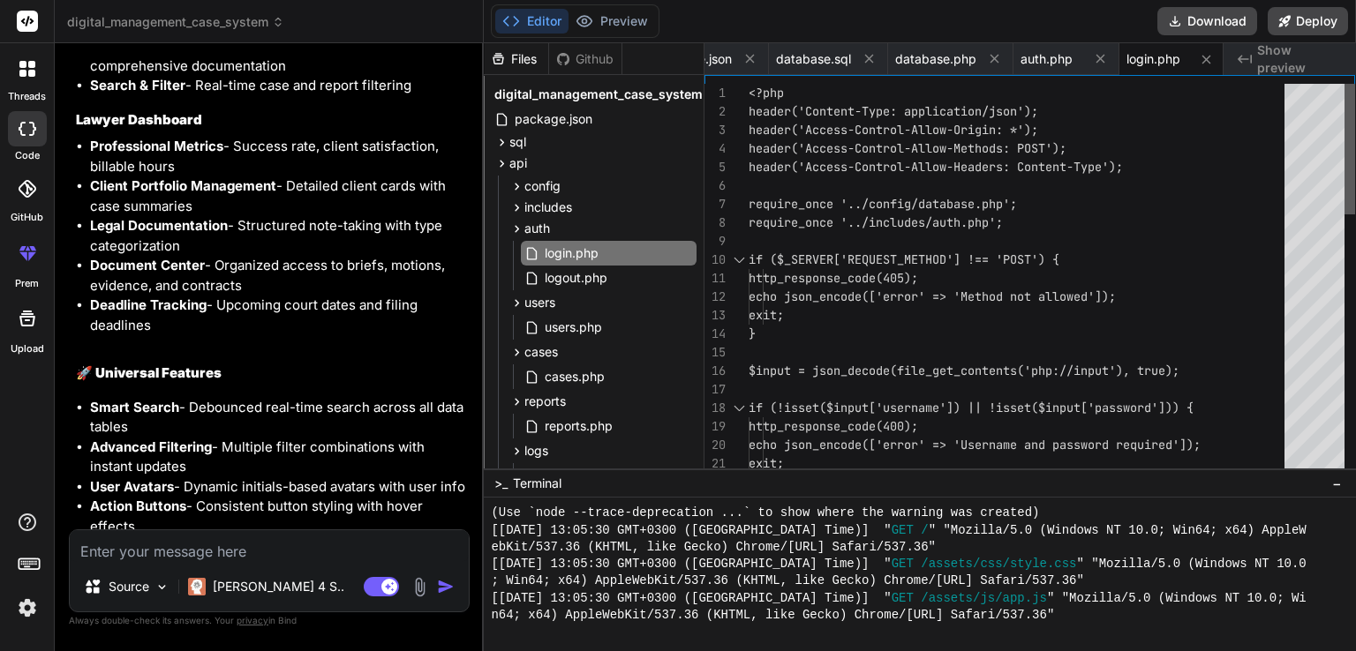
click at [1355, 141] on div at bounding box center [1349, 149] width 11 height 131
click at [1192, 20] on button "Download" at bounding box center [1207, 21] width 100 height 28
click at [1308, 9] on button "Deploy" at bounding box center [1308, 21] width 80 height 28
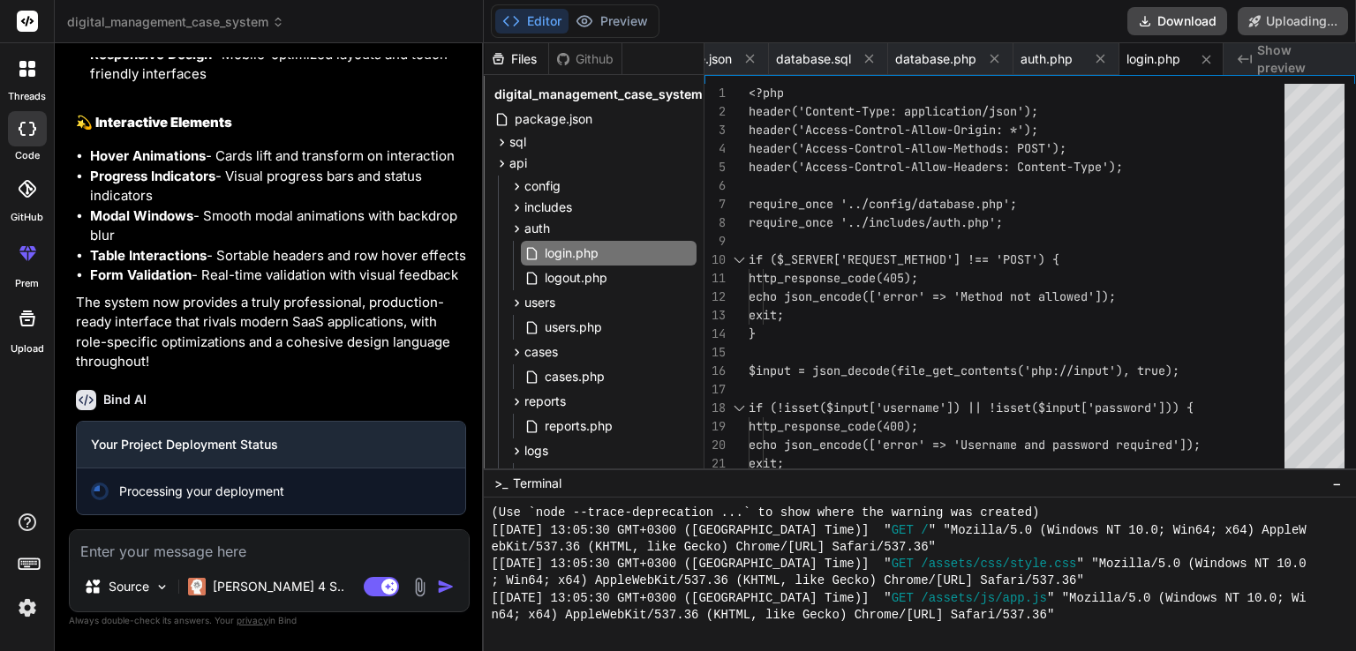
scroll to position [6543, 0]
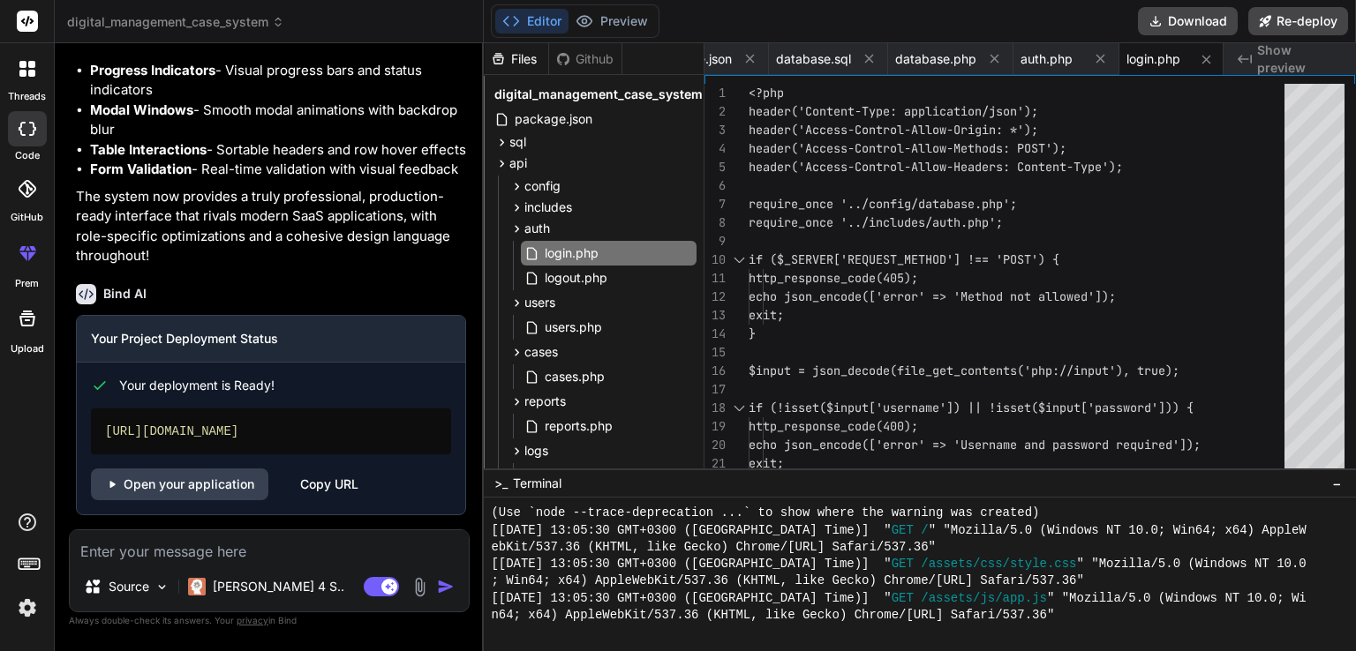
click at [403, 385] on div "Bind AI Your Project Deployment Status Your deployment is Ready! [URL][DOMAIN_N…" at bounding box center [271, 392] width 390 height 245
click at [333, 486] on div "Copy URL" at bounding box center [329, 485] width 58 height 32
click at [231, 483] on link "Open your application" at bounding box center [179, 485] width 177 height 32
click at [325, 562] on div "Source Claude 4 S.. Agent Mode. When this toggle is activated, AI automatically…" at bounding box center [269, 571] width 401 height 83
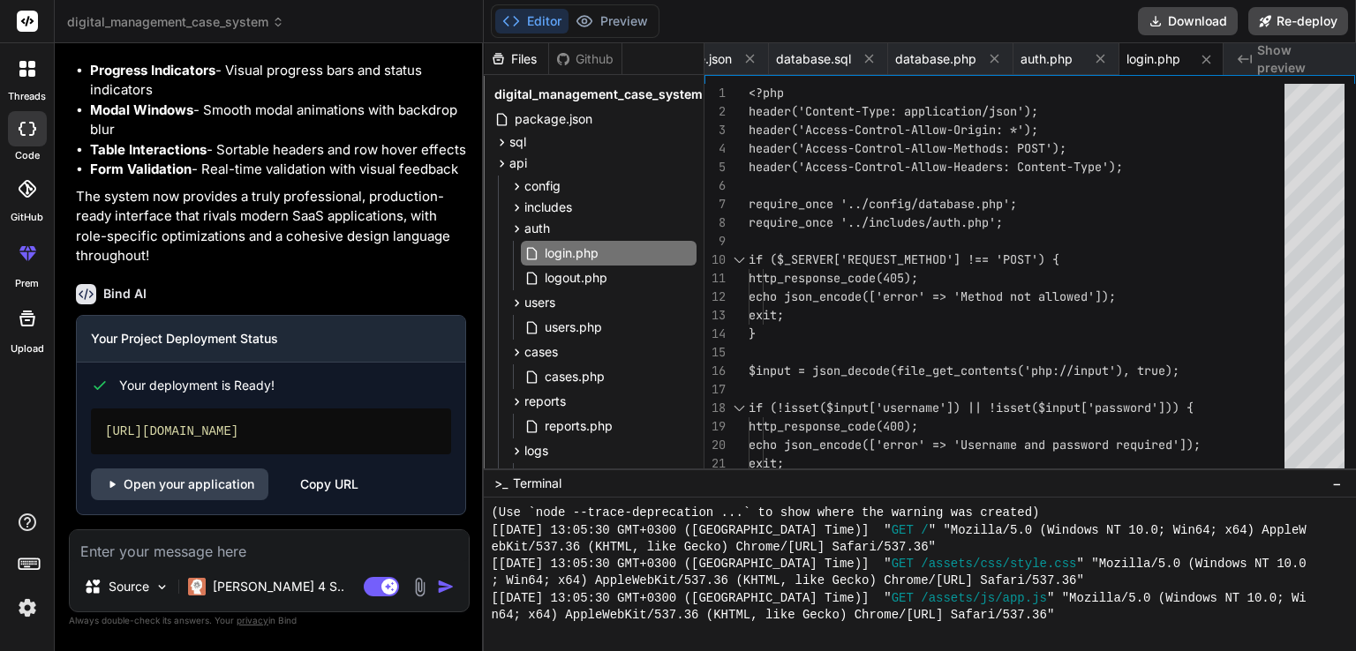
click at [310, 548] on textarea at bounding box center [269, 547] width 399 height 32
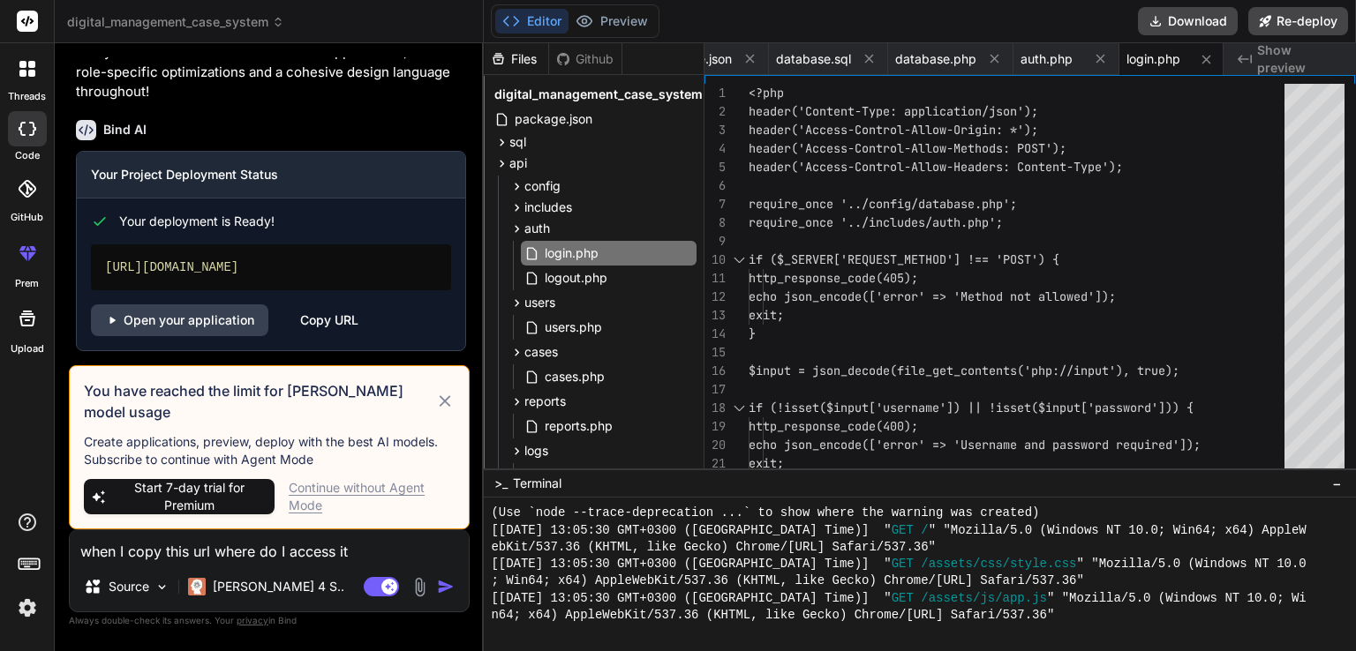
click at [437, 408] on icon at bounding box center [445, 401] width 20 height 21
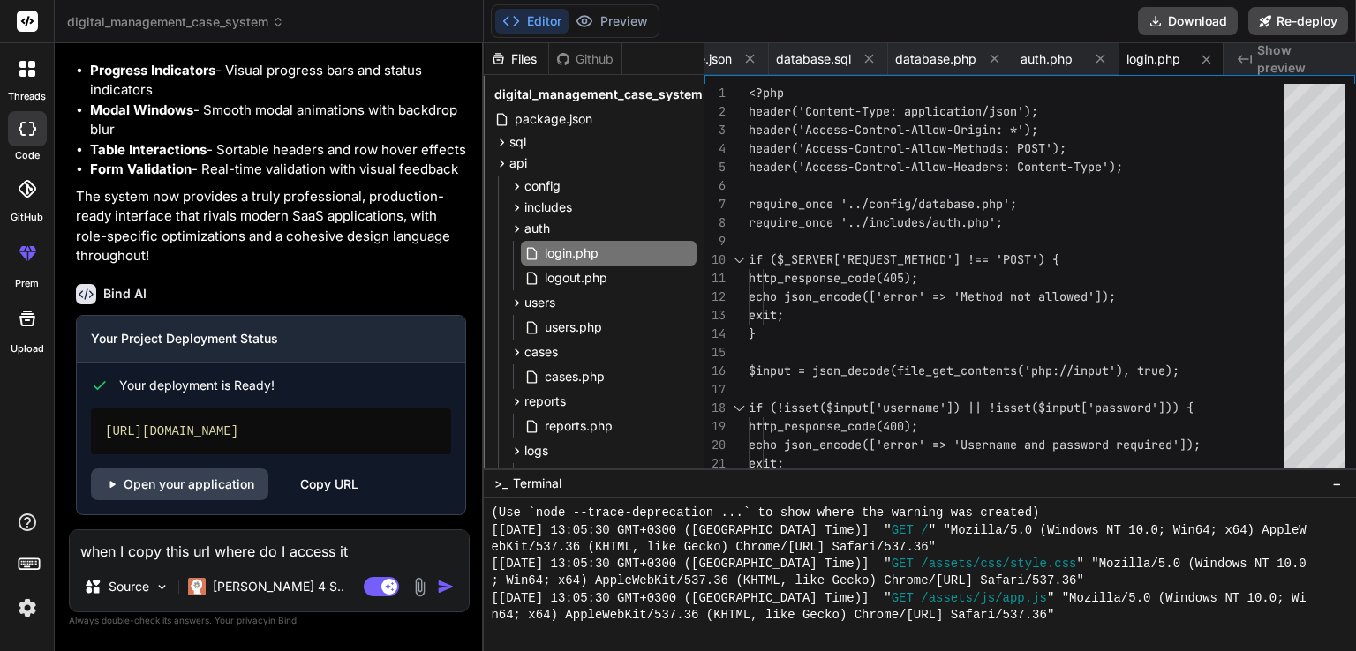
click at [343, 491] on div "Copy URL" at bounding box center [329, 485] width 58 height 32
click at [1355, 122] on div at bounding box center [1349, 149] width 11 height 131
click at [554, 139] on div "sql" at bounding box center [594, 142] width 206 height 21
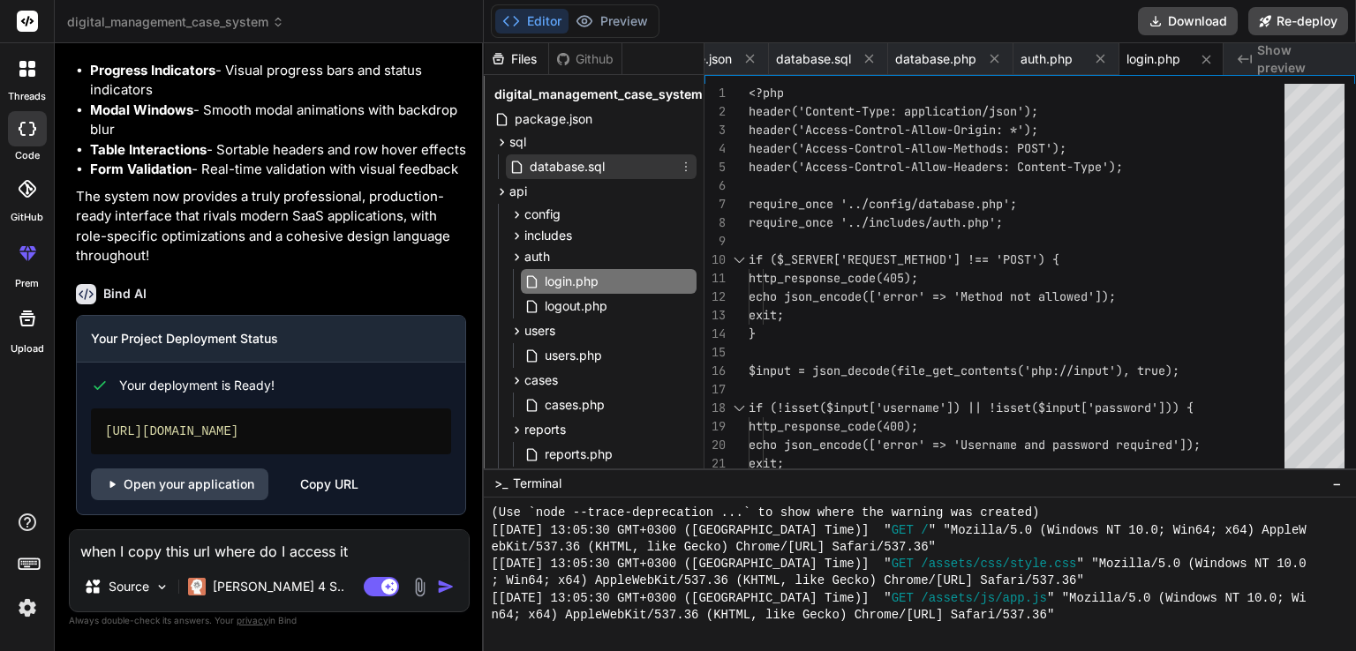
click at [553, 160] on span "database.sql" at bounding box center [567, 166] width 79 height 21
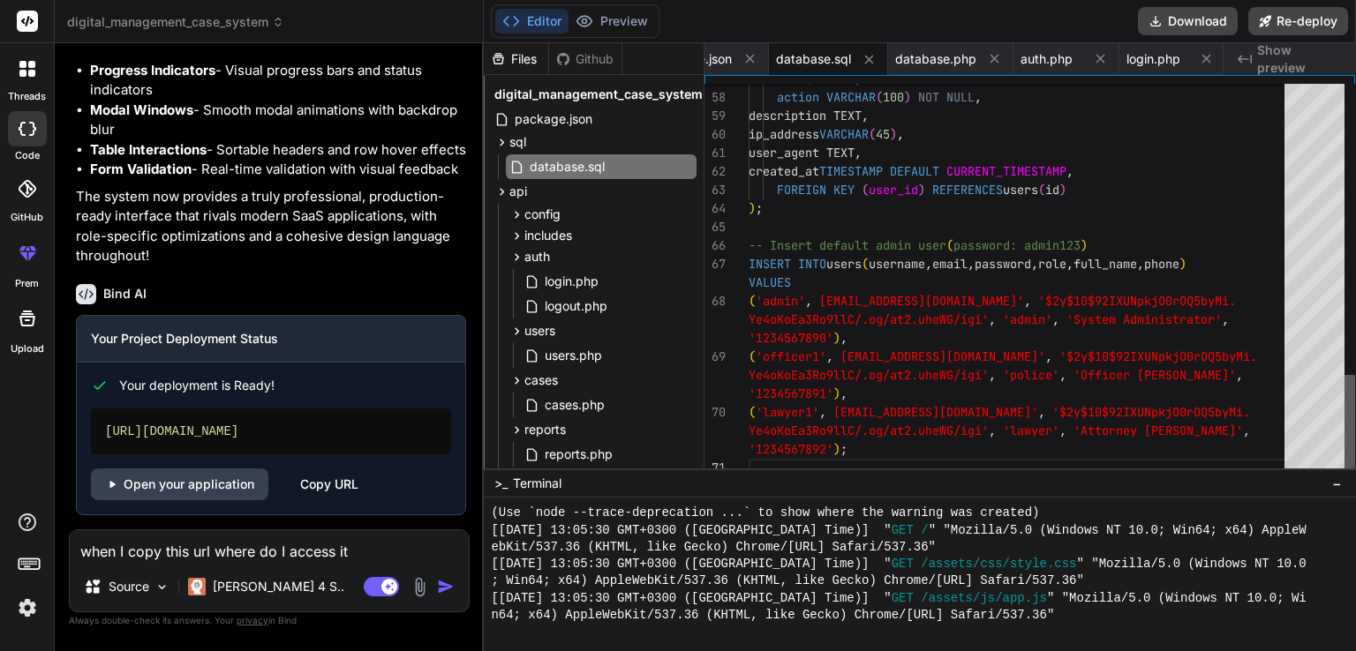
click at [1355, 478] on div at bounding box center [1349, 426] width 11 height 102
click at [597, 220] on div "config" at bounding box center [601, 214] width 191 height 21
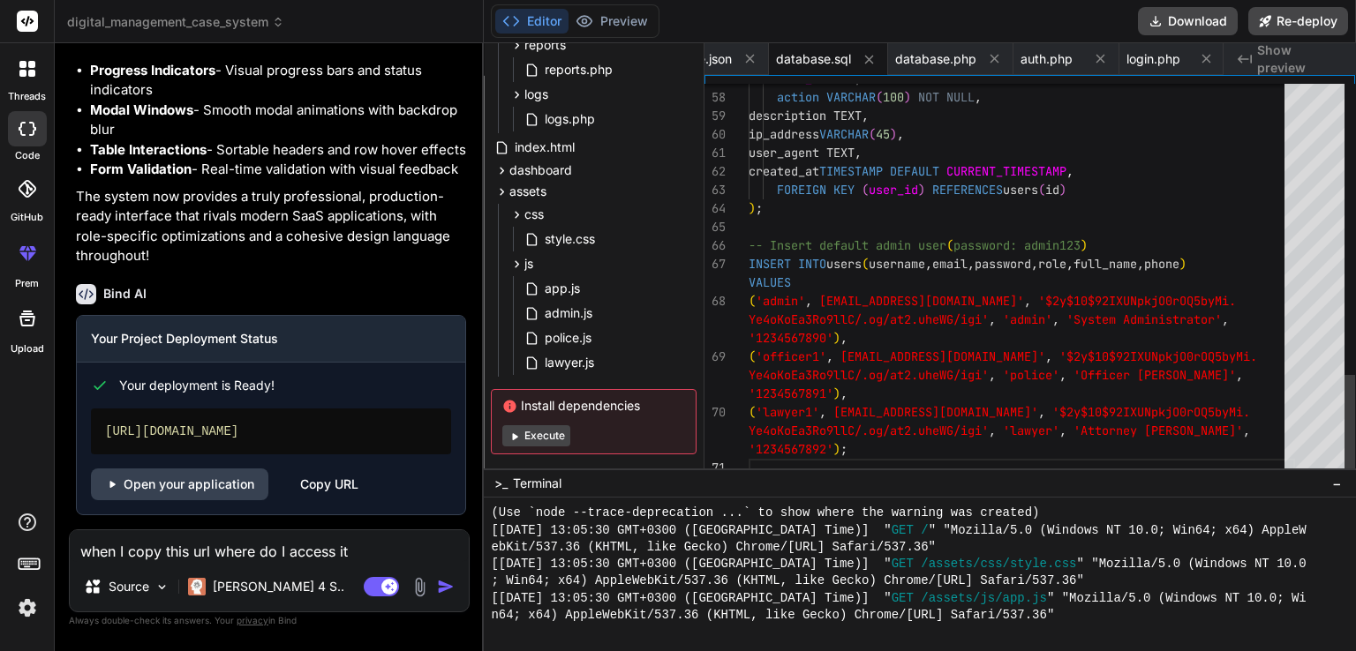
scroll to position [418, 0]
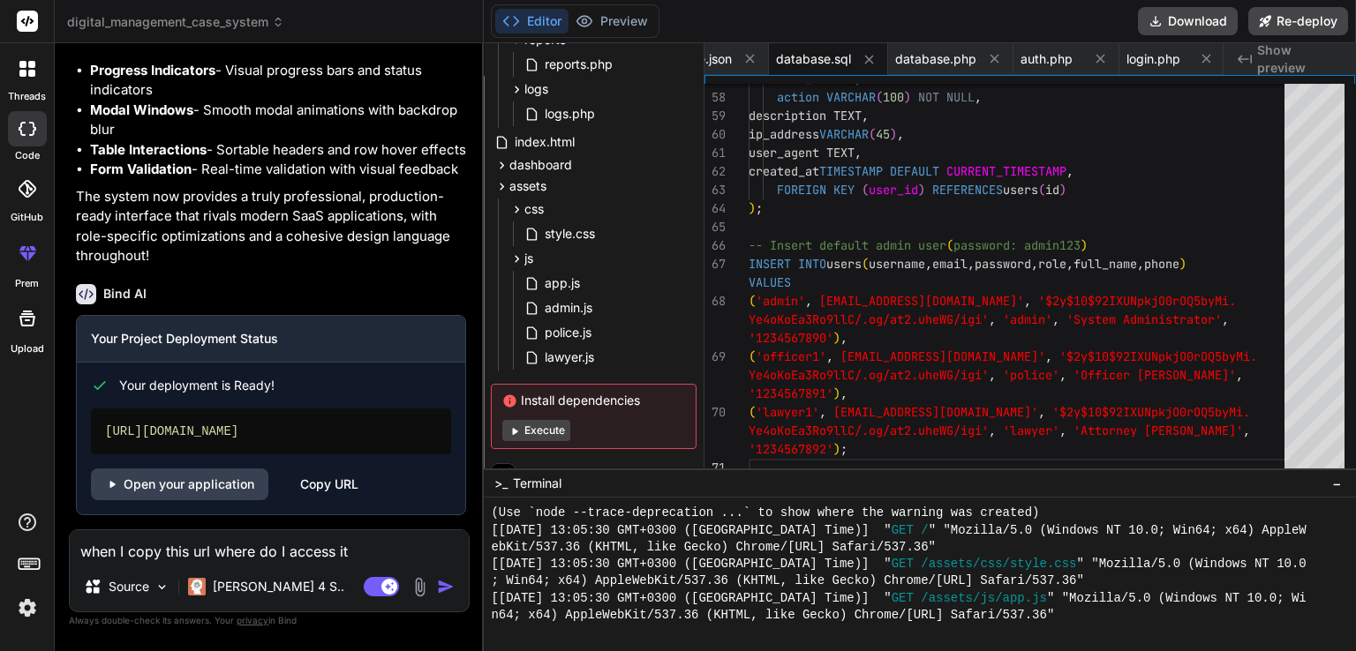
click at [417, 281] on div "Bind AI Your Project Deployment Status Your deployment is Ready! [URL][DOMAIN_N…" at bounding box center [271, 392] width 390 height 245
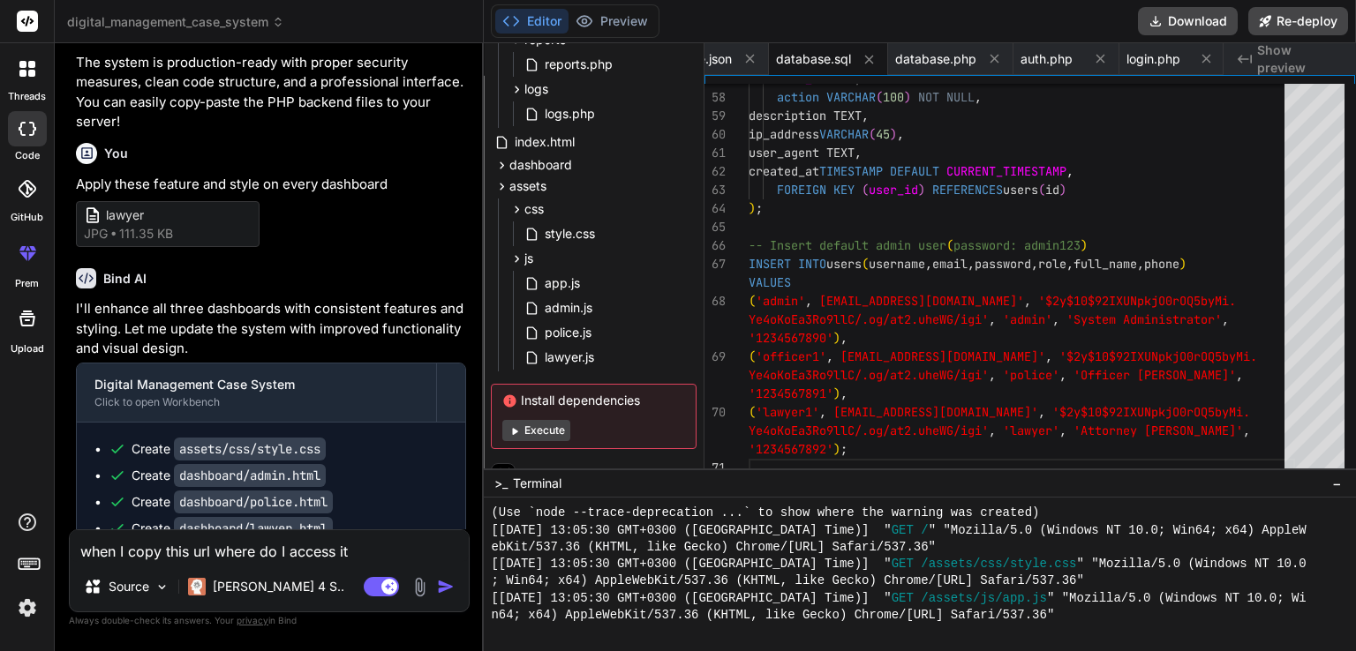
scroll to position [4354, 0]
drag, startPoint x: 201, startPoint y: 220, endPoint x: 136, endPoint y: 213, distance: 65.7
click at [136, 27] on li "Police : officer1 / admin123" at bounding box center [278, 17] width 376 height 20
copy code "officer1"
drag, startPoint x: 275, startPoint y: 211, endPoint x: 139, endPoint y: 216, distance: 136.0
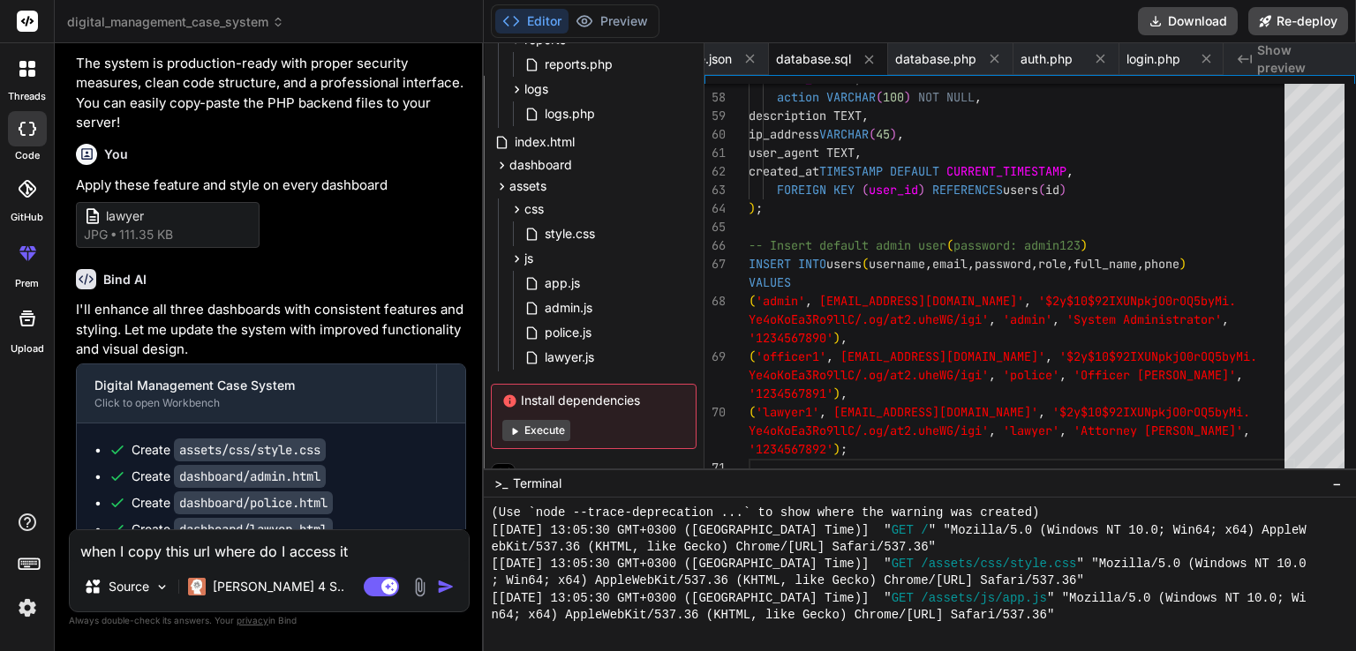
click at [139, 27] on li "Police : officer1 / admin123" at bounding box center [278, 17] width 376 height 20
copy li "officer1 / admin123"
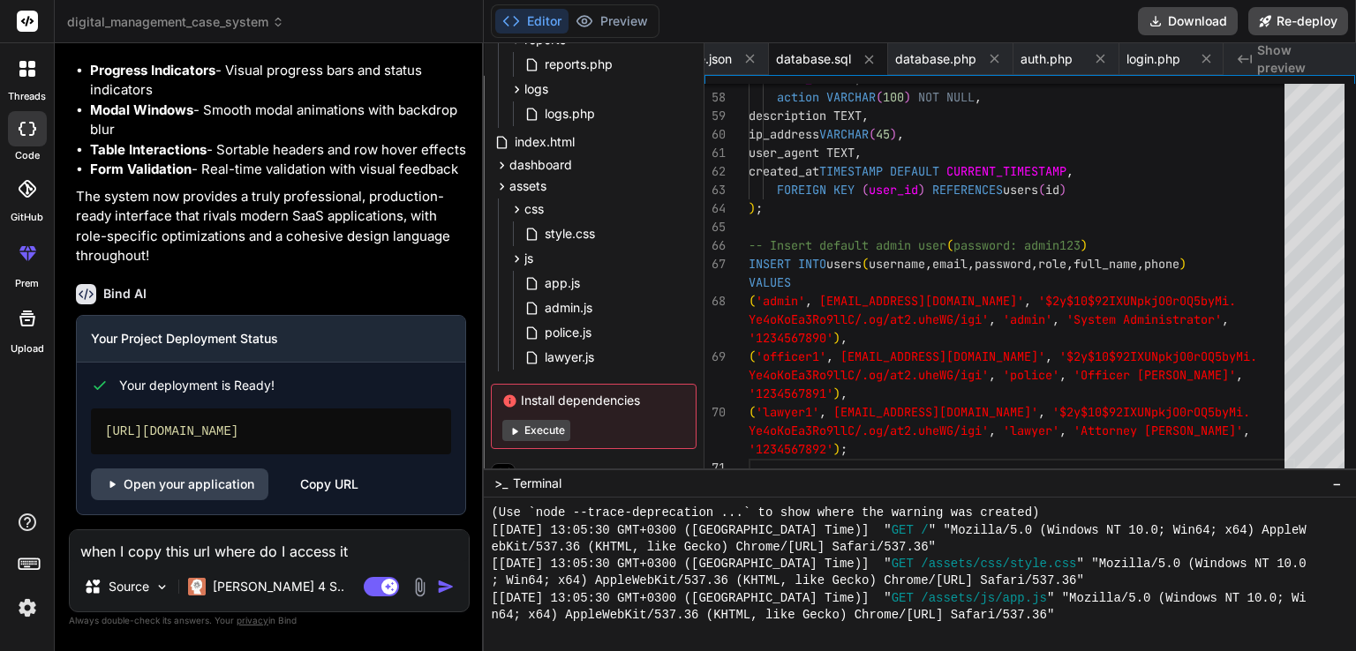
scroll to position [6649, 0]
click at [223, 479] on link "Open your application" at bounding box center [179, 485] width 177 height 32
click at [565, 320] on div "police.js" at bounding box center [609, 332] width 176 height 25
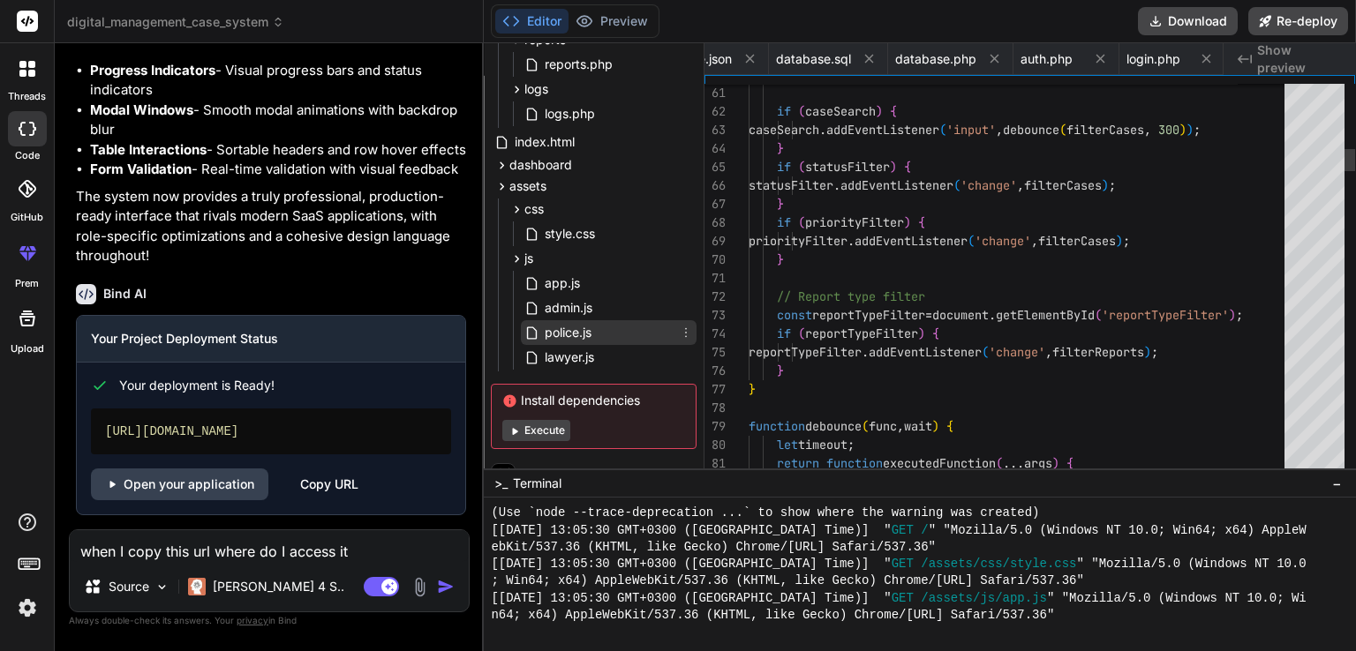
scroll to position [0, 1451]
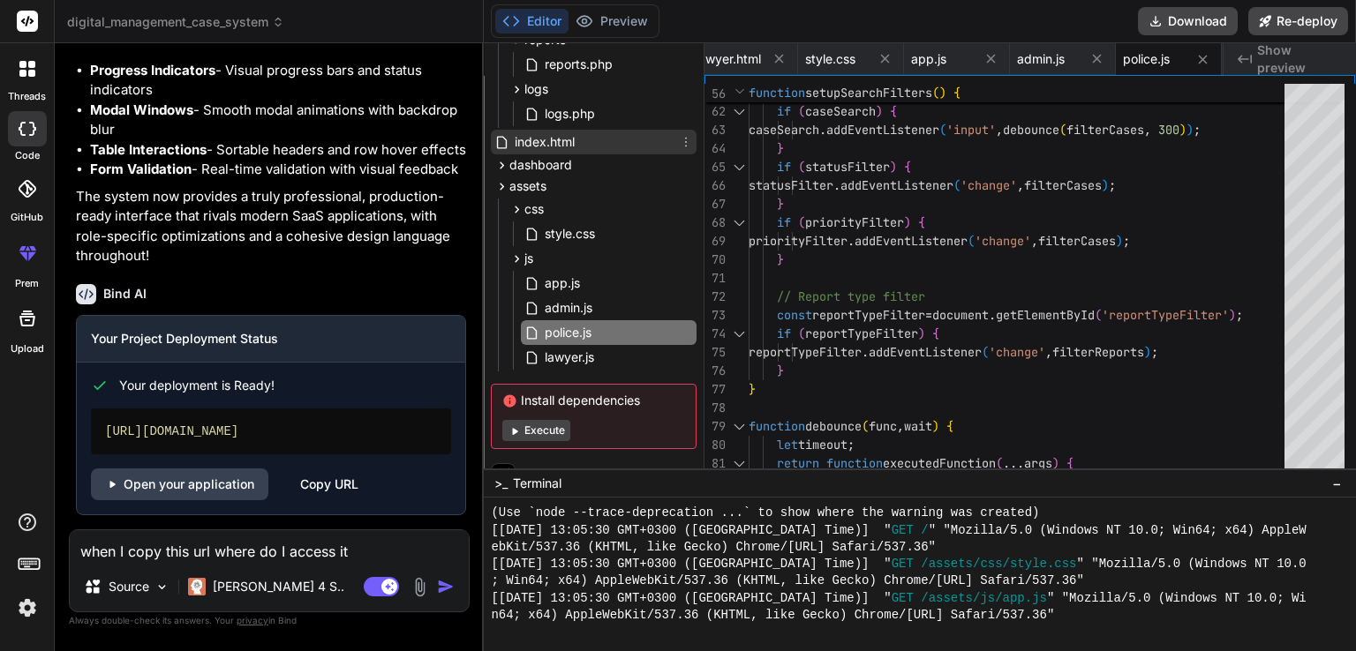
click at [606, 153] on div "index.html" at bounding box center [594, 142] width 206 height 25
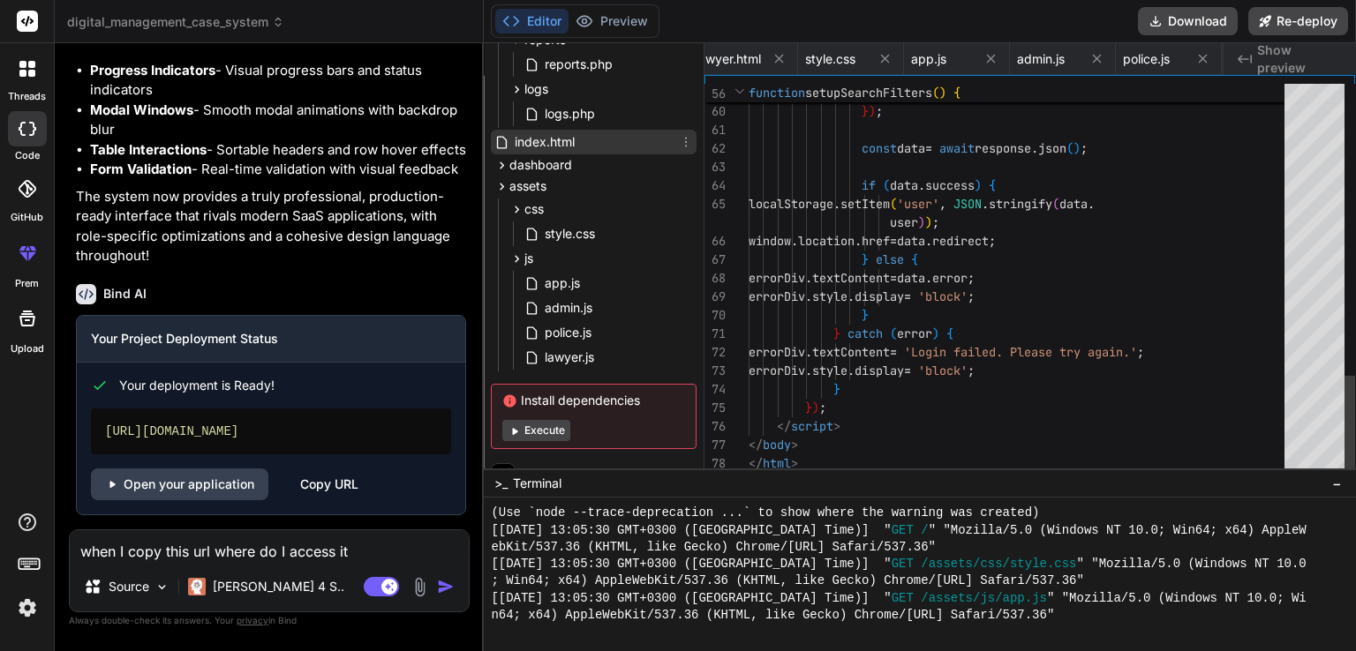
scroll to position [0, 1112]
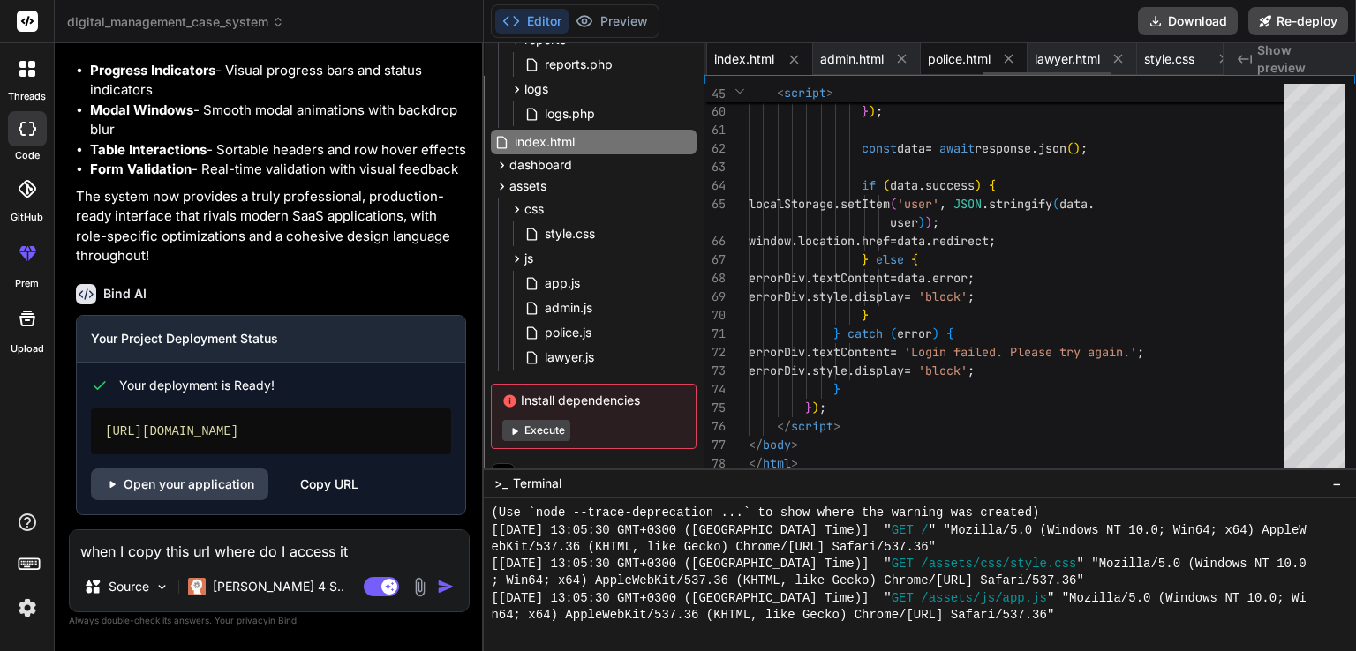
click at [990, 58] on div "police.html" at bounding box center [974, 59] width 107 height 32
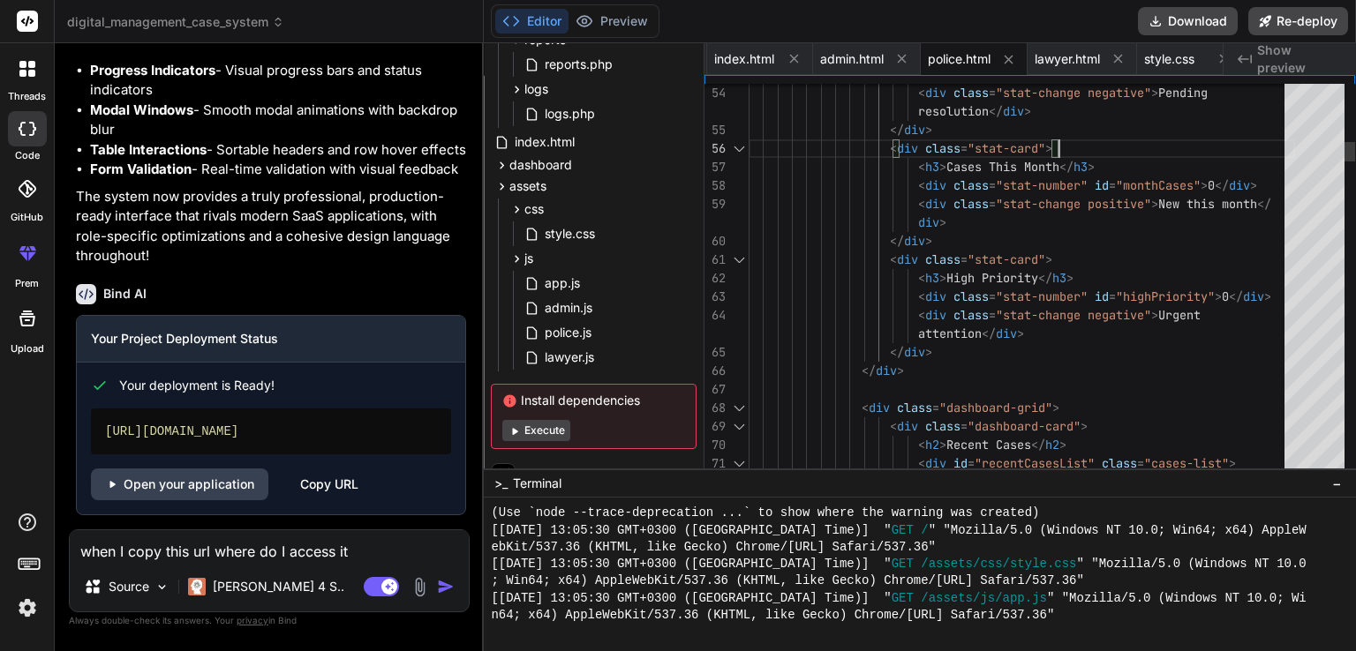
scroll to position [0, 0]
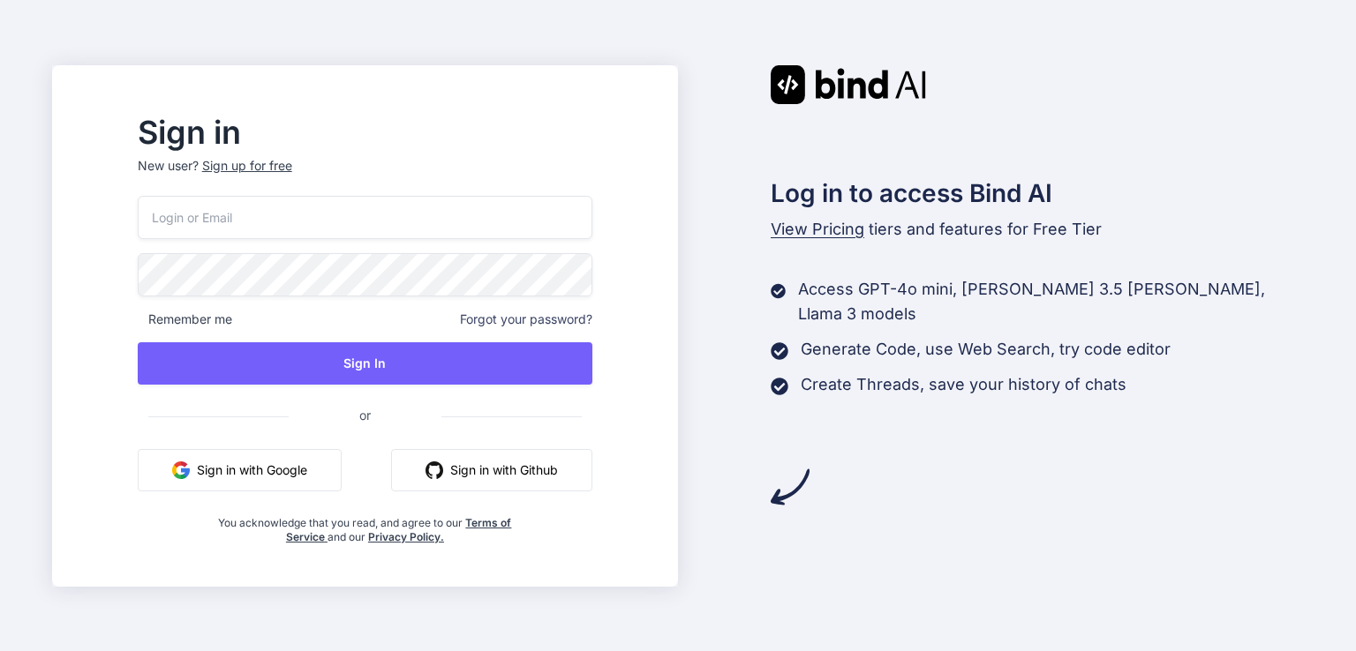
click at [227, 459] on button "Sign in with Google" at bounding box center [240, 470] width 204 height 42
